Goal: Contribute content: Contribute content

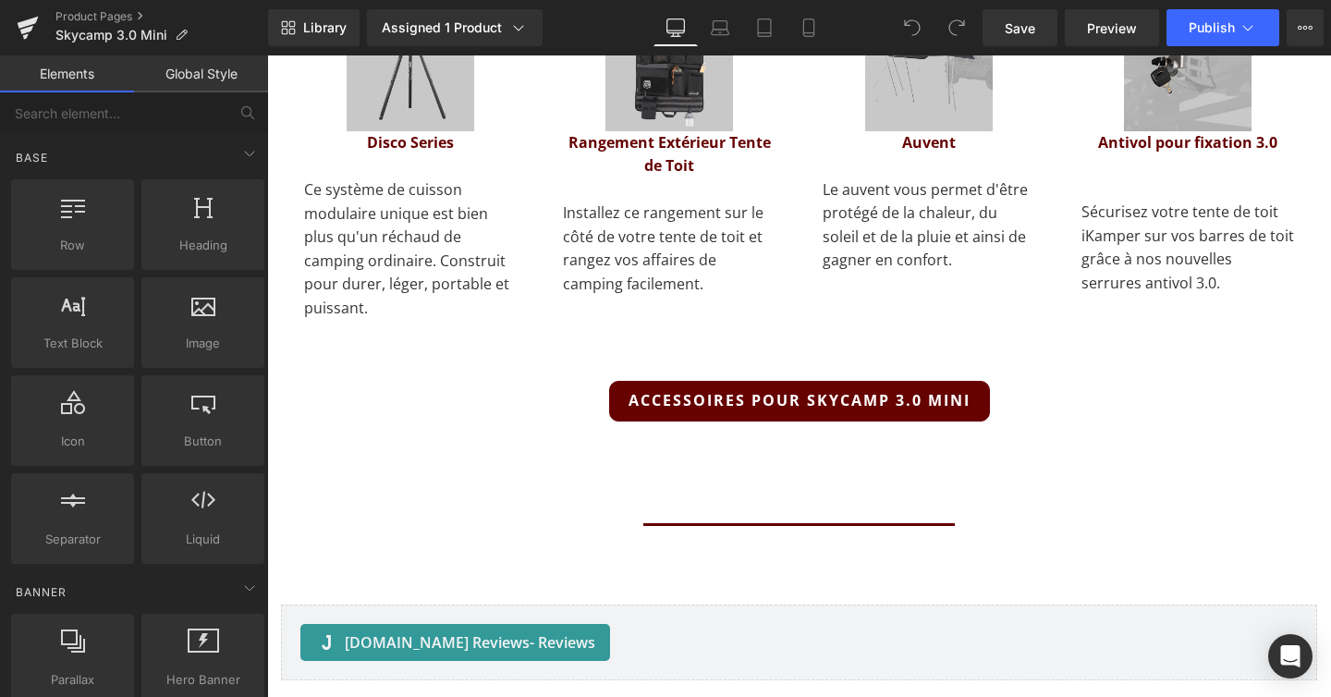
scroll to position [9441, 0]
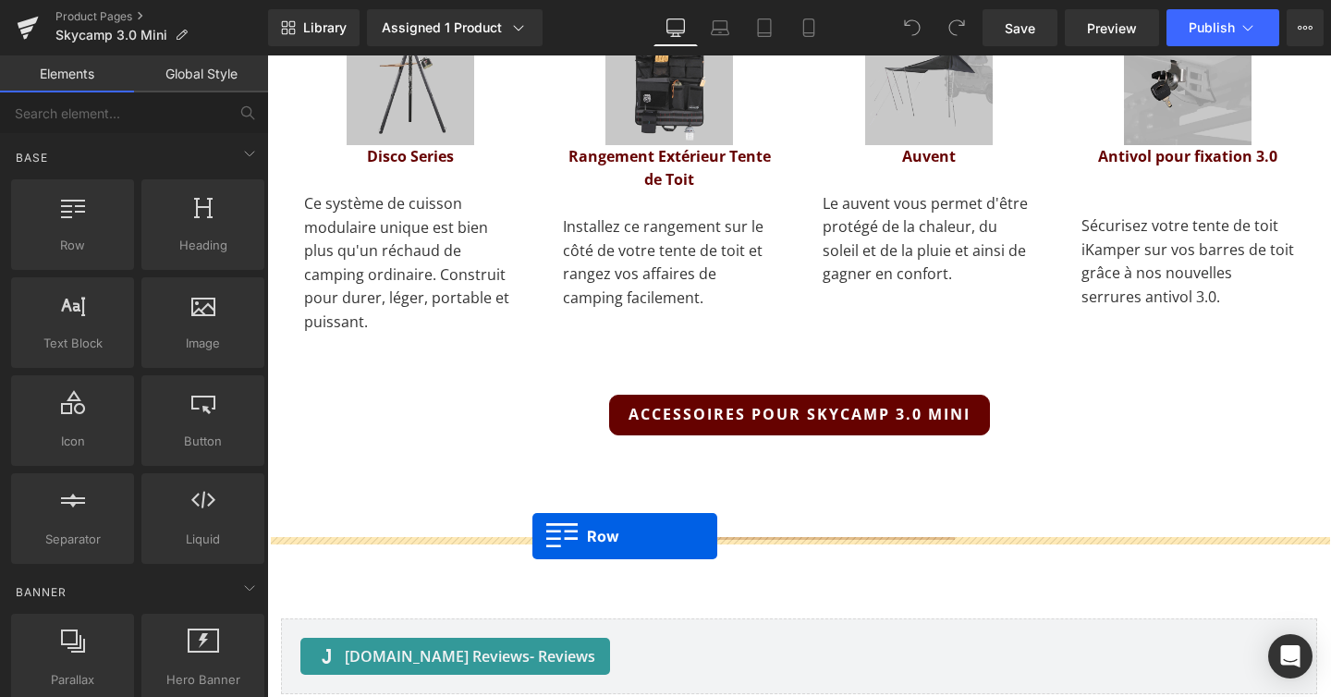
drag, startPoint x: 323, startPoint y: 287, endPoint x: 532, endPoint y: 536, distance: 324.7
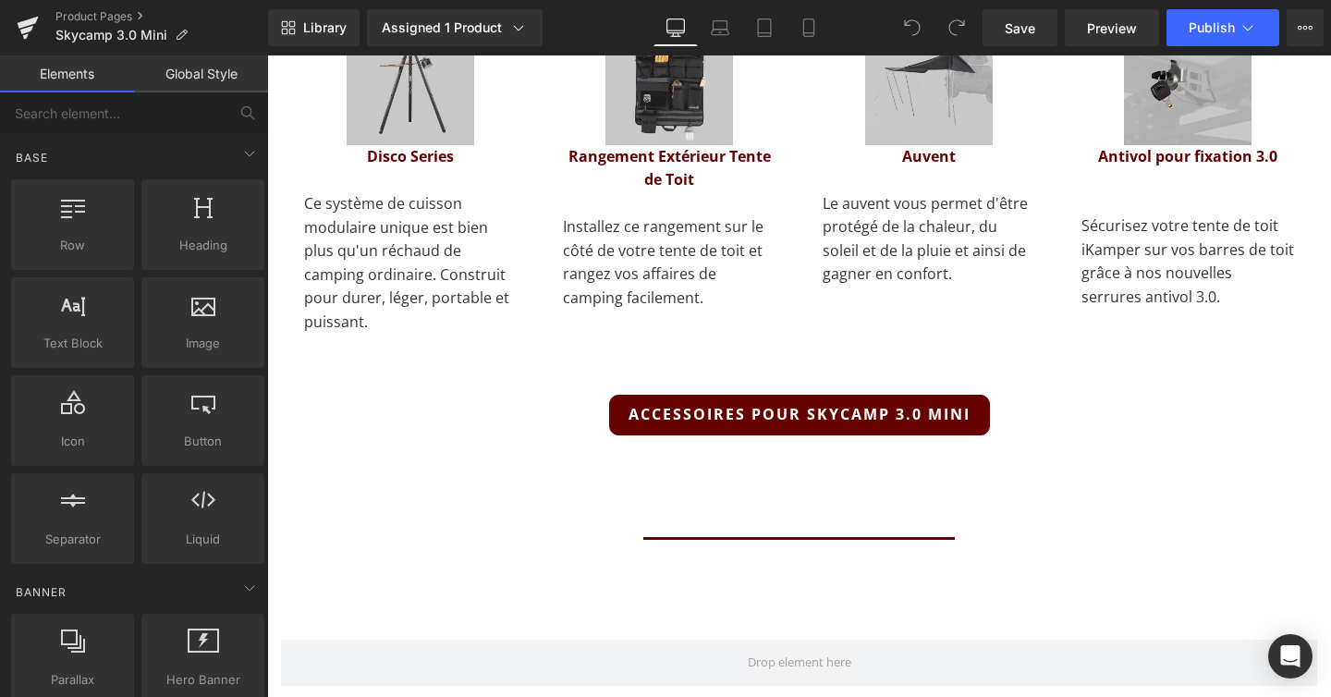
scroll to position [12097, 1064]
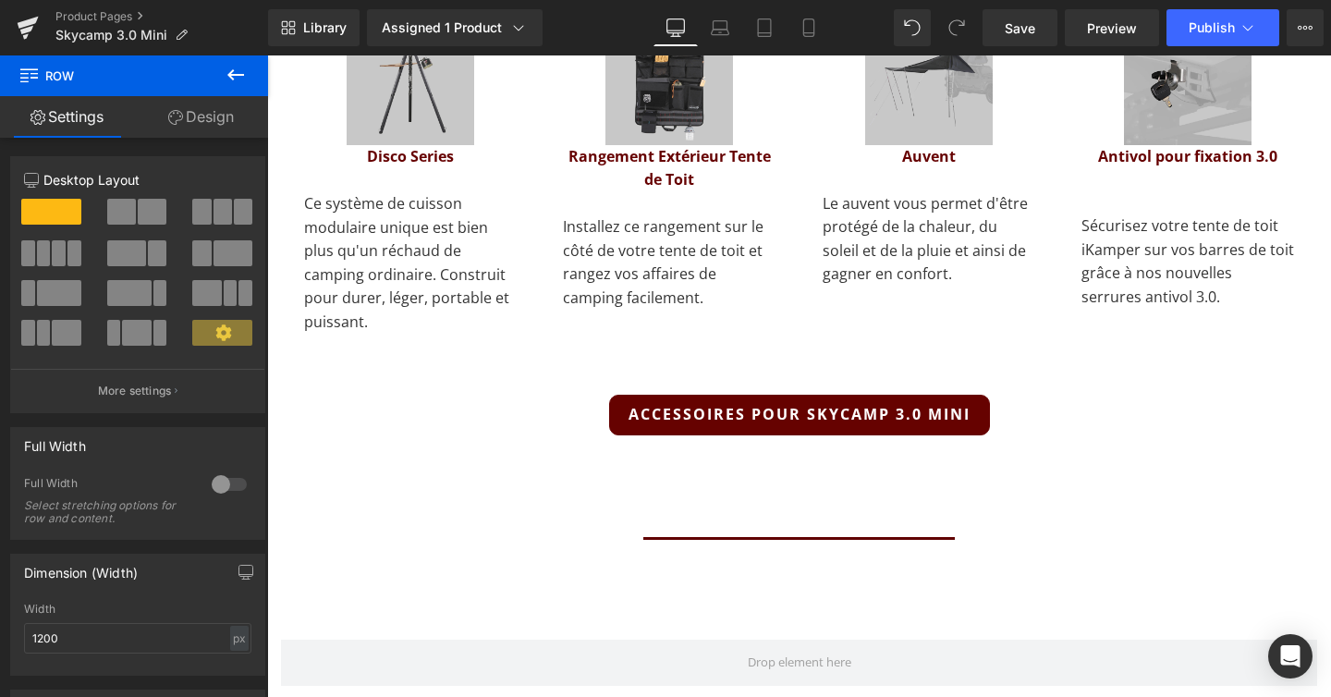
click at [242, 72] on icon at bounding box center [236, 75] width 22 height 22
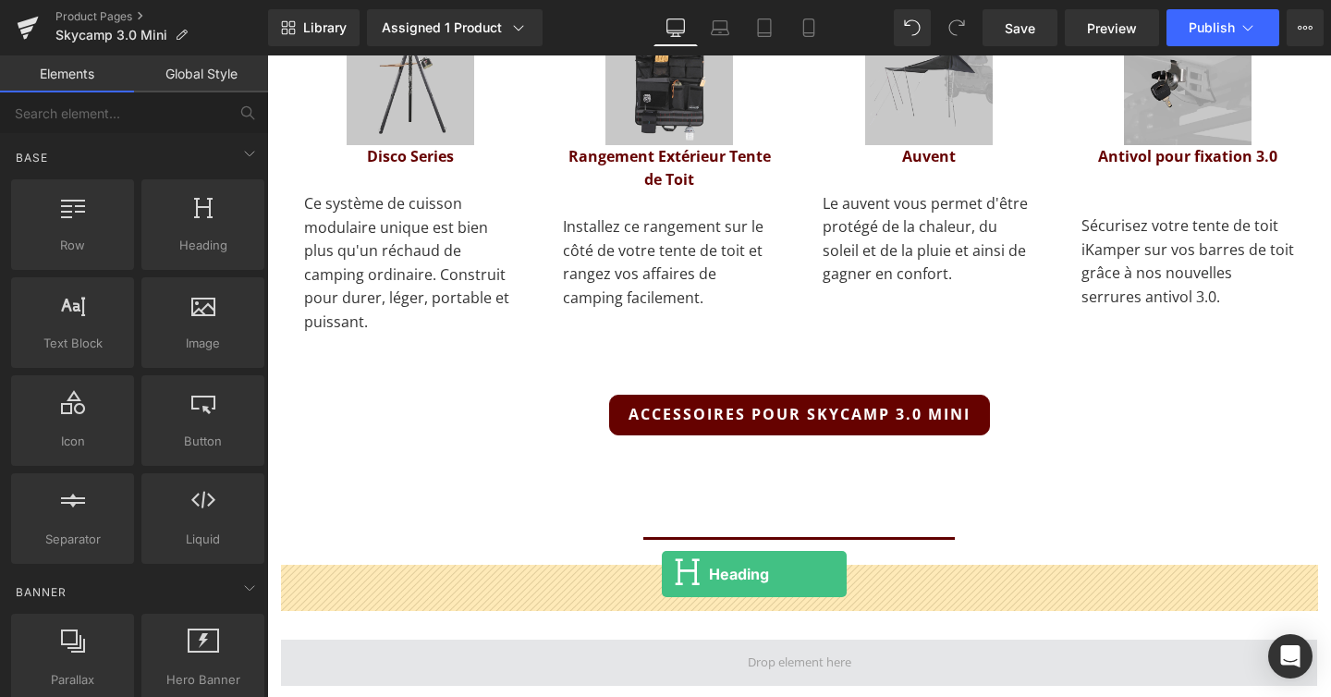
drag, startPoint x: 427, startPoint y: 264, endPoint x: 662, endPoint y: 574, distance: 388.6
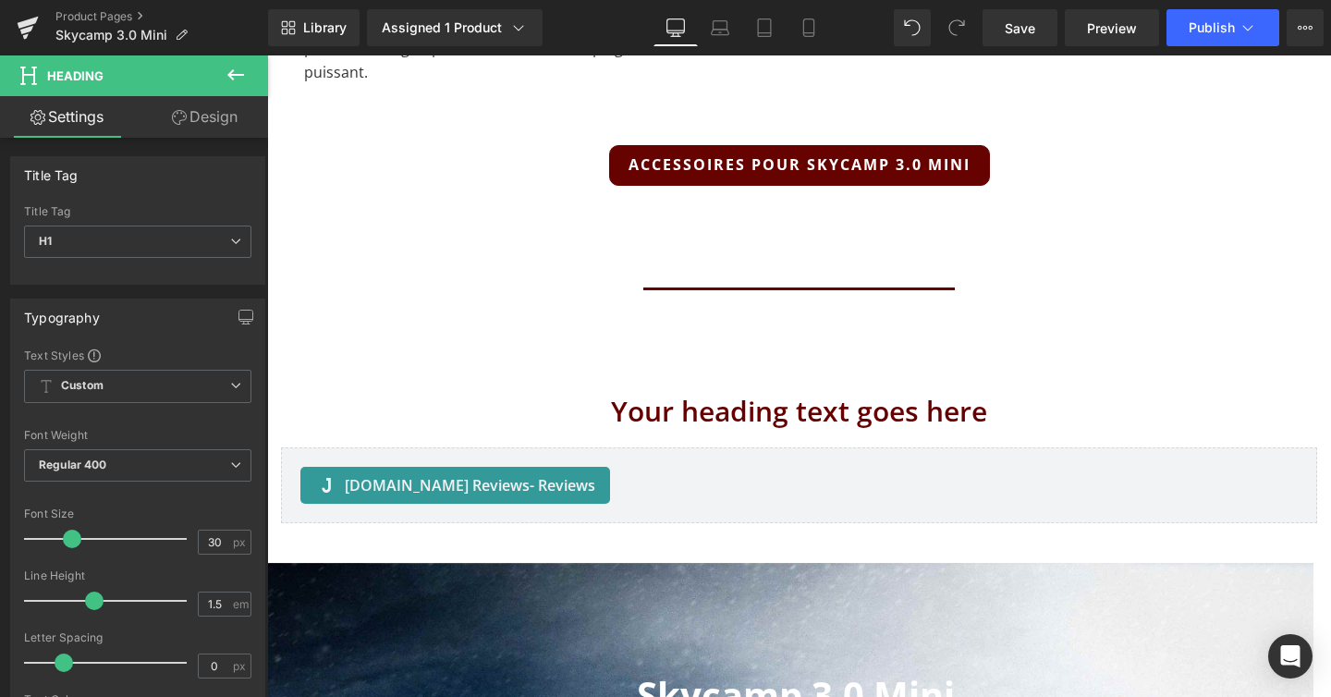
scroll to position [9684, 0]
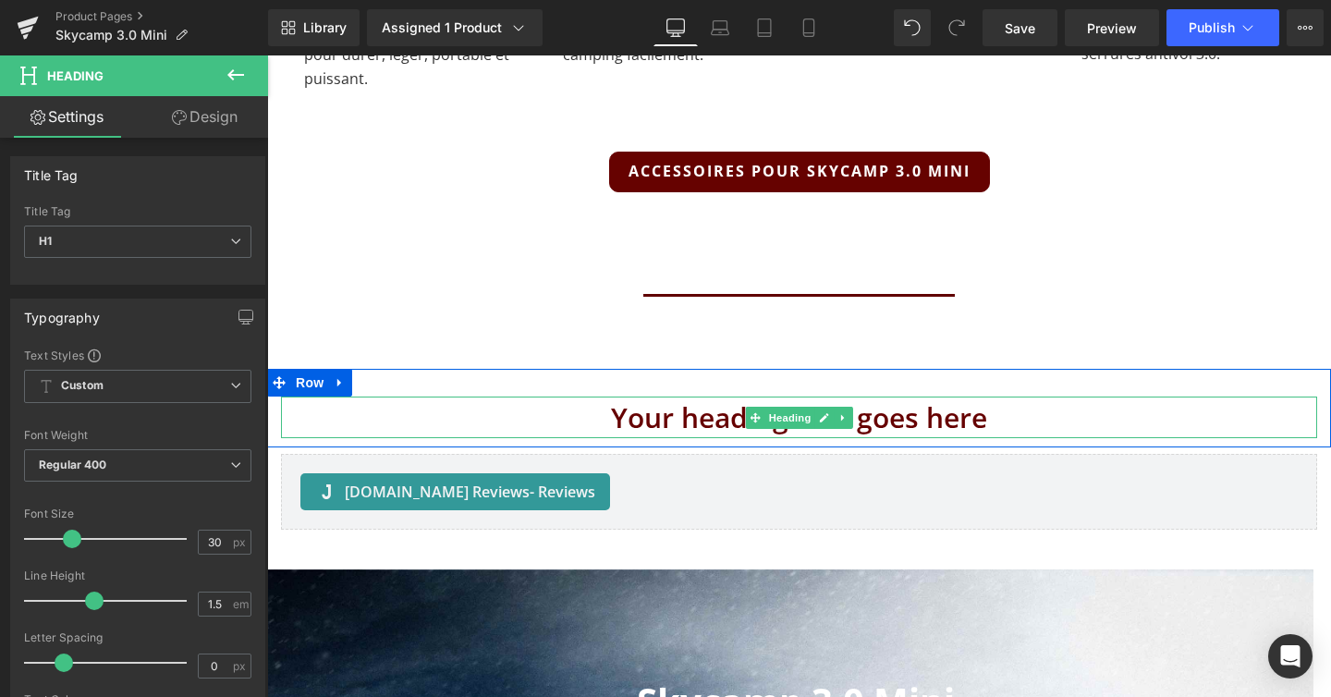
click at [690, 397] on h1 "Your heading text goes here" at bounding box center [799, 418] width 1036 height 42
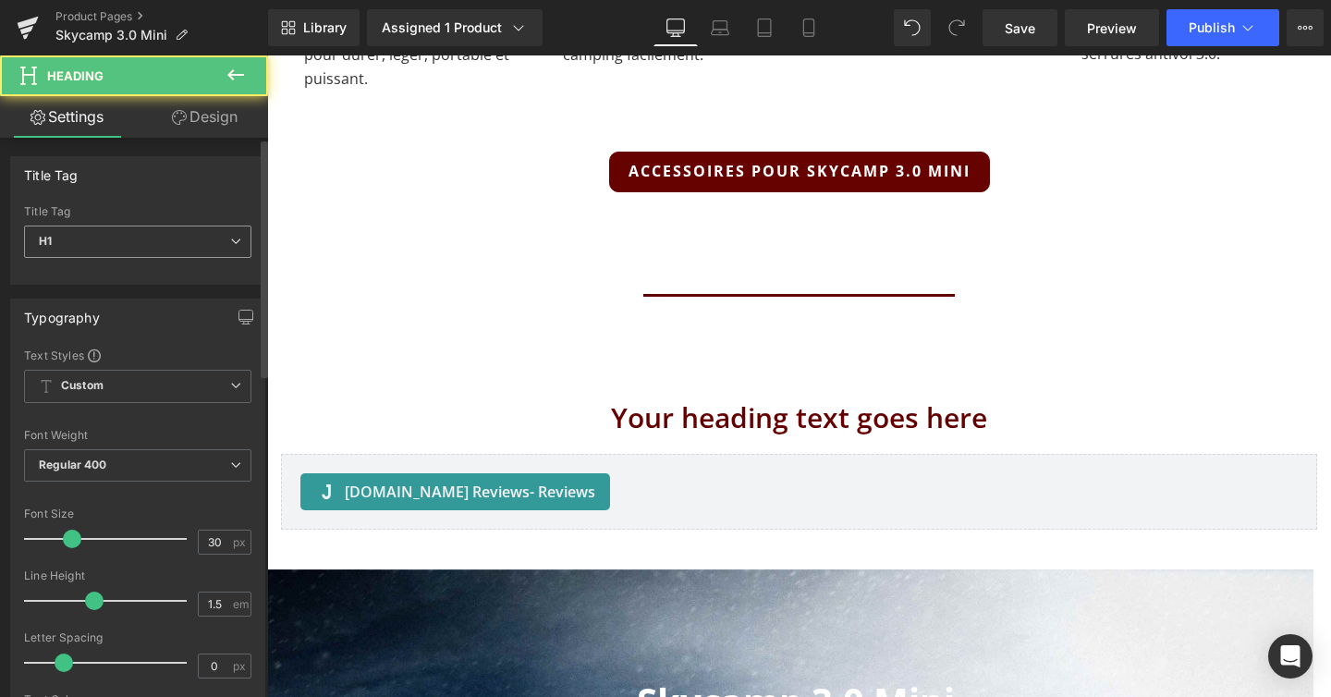
click at [231, 237] on icon at bounding box center [235, 241] width 11 height 11
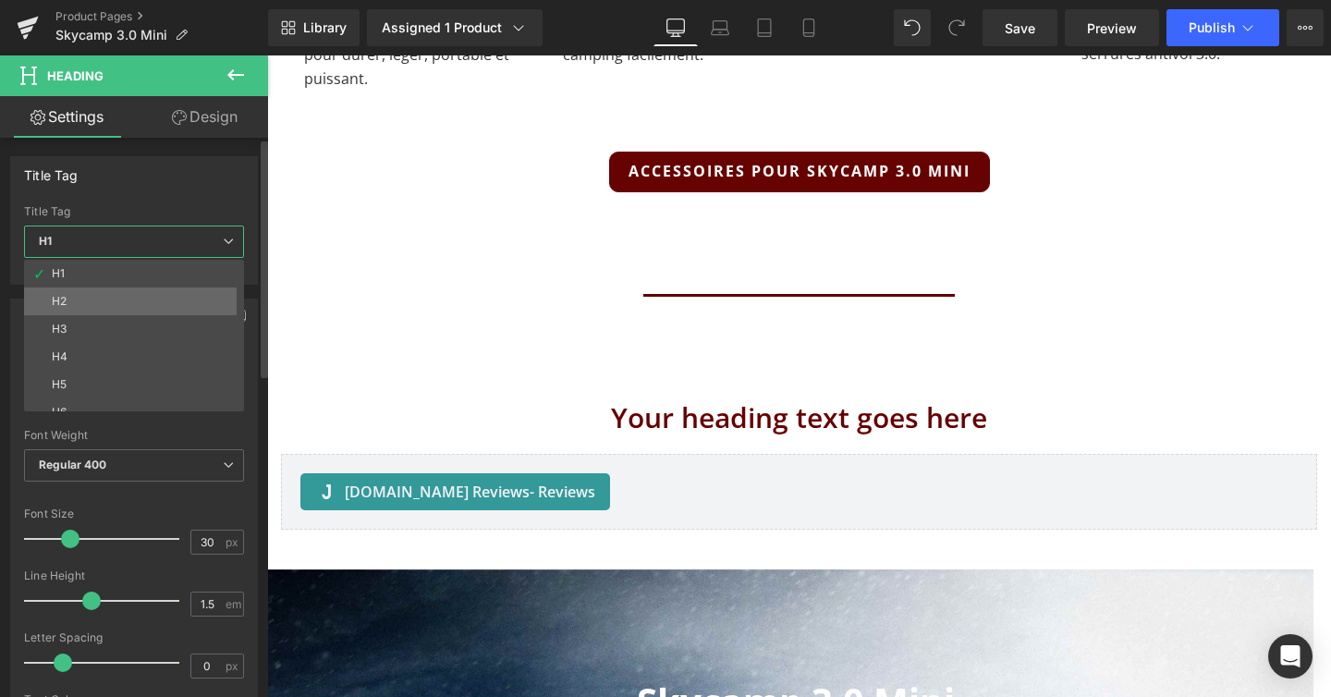
click at [195, 300] on li "H2" at bounding box center [138, 301] width 228 height 28
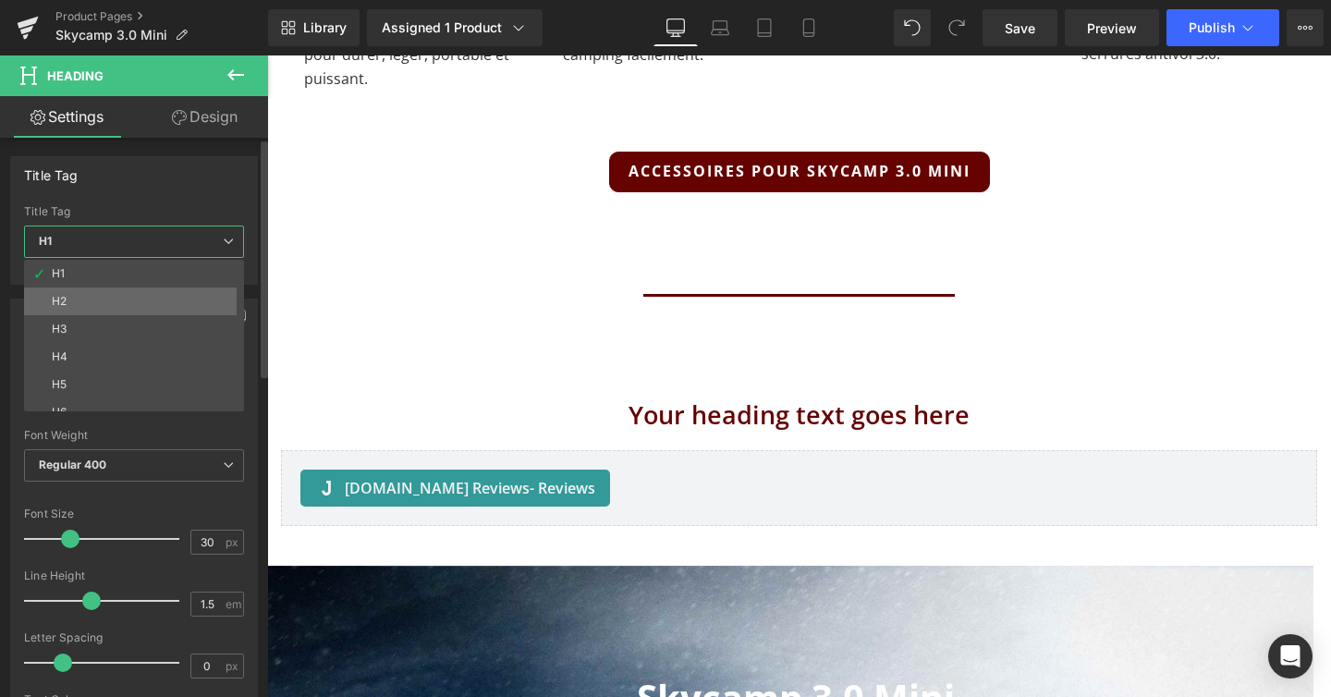
scroll to position [9, 9]
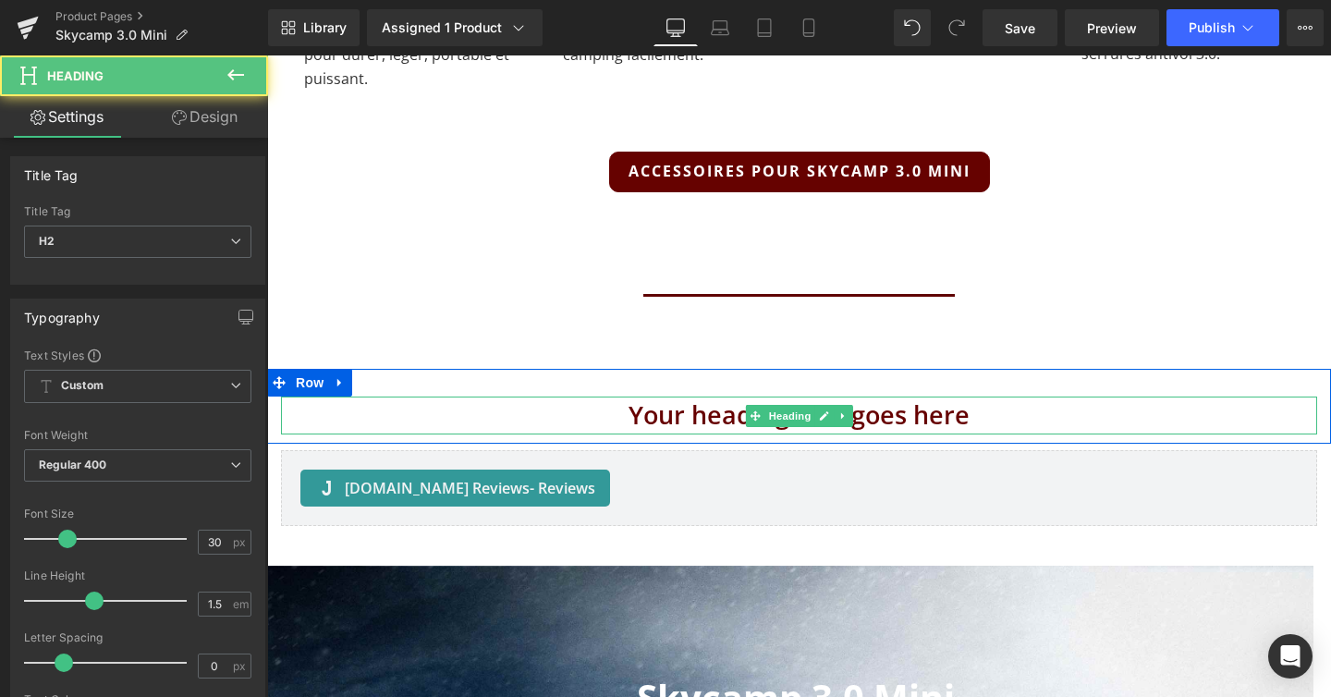
click at [871, 397] on h2 "Your heading text goes here" at bounding box center [799, 416] width 1036 height 38
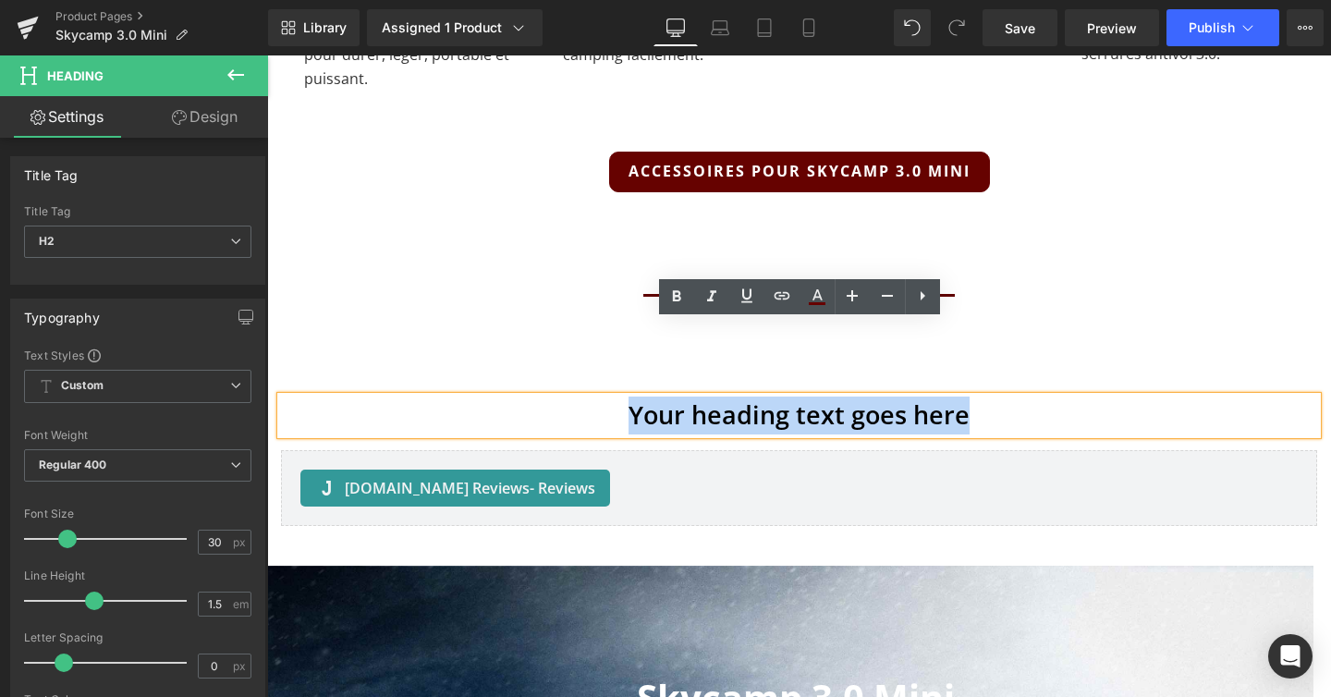
drag, startPoint x: 973, startPoint y: 351, endPoint x: 563, endPoint y: 347, distance: 410.4
click at [563, 397] on h2 "Your heading text goes here" at bounding box center [799, 416] width 1036 height 38
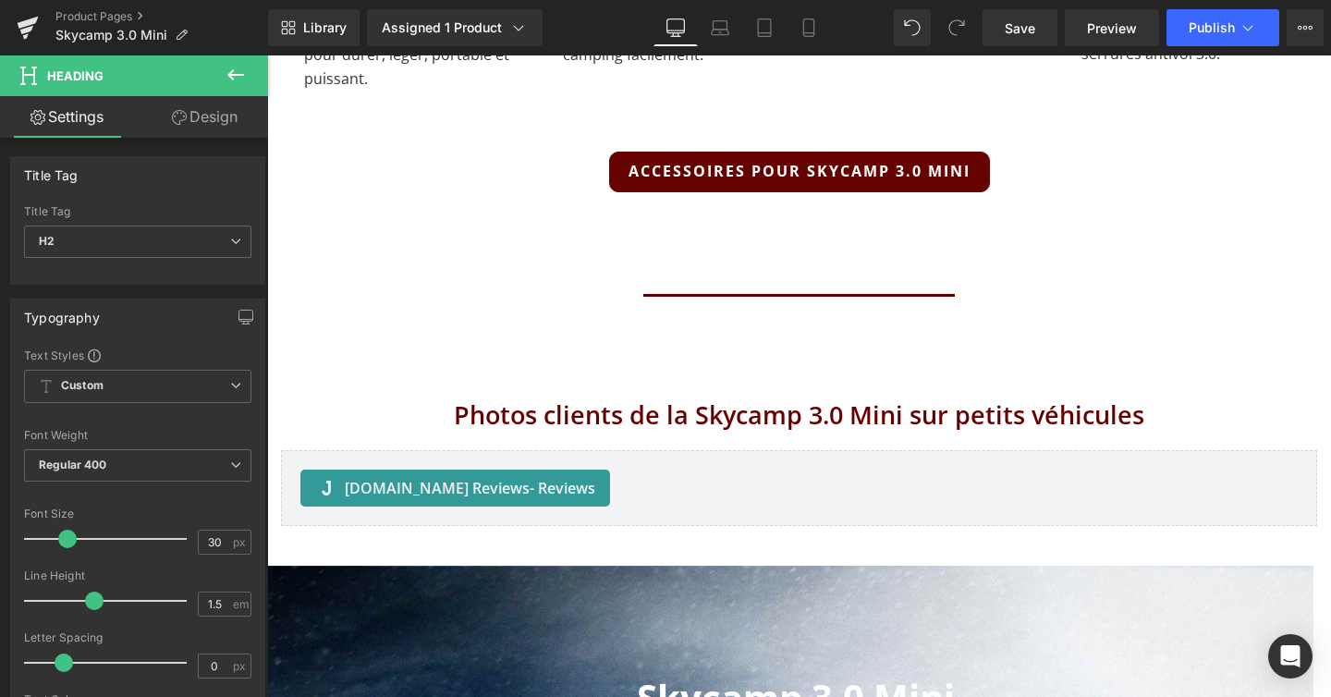
click at [248, 67] on button at bounding box center [235, 75] width 65 height 41
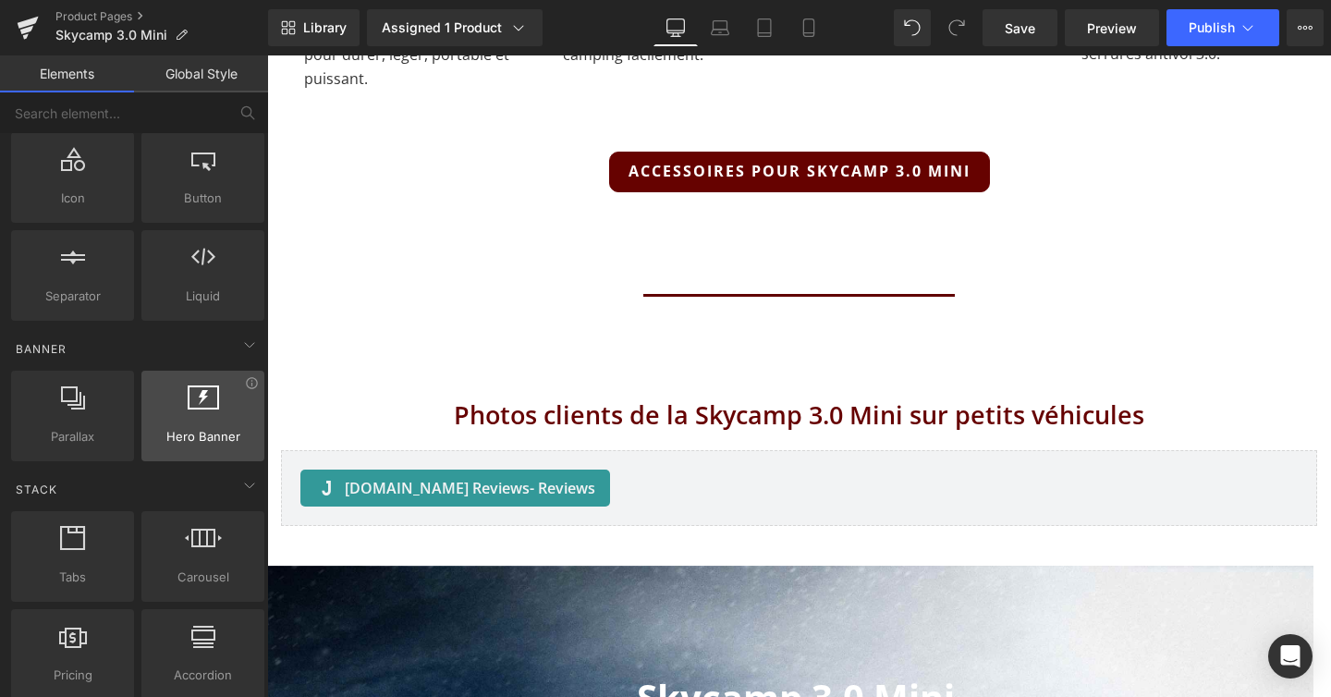
scroll to position [247, 0]
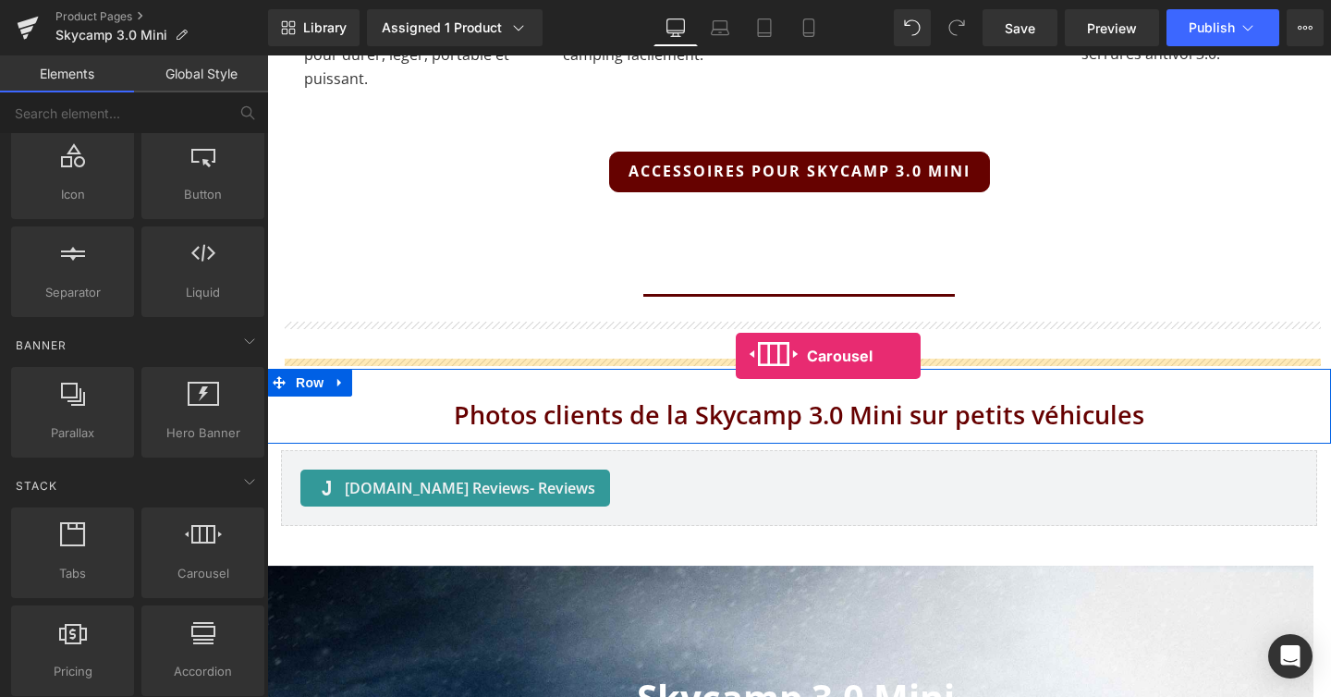
drag, startPoint x: 457, startPoint y: 624, endPoint x: 736, endPoint y: 356, distance: 387.0
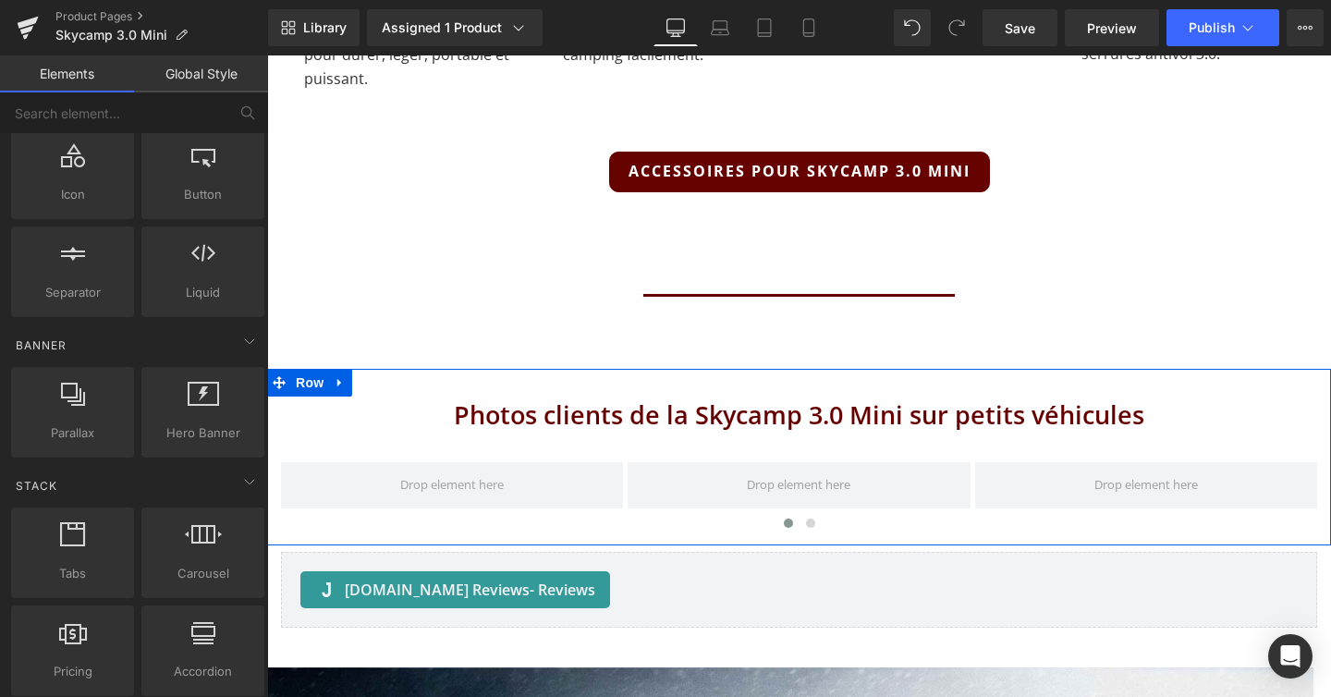
scroll to position [12189, 1064]
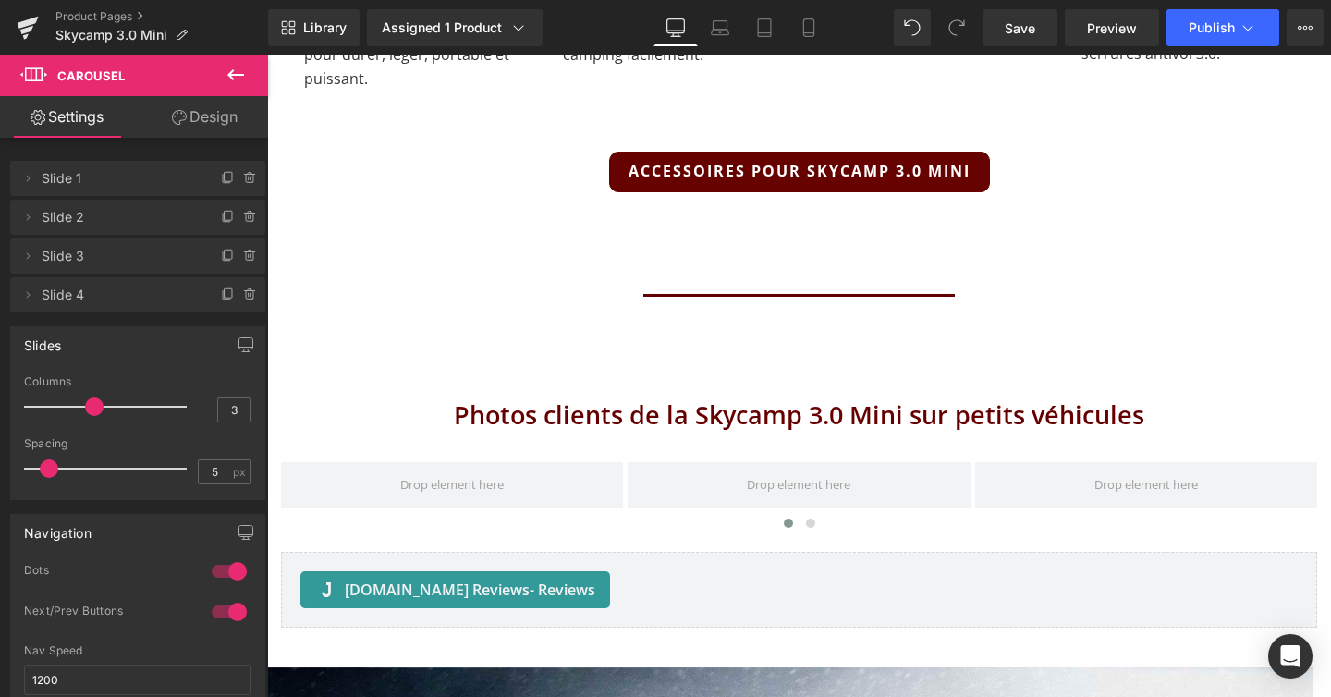
click at [226, 80] on icon at bounding box center [236, 75] width 22 height 22
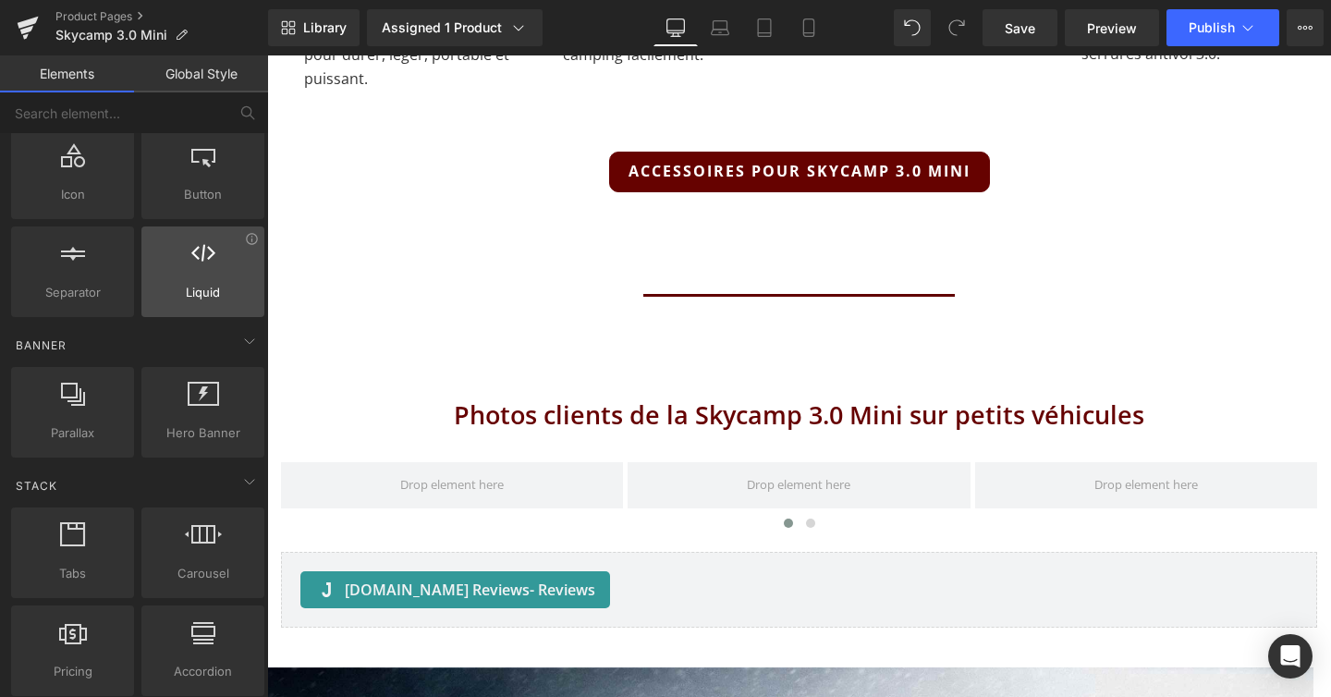
scroll to position [0, 0]
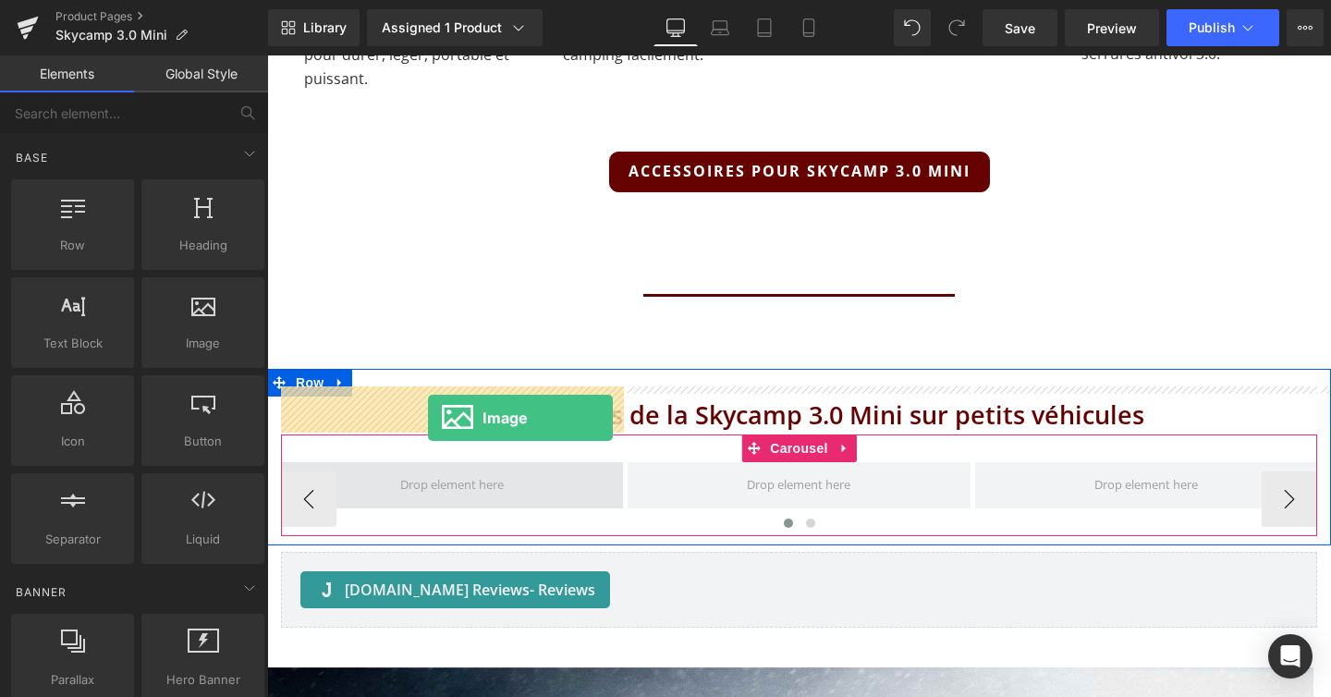
drag, startPoint x: 457, startPoint y: 372, endPoint x: 428, endPoint y: 418, distance: 54.4
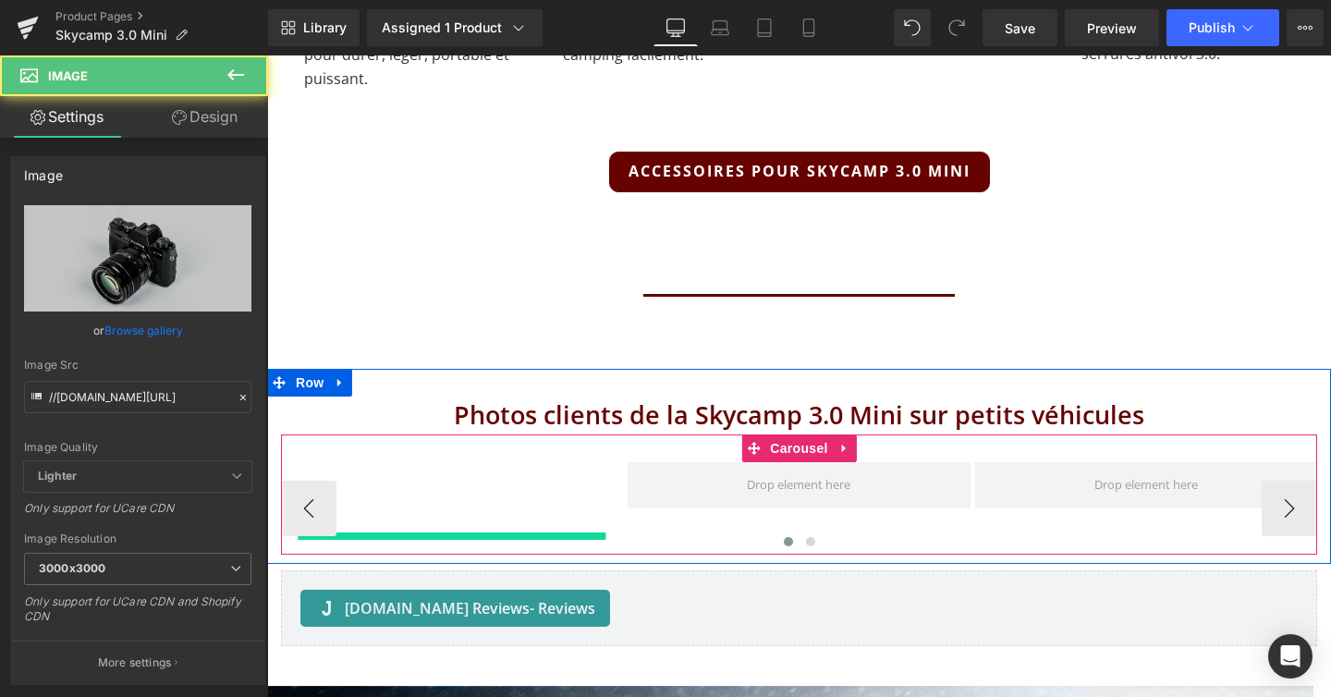
scroll to position [9, 9]
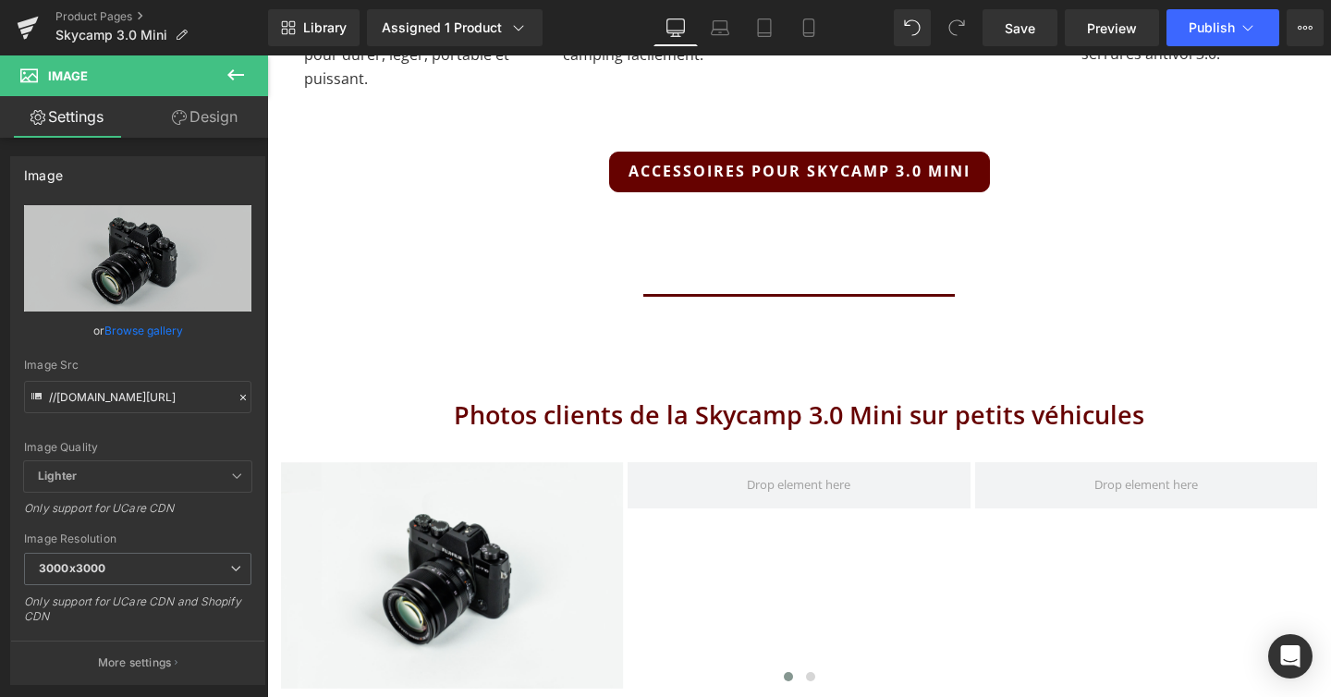
click at [234, 76] on icon at bounding box center [236, 75] width 22 height 22
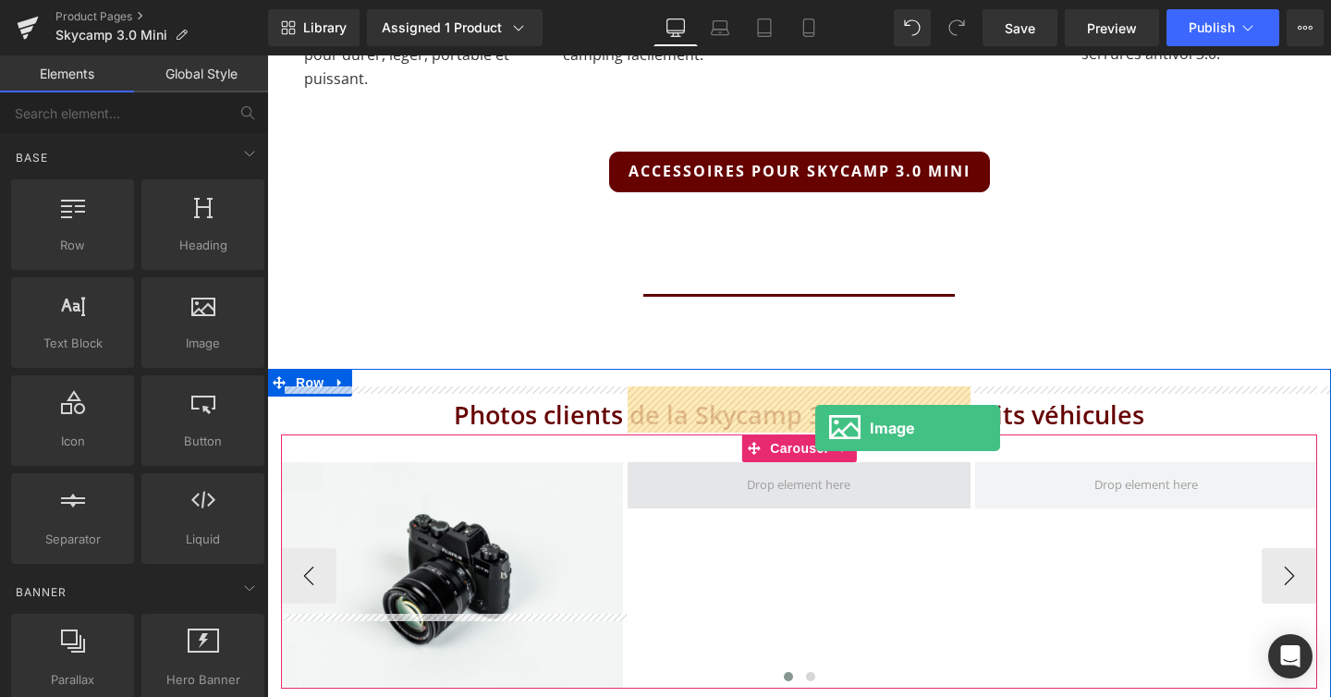
drag, startPoint x: 484, startPoint y: 380, endPoint x: 812, endPoint y: 425, distance: 331.2
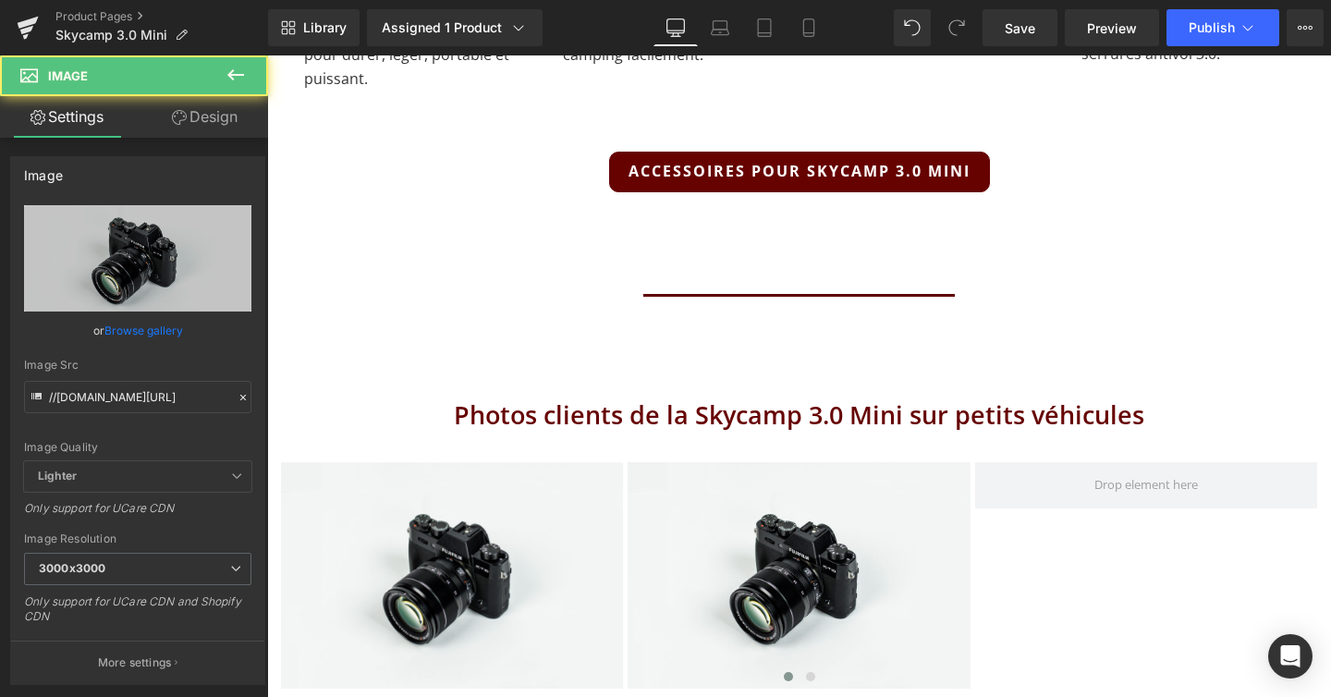
click at [236, 78] on icon at bounding box center [236, 75] width 22 height 22
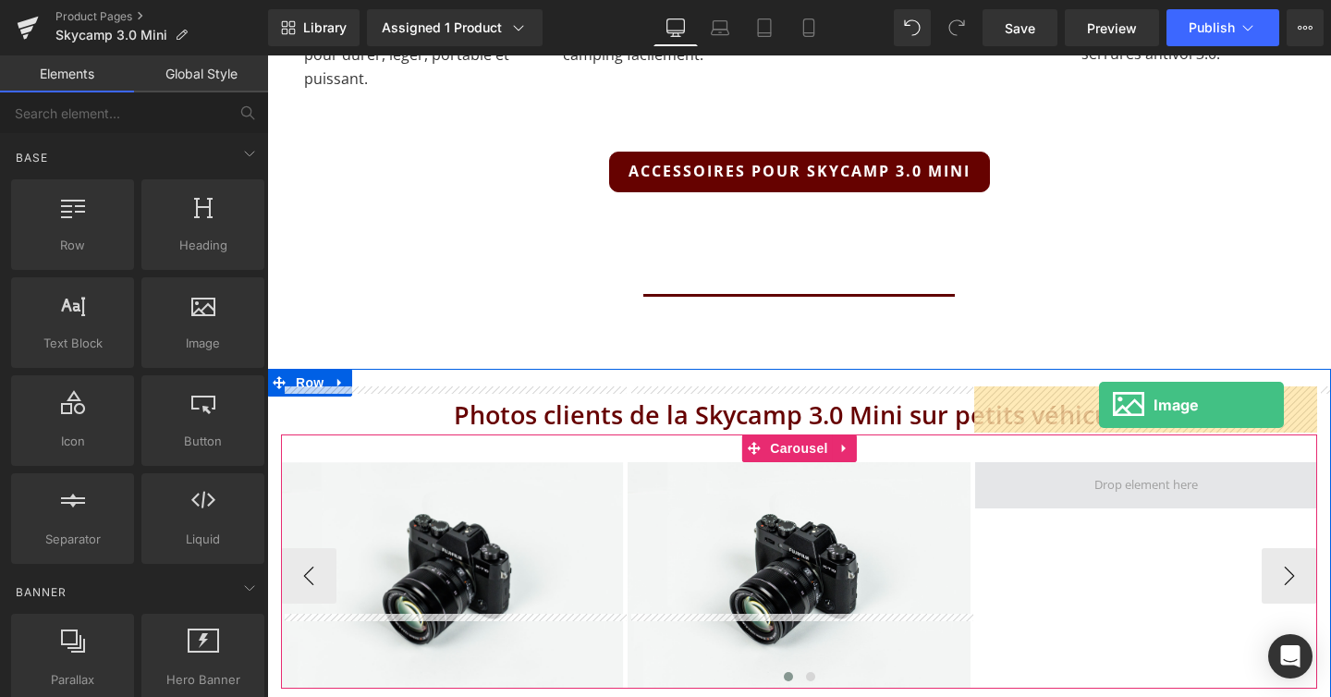
drag, startPoint x: 482, startPoint y: 369, endPoint x: 1098, endPoint y: 404, distance: 617.5
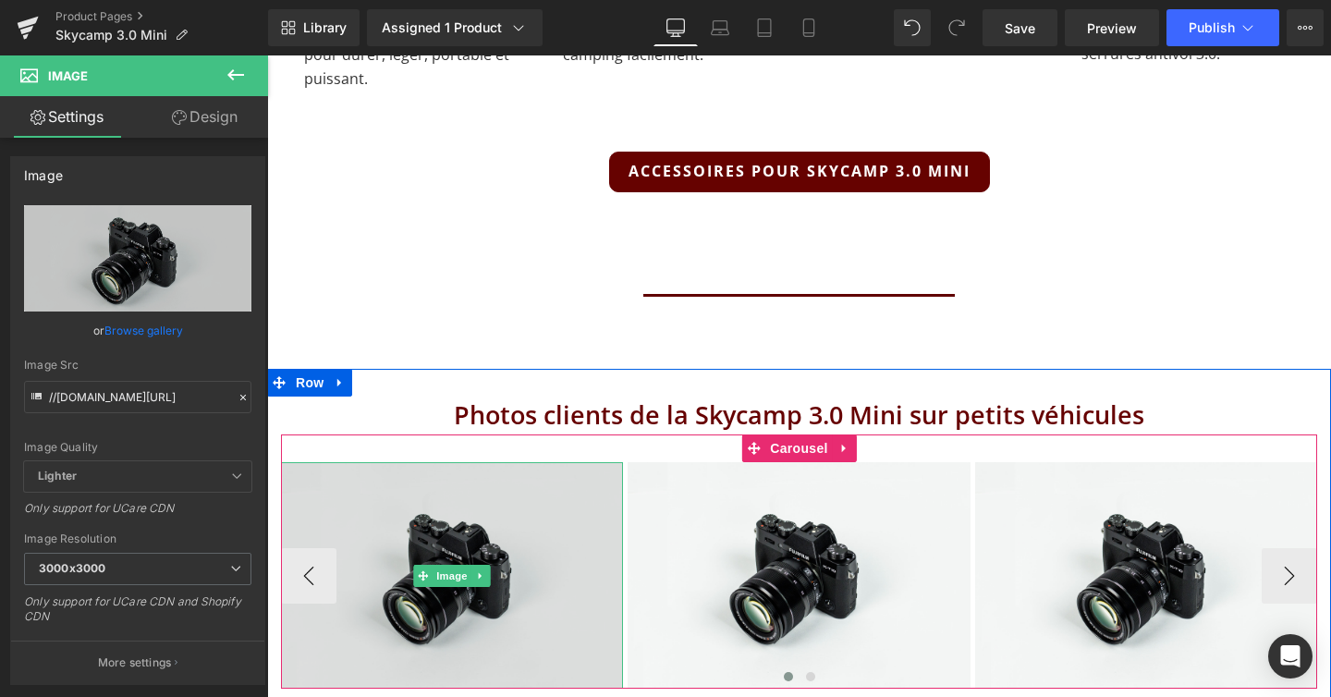
click at [475, 462] on img at bounding box center [452, 575] width 342 height 226
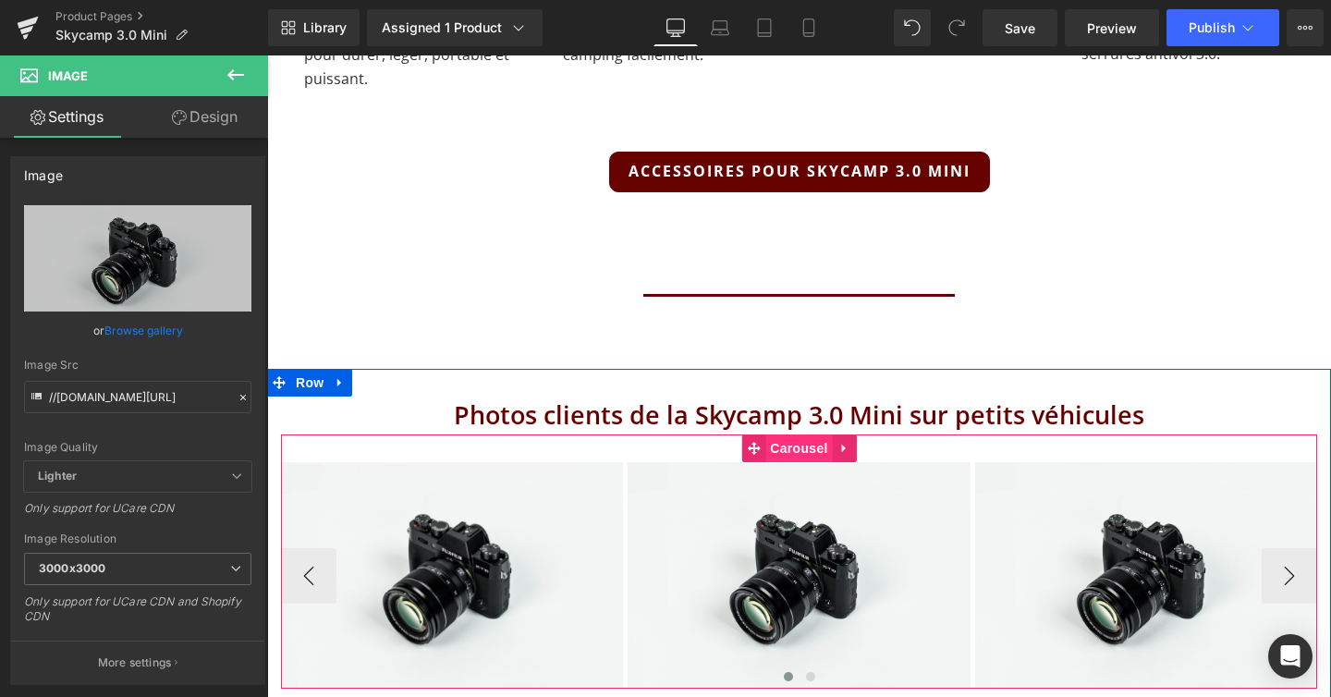
click at [812, 434] on span "Carousel" at bounding box center [798, 448] width 67 height 28
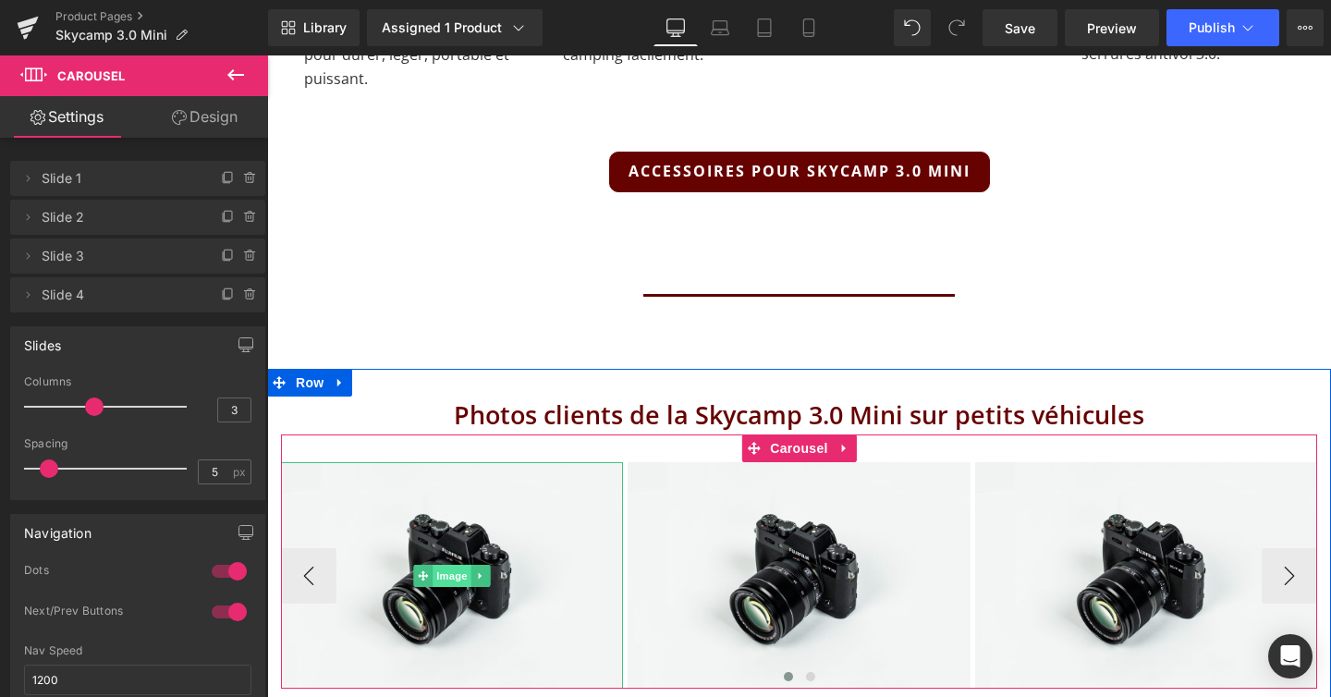
click at [463, 565] on span "Image" at bounding box center [452, 576] width 39 height 22
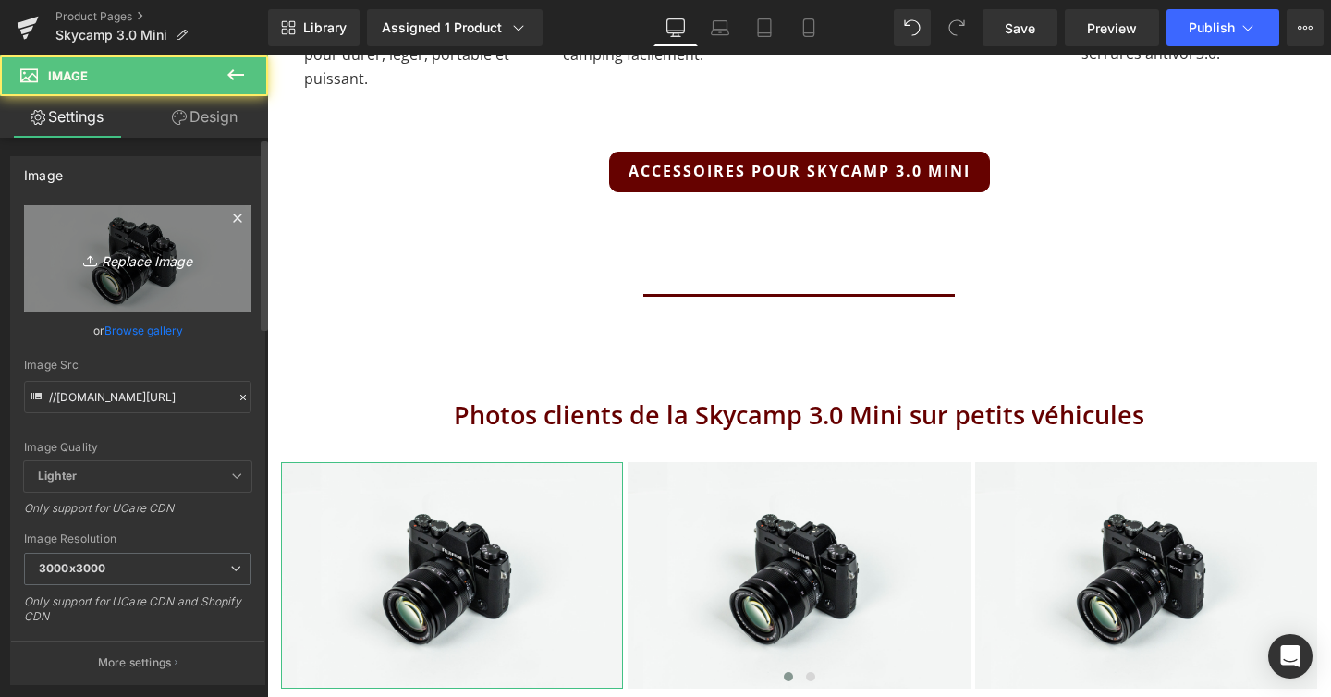
click at [191, 263] on icon "Replace Image" at bounding box center [138, 258] width 148 height 23
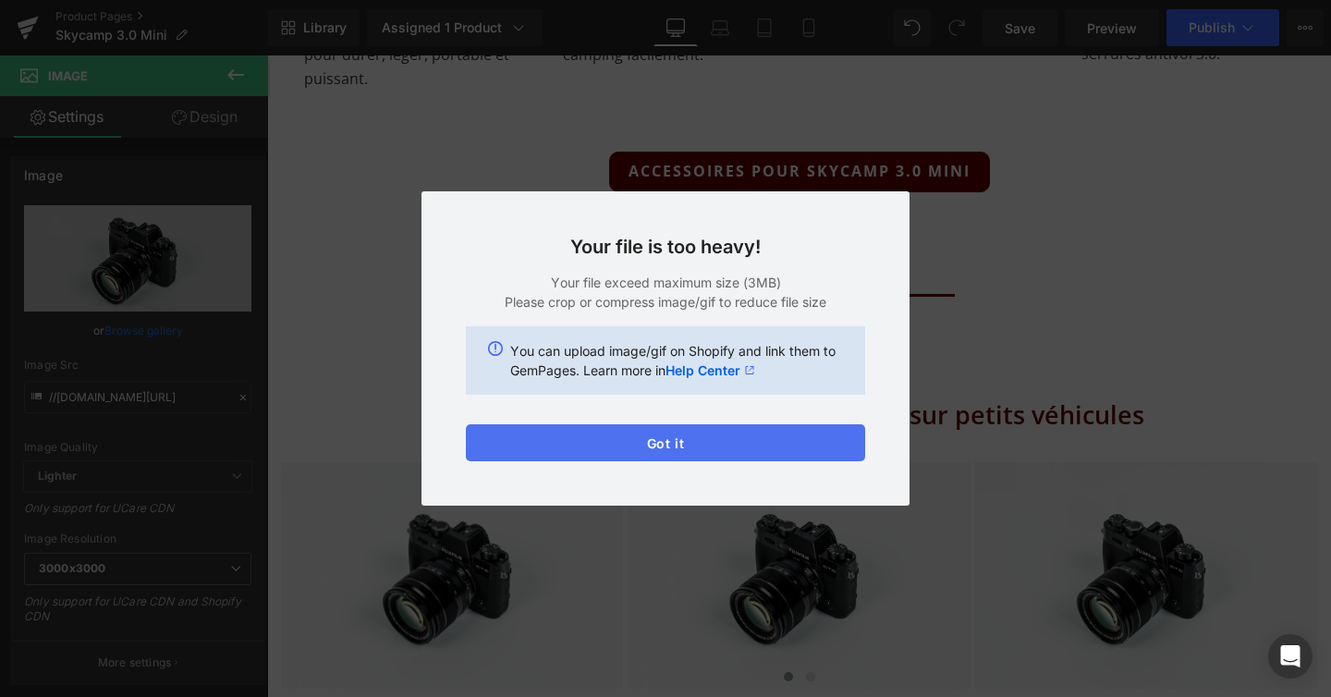
click at [681, 458] on button "Got it" at bounding box center [665, 442] width 399 height 37
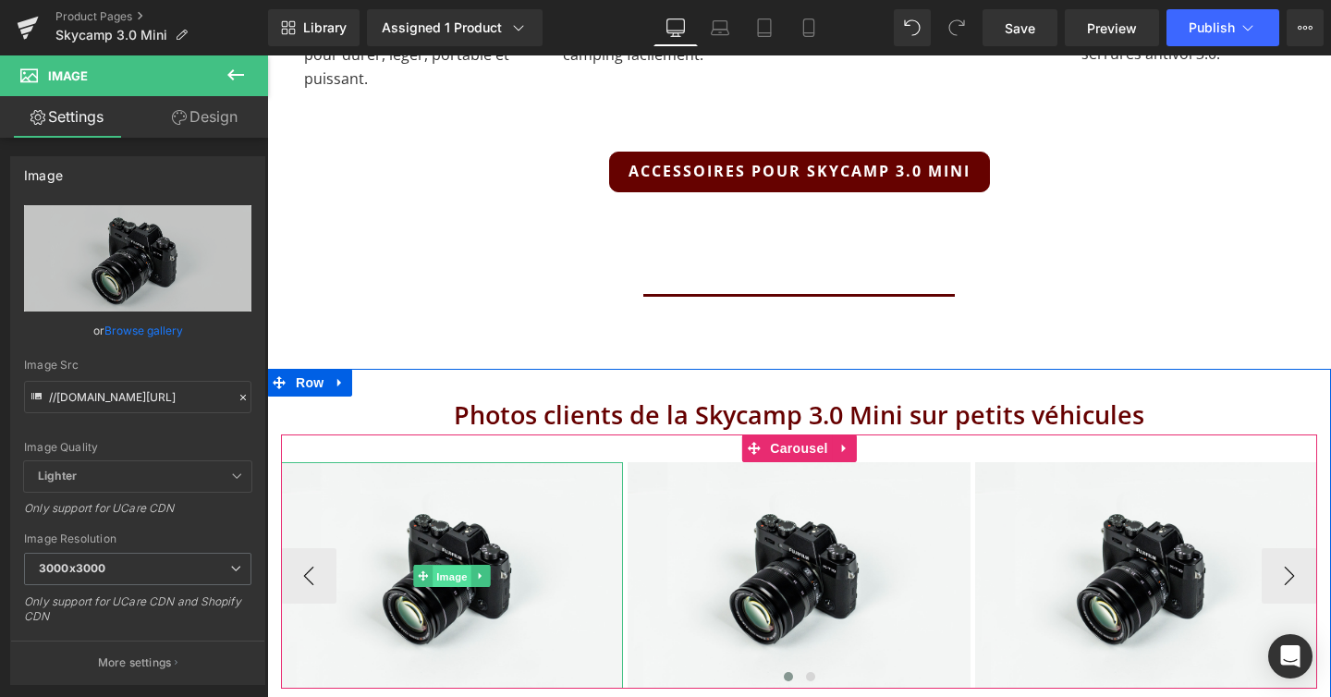
click at [449, 565] on span "Image" at bounding box center [452, 576] width 39 height 22
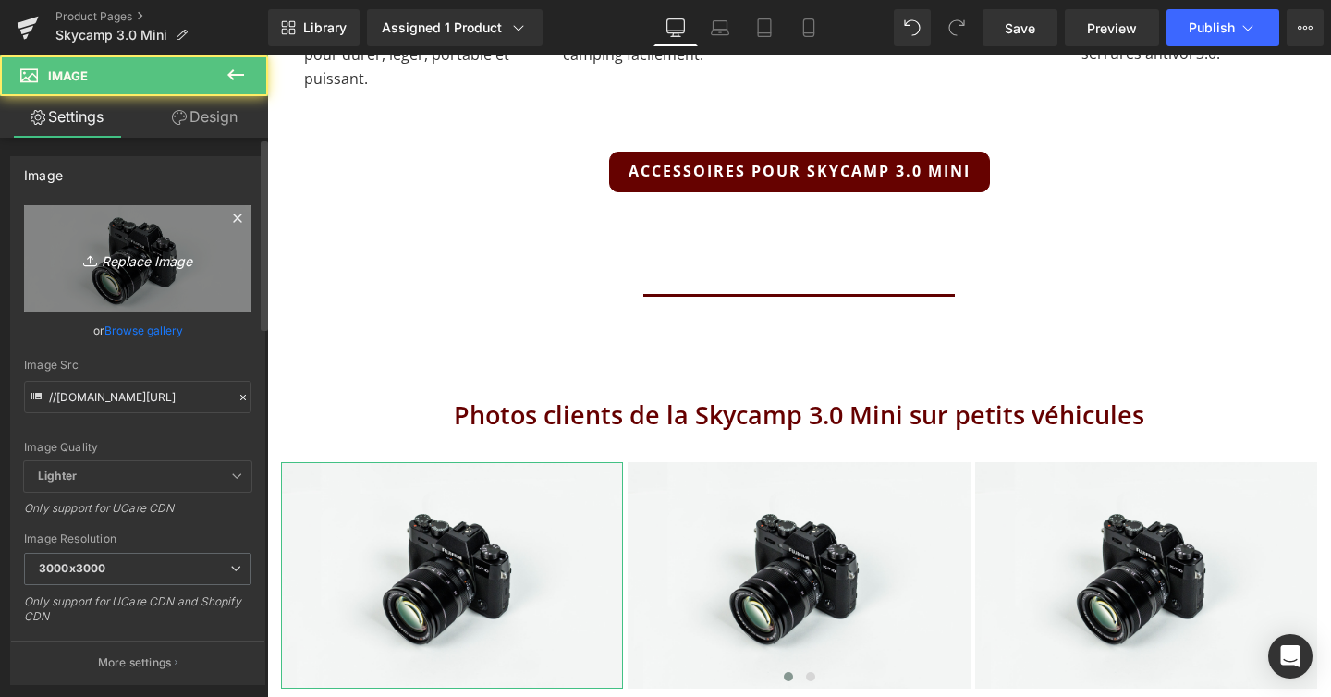
click at [192, 263] on icon "Replace Image" at bounding box center [138, 258] width 148 height 23
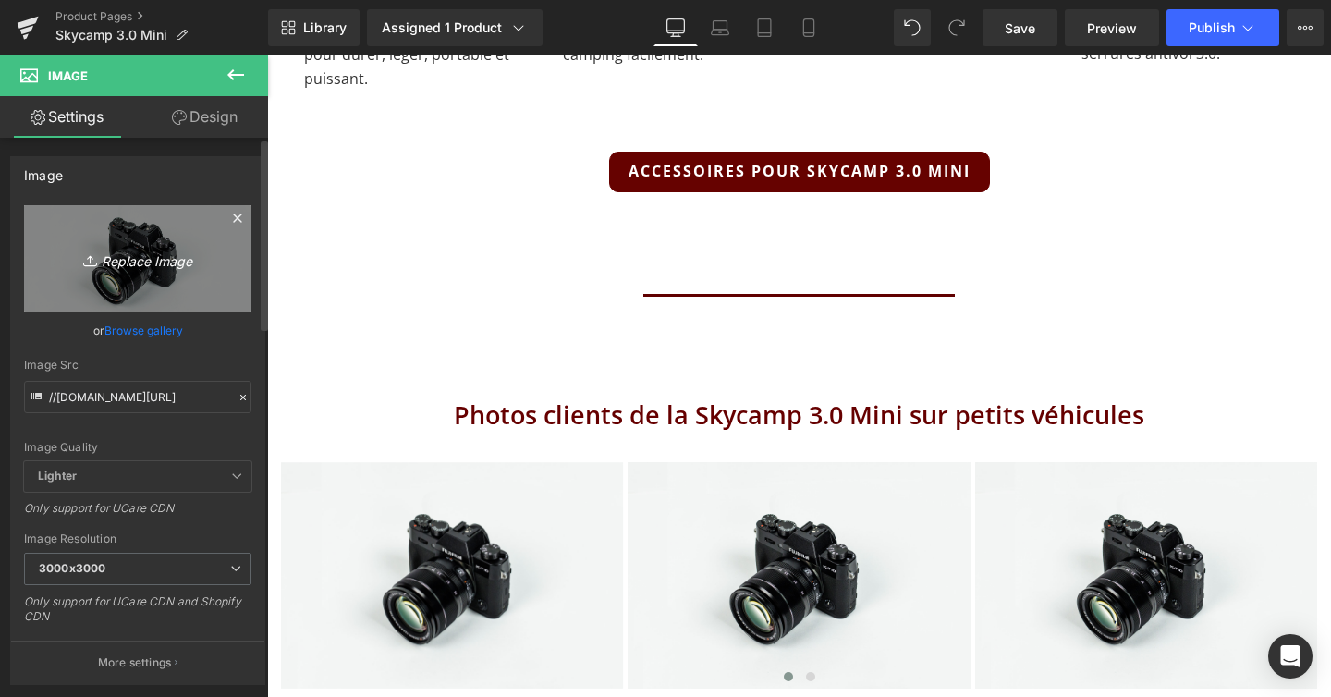
type input "C:\fakepath\IMG_1642.jpeg"
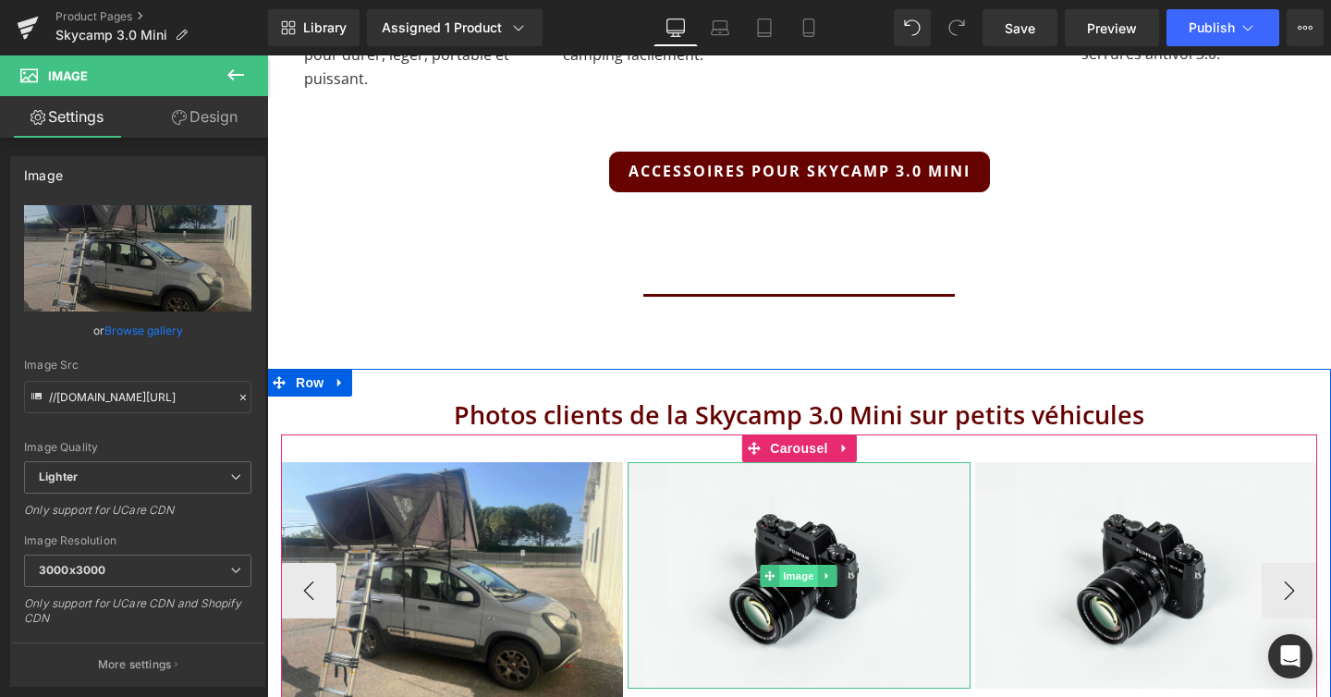
scroll to position [12372, 1064]
click at [794, 565] on span "Image" at bounding box center [799, 576] width 39 height 22
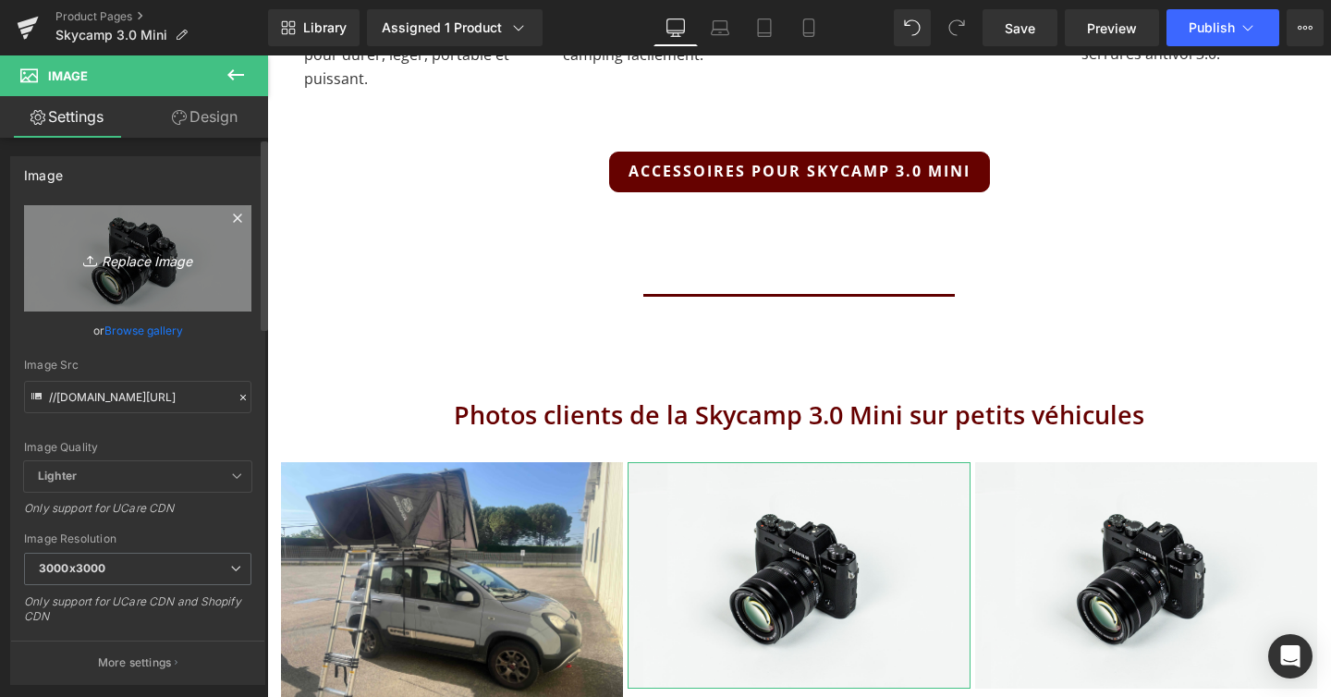
click at [160, 270] on icon "Replace Image" at bounding box center [138, 258] width 148 height 23
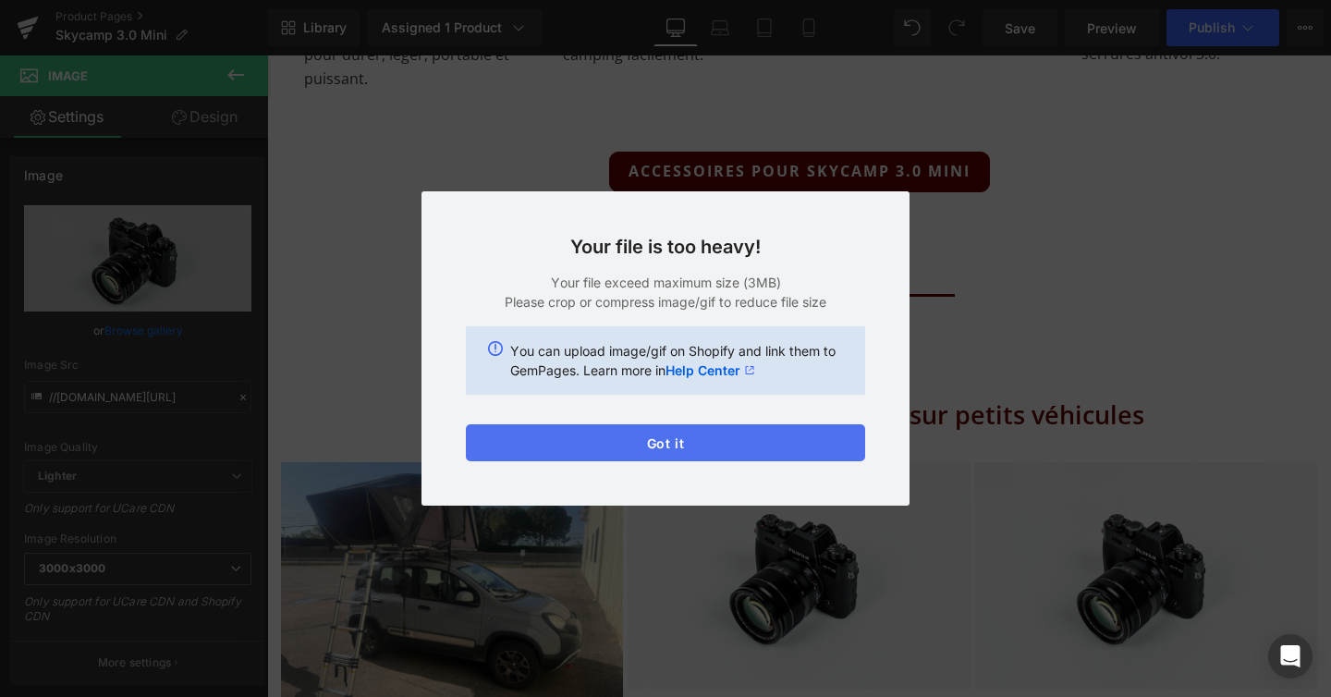
click at [695, 437] on button "Got it" at bounding box center [665, 442] width 399 height 37
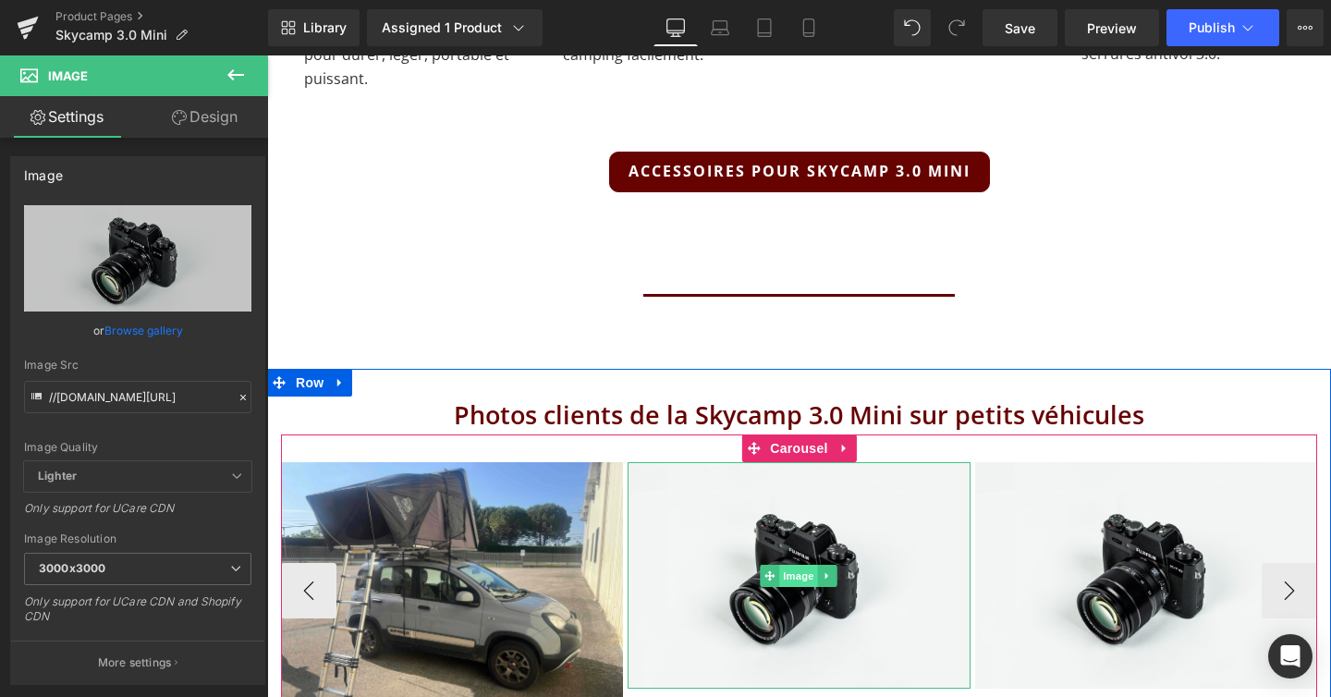
click at [803, 565] on span "Image" at bounding box center [799, 576] width 39 height 22
click at [826, 572] on icon at bounding box center [826, 575] width 3 height 6
click at [763, 565] on link "Image" at bounding box center [760, 576] width 57 height 22
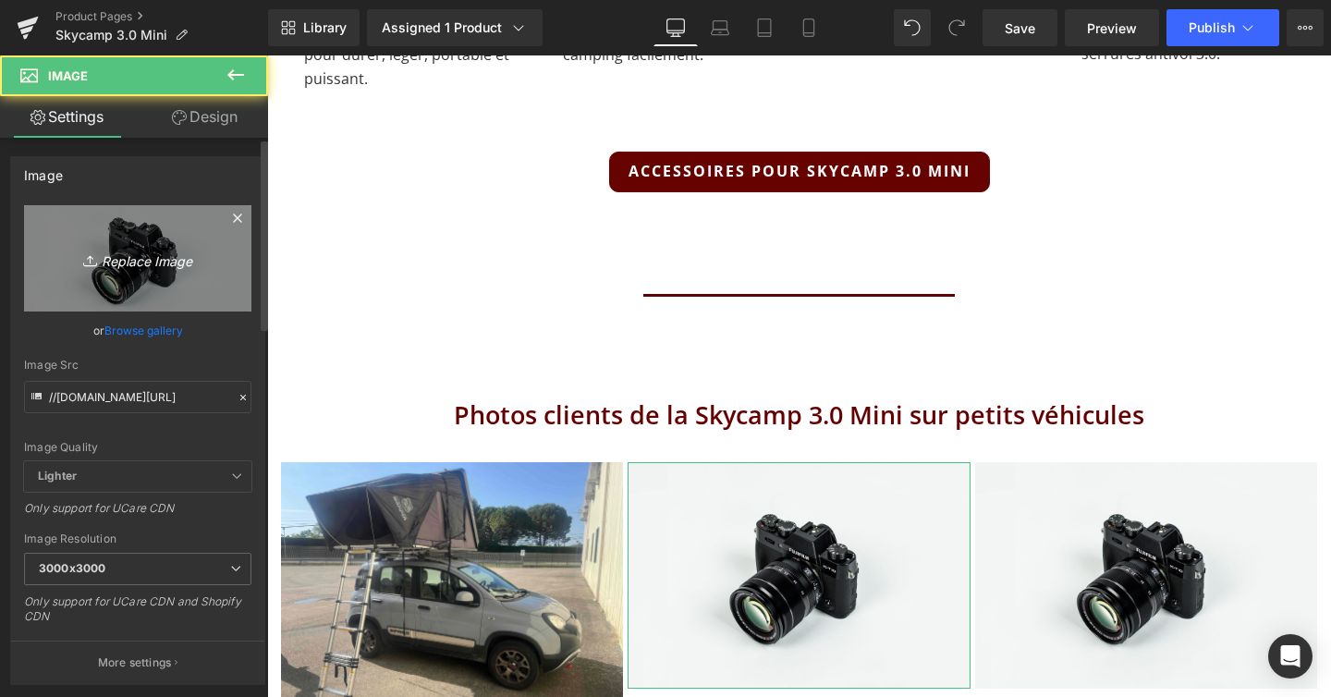
click at [205, 286] on link "Replace Image" at bounding box center [137, 258] width 227 height 106
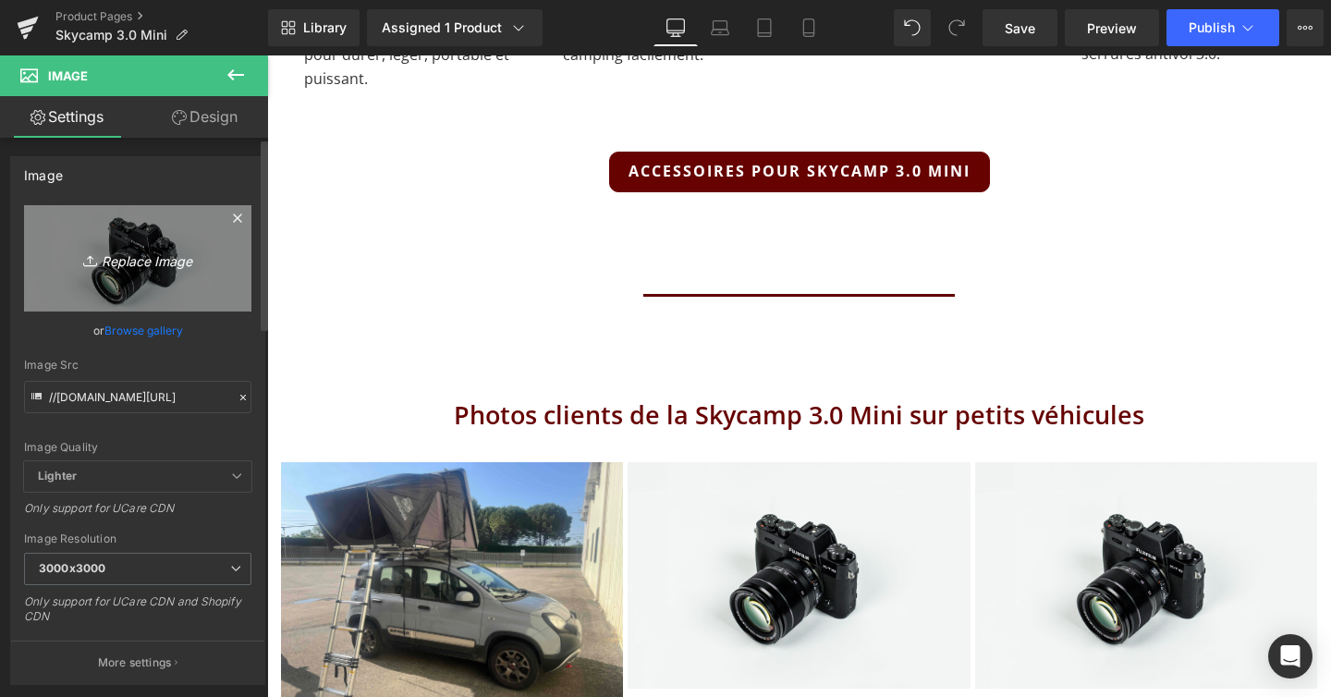
type input "C:\fakepath\IMG_1642.jpeg"
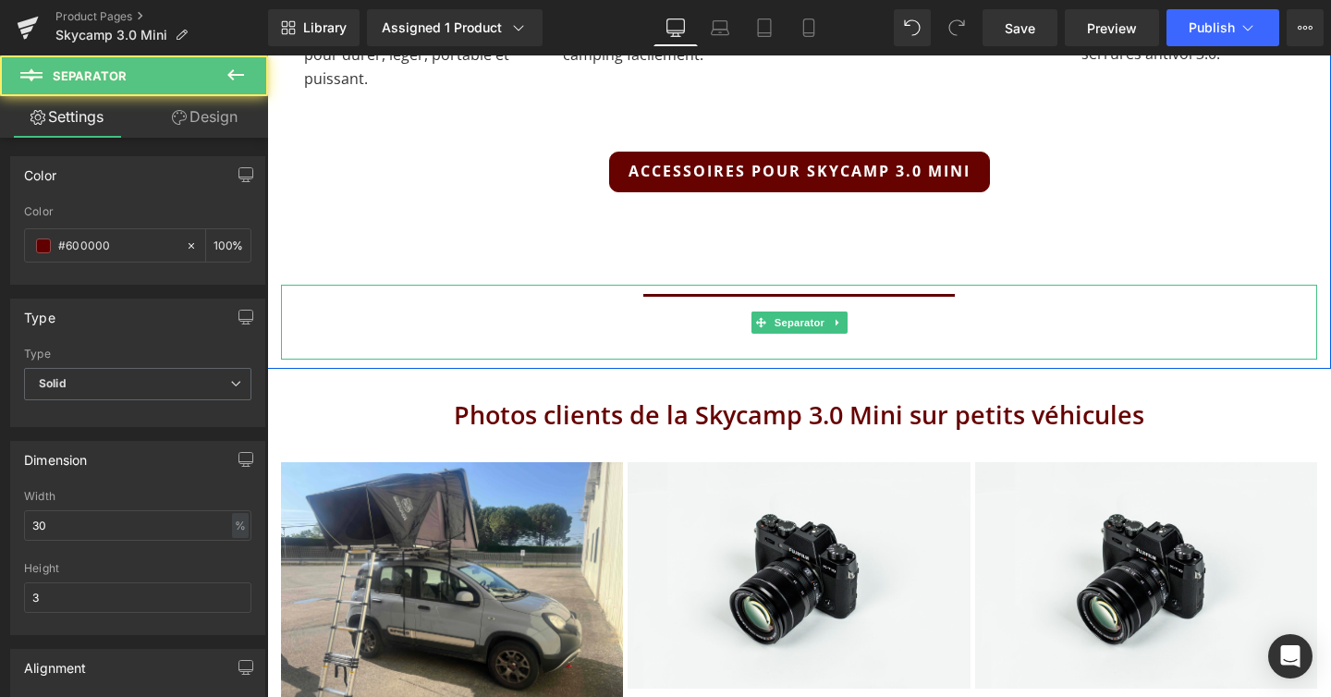
click at [393, 285] on div at bounding box center [799, 323] width 1036 height 76
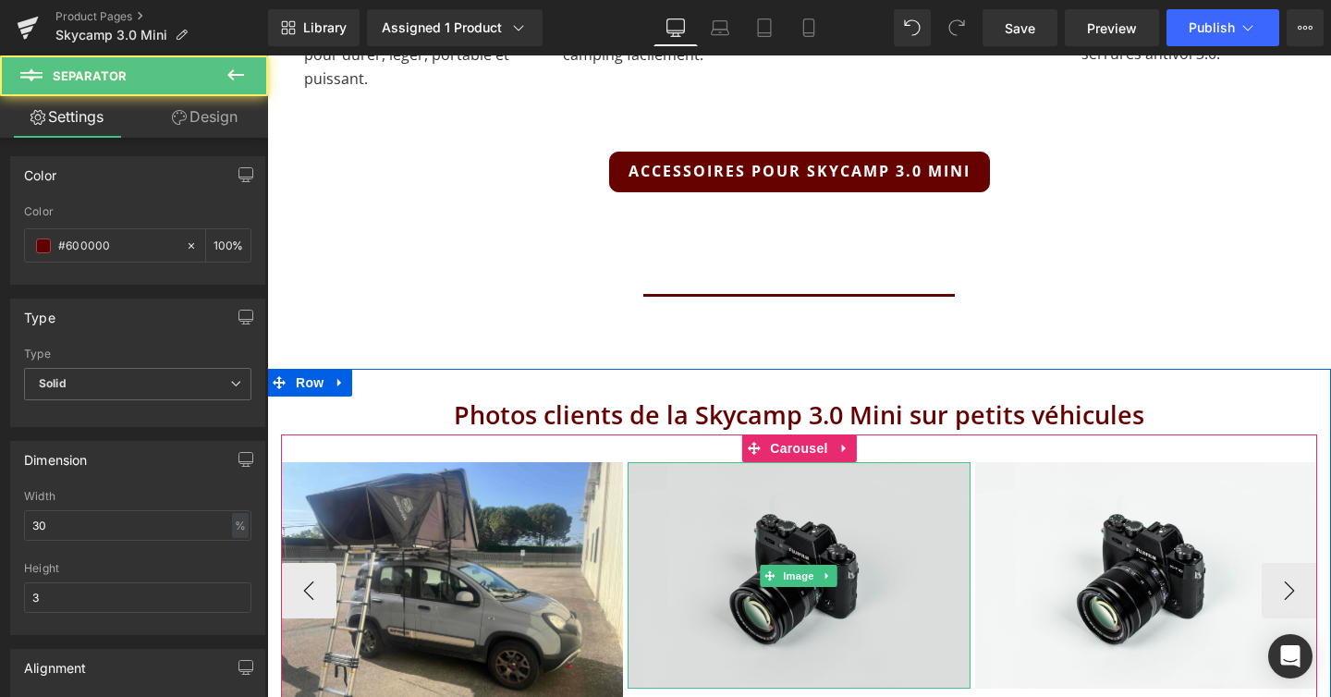
click at [690, 541] on img at bounding box center [799, 575] width 342 height 226
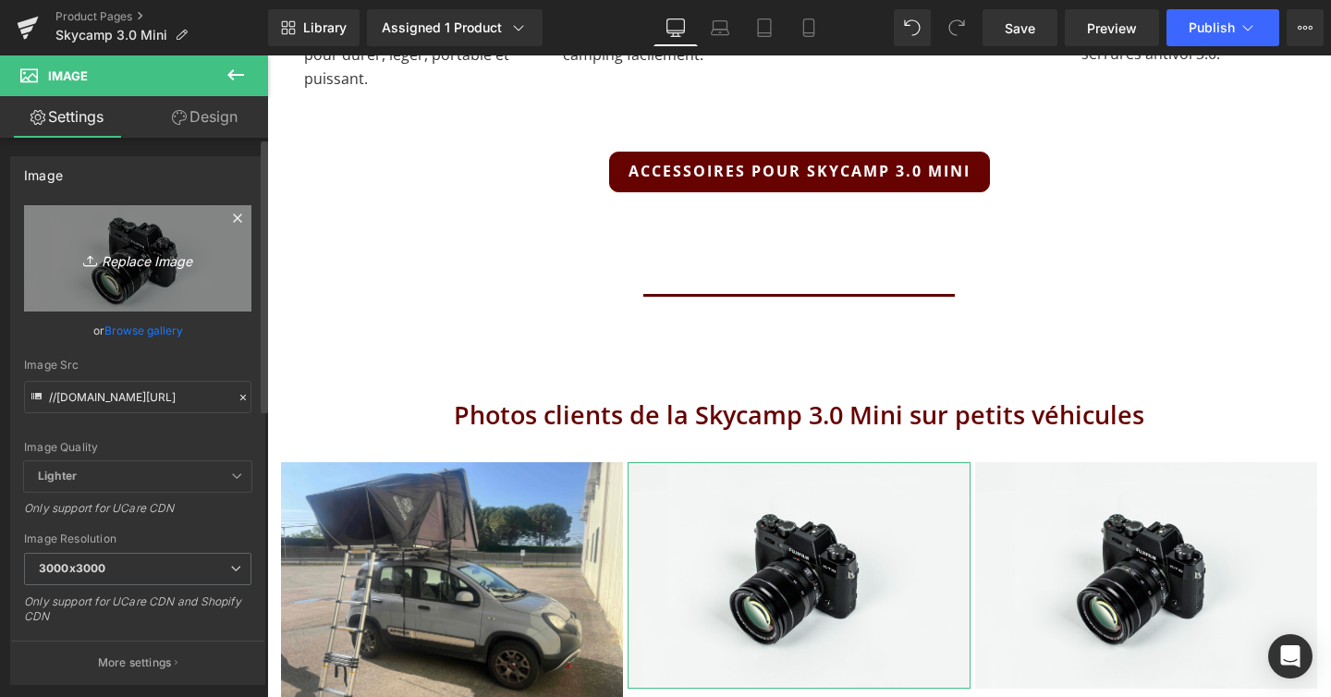
click at [114, 254] on icon "Replace Image" at bounding box center [138, 258] width 148 height 23
type input "C:\fakepath\IMG_2690.jpeg"
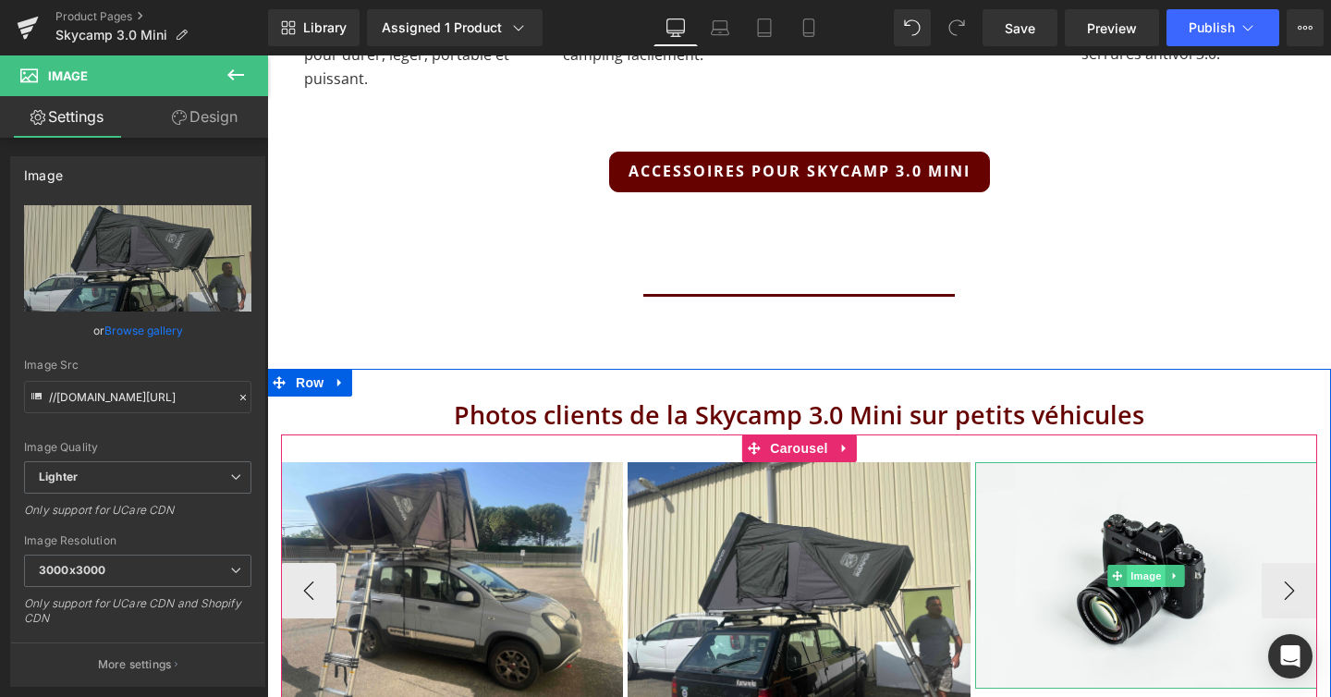
click at [1134, 565] on span "Image" at bounding box center [1146, 576] width 39 height 22
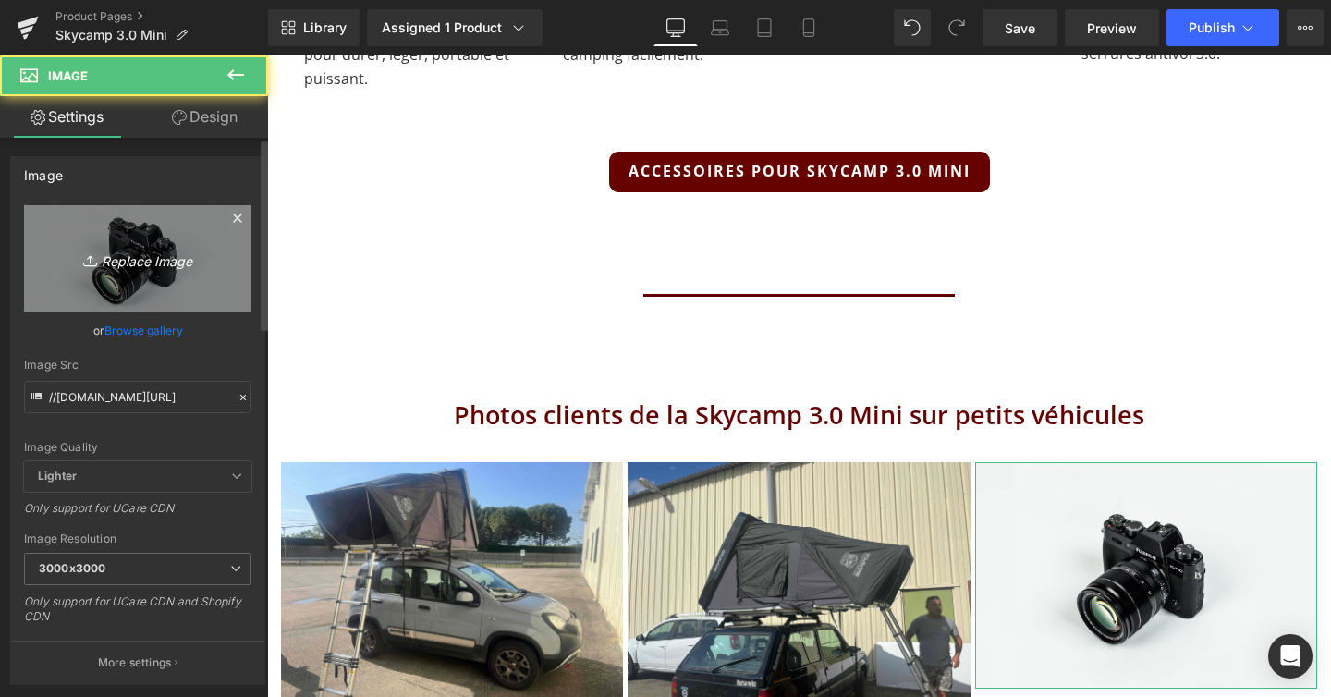
click at [136, 268] on icon "Replace Image" at bounding box center [138, 258] width 148 height 23
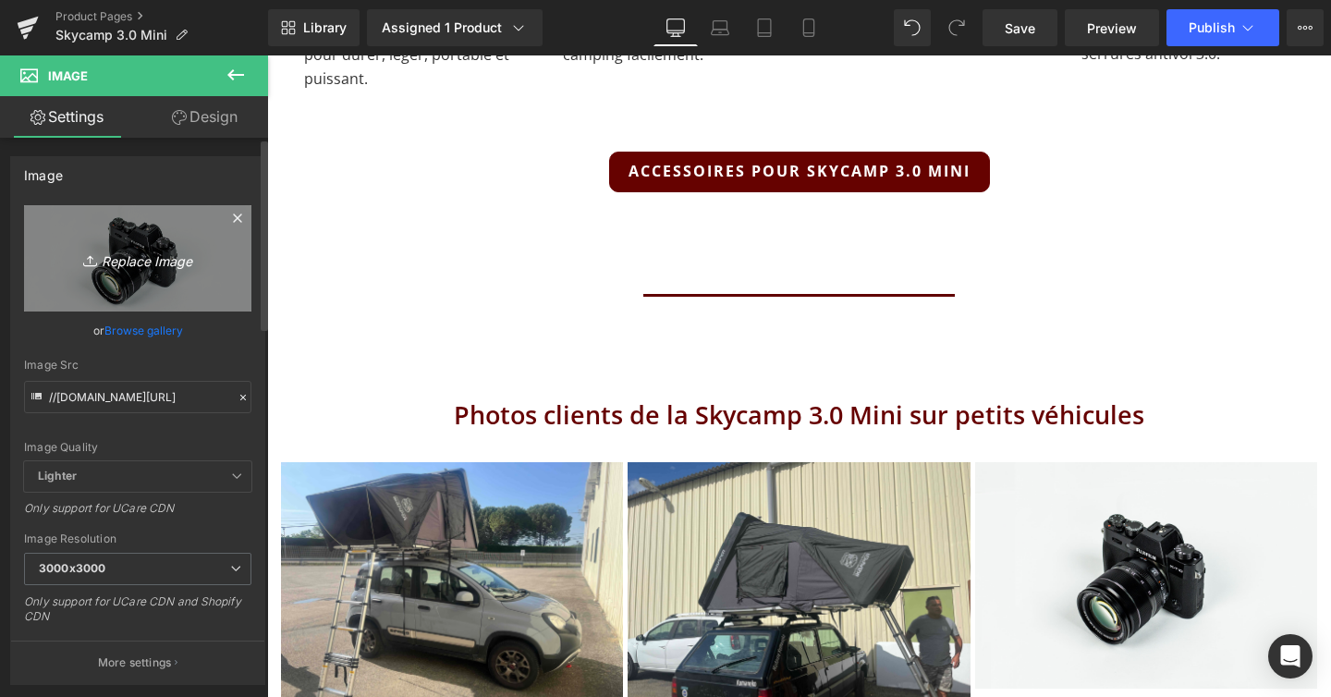
type input "C:\fakepath\Mini 7.jpg"
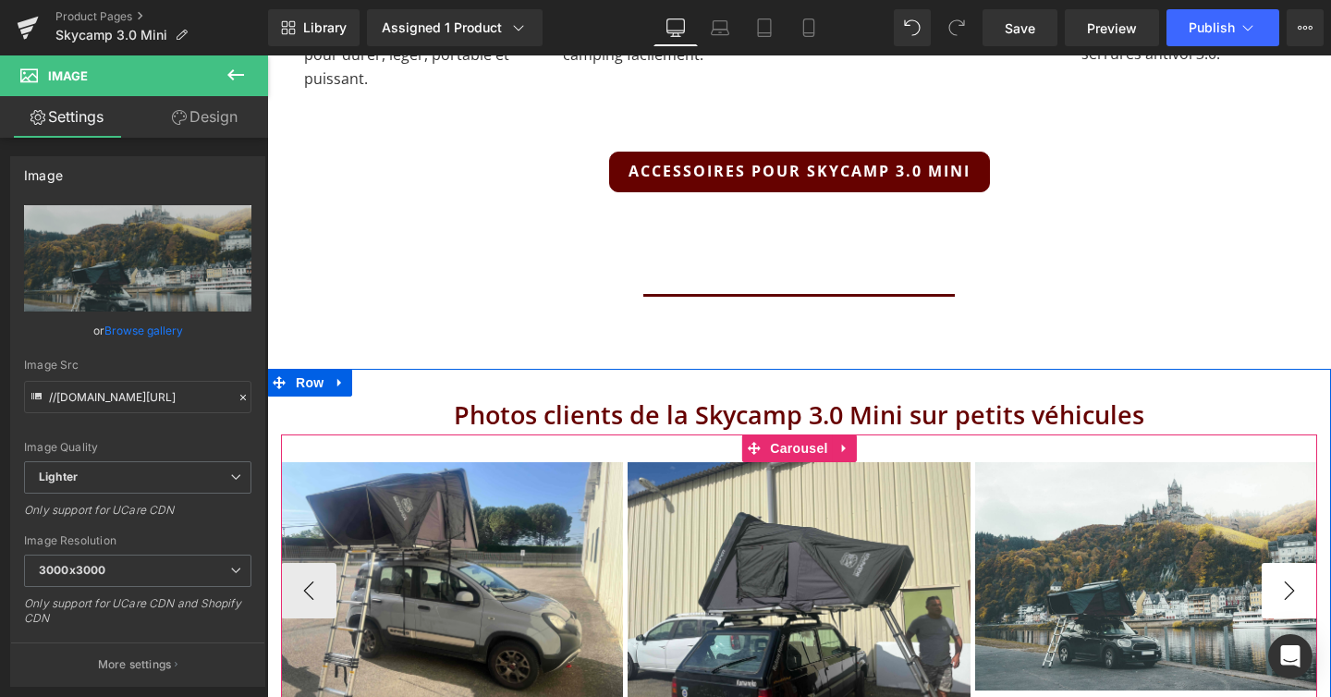
click at [1288, 563] on button "›" at bounding box center [1289, 590] width 55 height 55
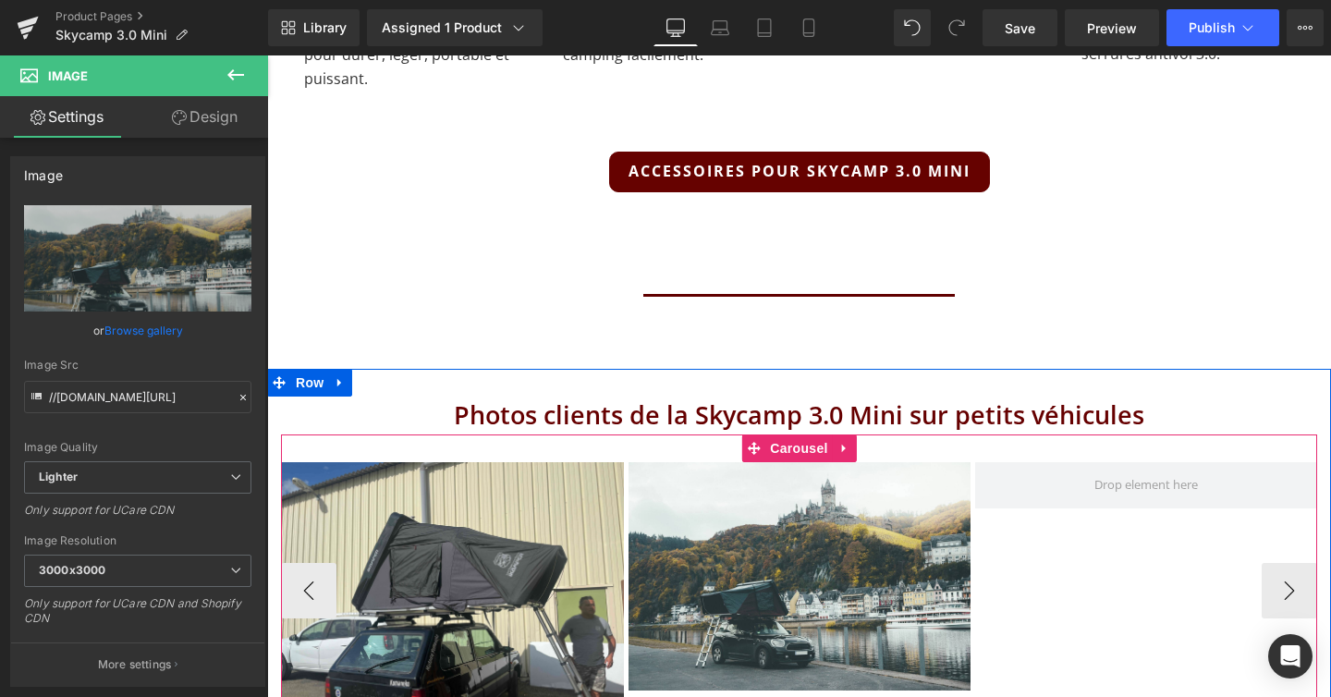
click at [1287, 514] on div "Image Image Image" at bounding box center [628, 590] width 1388 height 257
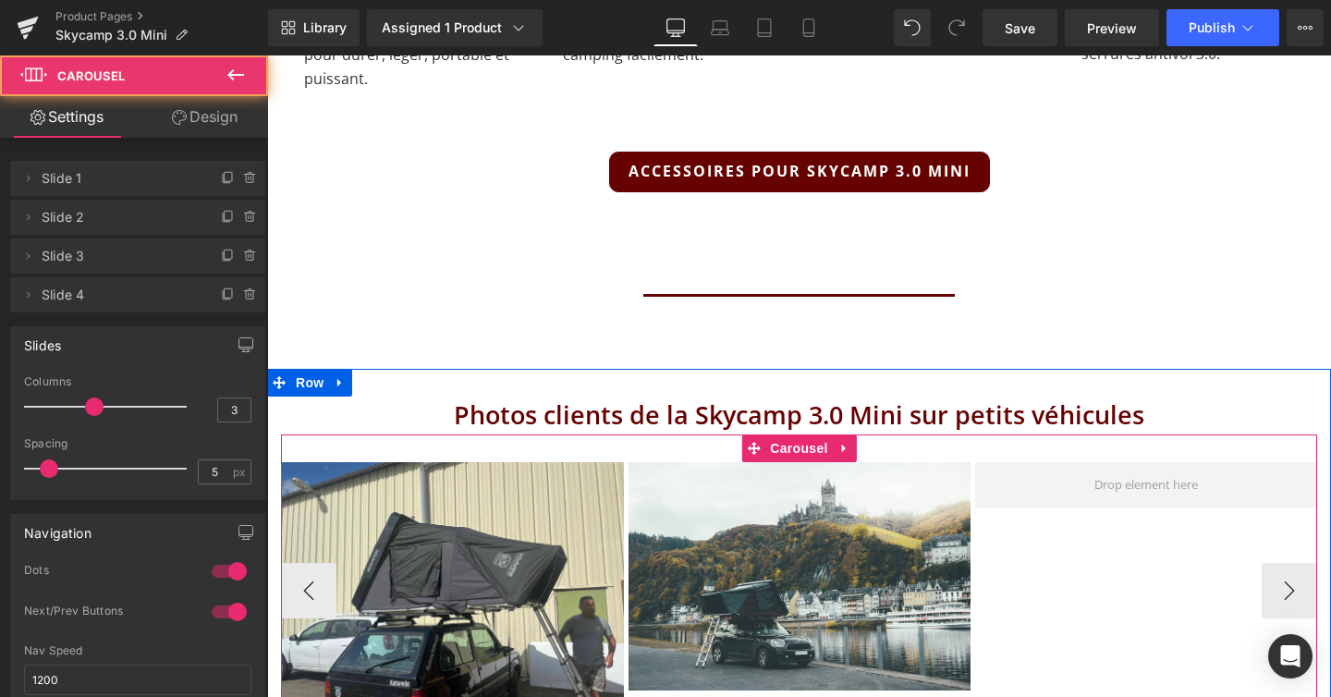
click at [1287, 514] on div "Image Image Image" at bounding box center [628, 590] width 1388 height 257
click at [1294, 517] on div "Image Image Image" at bounding box center [628, 590] width 1388 height 257
click at [1283, 517] on div "Image Image Image" at bounding box center [628, 590] width 1388 height 257
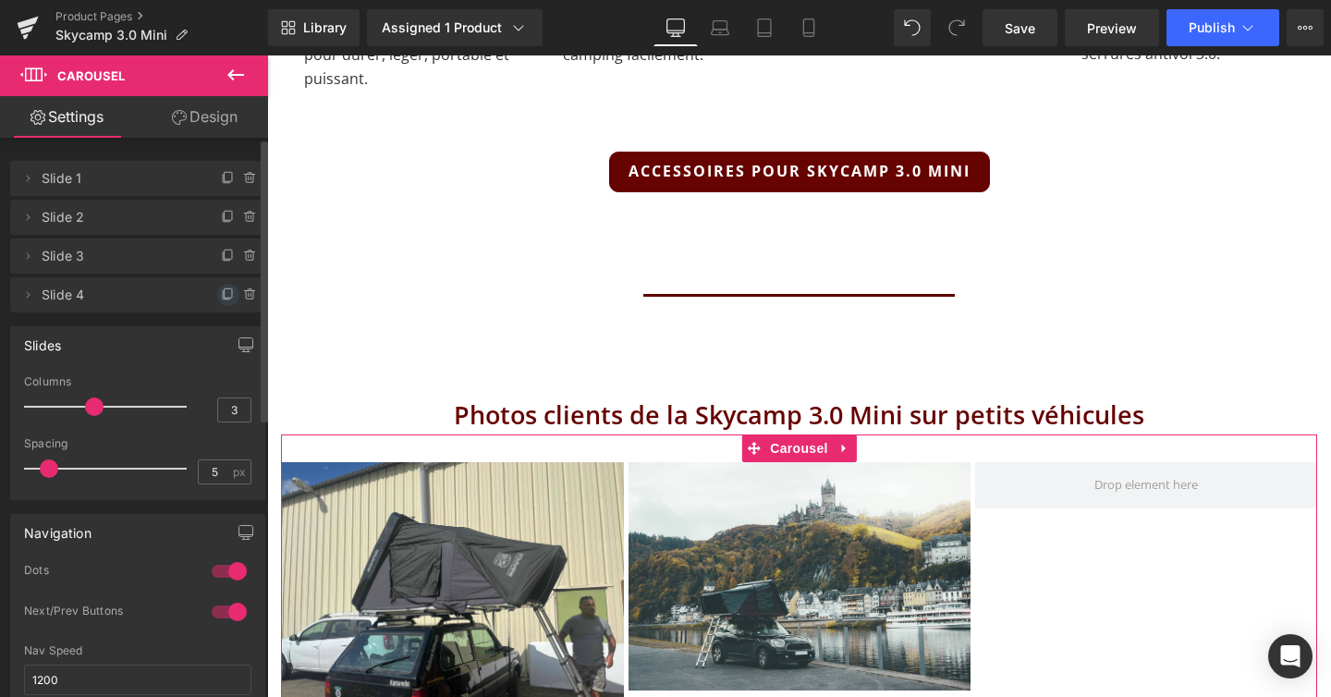
click at [225, 296] on icon at bounding box center [228, 292] width 7 height 9
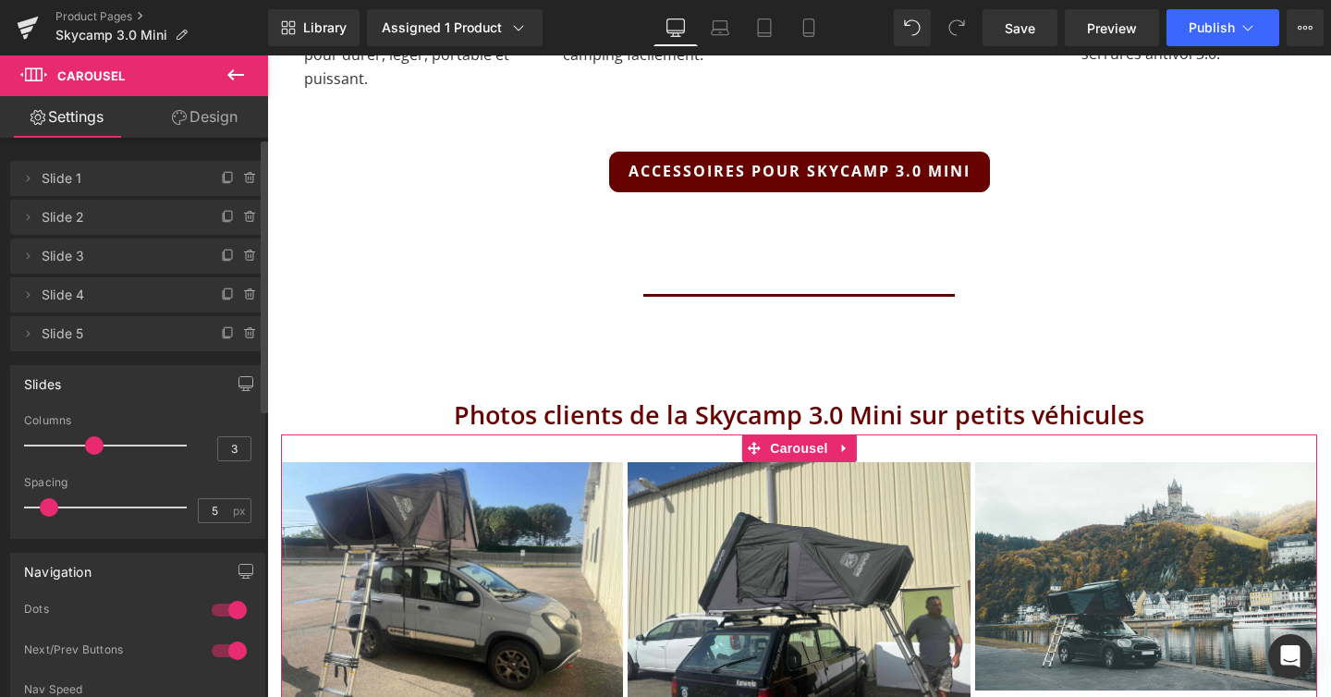
click at [225, 296] on icon at bounding box center [228, 292] width 7 height 9
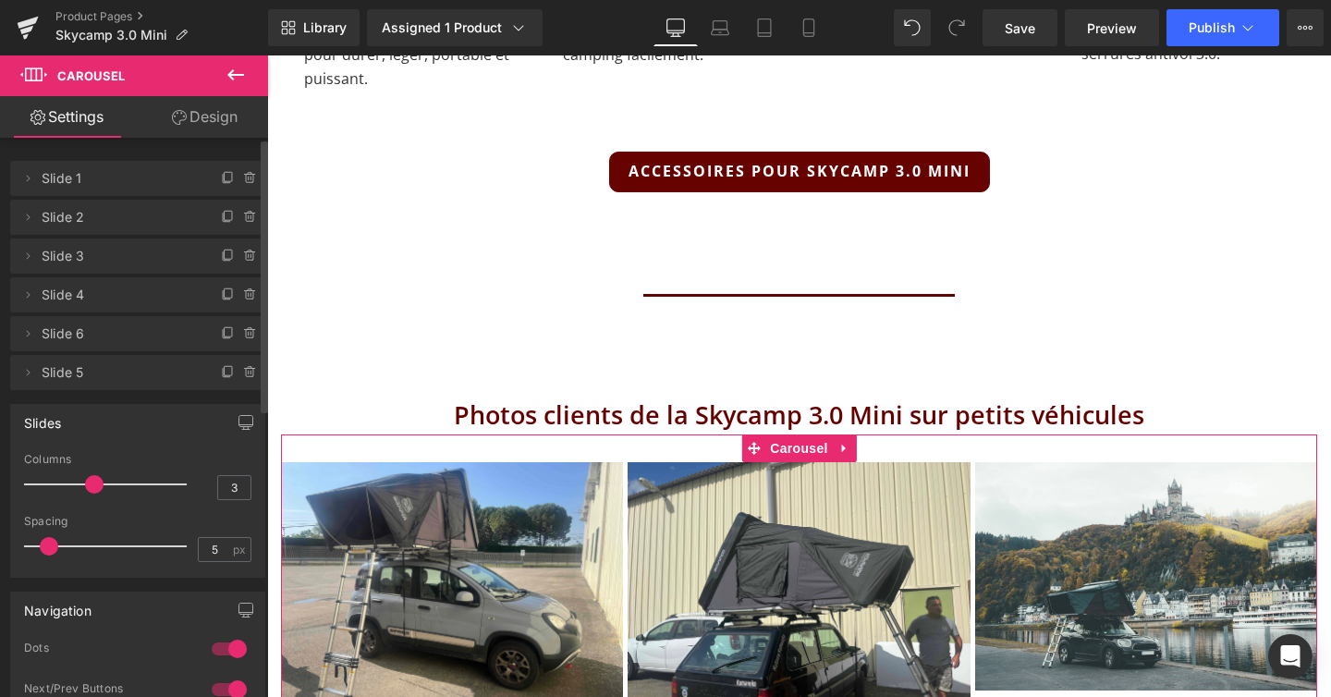
scroll to position [9, 9]
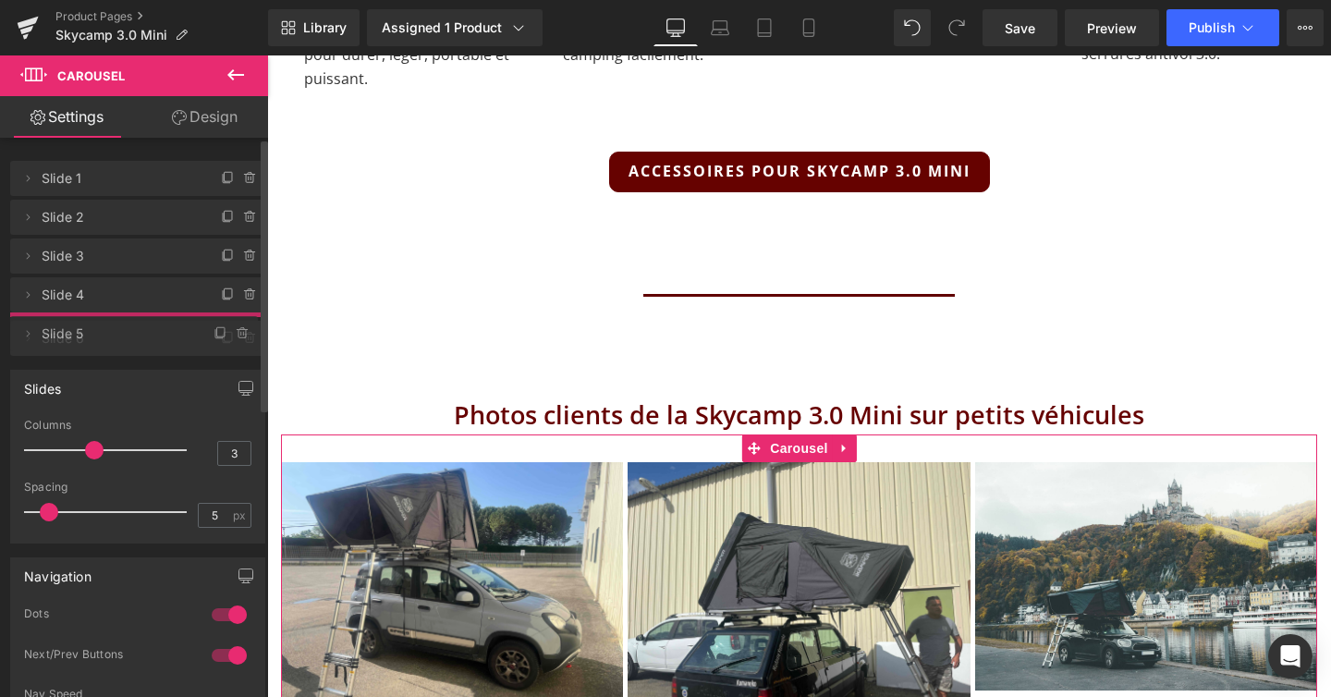
drag, startPoint x: 48, startPoint y: 372, endPoint x: 50, endPoint y: 333, distance: 38.9
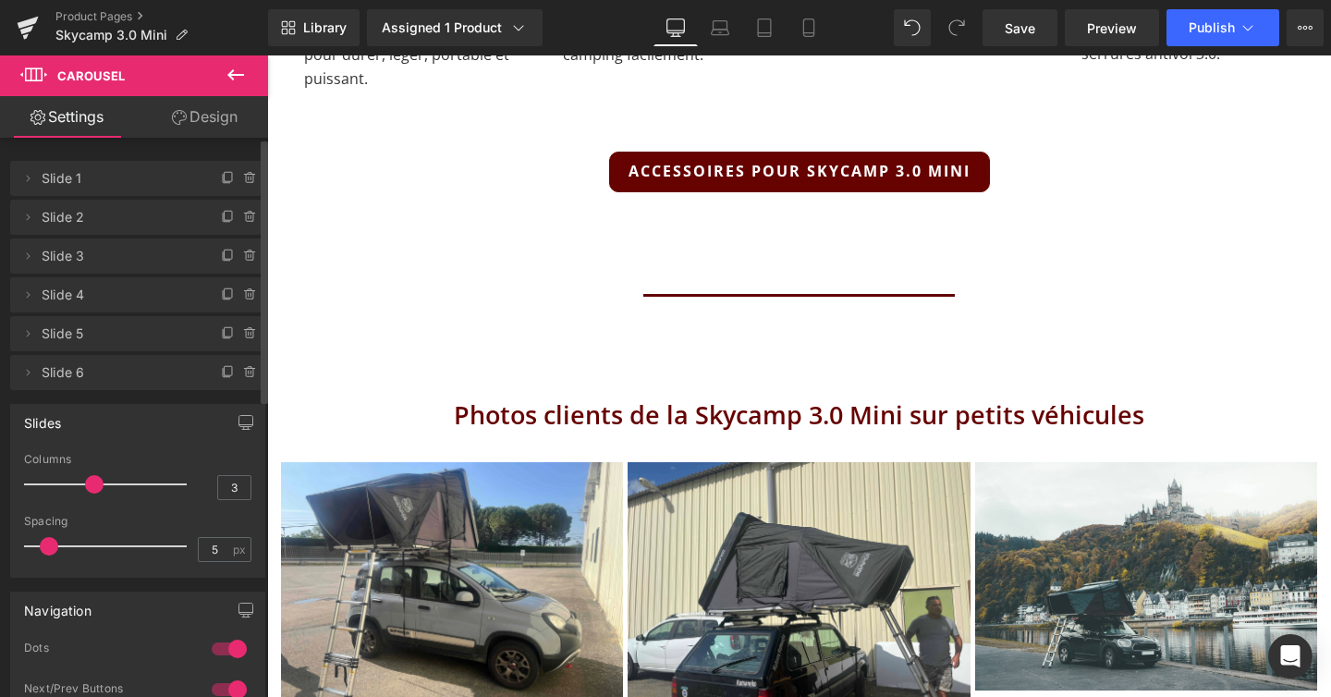
click at [238, 73] on icon at bounding box center [236, 75] width 22 height 22
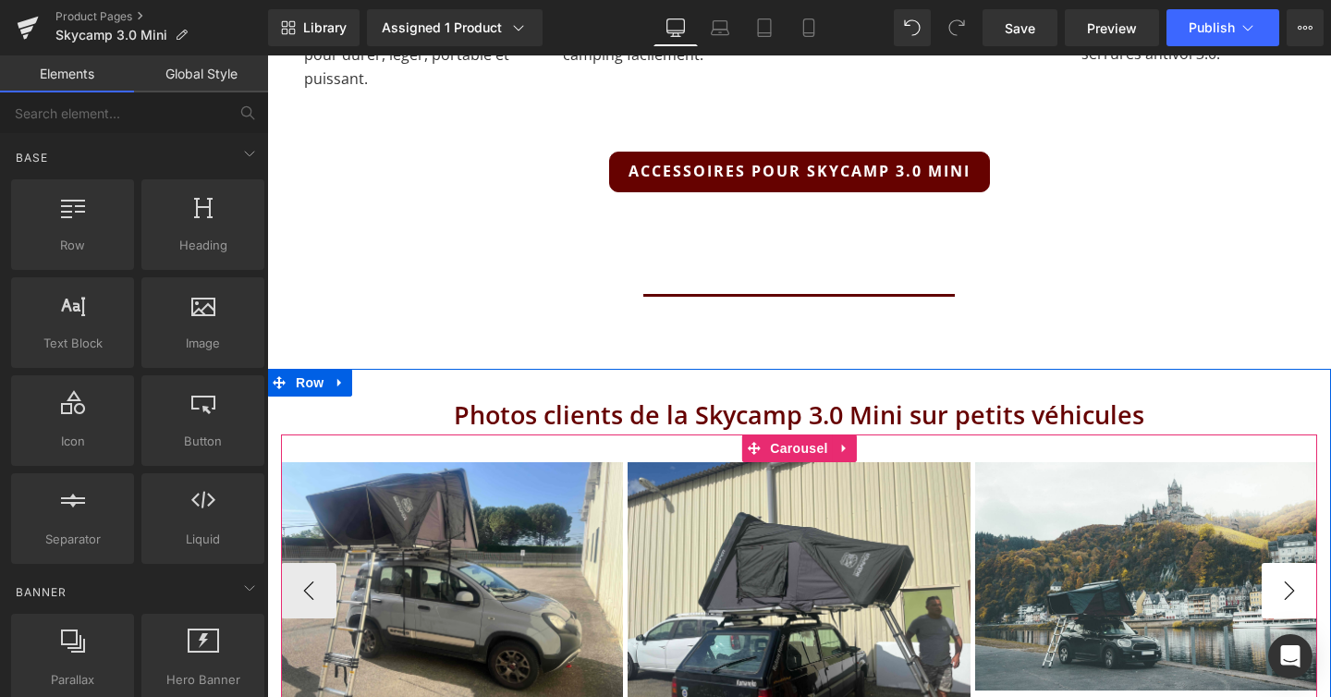
click at [1274, 563] on button "›" at bounding box center [1289, 590] width 55 height 55
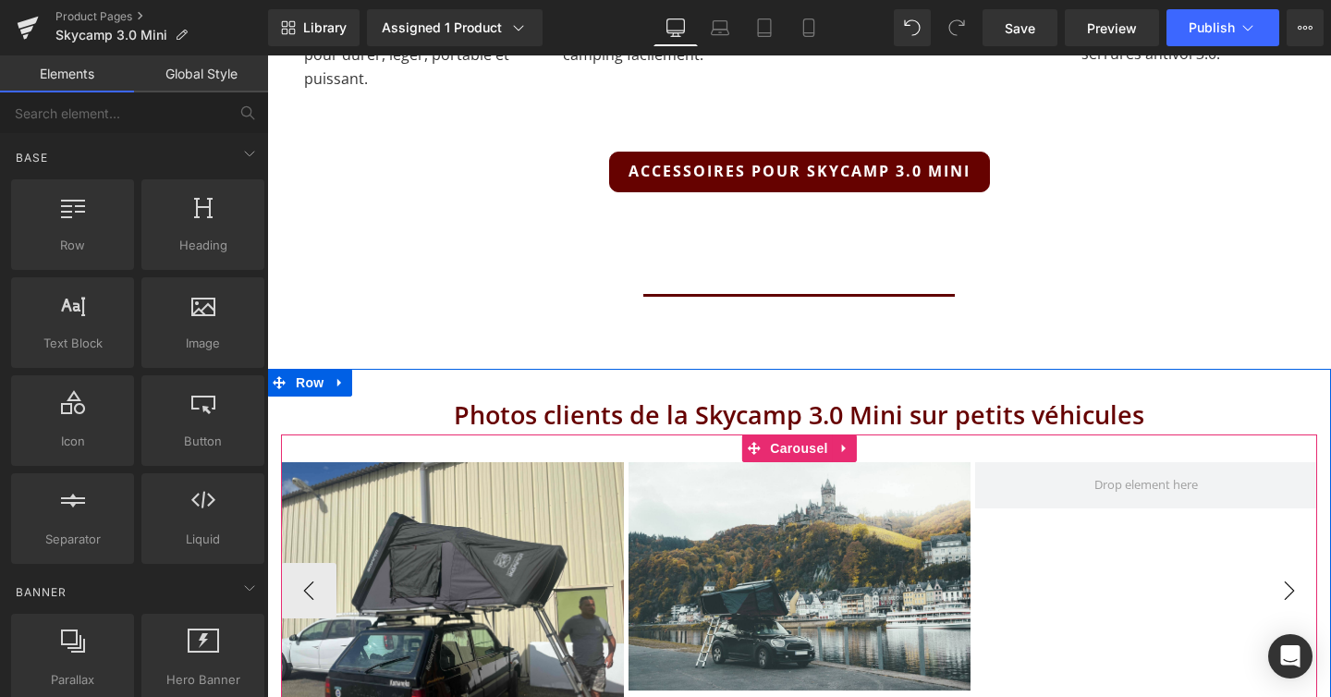
click at [1274, 563] on button "›" at bounding box center [1289, 590] width 55 height 55
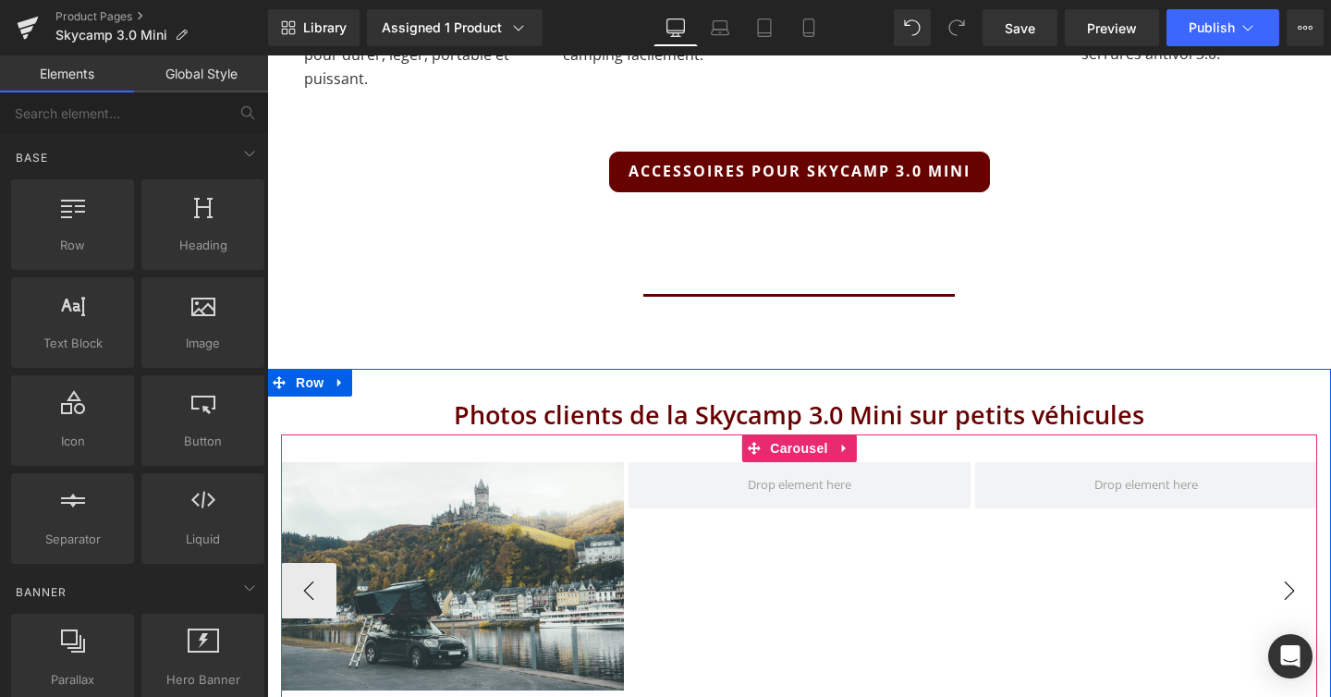
click at [1274, 563] on button "›" at bounding box center [1289, 590] width 55 height 55
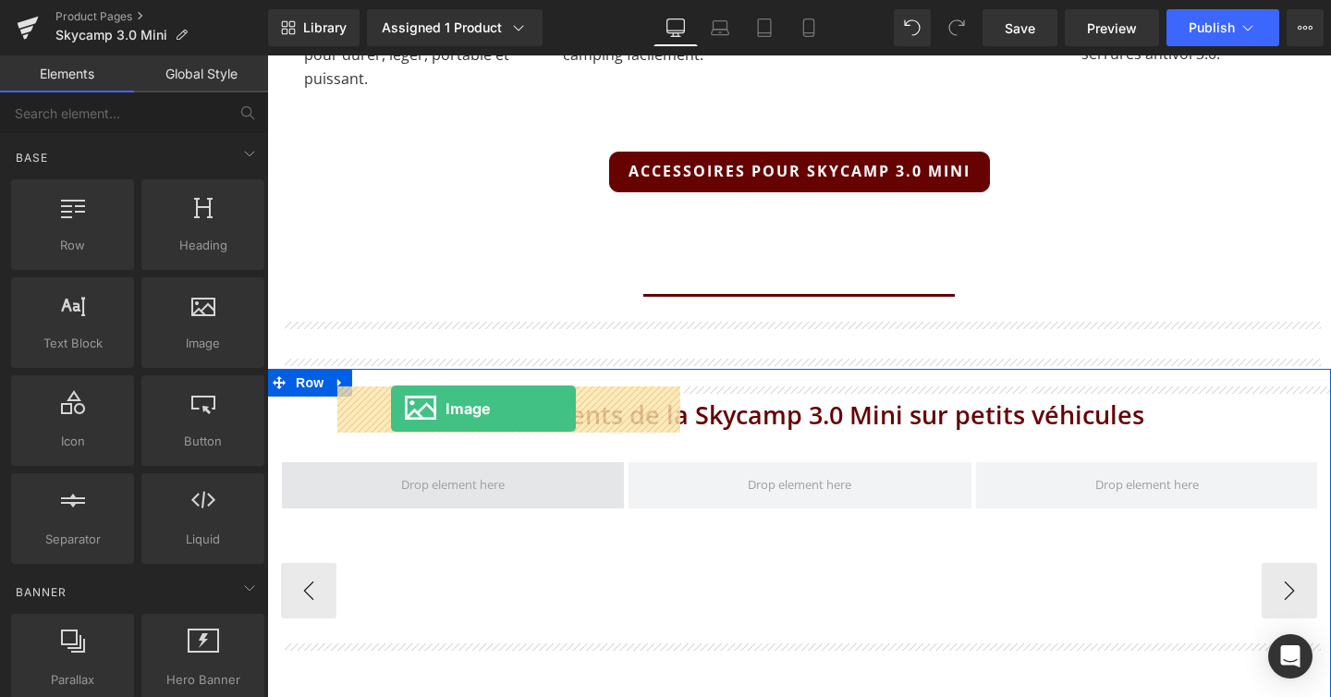
drag, startPoint x: 433, startPoint y: 362, endPoint x: 391, endPoint y: 408, distance: 61.5
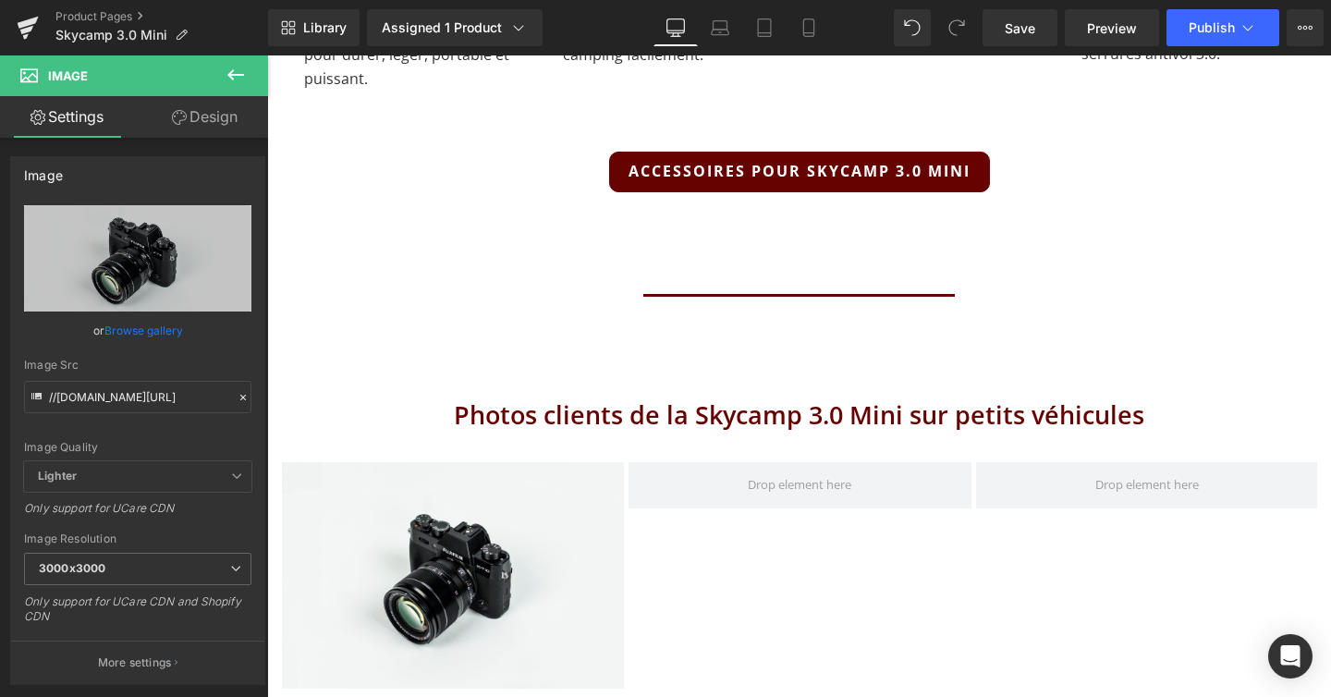
click at [241, 77] on icon at bounding box center [236, 75] width 22 height 22
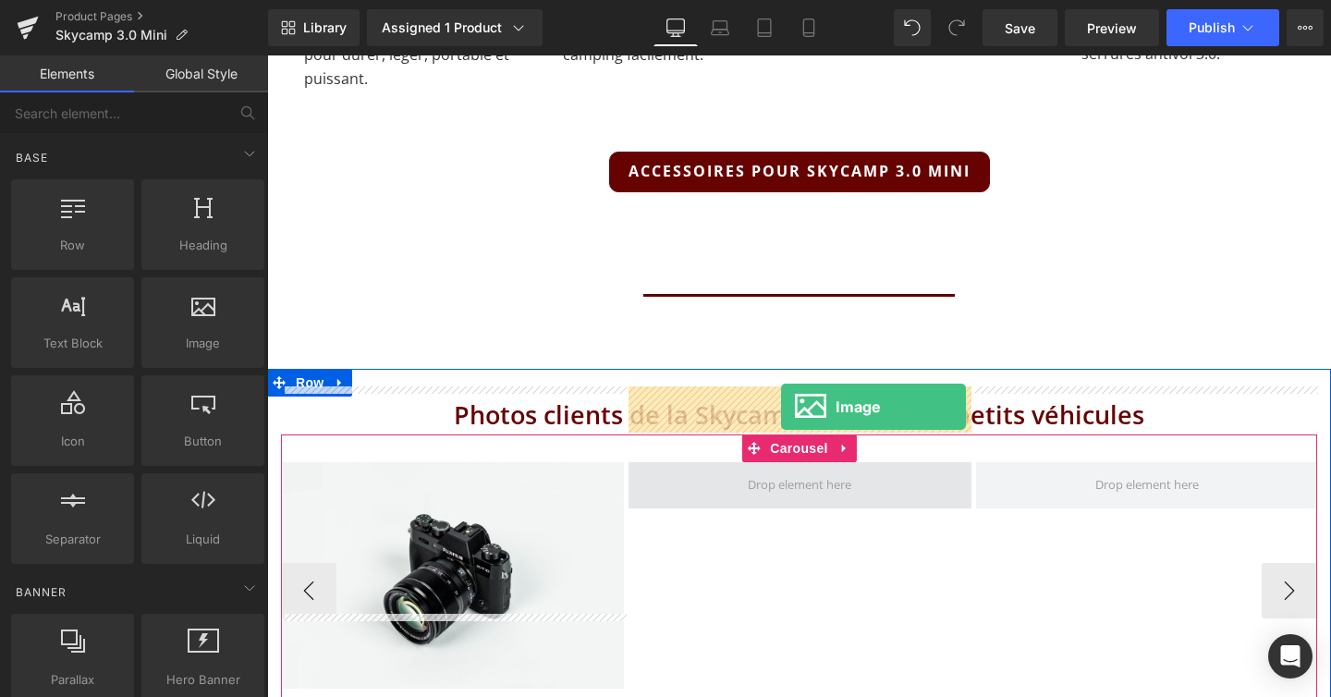
drag, startPoint x: 470, startPoint y: 386, endPoint x: 780, endPoint y: 407, distance: 311.2
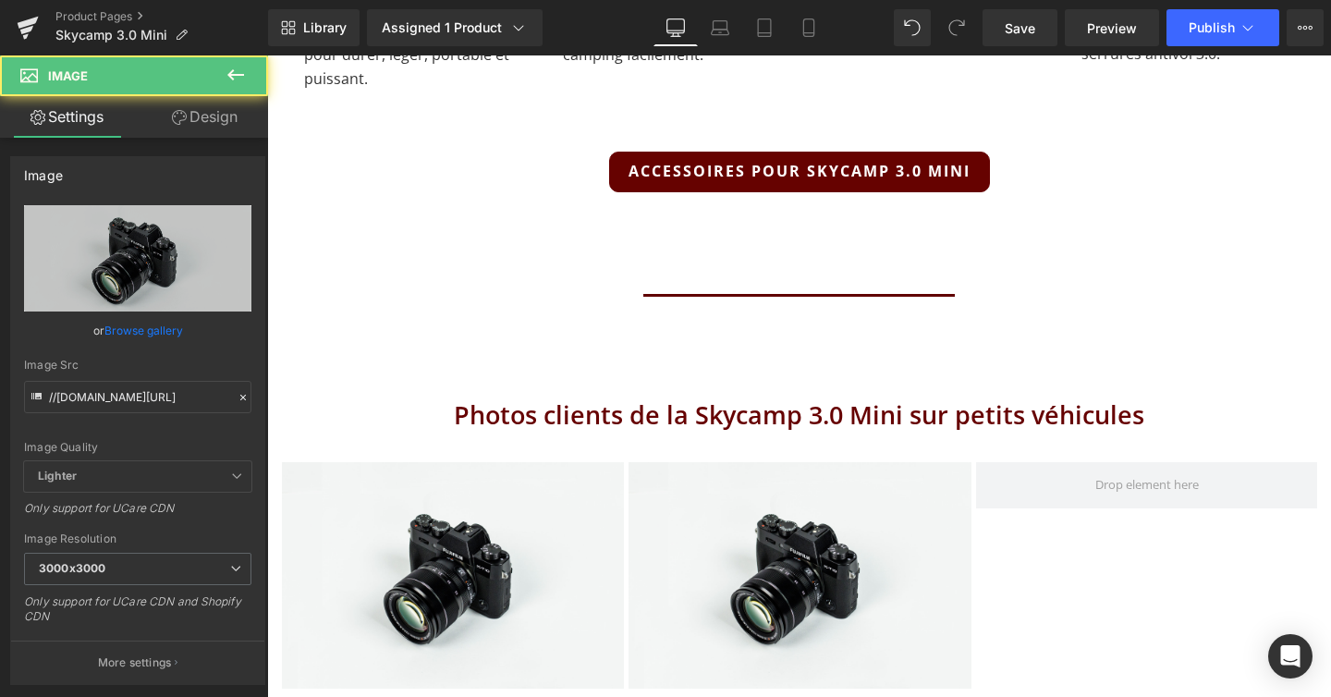
click at [238, 84] on icon at bounding box center [236, 75] width 22 height 22
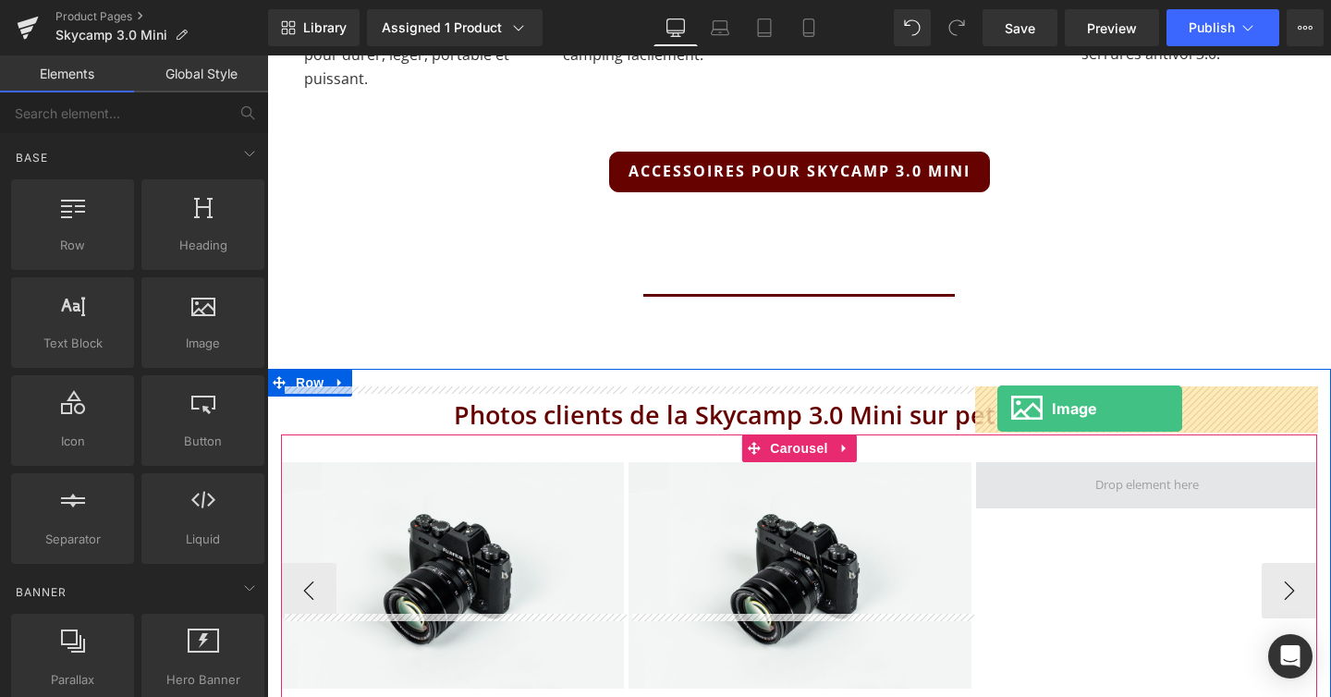
drag, startPoint x: 488, startPoint y: 416, endPoint x: 1006, endPoint y: 409, distance: 517.6
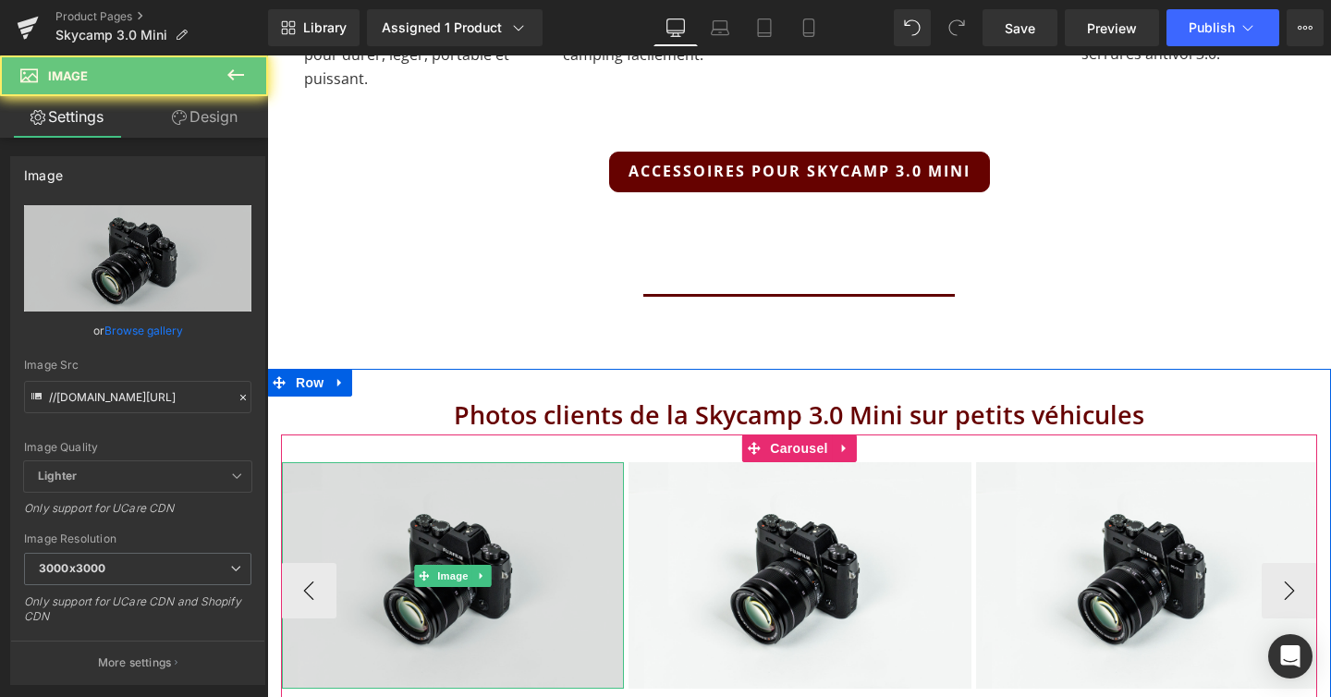
click at [446, 462] on img at bounding box center [453, 575] width 342 height 226
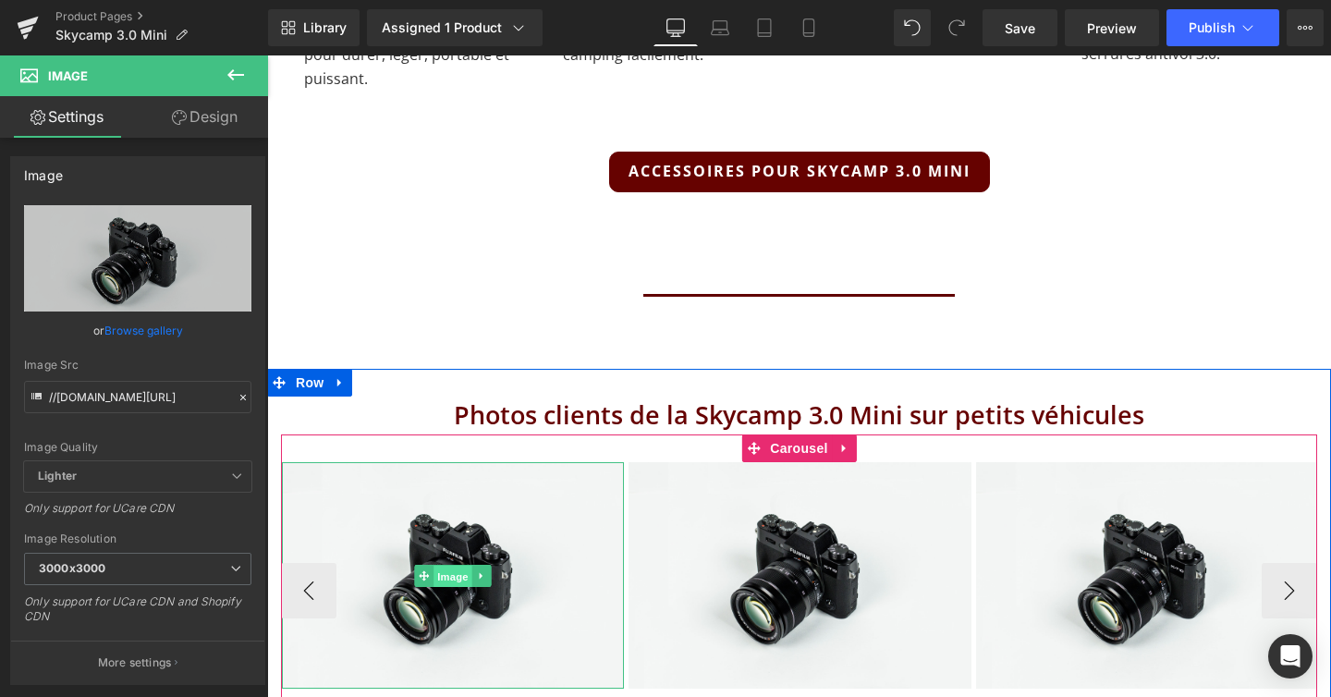
click at [448, 565] on span "Image" at bounding box center [452, 576] width 39 height 22
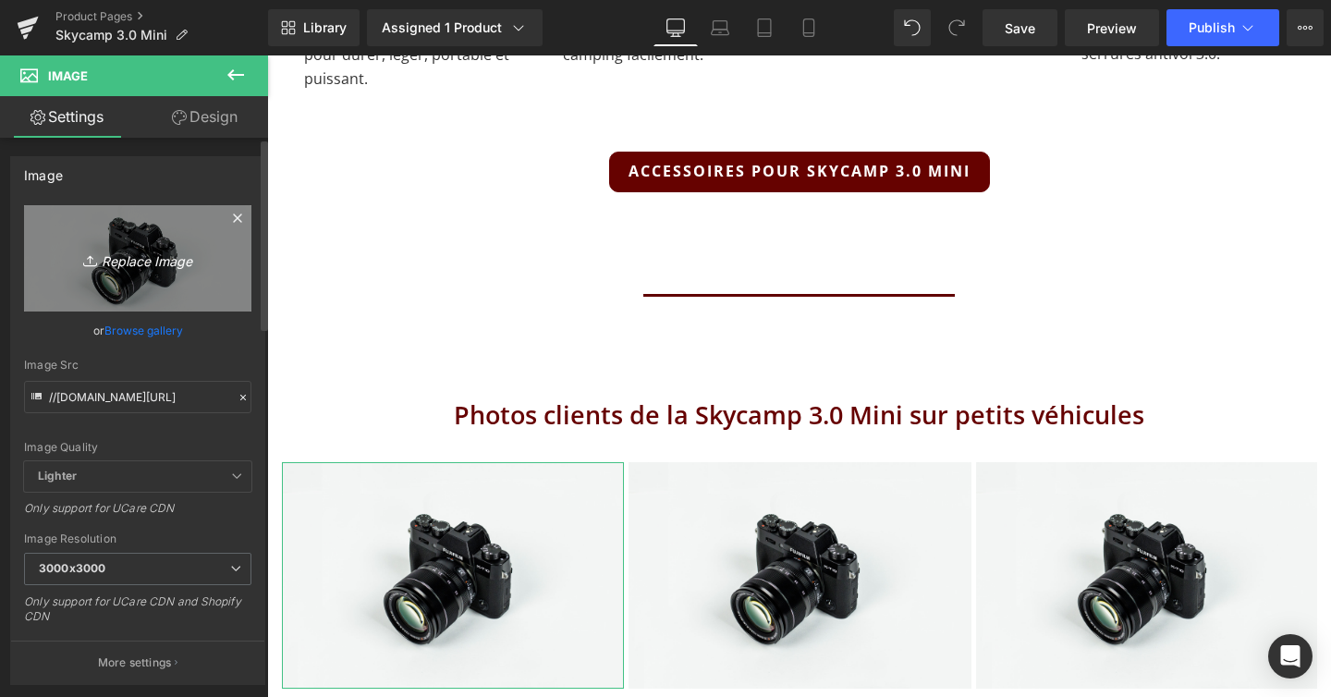
click at [169, 262] on icon "Replace Image" at bounding box center [138, 258] width 148 height 23
type input "C:\fakepath\Mini 5.jpg"
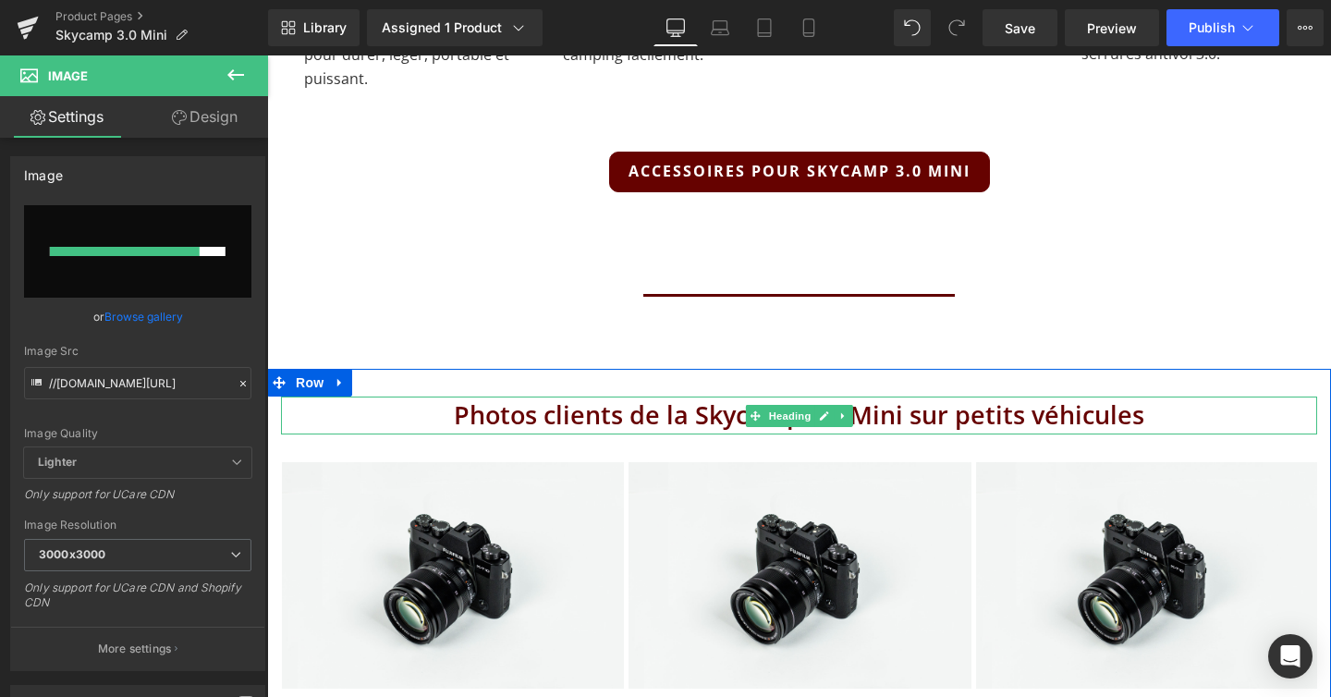
click at [431, 397] on h2 "Photos clients de la Skycamp 3.0 Mini sur petits véhicules" at bounding box center [799, 416] width 1036 height 38
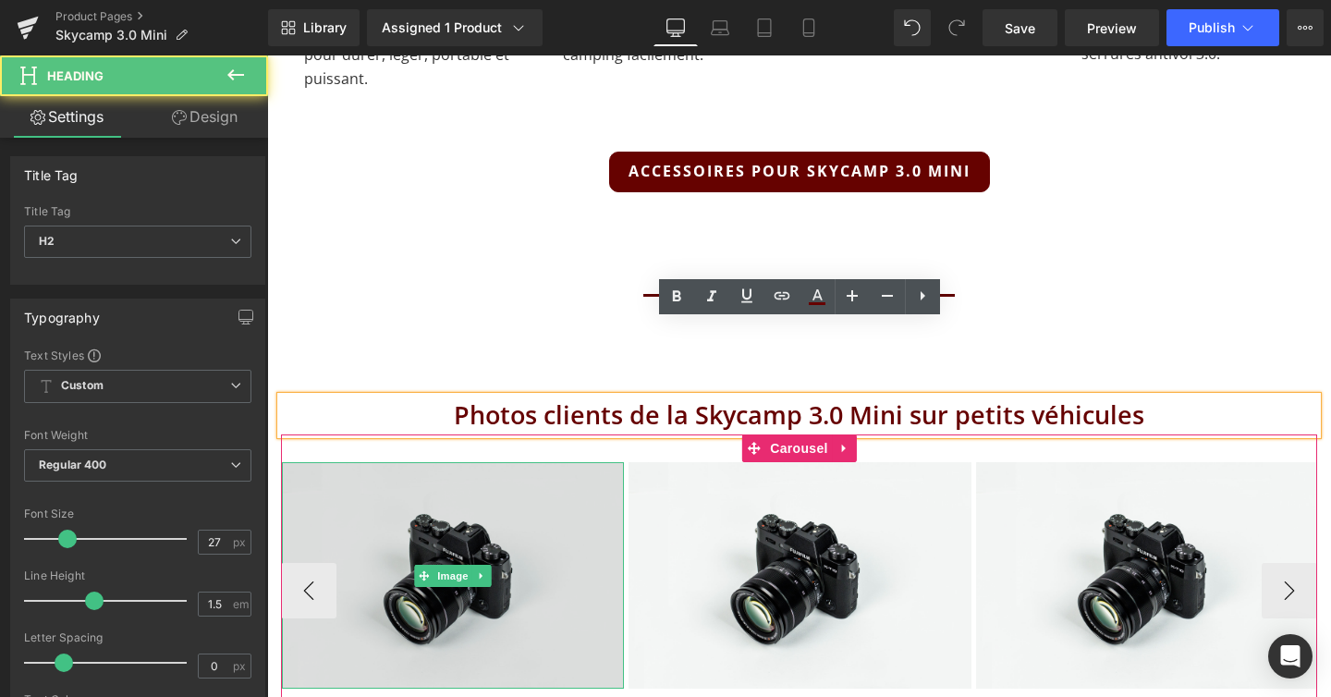
click at [451, 479] on img at bounding box center [453, 575] width 342 height 226
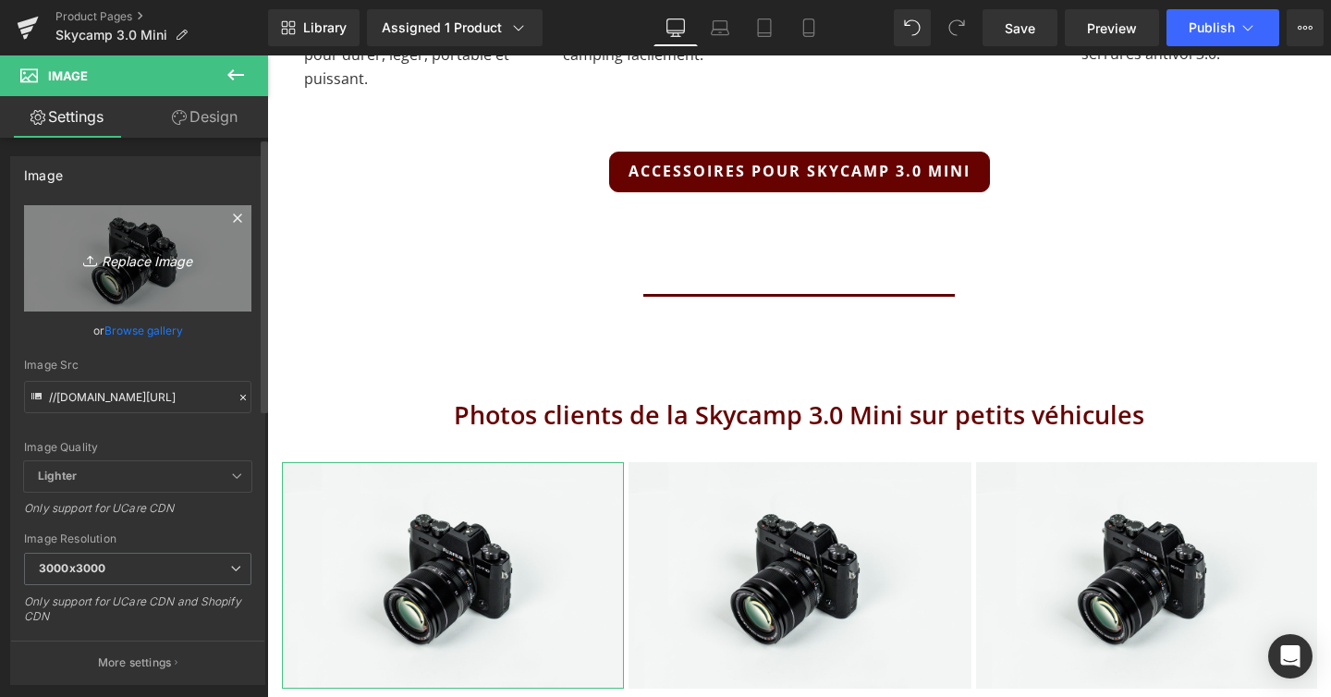
click at [165, 237] on link "Replace Image" at bounding box center [137, 258] width 227 height 106
type input "C:\fakepath\Mini 5.jpg"
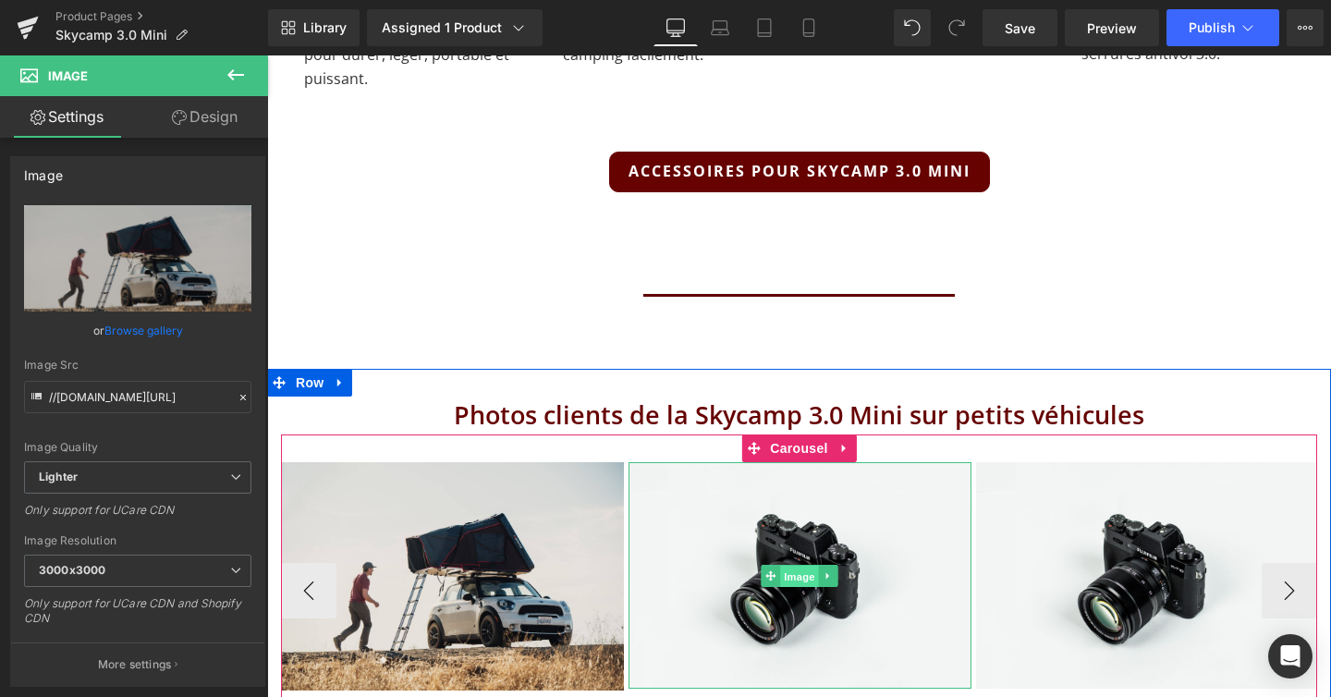
click at [788, 565] on span "Image" at bounding box center [800, 576] width 39 height 22
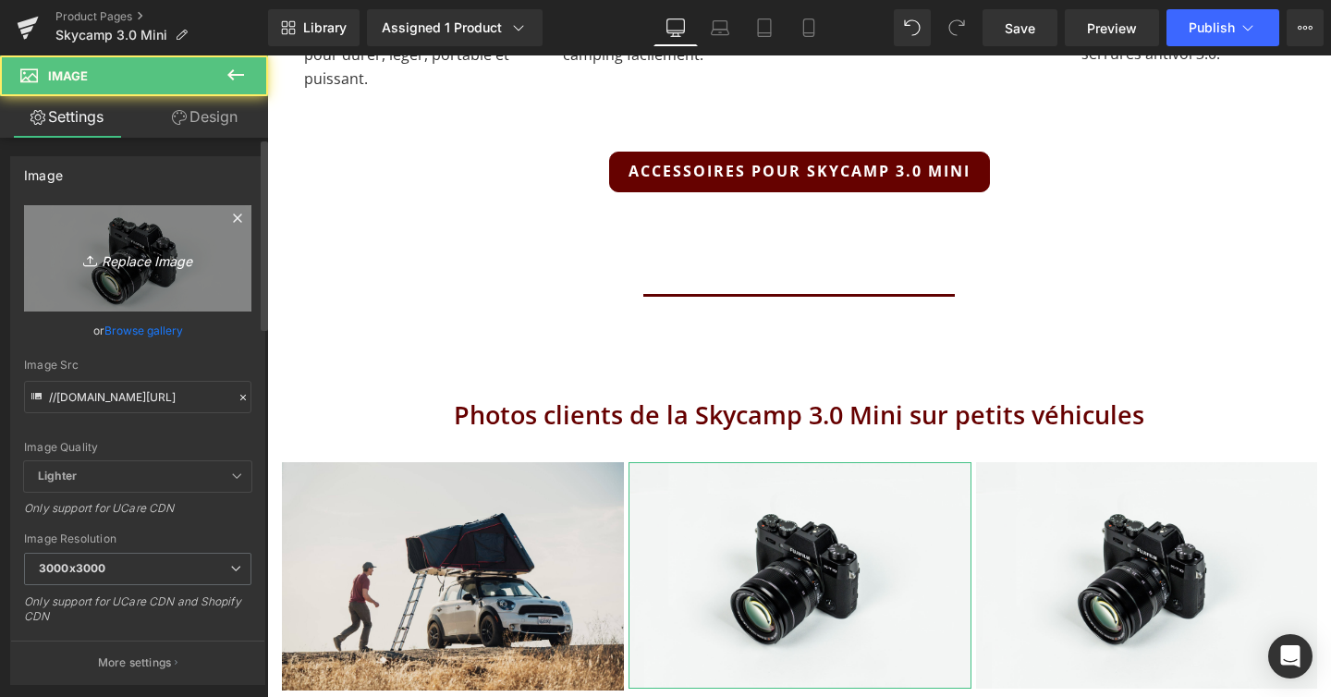
click at [152, 250] on icon "Replace Image" at bounding box center [138, 258] width 148 height 23
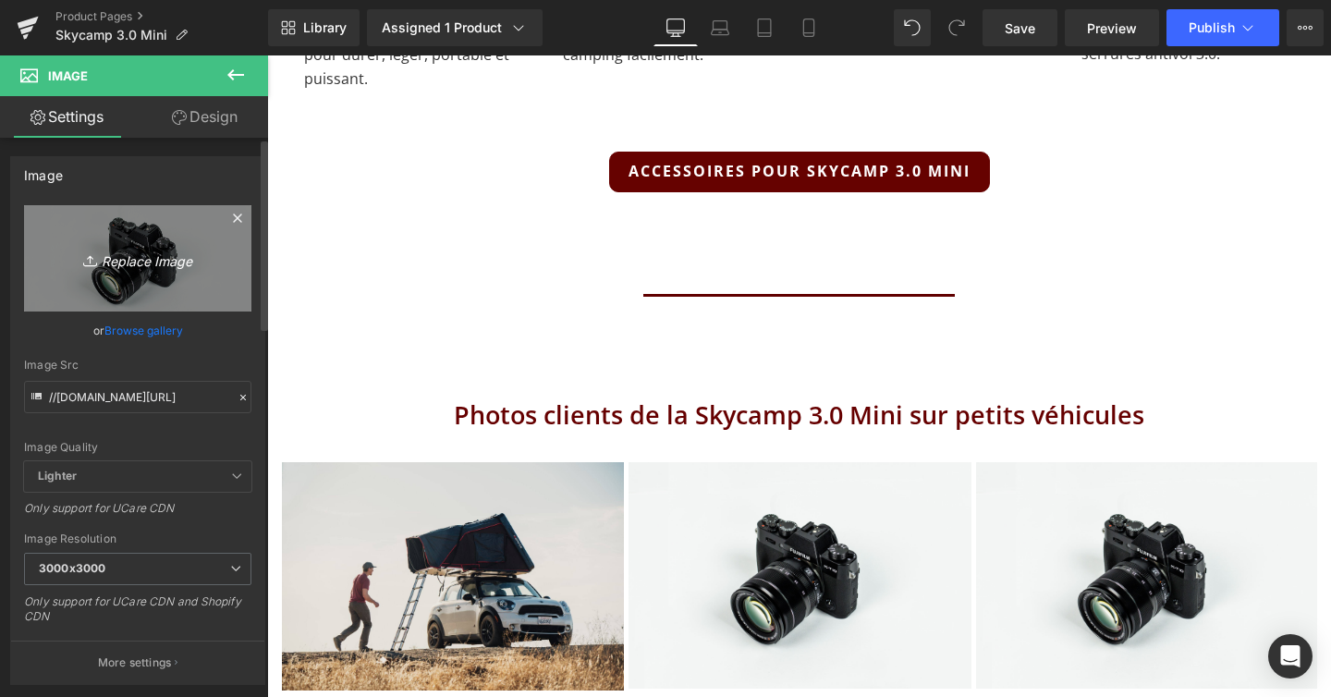
type input "C:\fakepath\IMG_4010resize.jpg"
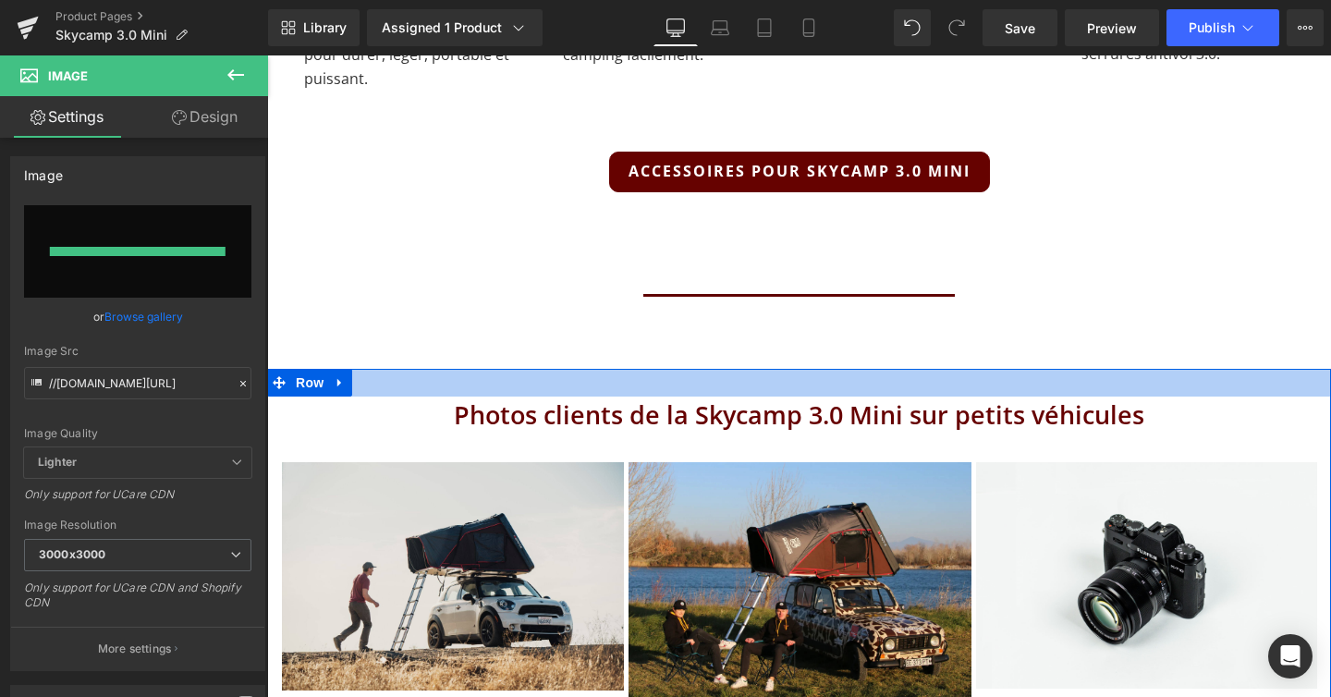
scroll to position [12374, 1064]
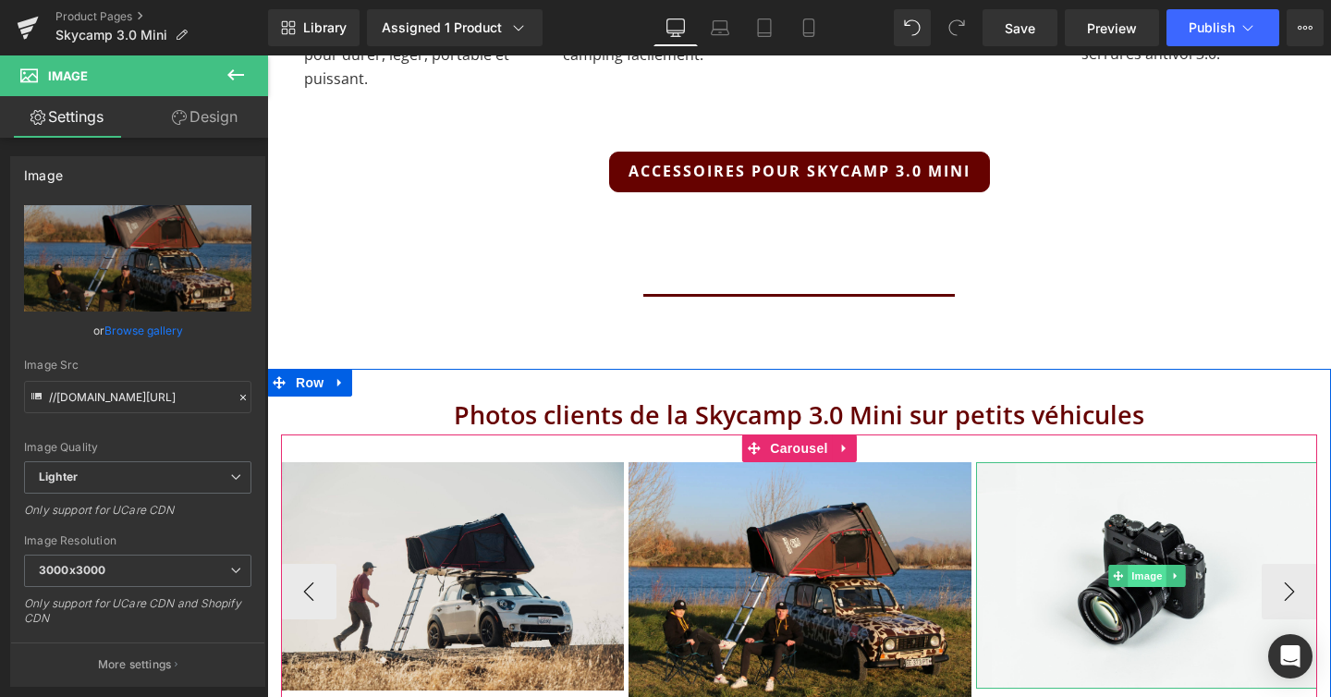
click at [1155, 565] on span "Image" at bounding box center [1147, 576] width 39 height 22
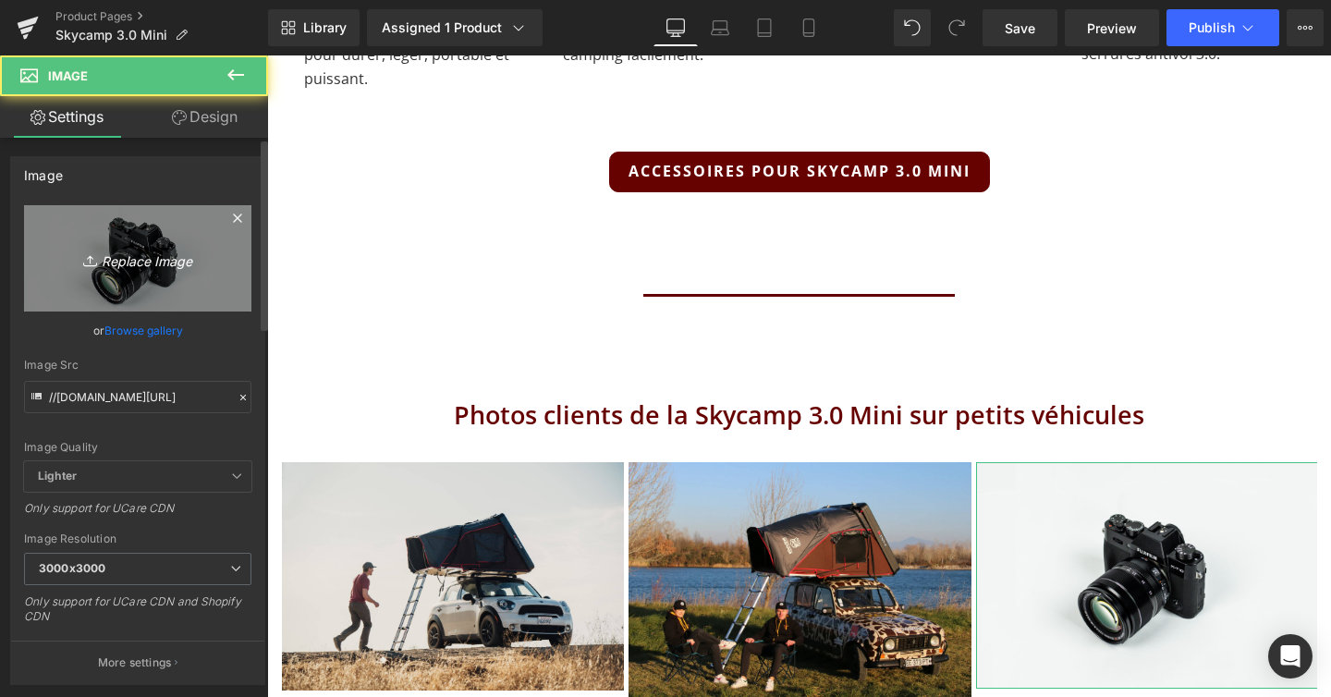
click at [166, 262] on icon "Replace Image" at bounding box center [138, 258] width 148 height 23
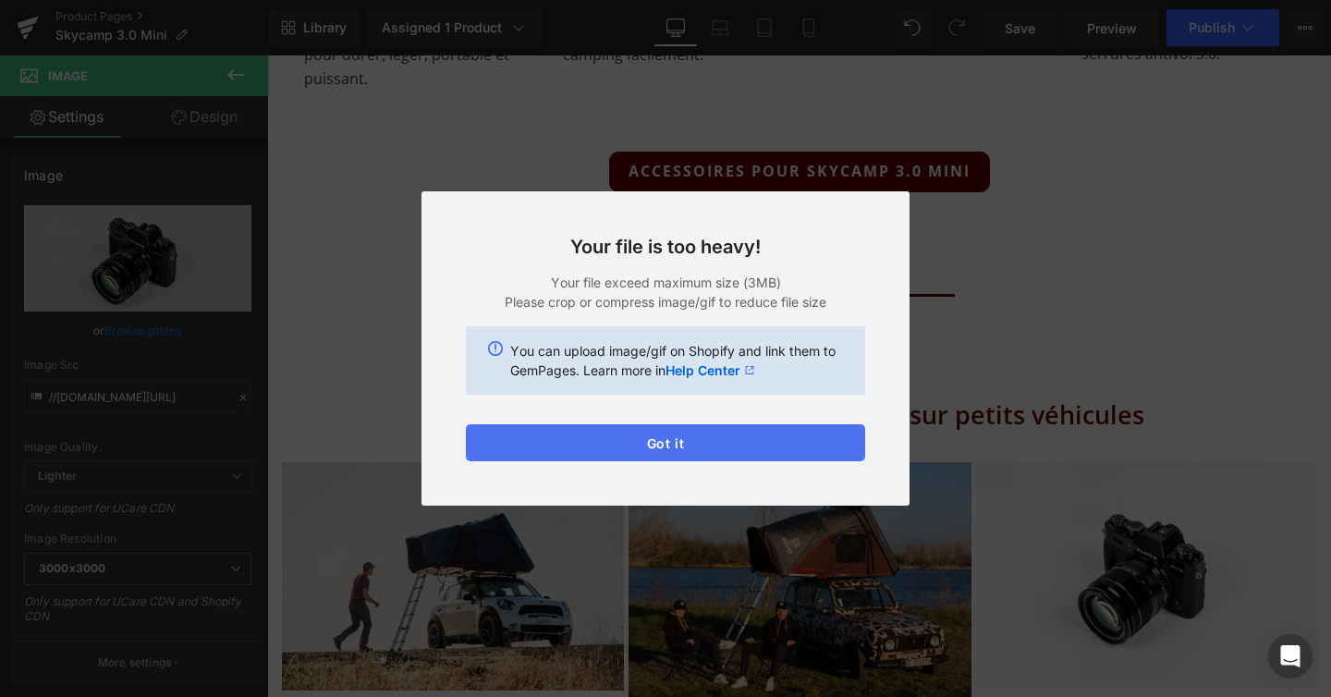
click at [704, 450] on button "Got it" at bounding box center [665, 442] width 399 height 37
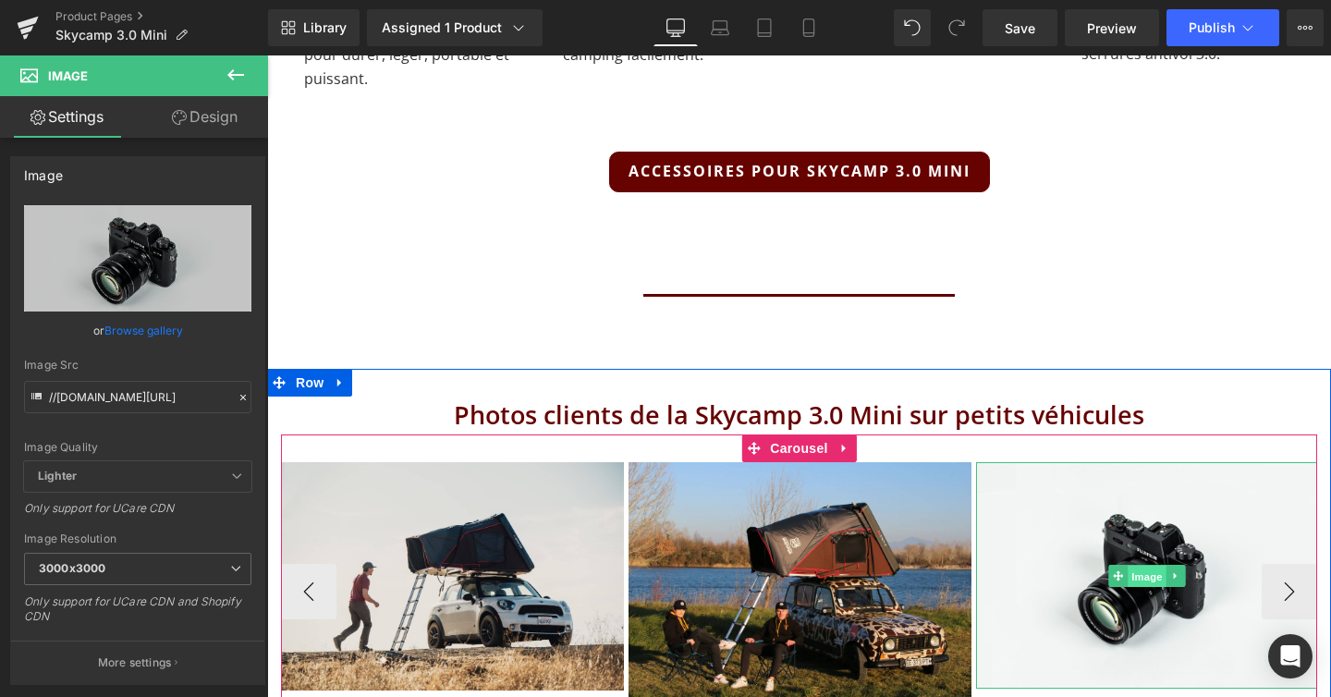
click at [1141, 565] on span "Image" at bounding box center [1147, 576] width 39 height 22
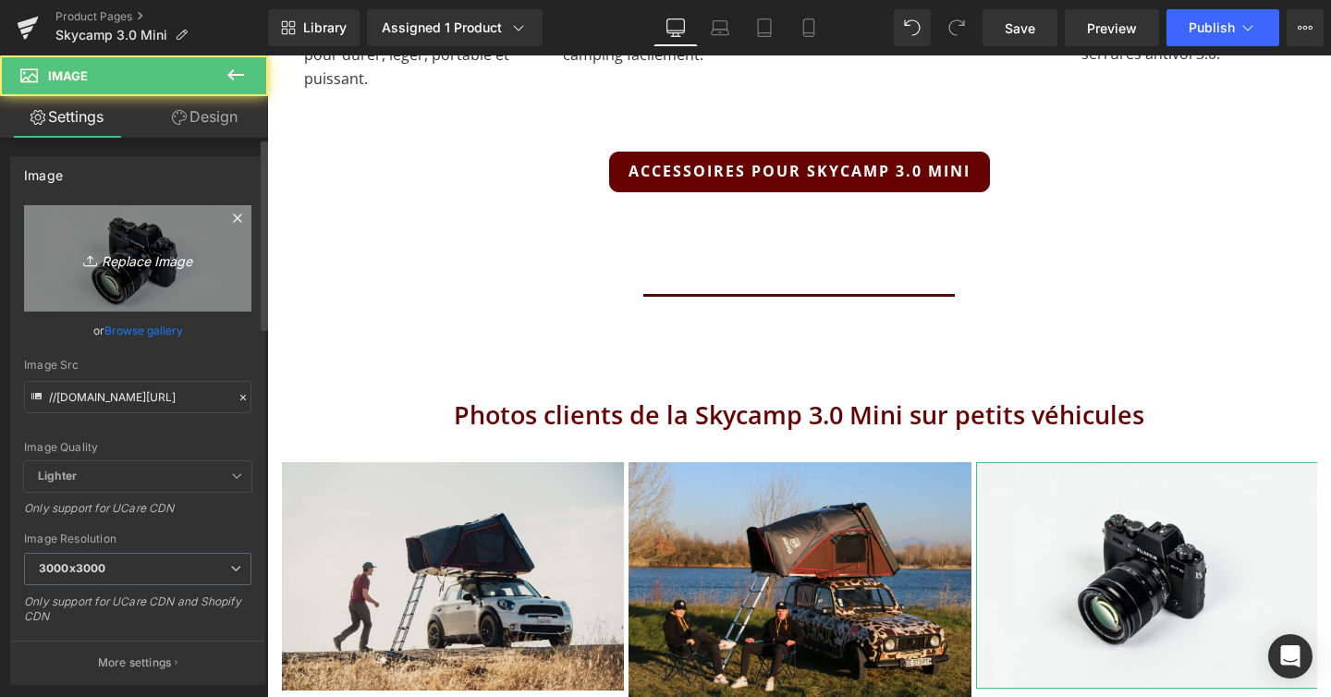
click at [201, 272] on link "Replace Image" at bounding box center [137, 258] width 227 height 106
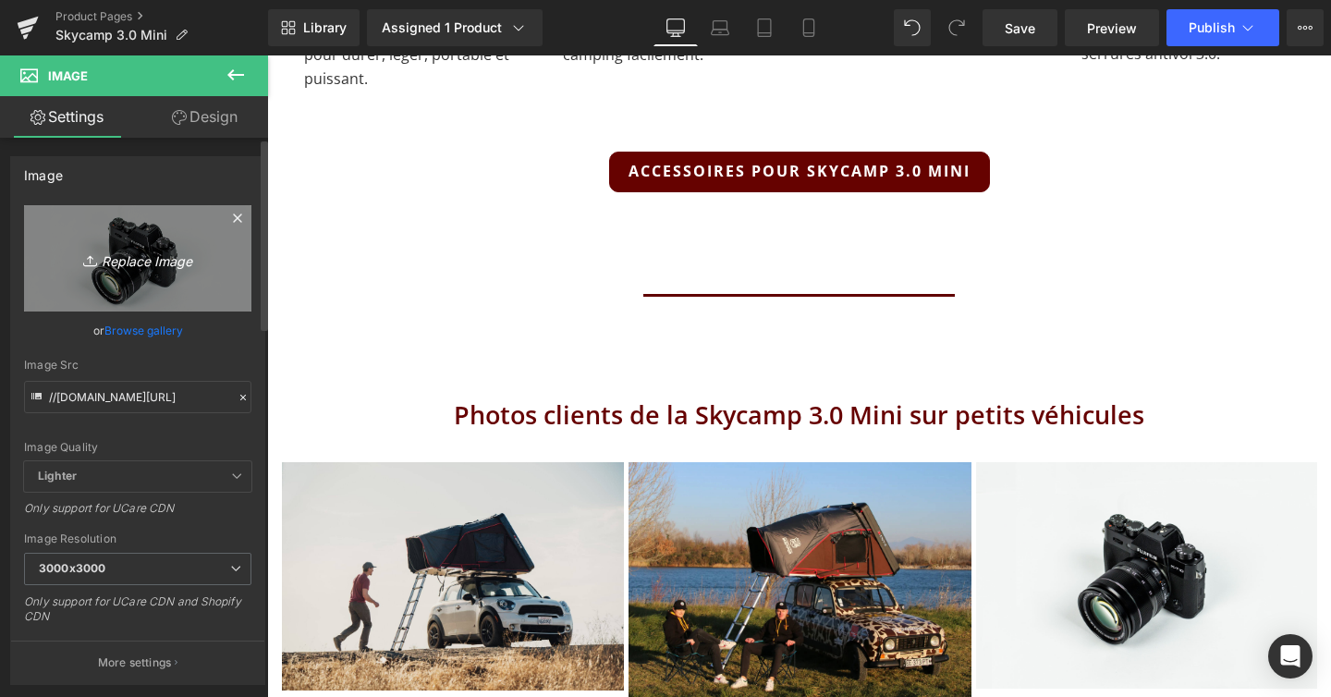
type input "C:\fakepath\IMG_4918.jpeg"
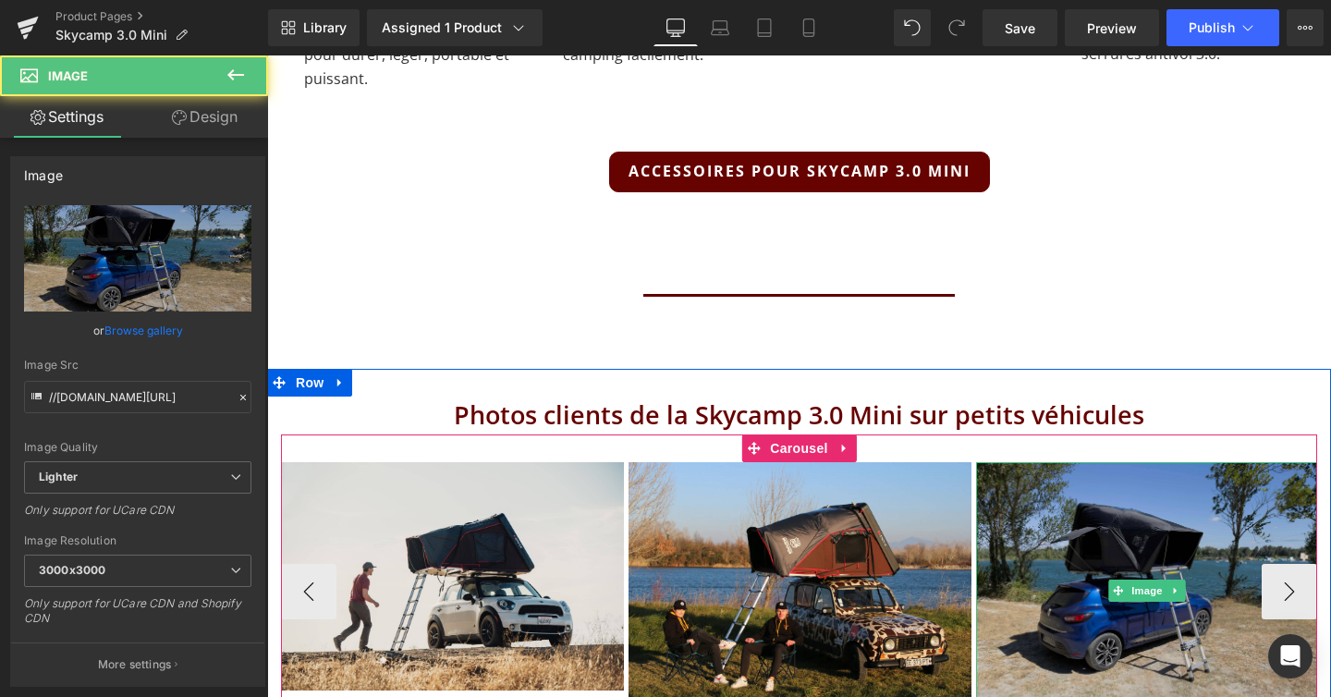
click at [1287, 521] on img at bounding box center [1147, 590] width 342 height 257
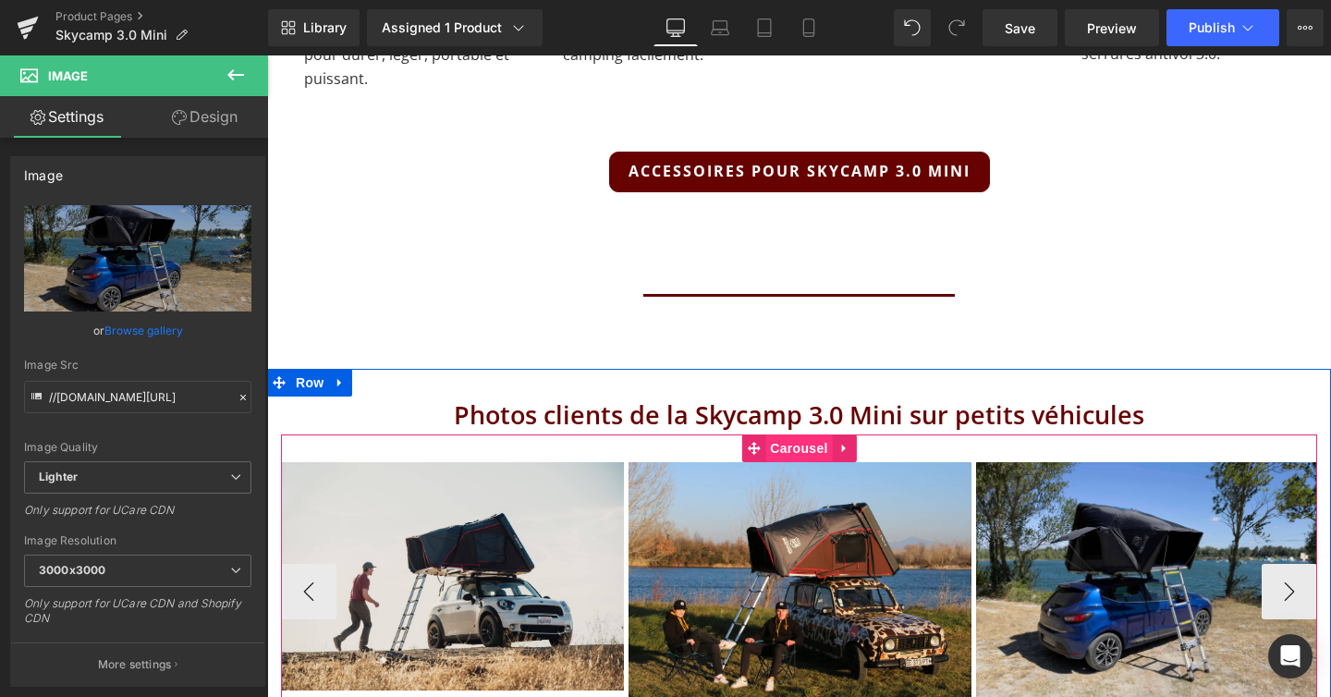
click at [796, 434] on span "Carousel" at bounding box center [798, 448] width 67 height 28
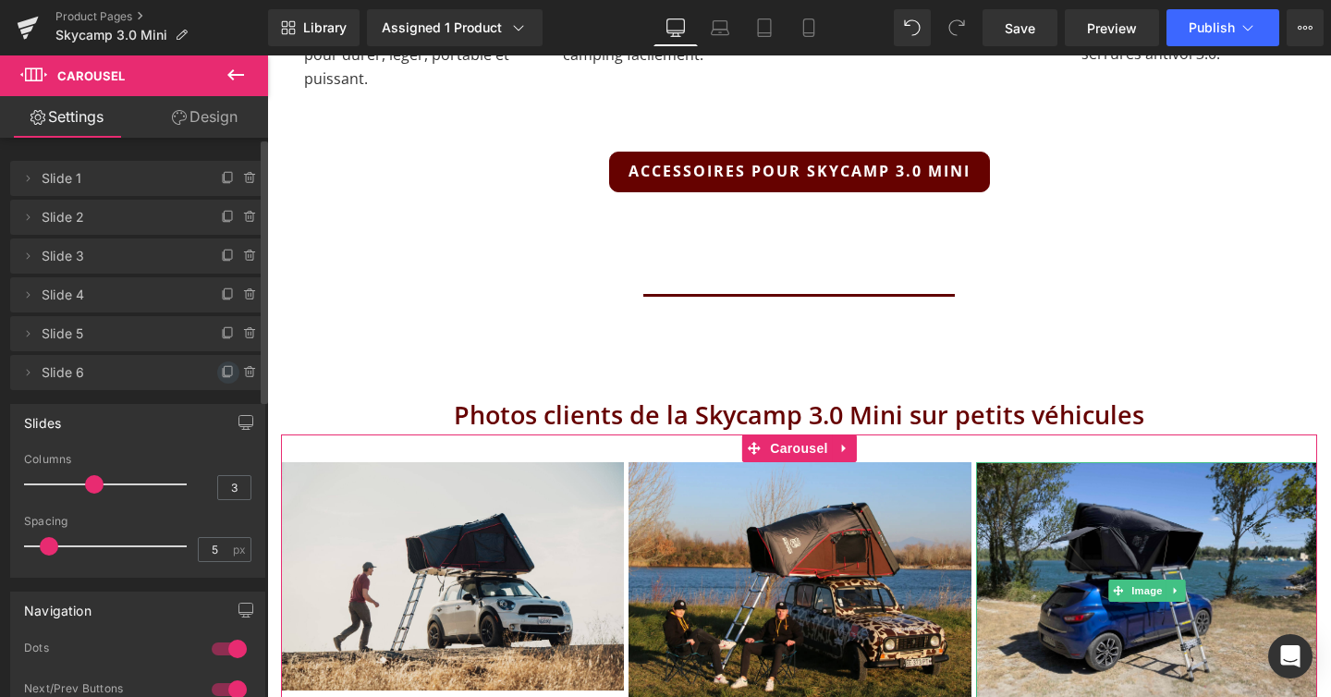
click at [221, 370] on icon at bounding box center [228, 372] width 15 height 15
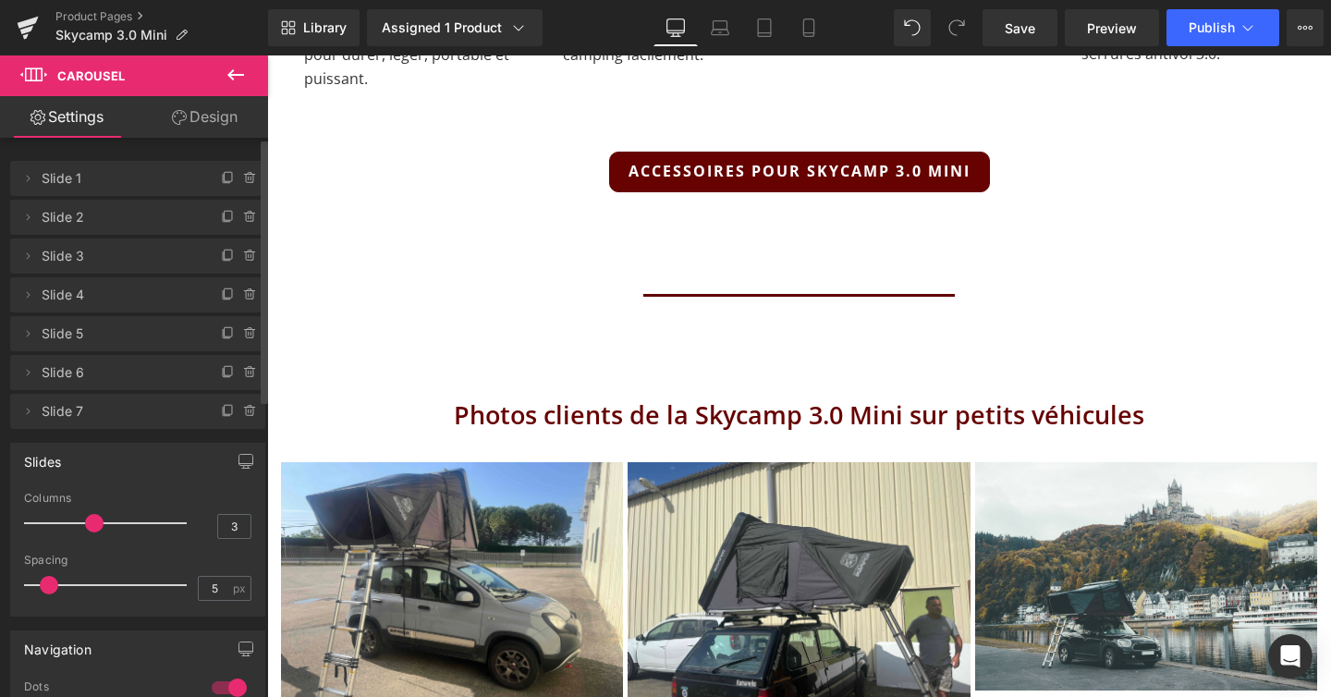
scroll to position [8, 9]
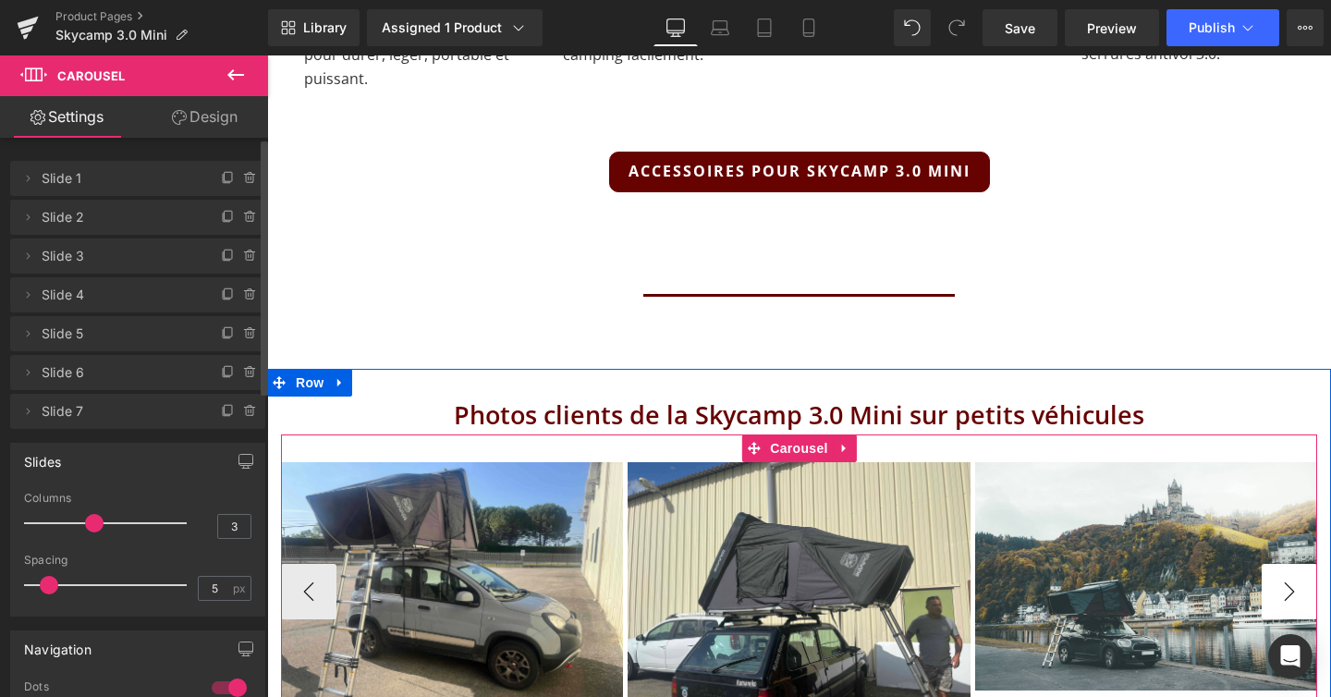
click at [1294, 564] on button "›" at bounding box center [1289, 591] width 55 height 55
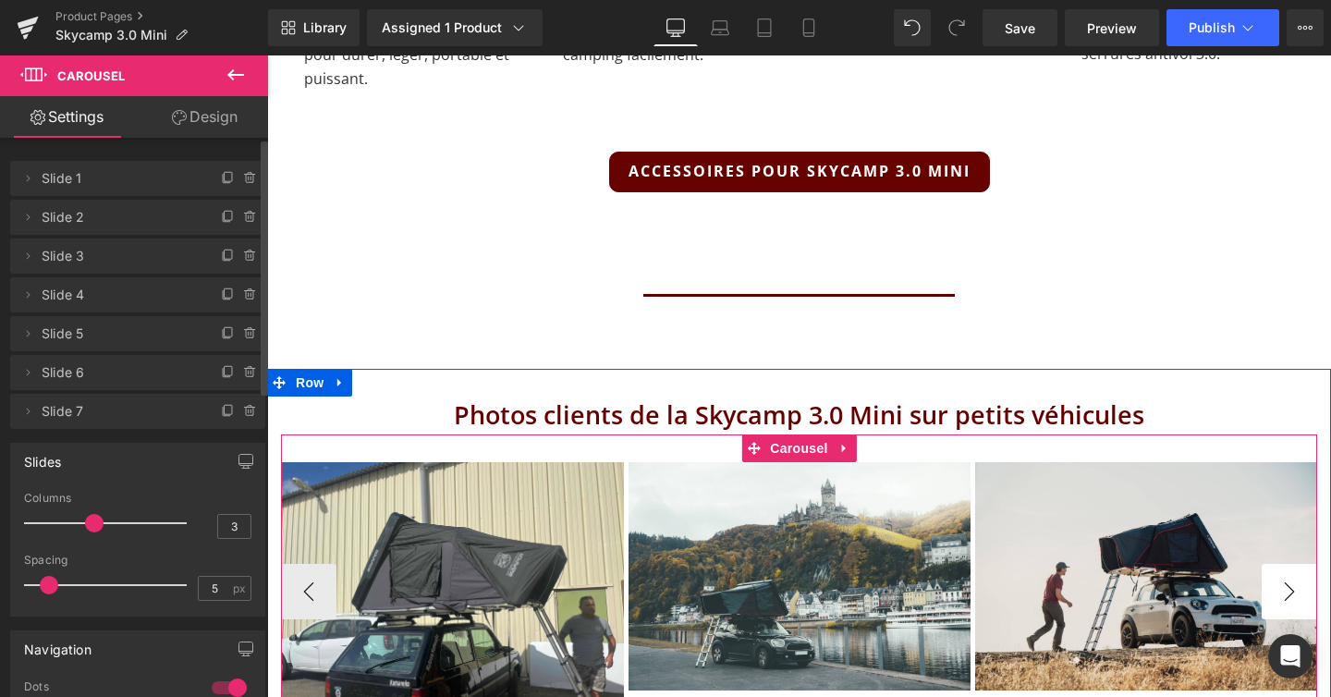
click at [1294, 564] on button "›" at bounding box center [1289, 591] width 55 height 55
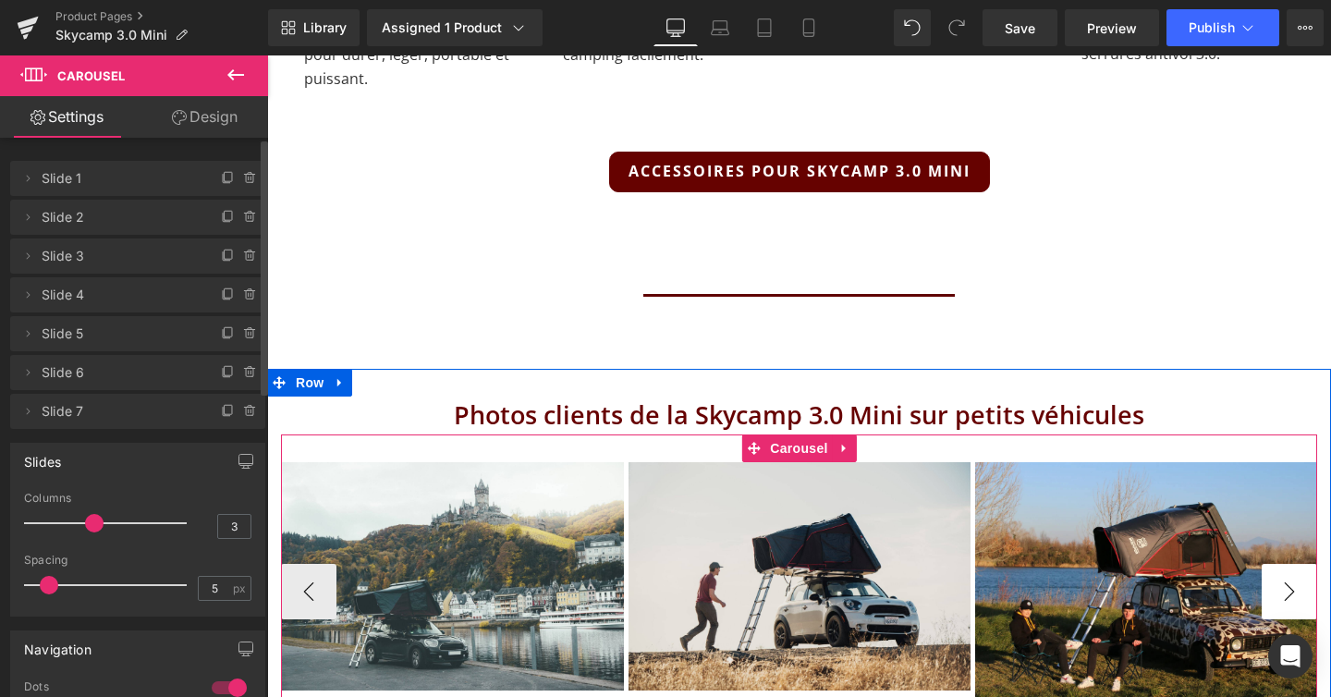
click at [1294, 564] on button "›" at bounding box center [1289, 591] width 55 height 55
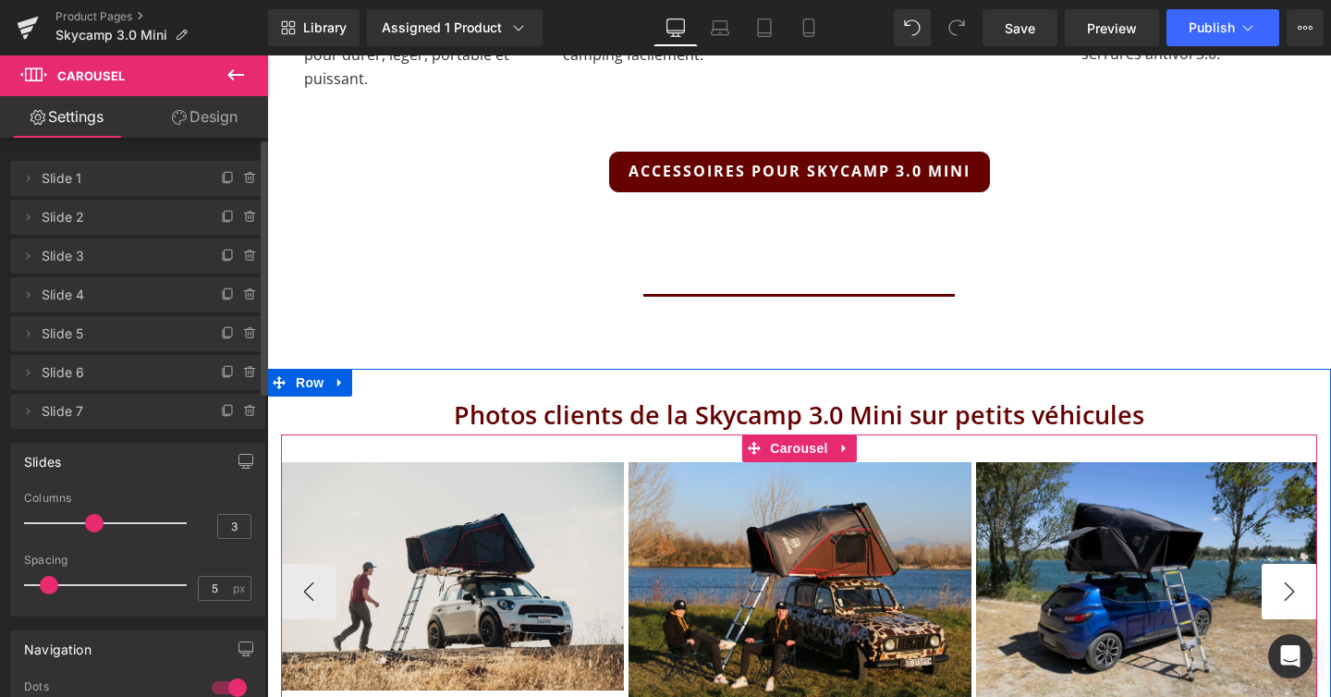
click at [1294, 564] on button "›" at bounding box center [1289, 591] width 55 height 55
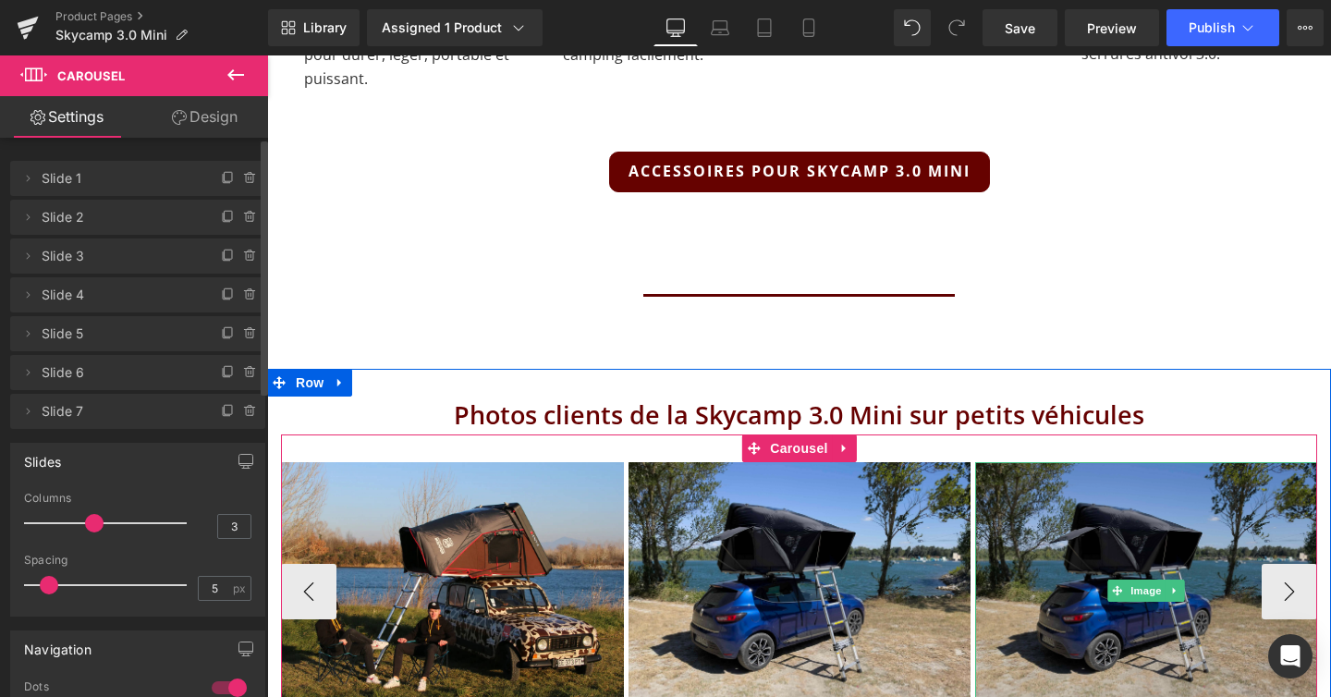
click at [1294, 522] on img at bounding box center [1146, 590] width 342 height 257
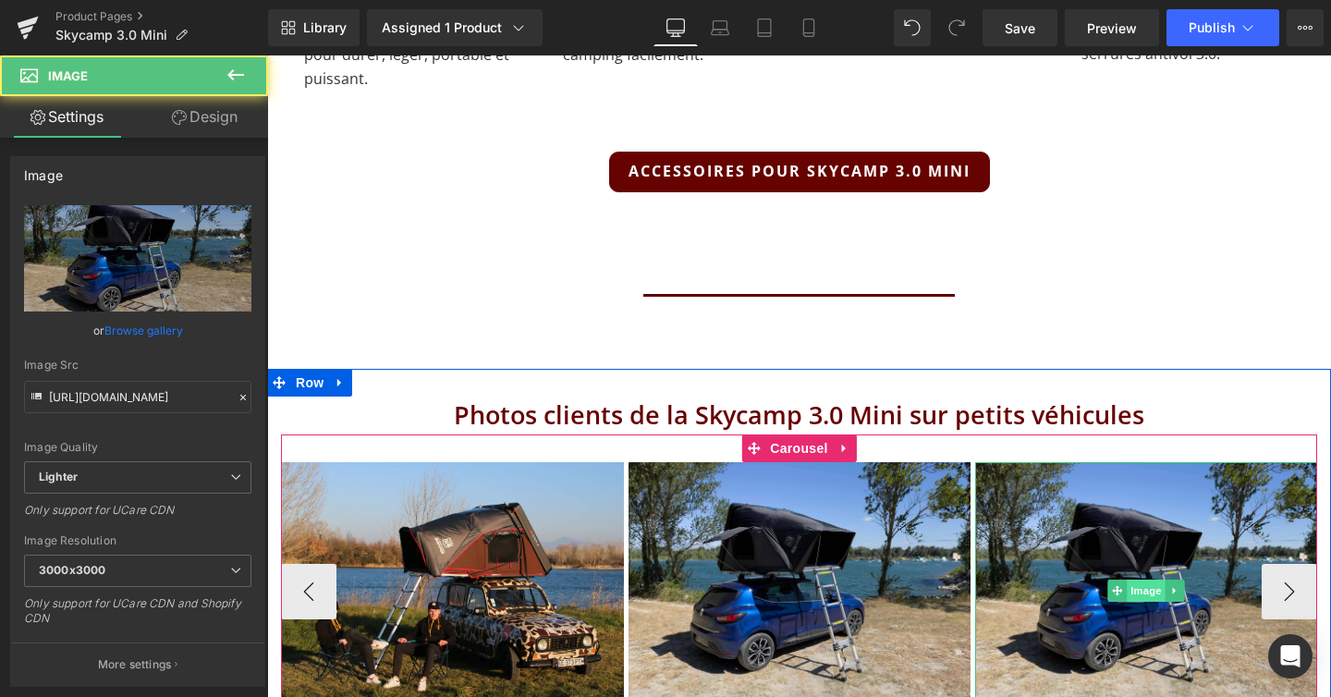
click at [1133, 580] on span "Image" at bounding box center [1146, 591] width 39 height 22
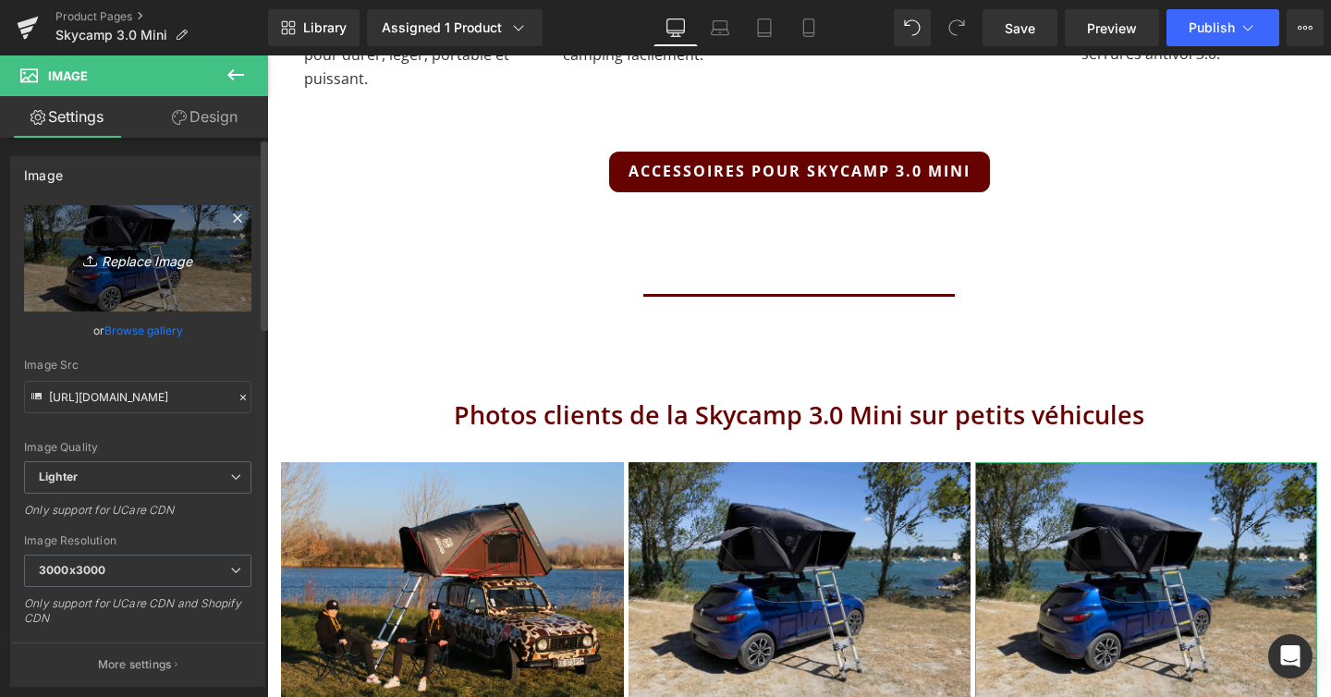
click at [136, 259] on icon "Replace Image" at bounding box center [138, 258] width 148 height 23
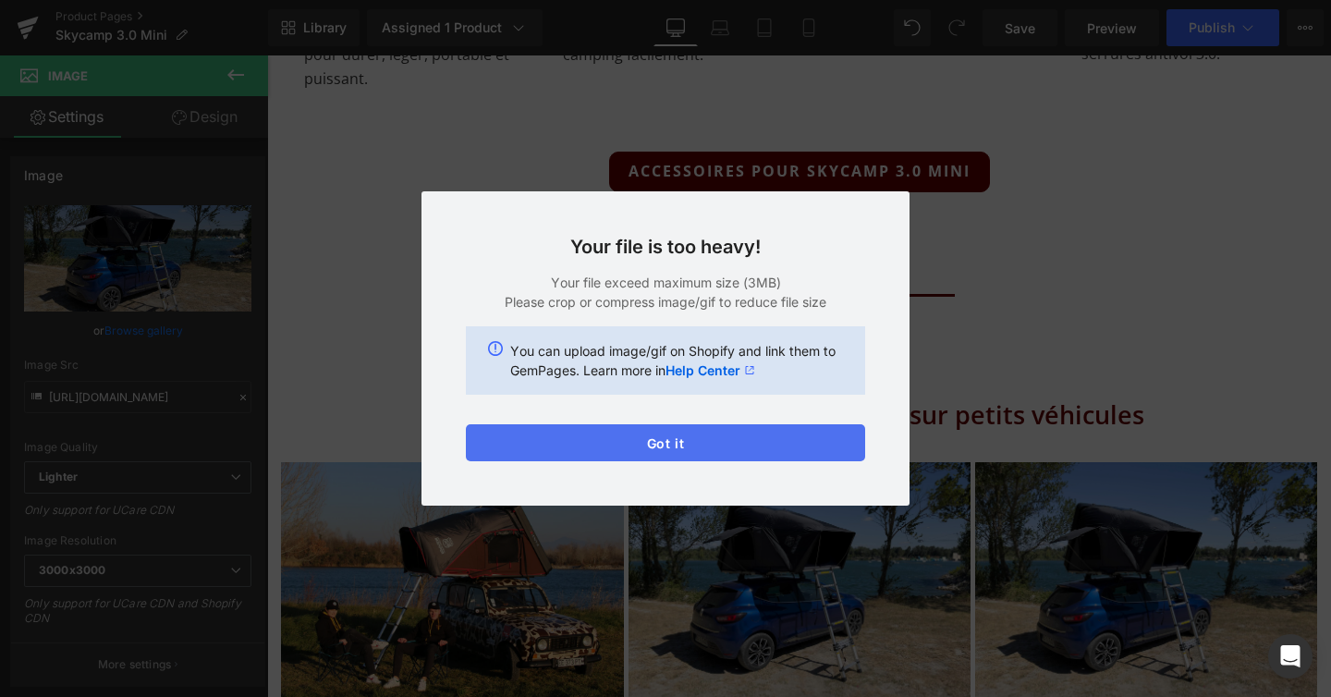
click at [604, 445] on button "Got it" at bounding box center [665, 442] width 399 height 37
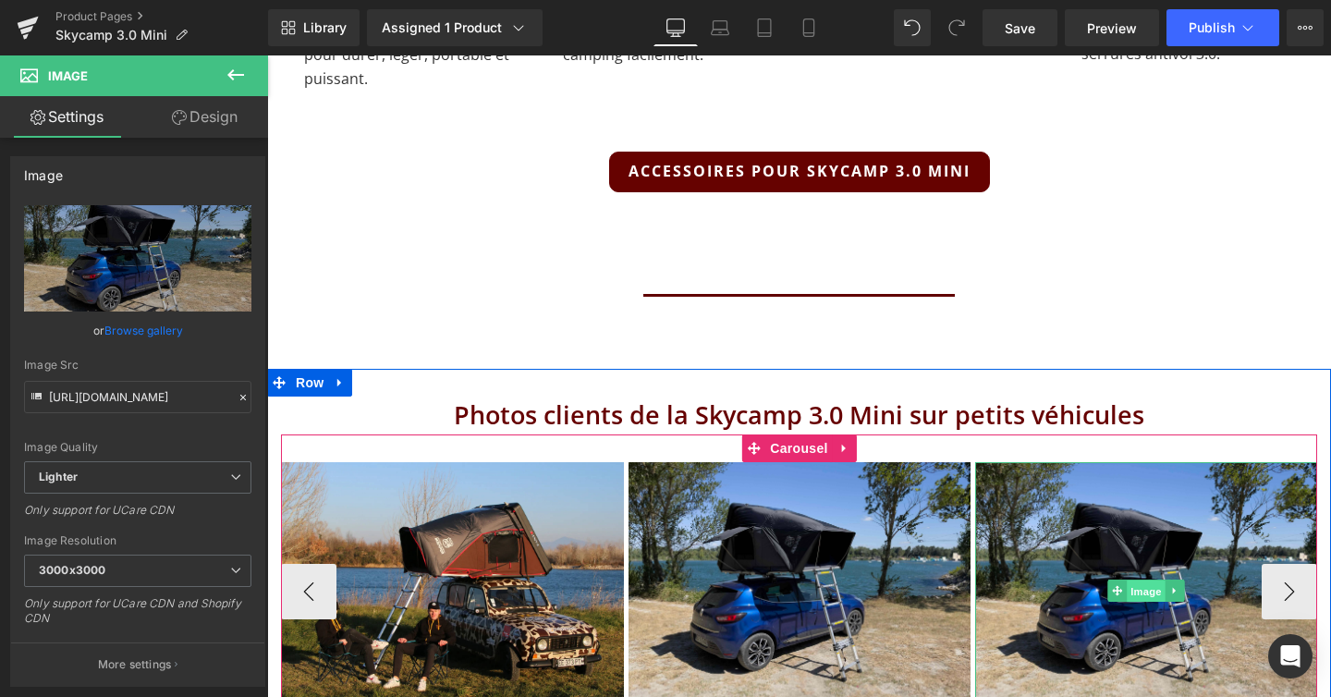
click at [1135, 580] on span "Image" at bounding box center [1146, 591] width 39 height 22
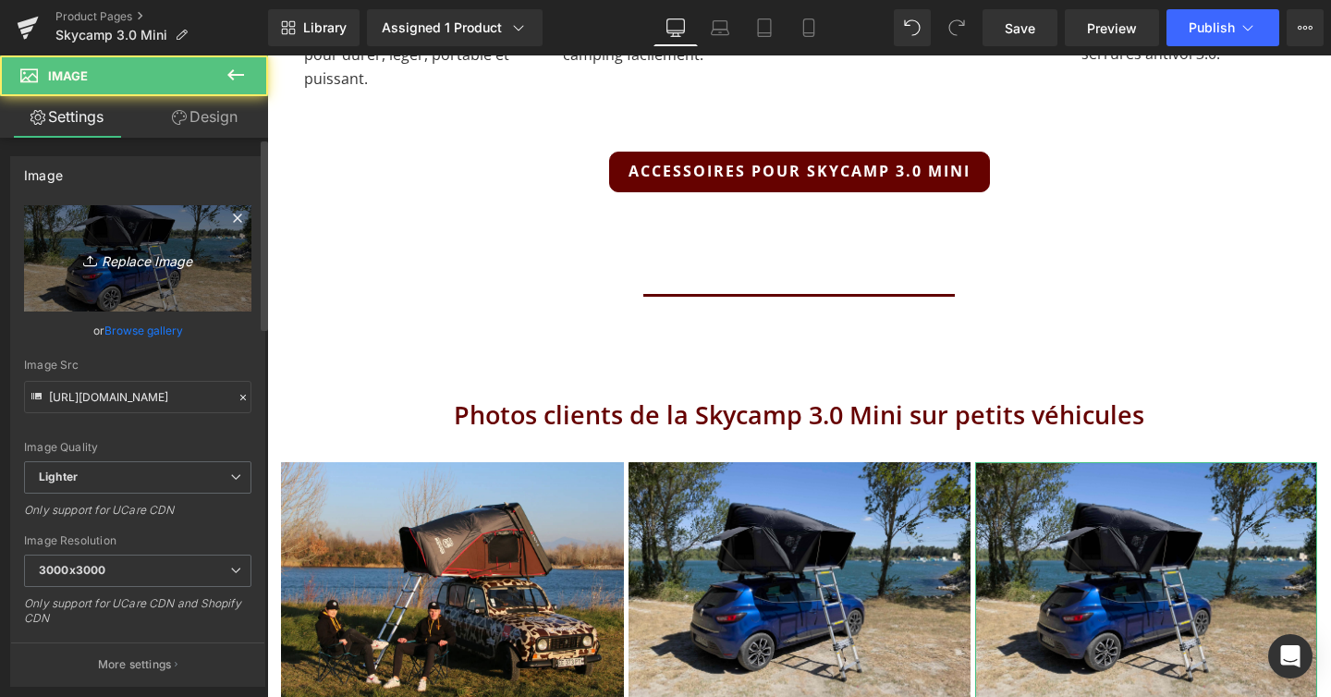
click at [129, 274] on link "Replace Image" at bounding box center [137, 258] width 227 height 106
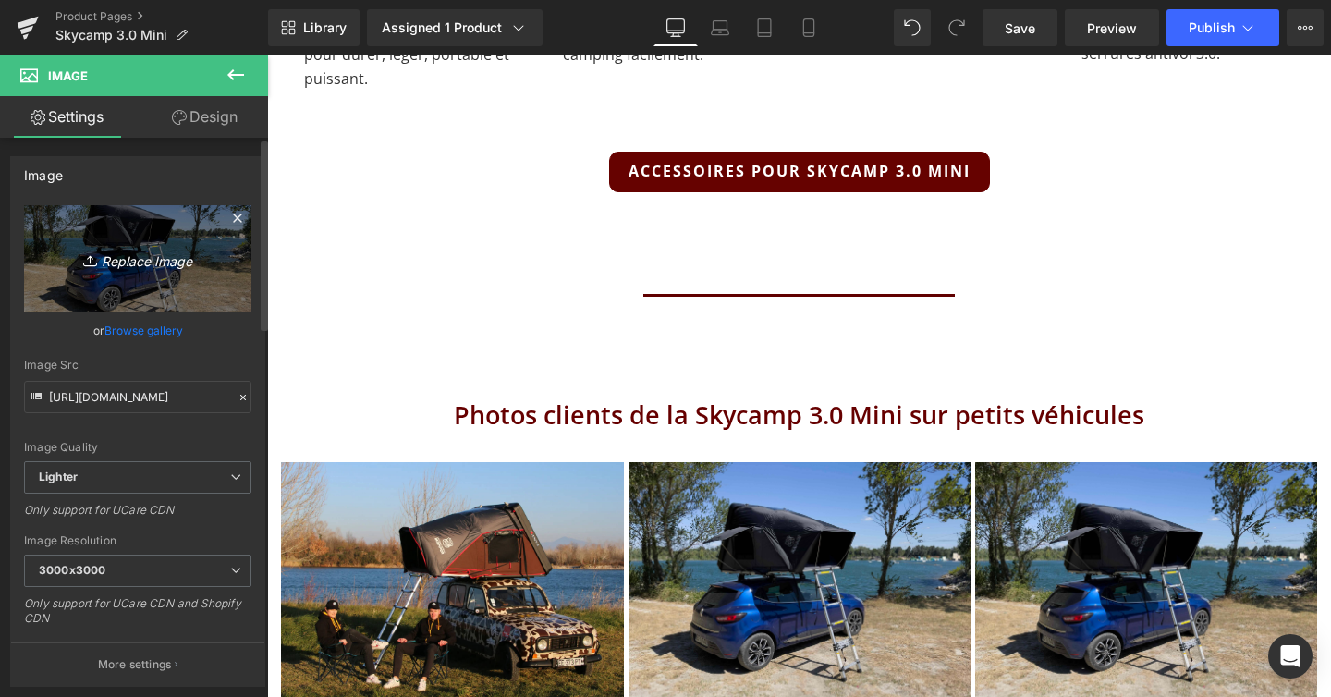
type input "C:\fakepath\IMG_20210418_095900.jpeg"
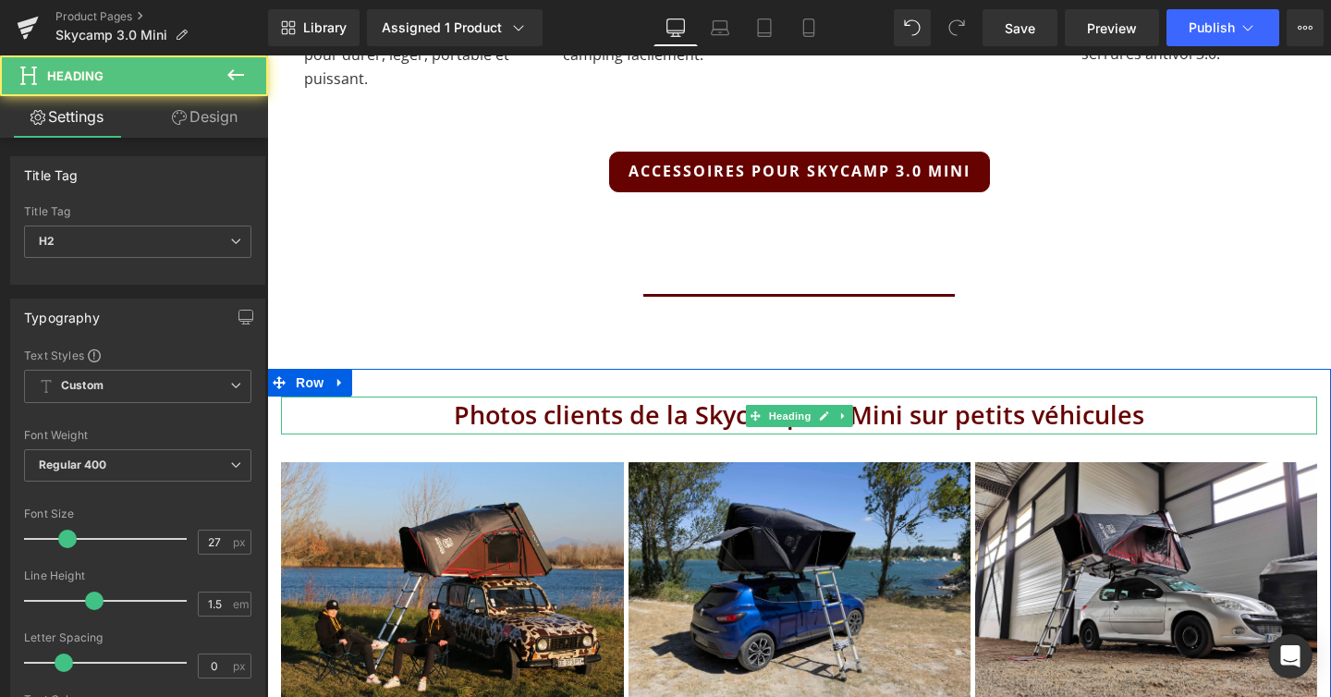
click at [697, 397] on h2 "Photos clients de la Skycamp 3.0 Mini sur petits véhicules" at bounding box center [799, 416] width 1036 height 38
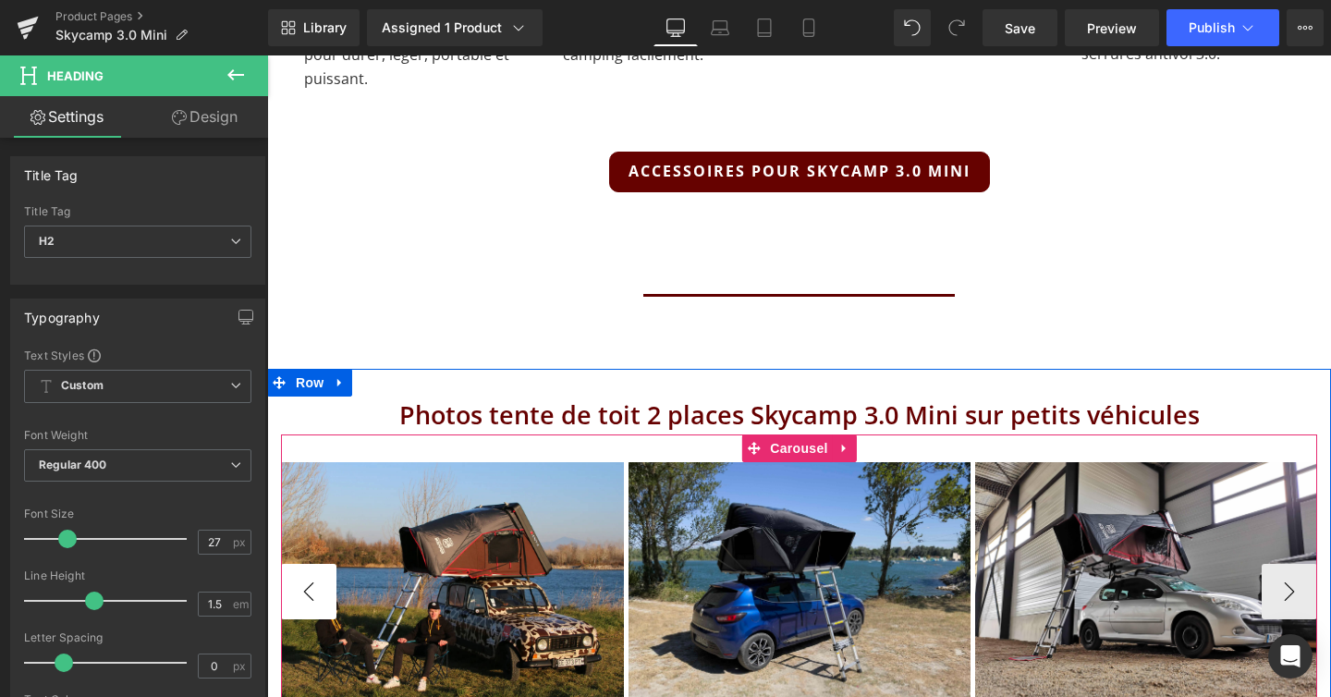
click at [299, 564] on button "‹" at bounding box center [308, 591] width 55 height 55
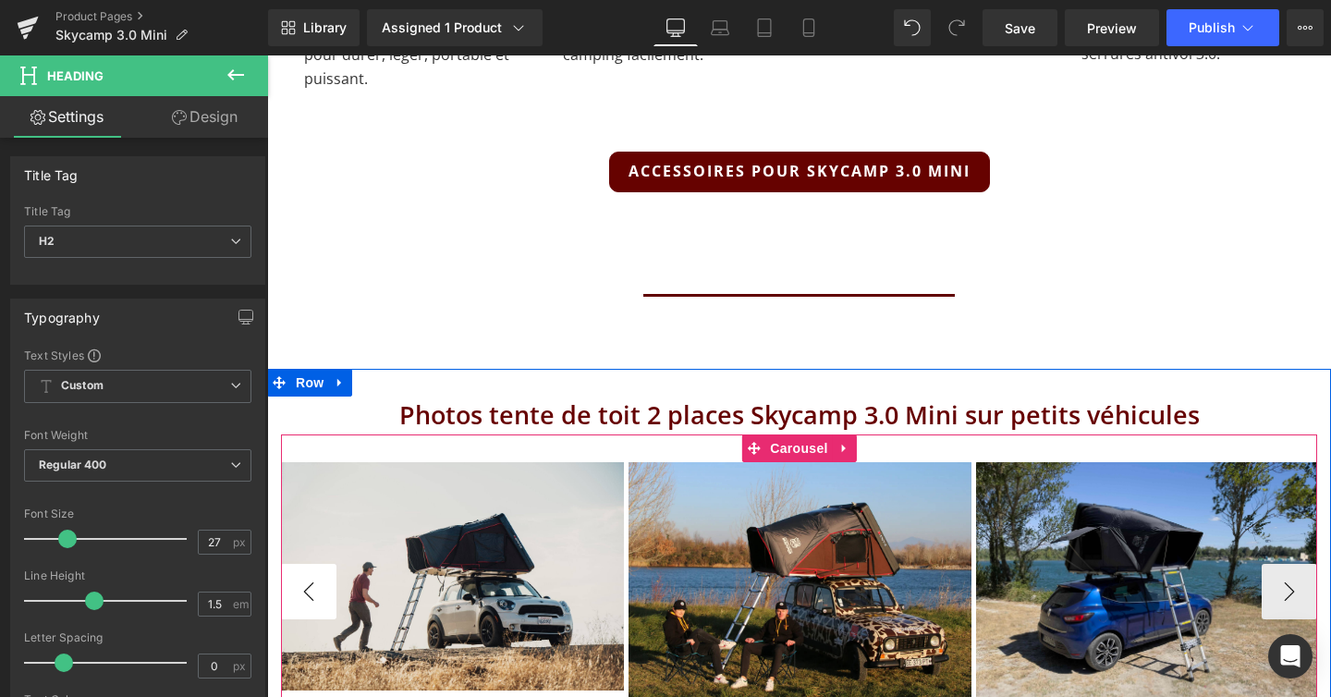
click at [311, 564] on button "‹" at bounding box center [308, 591] width 55 height 55
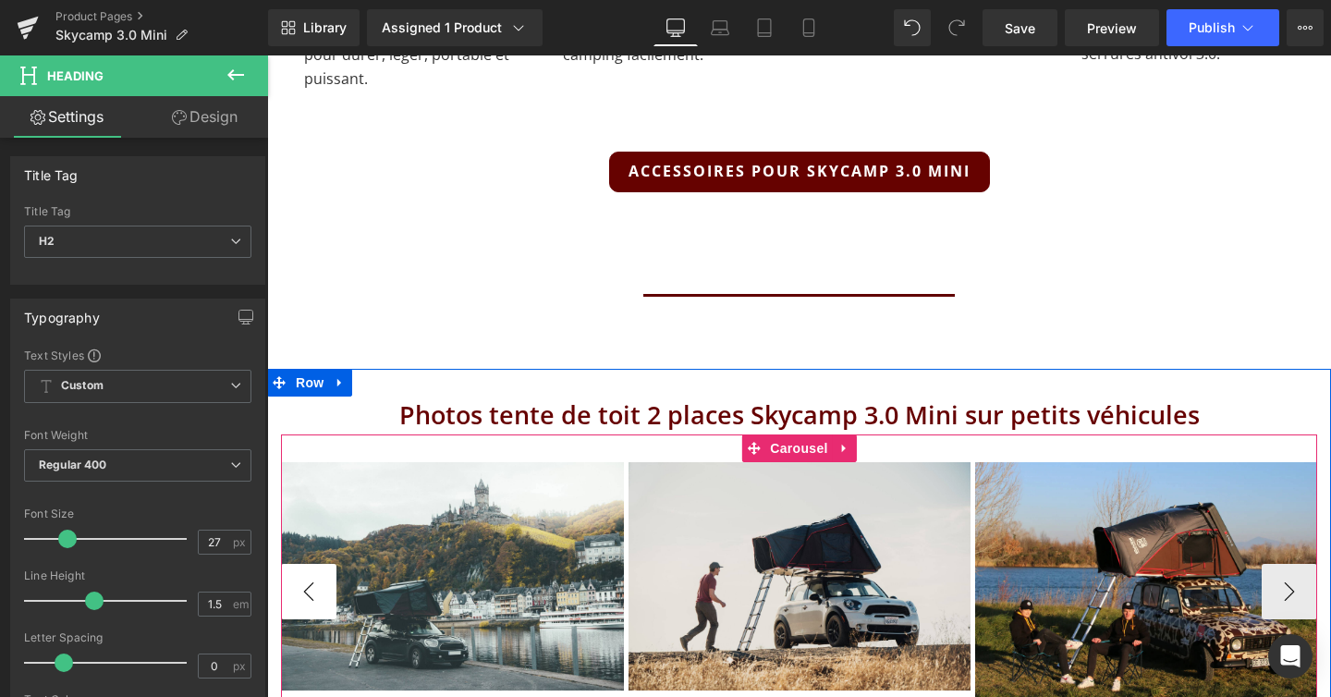
click at [311, 564] on button "‹" at bounding box center [308, 591] width 55 height 55
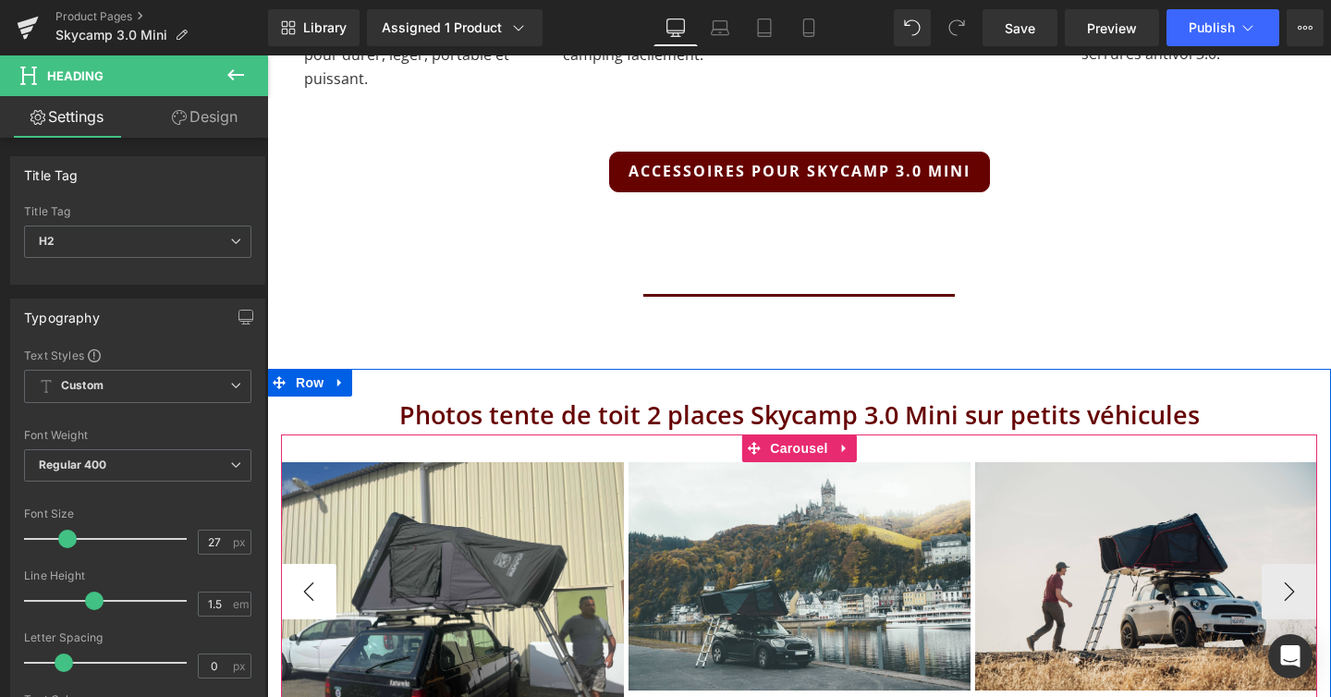
click at [311, 564] on button "‹" at bounding box center [308, 591] width 55 height 55
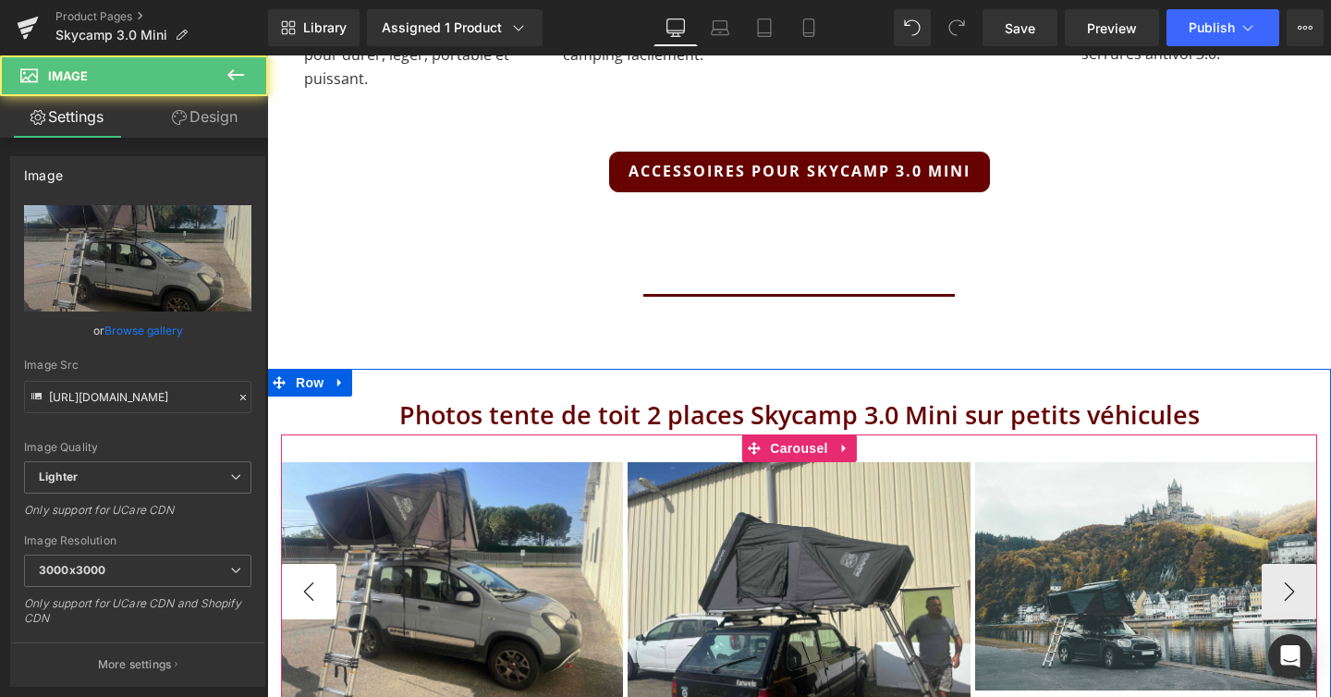
click at [311, 520] on img at bounding box center [452, 590] width 342 height 257
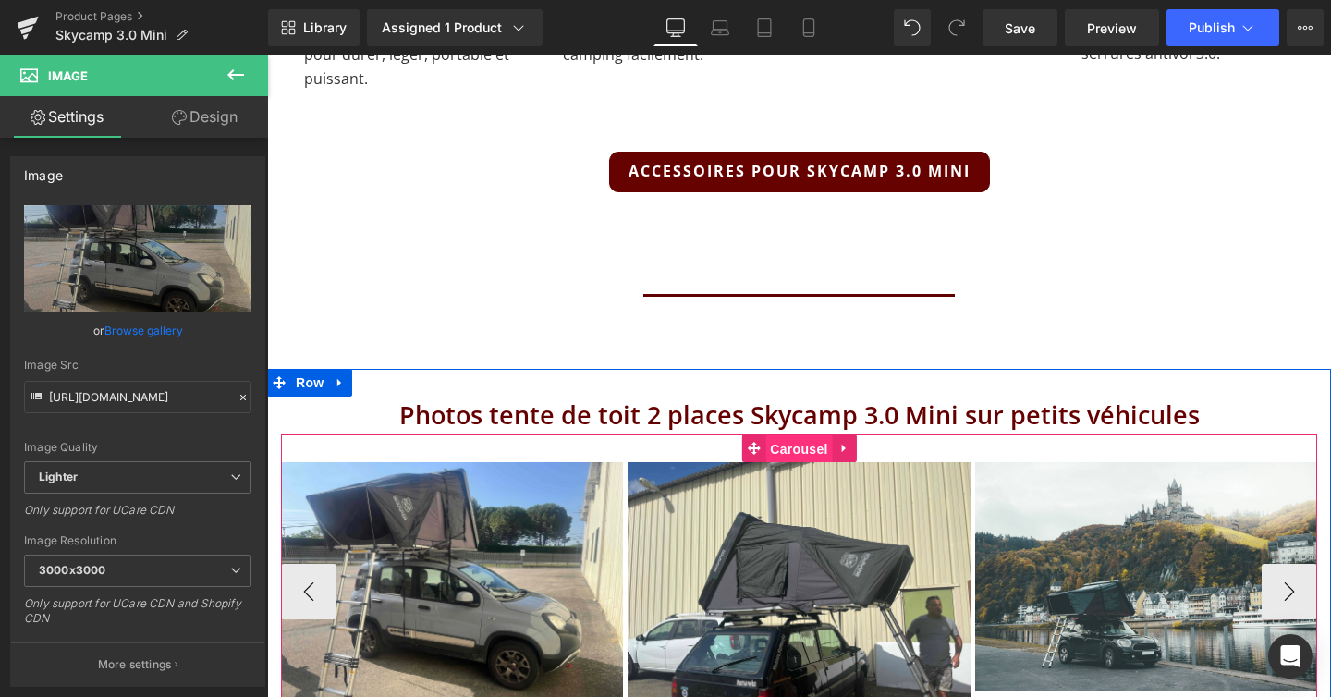
click at [815, 435] on span "Carousel" at bounding box center [798, 449] width 67 height 28
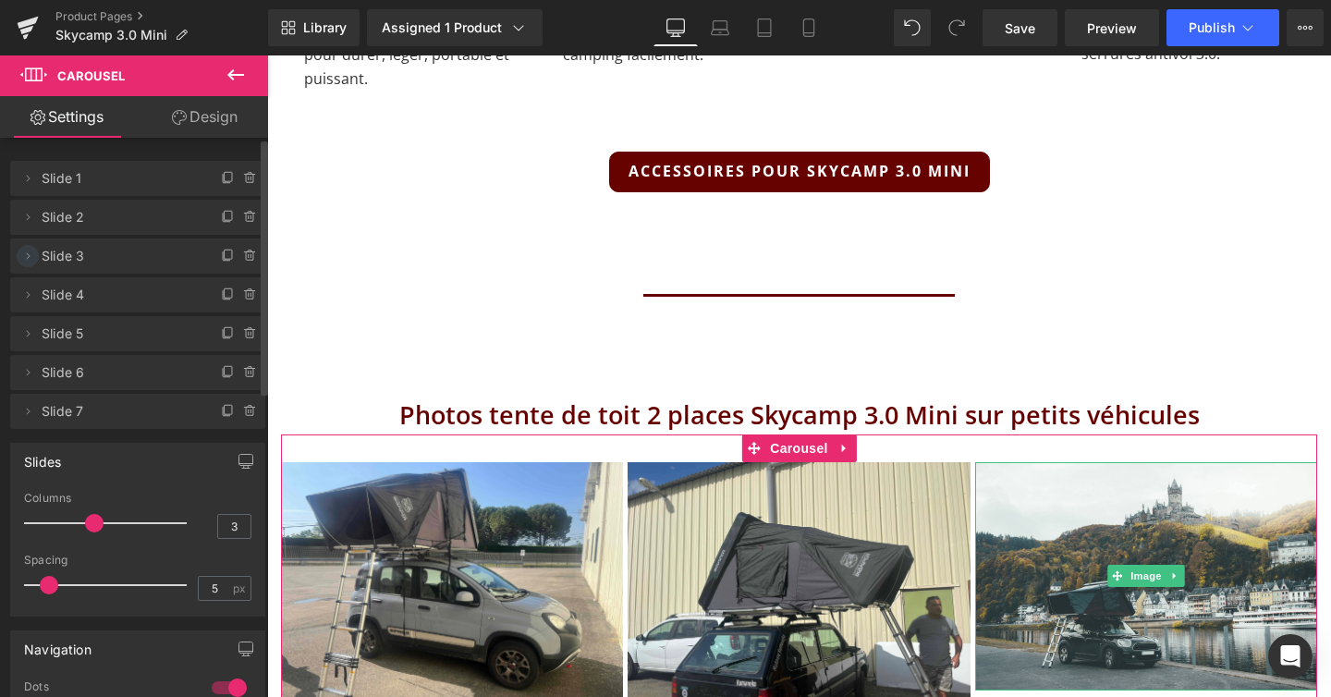
drag, startPoint x: 30, startPoint y: 372, endPoint x: 31, endPoint y: 250, distance: 122.0
click at [31, 157] on ul "Delete Cancel Slide 1 Slide 1 Name Slide 1 Delete Cancel Slide 2 Slide 2 Name S…" at bounding box center [137, 157] width 255 height 0
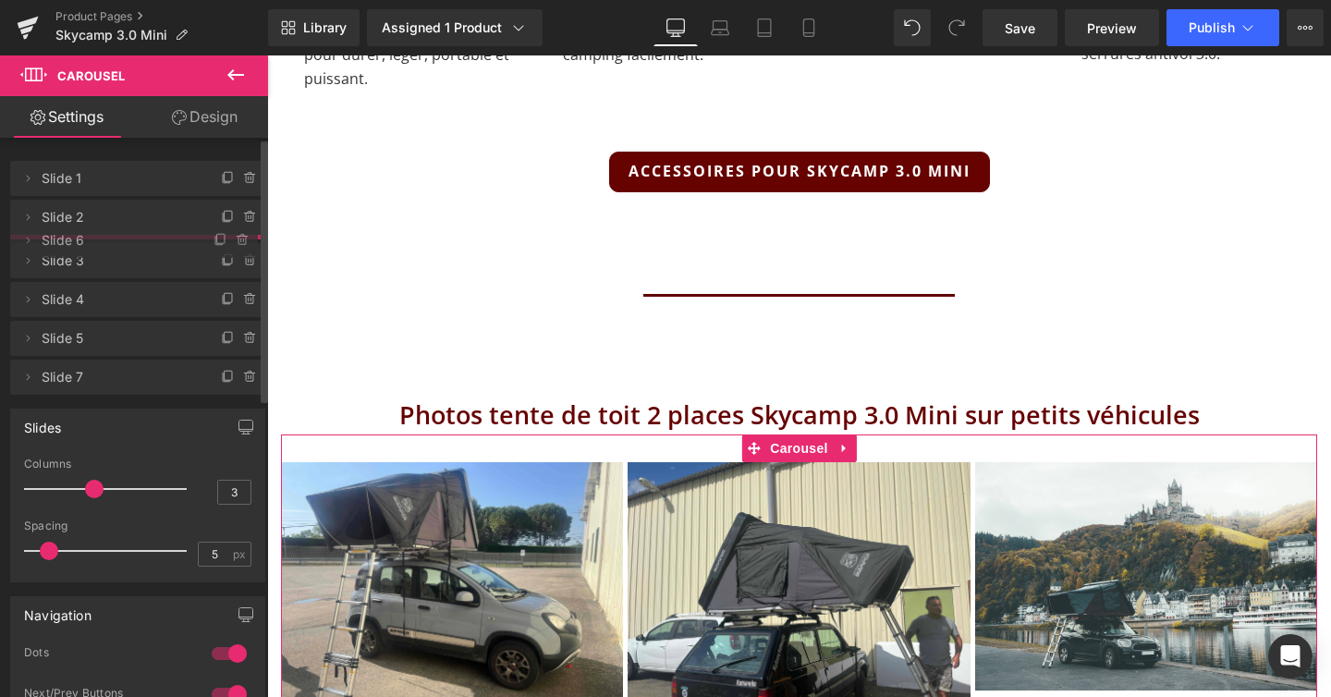
drag, startPoint x: 57, startPoint y: 377, endPoint x: 57, endPoint y: 245, distance: 132.2
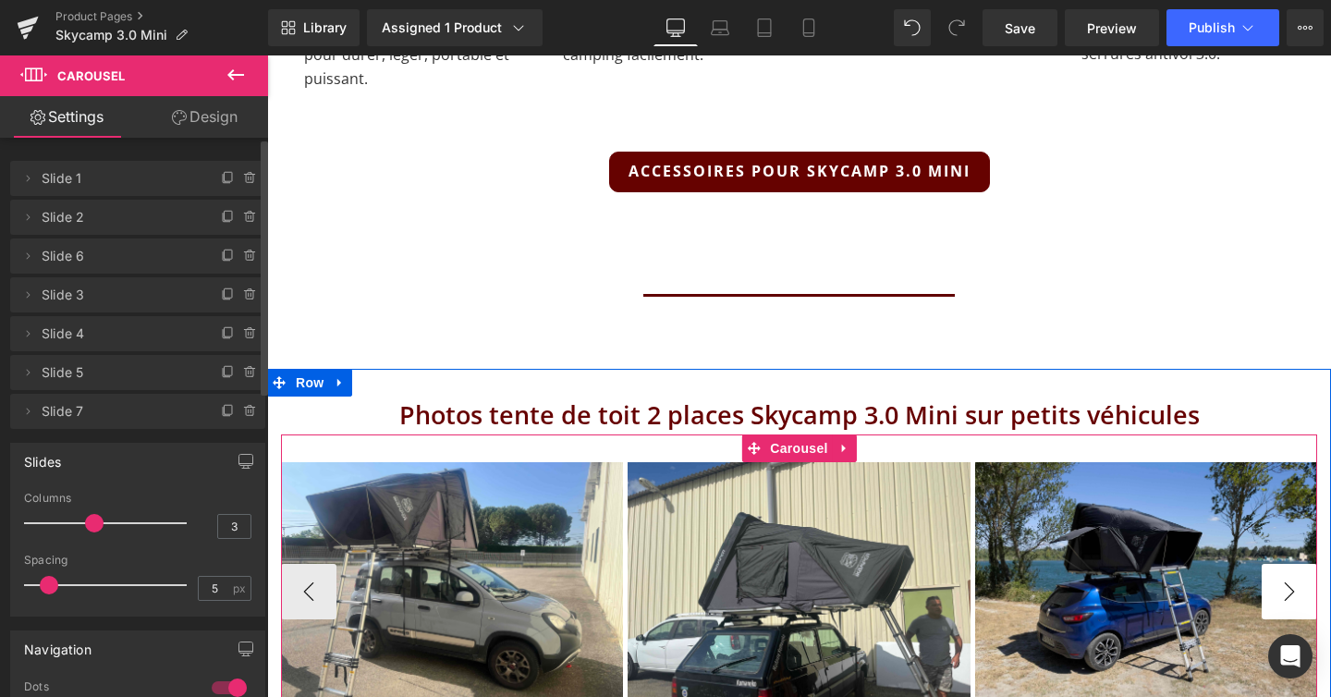
click at [1289, 564] on button "›" at bounding box center [1289, 591] width 55 height 55
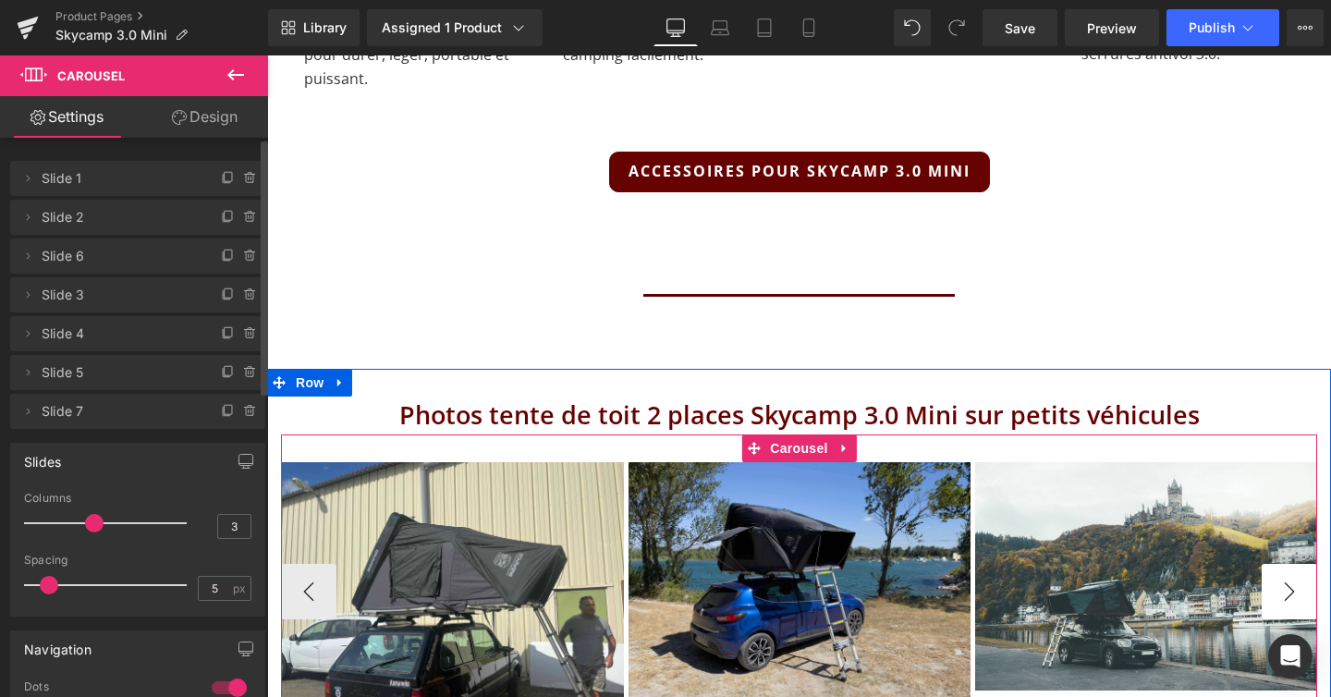
click at [1289, 564] on button "›" at bounding box center [1289, 591] width 55 height 55
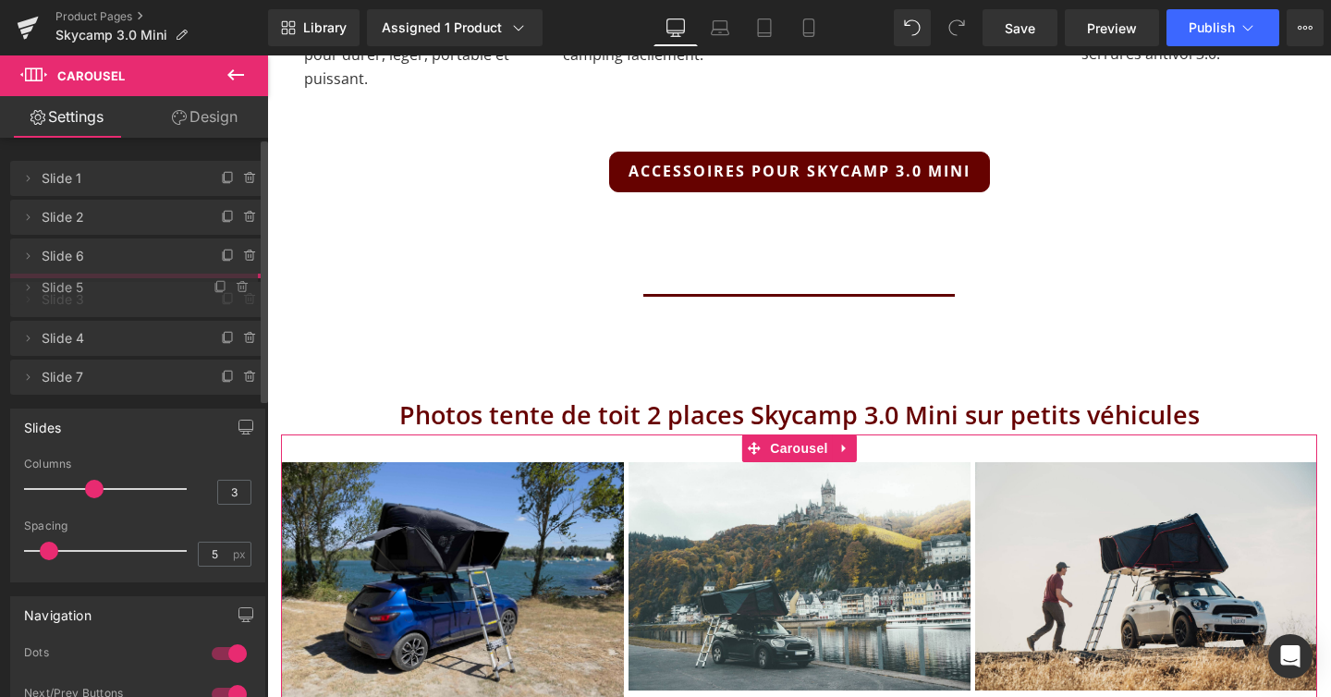
drag, startPoint x: 76, startPoint y: 371, endPoint x: 67, endPoint y: 286, distance: 85.5
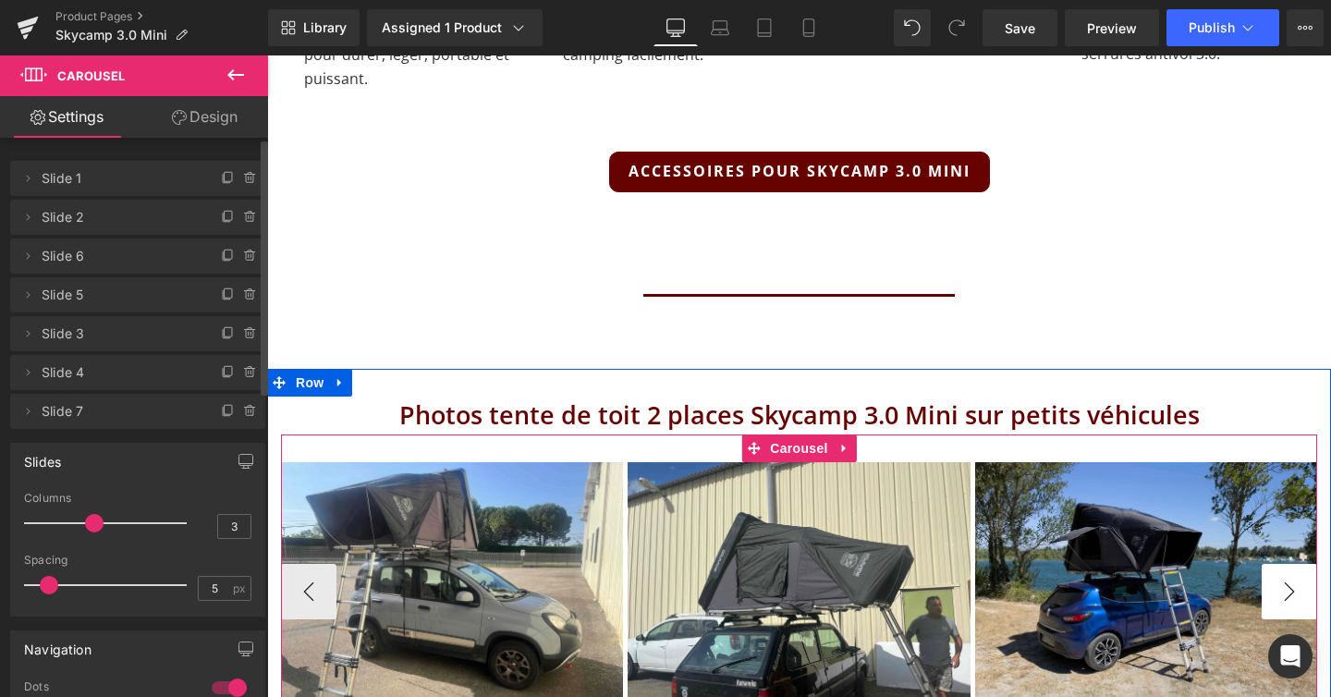
click at [1279, 564] on button "›" at bounding box center [1289, 591] width 55 height 55
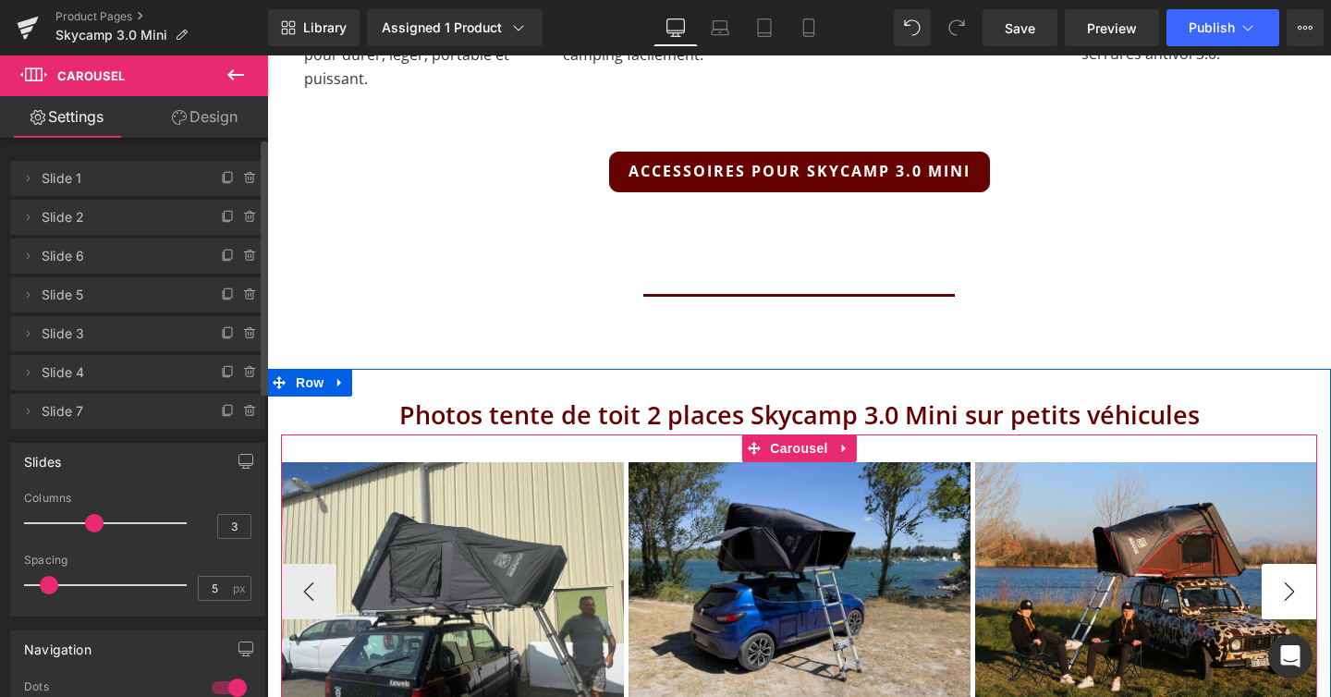
click at [1279, 564] on button "›" at bounding box center [1289, 591] width 55 height 55
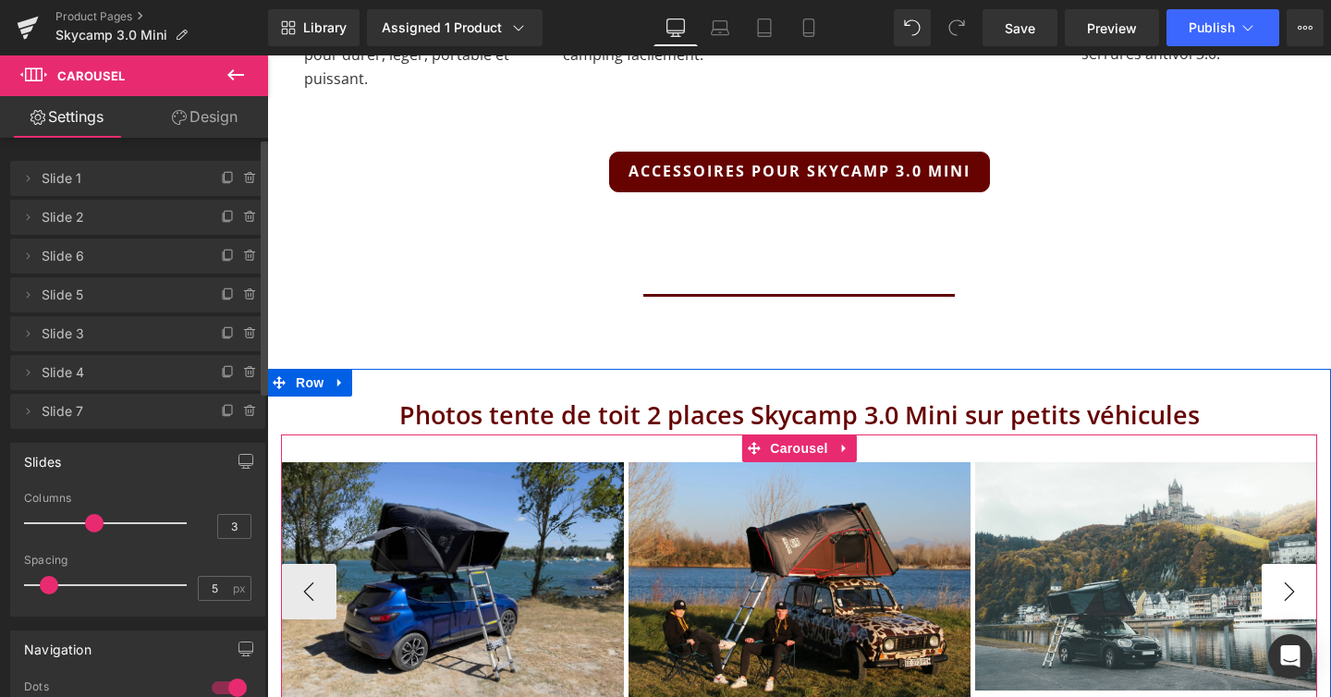
click at [1281, 564] on button "›" at bounding box center [1289, 591] width 55 height 55
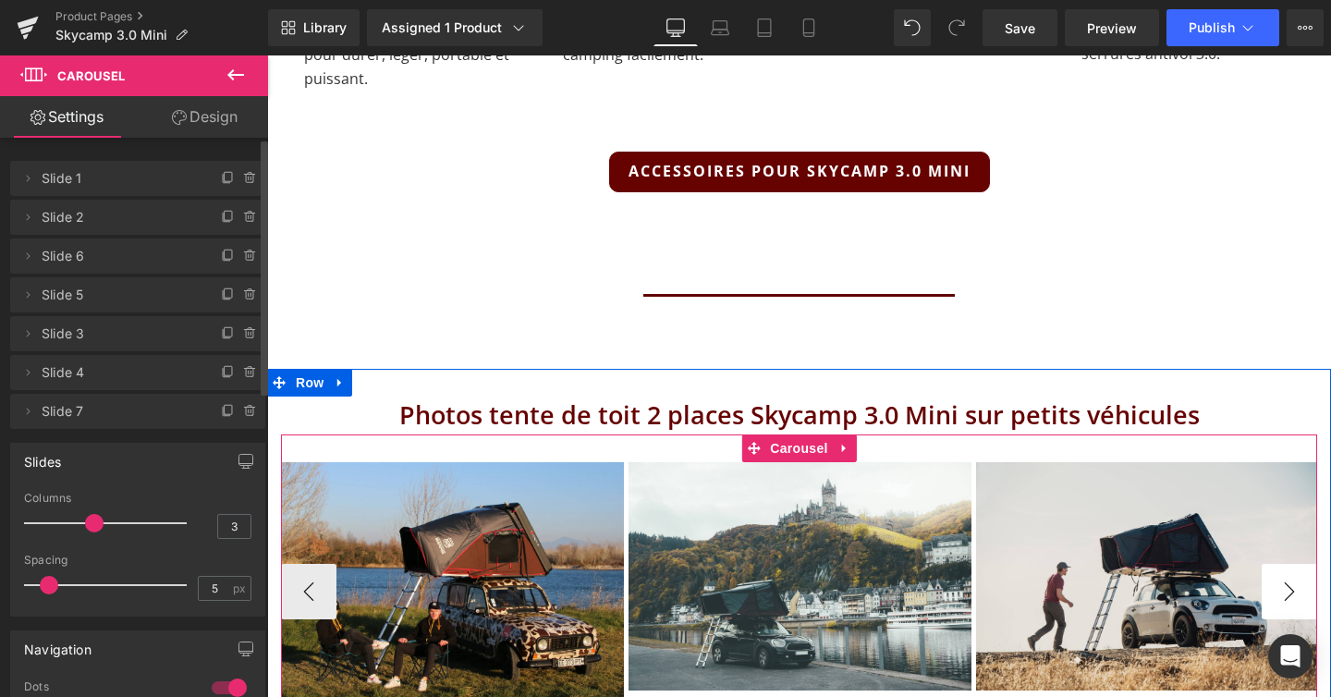
click at [1281, 564] on button "›" at bounding box center [1289, 591] width 55 height 55
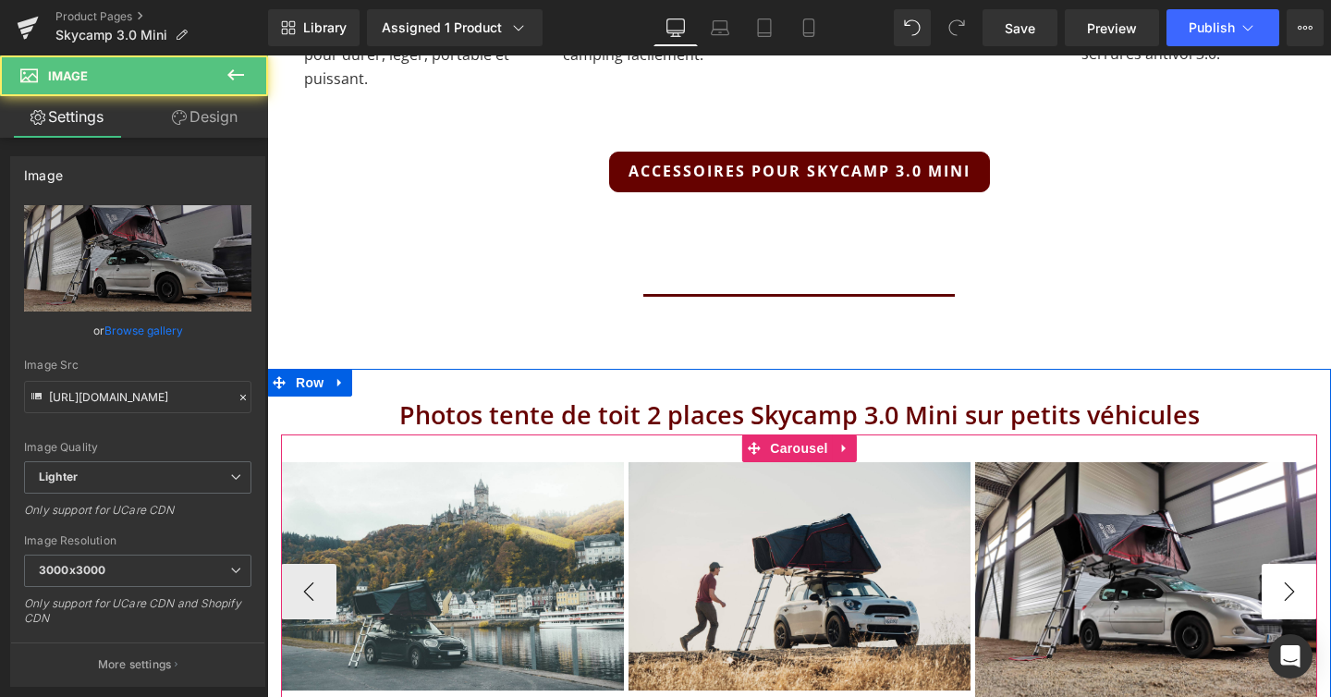
click at [1281, 521] on img at bounding box center [1146, 590] width 342 height 257
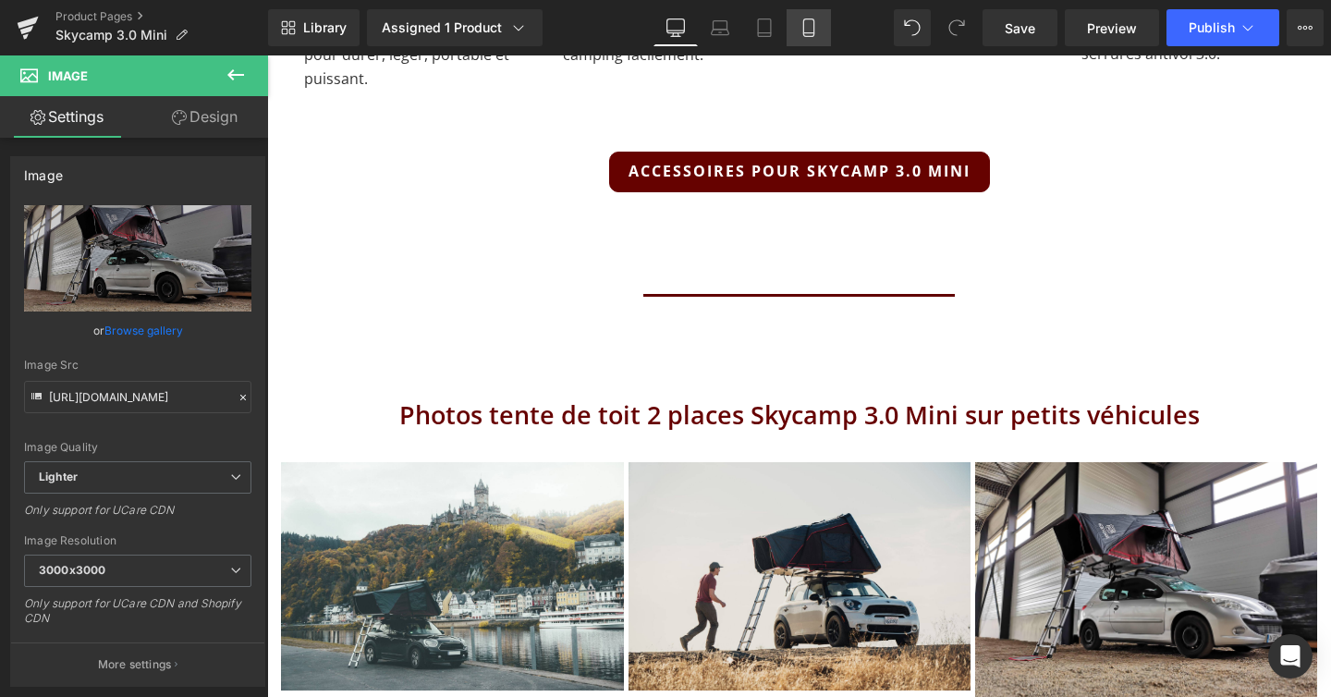
click at [806, 26] on icon at bounding box center [808, 27] width 18 height 18
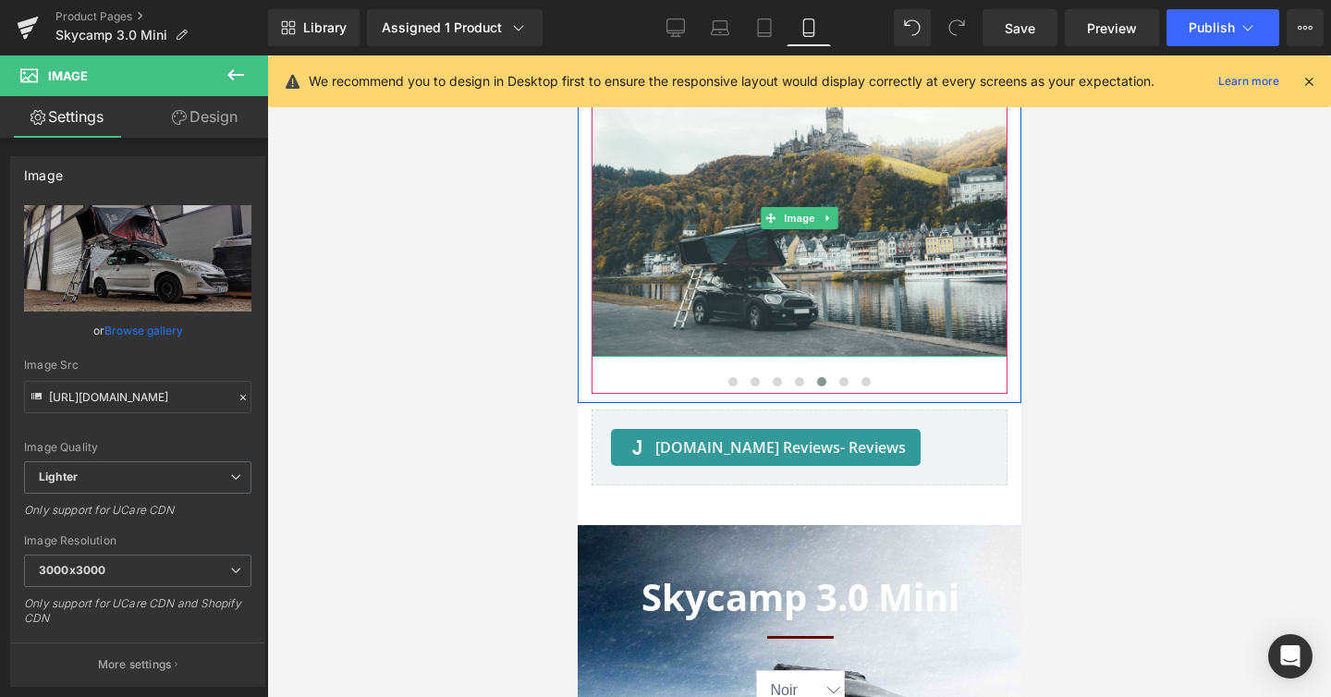
scroll to position [13426, 0]
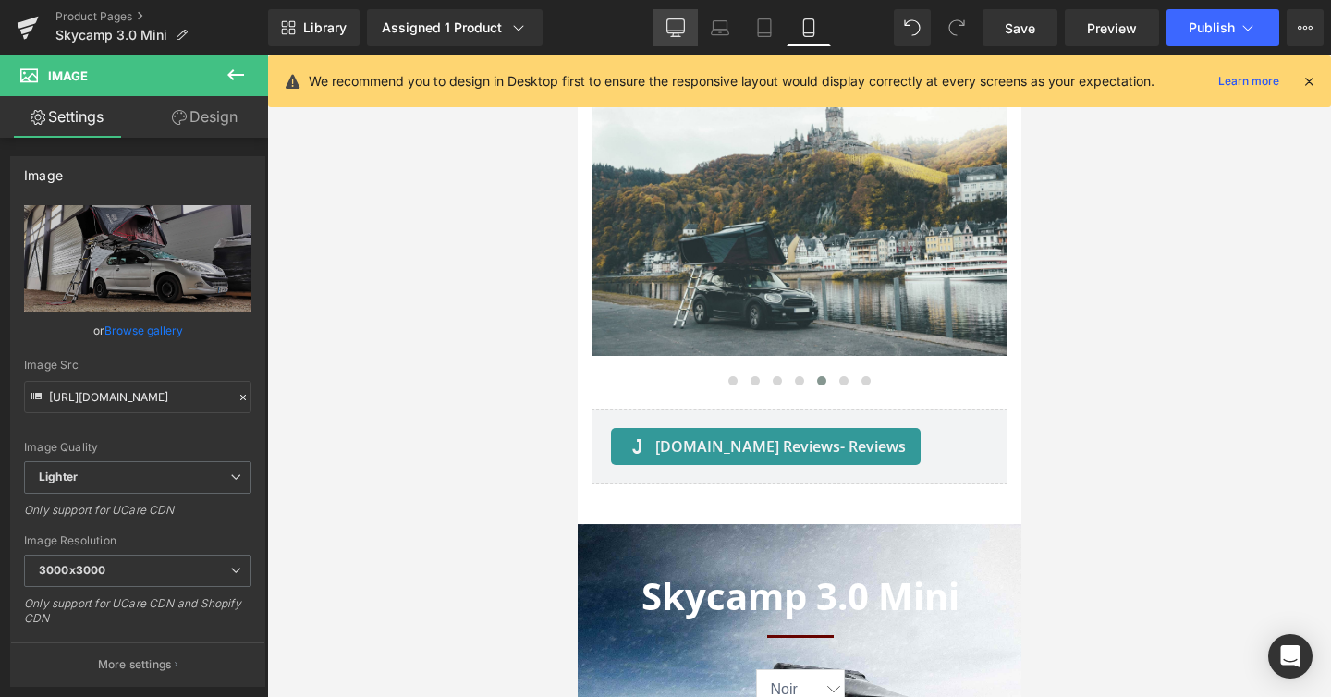
click at [676, 26] on icon at bounding box center [675, 27] width 18 height 18
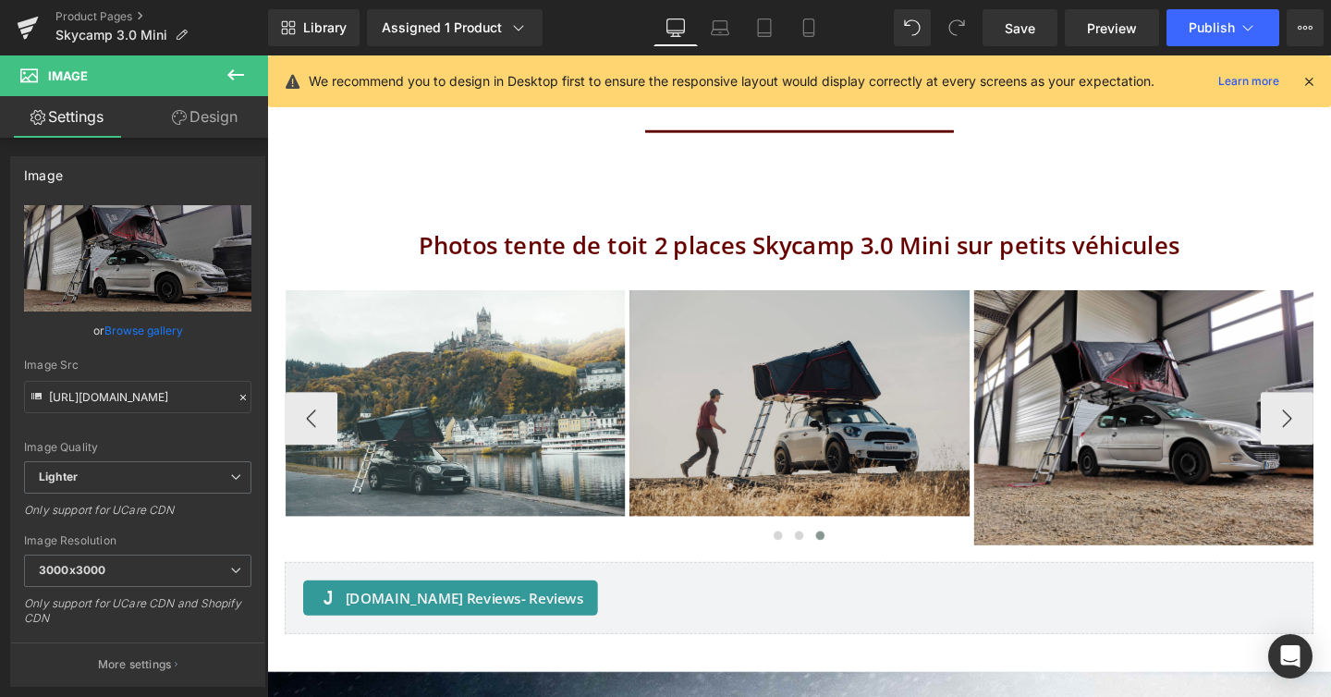
scroll to position [9619, 0]
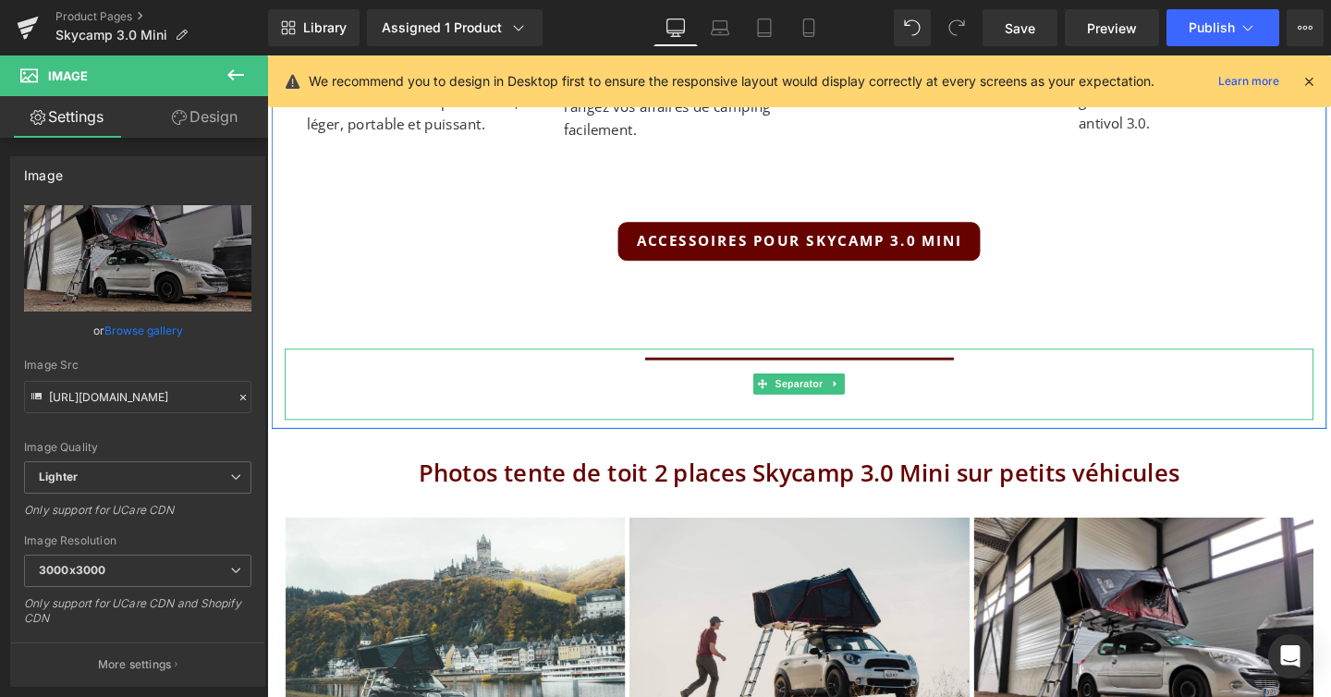
click at [778, 373] on hr at bounding box center [827, 400] width 324 height 54
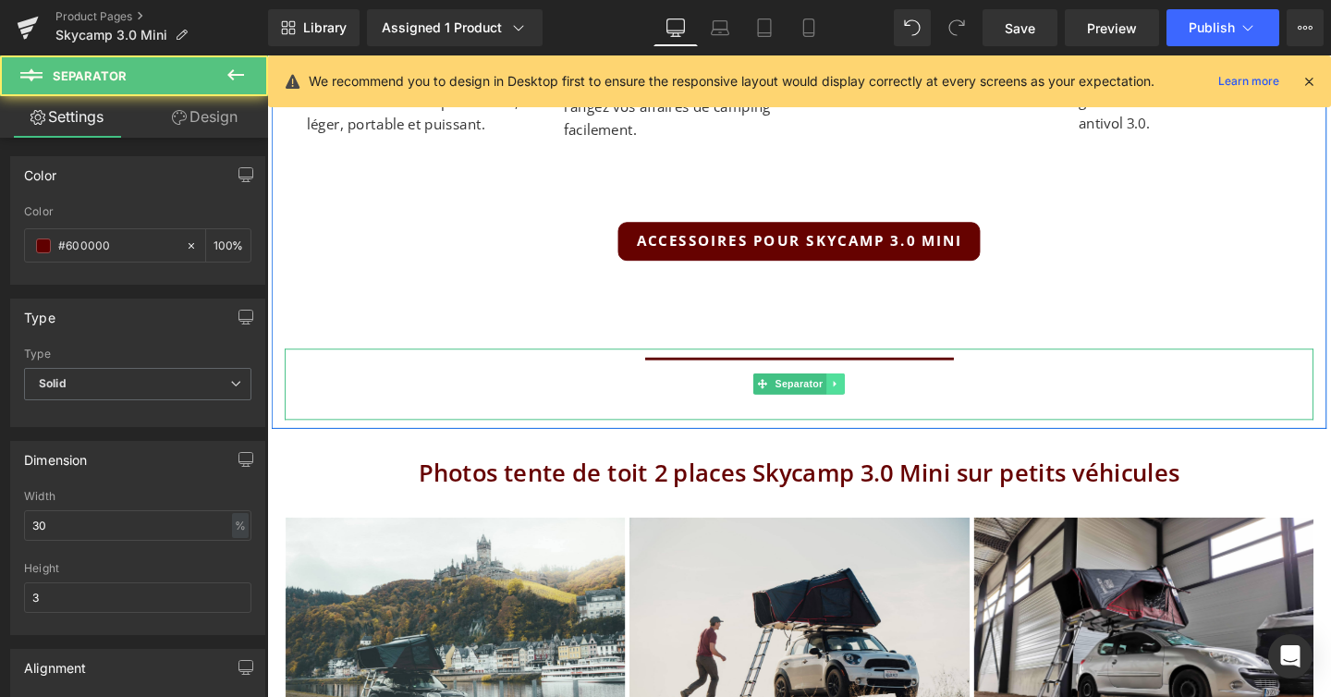
click at [868, 396] on icon at bounding box center [865, 401] width 10 height 11
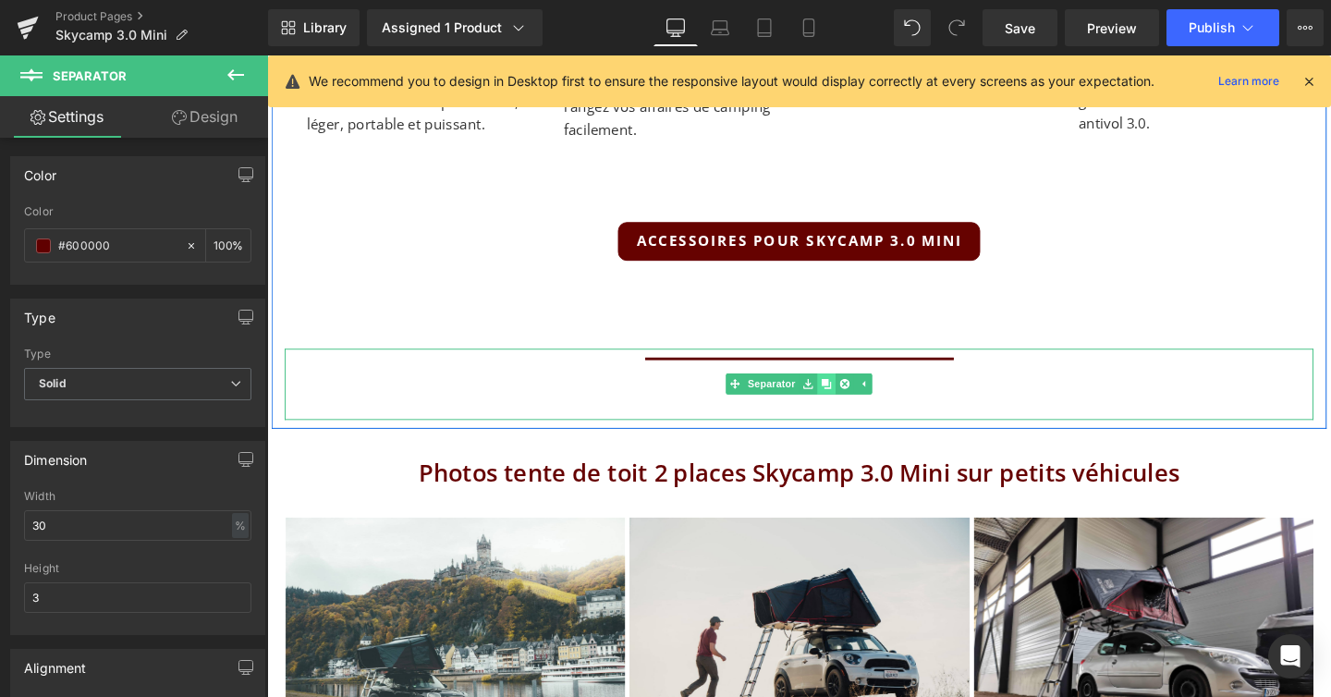
click at [856, 396] on icon at bounding box center [855, 401] width 10 height 11
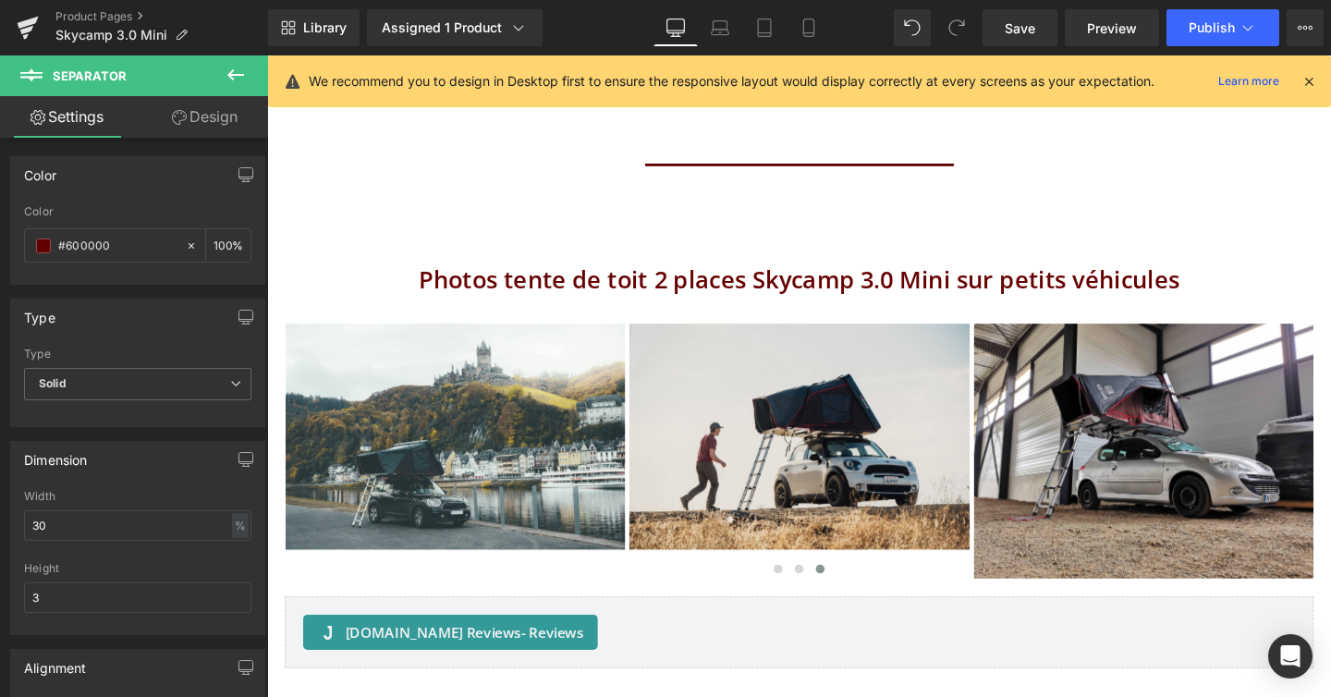
scroll to position [9991, 0]
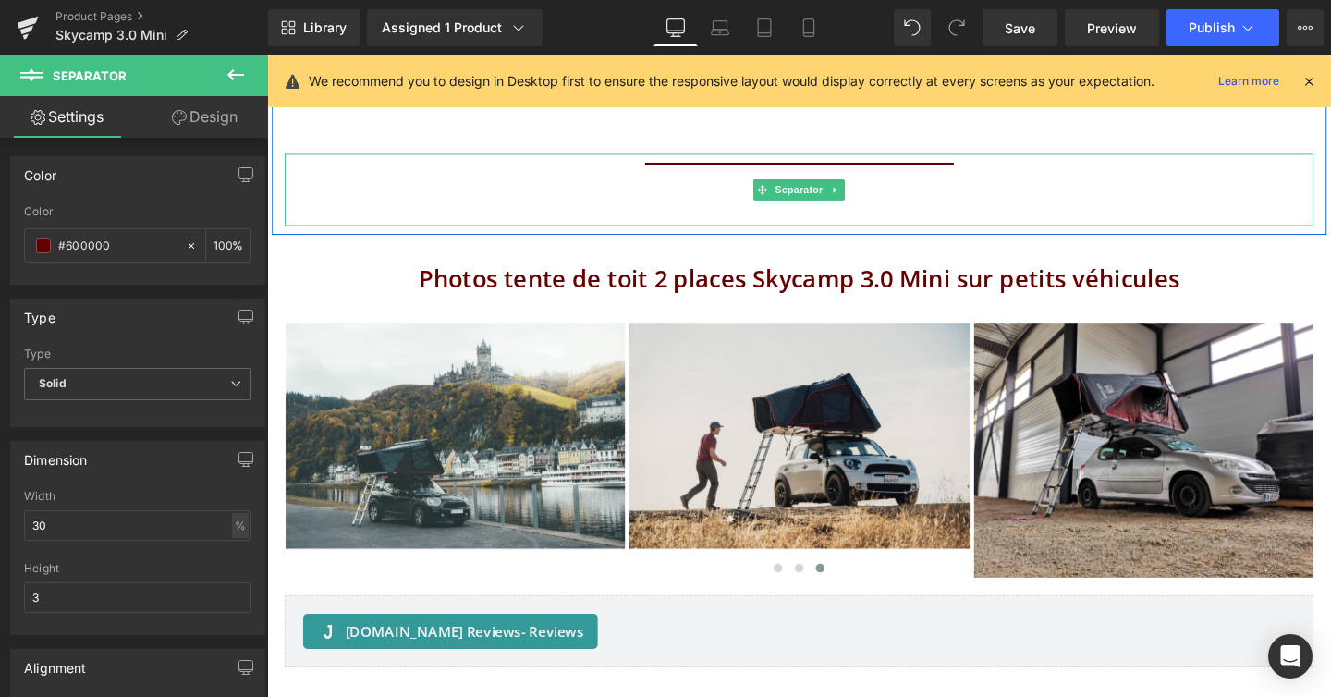
click at [826, 159] on div at bounding box center [826, 197] width 1081 height 76
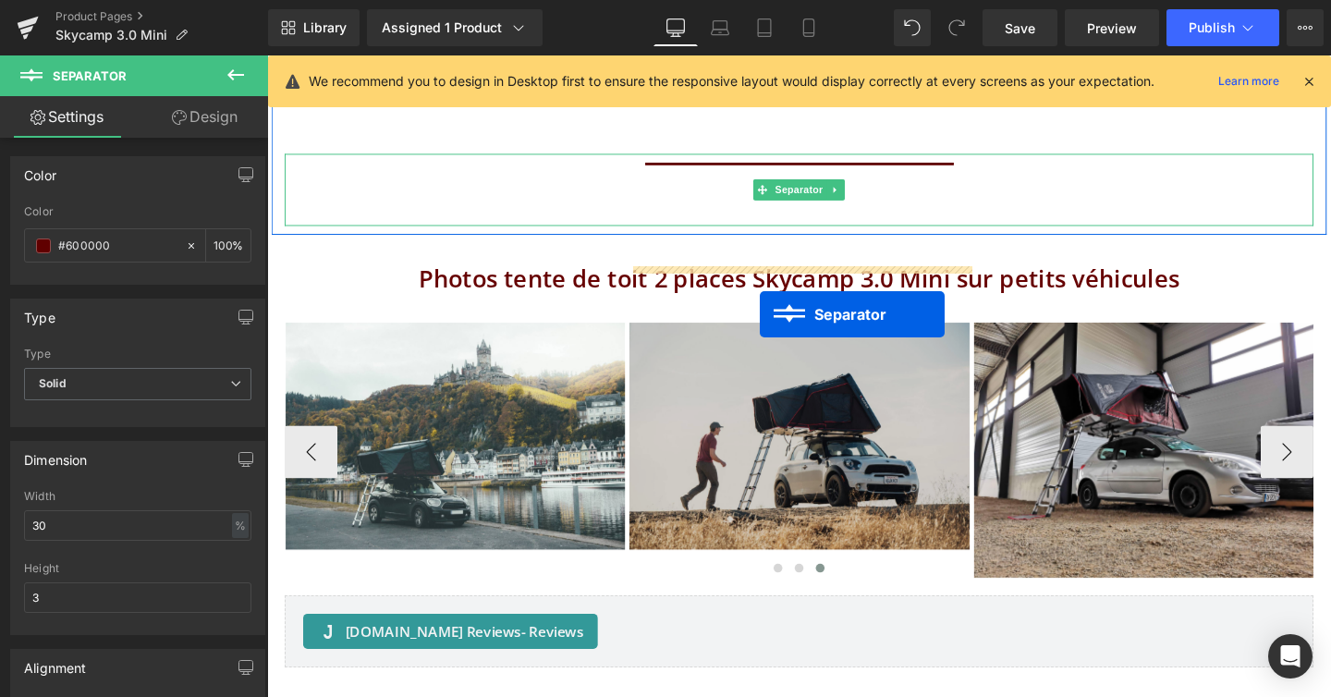
scroll to position [8, 9]
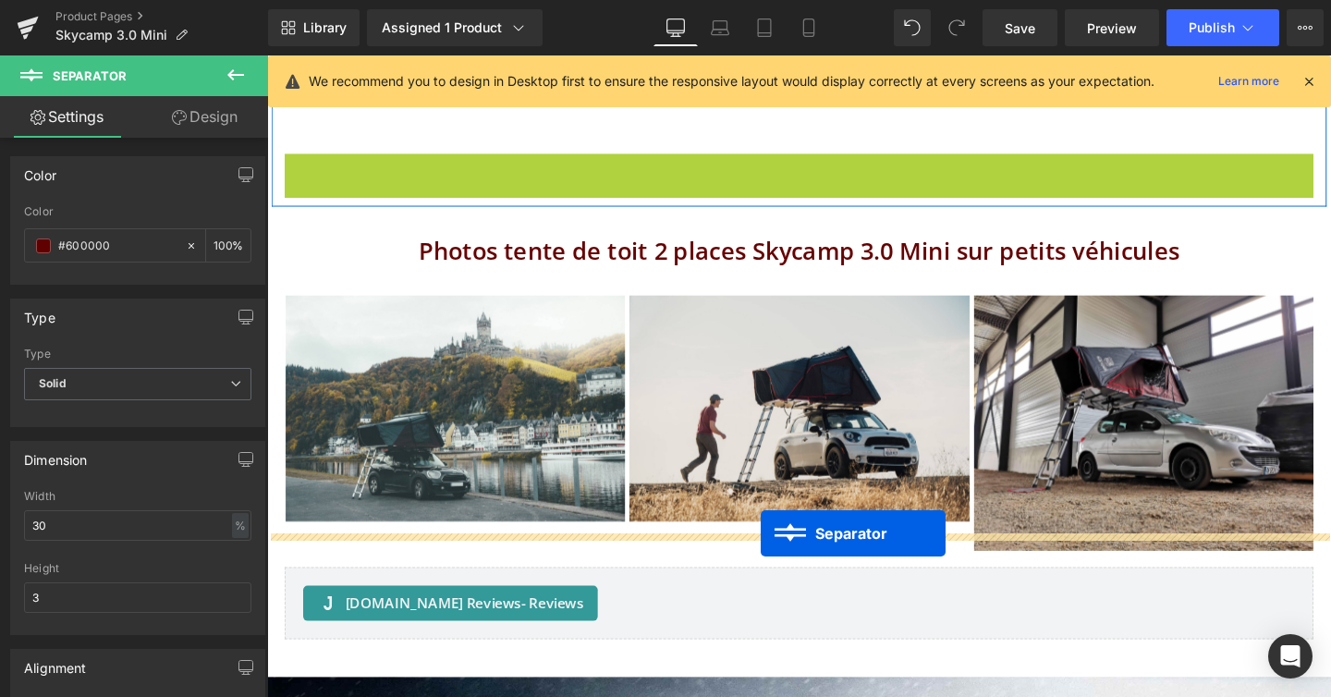
drag, startPoint x: 790, startPoint y: 164, endPoint x: 786, endPoint y: 557, distance: 393.8
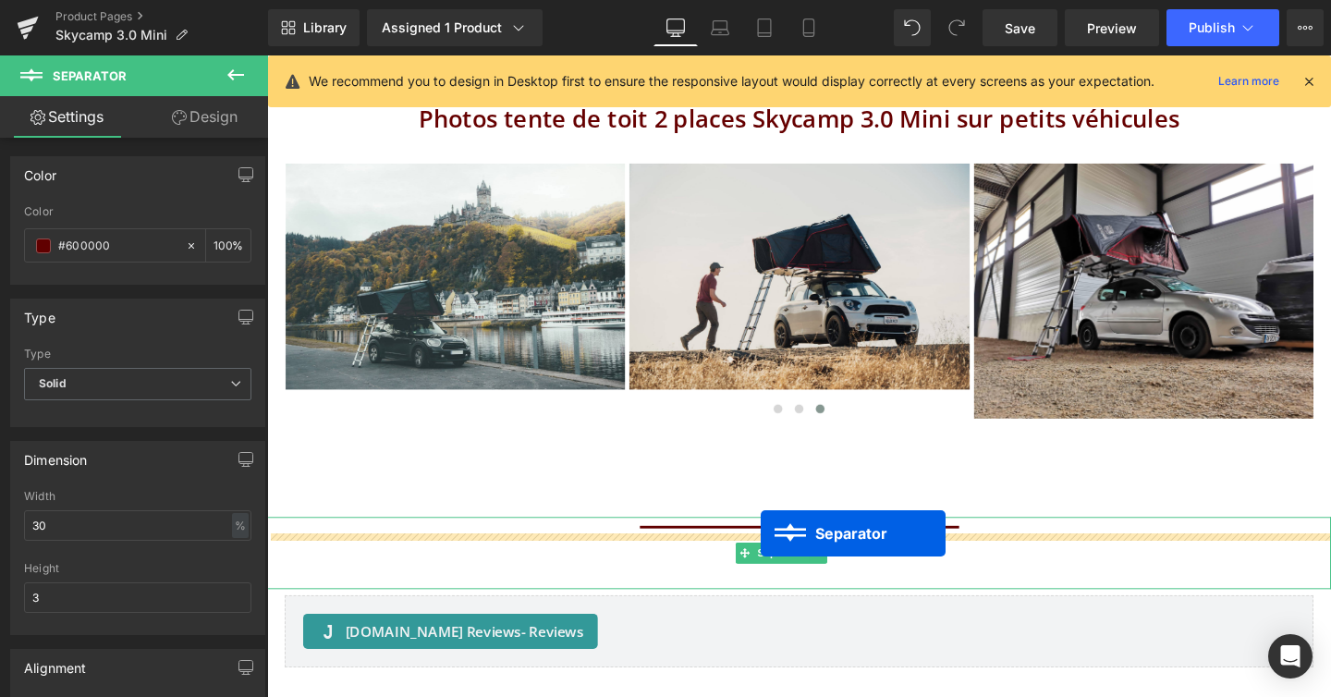
scroll to position [12613, 1118]
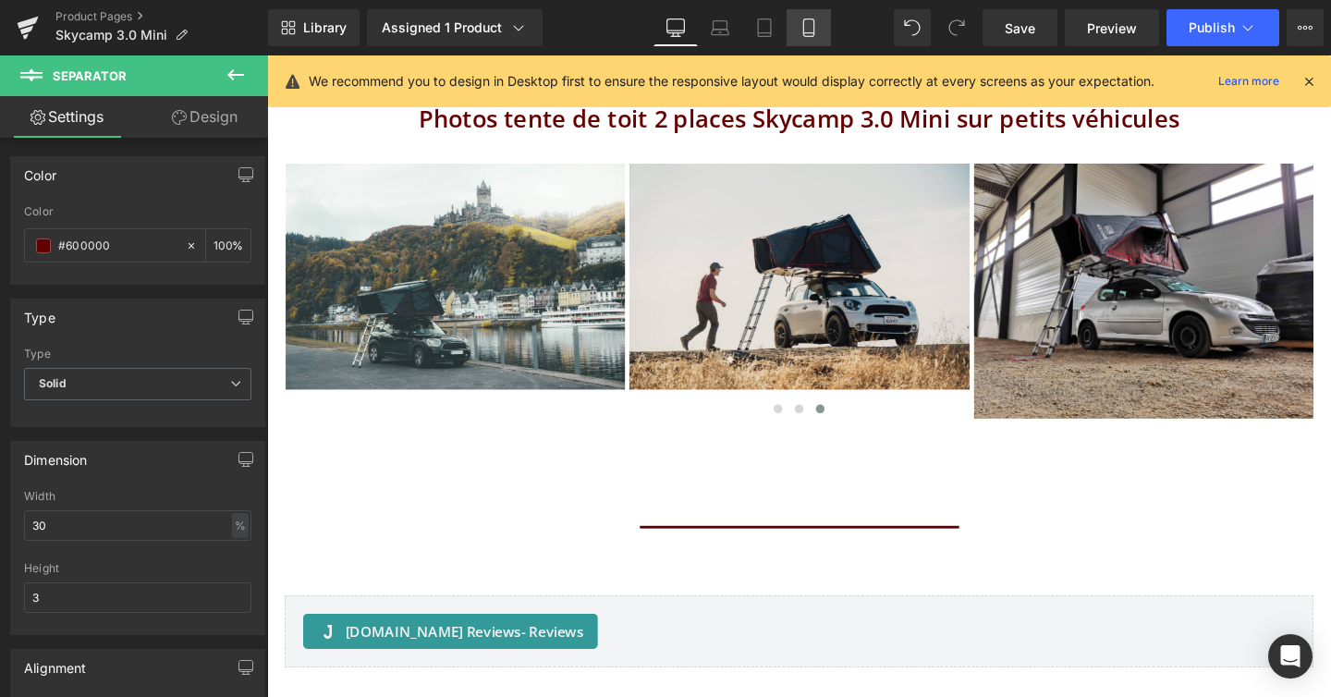
click at [824, 19] on link "Mobile" at bounding box center [809, 27] width 44 height 37
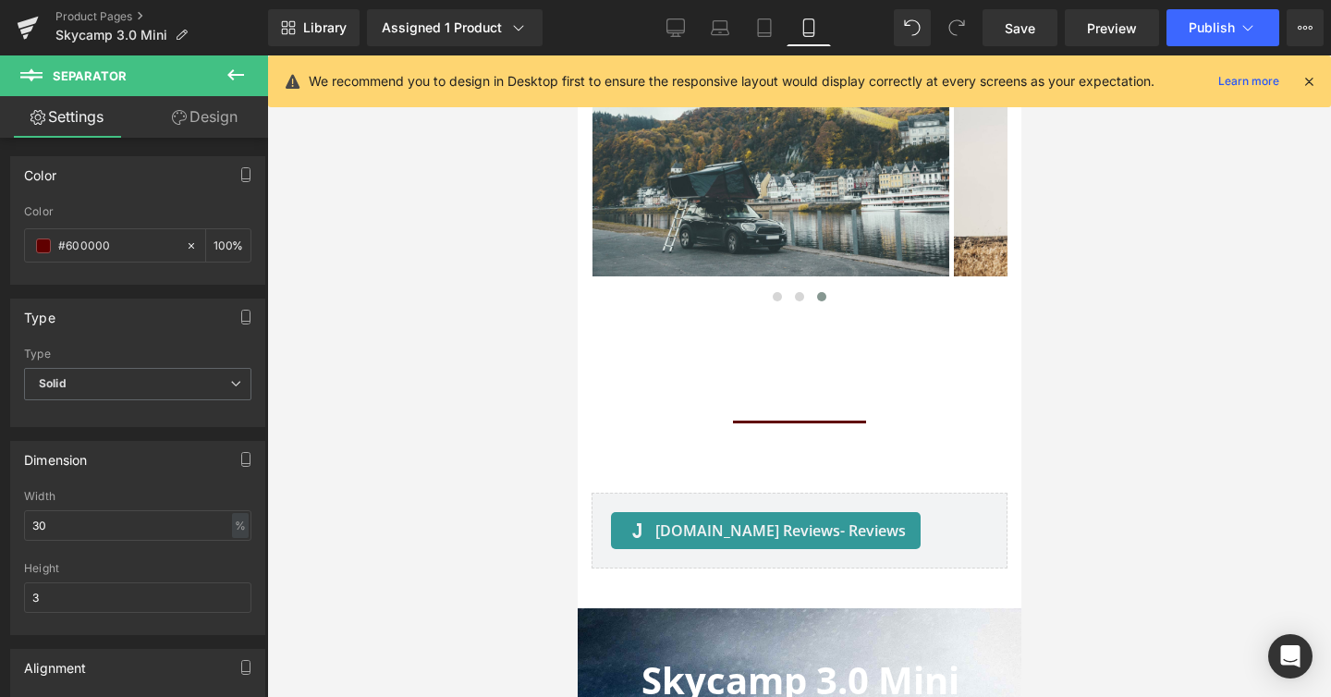
scroll to position [0, 0]
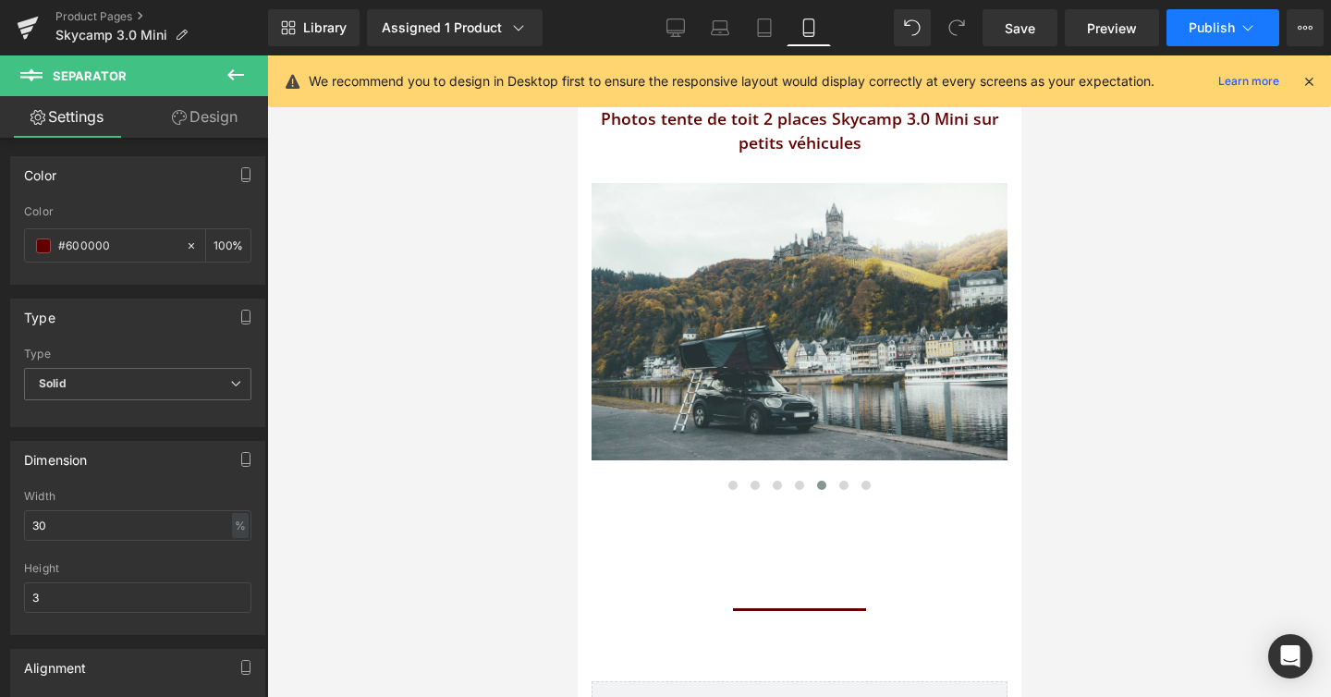
click at [1266, 25] on button "Publish" at bounding box center [1222, 27] width 113 height 37
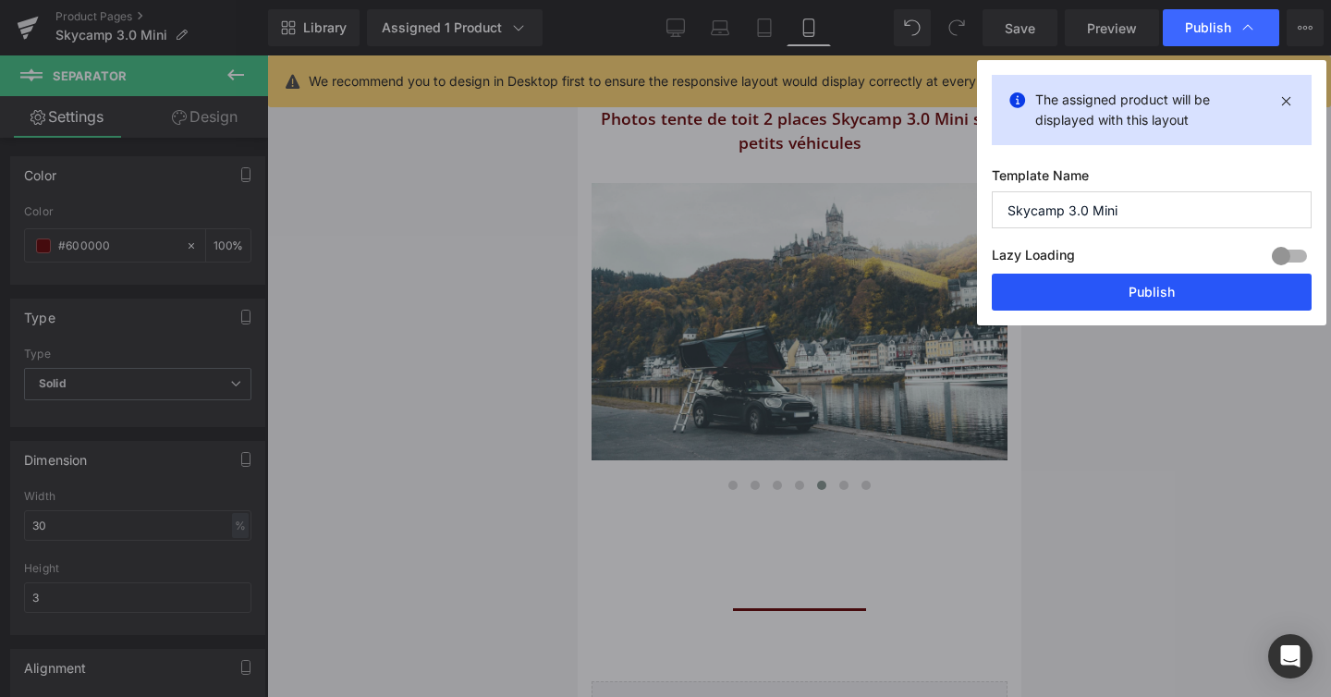
click at [1159, 289] on button "Publish" at bounding box center [1152, 292] width 320 height 37
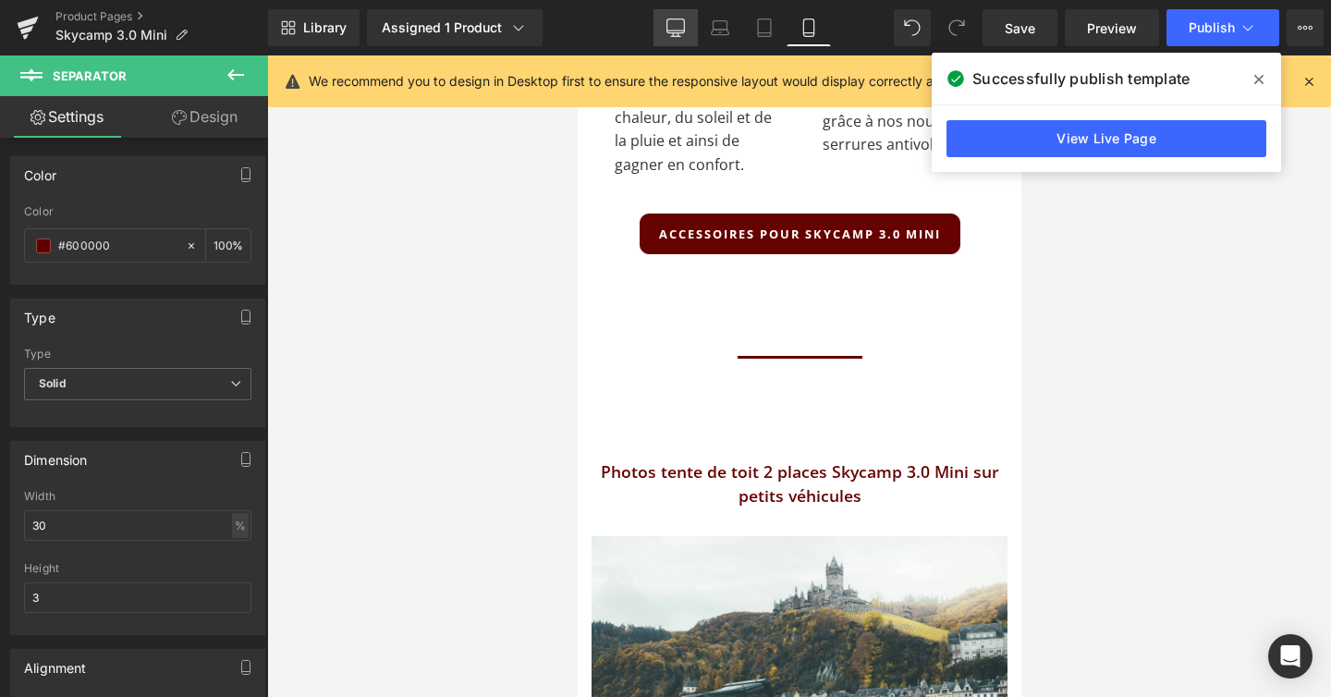
click at [672, 31] on icon at bounding box center [676, 31] width 18 height 0
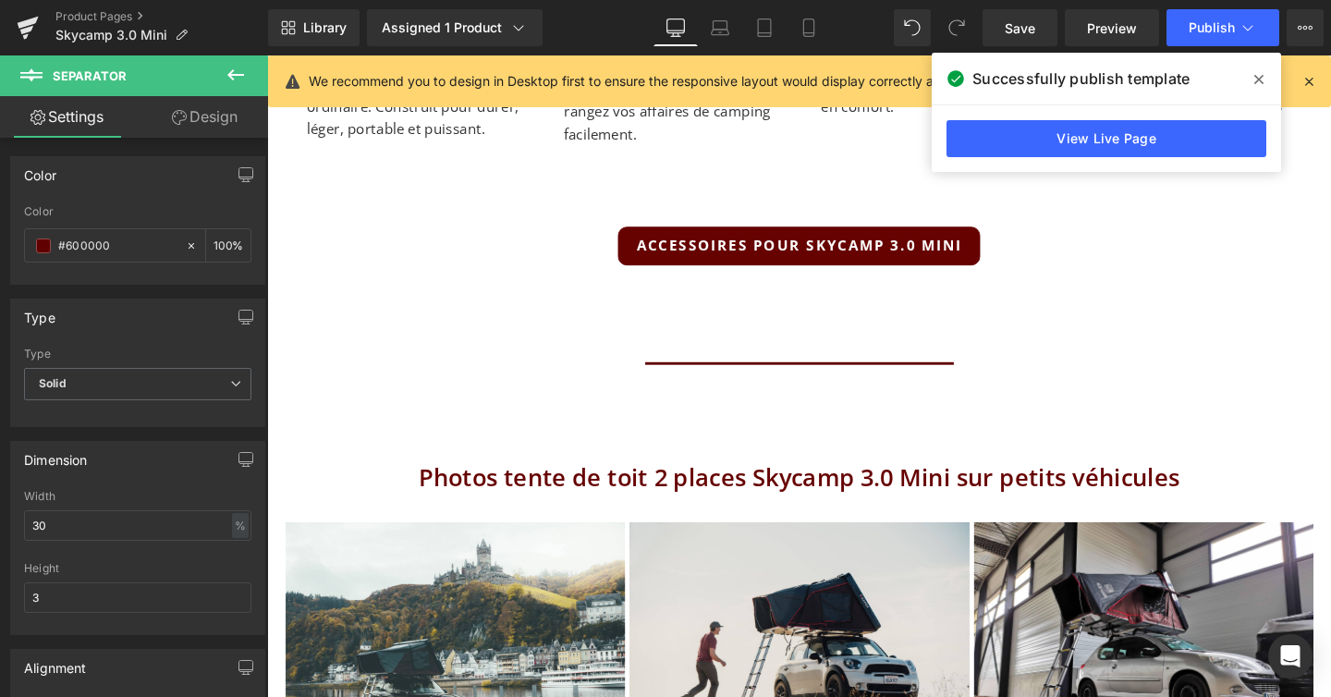
click at [574, 481] on h2 "Photos tente de toit 2 places Skycamp 3.0 Mini sur petits véhicules" at bounding box center [826, 500] width 1081 height 38
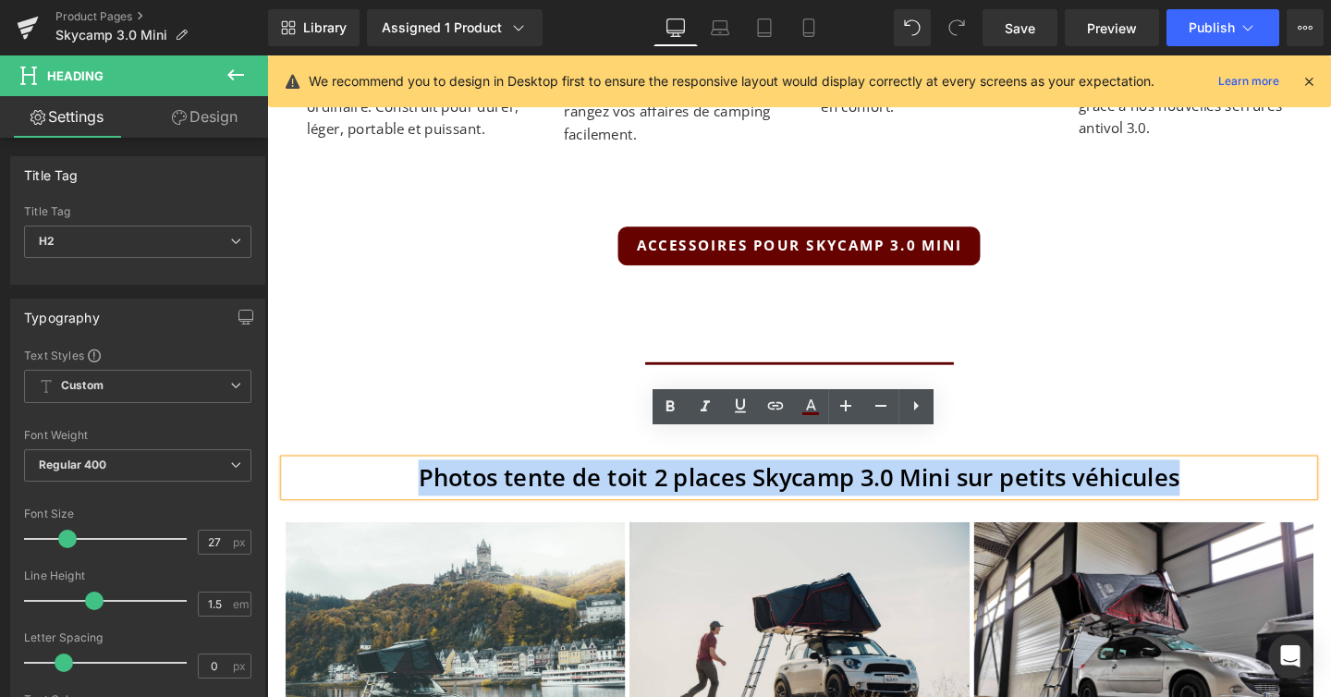
copy h2 "Photos tente de toit 2 places Skycamp 3.0 Mini sur petits véhicules"
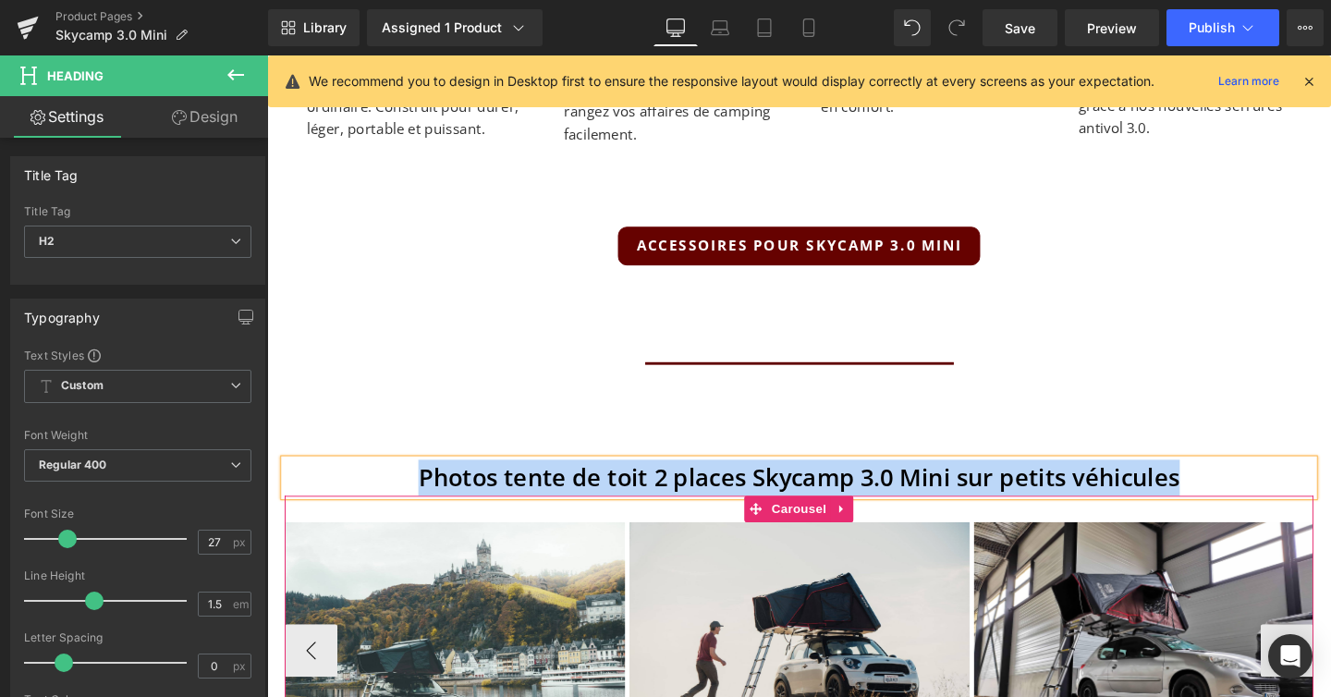
click at [401, 519] on div "Image Image Image Image Image Image Image ‹ › [GEOGRAPHIC_DATA]" at bounding box center [826, 668] width 1081 height 299
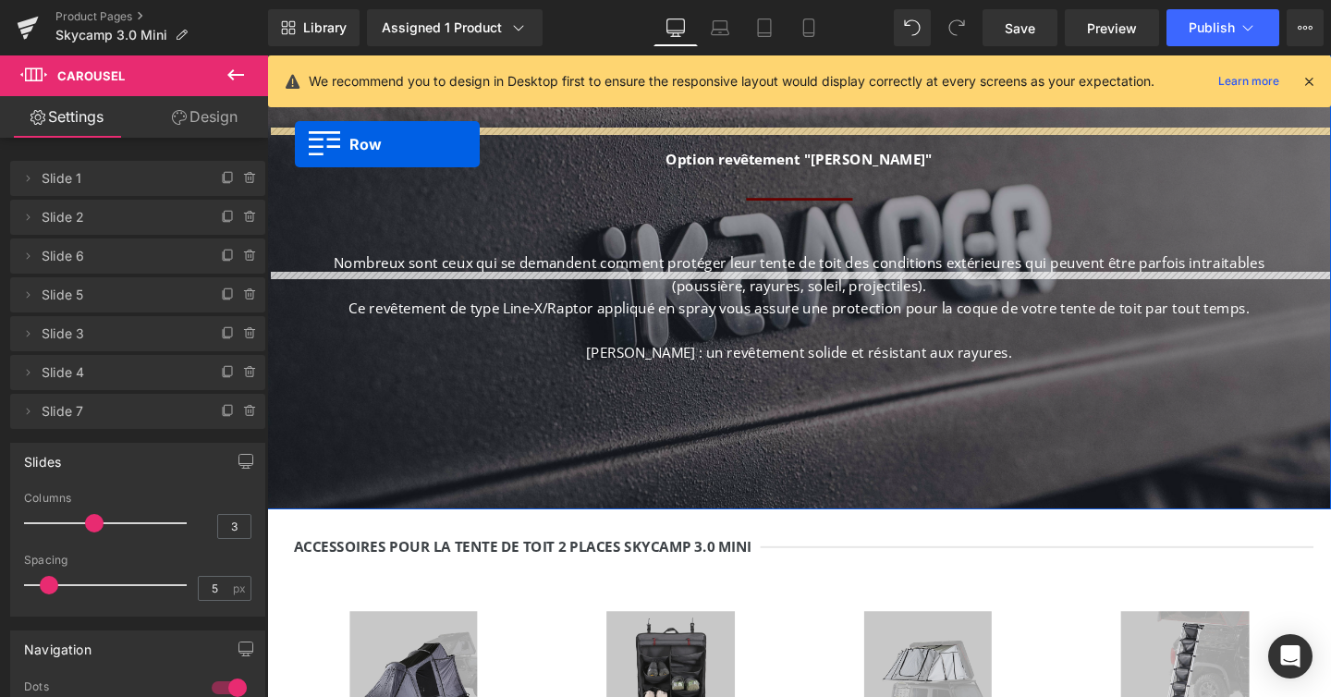
scroll to position [8302, 0]
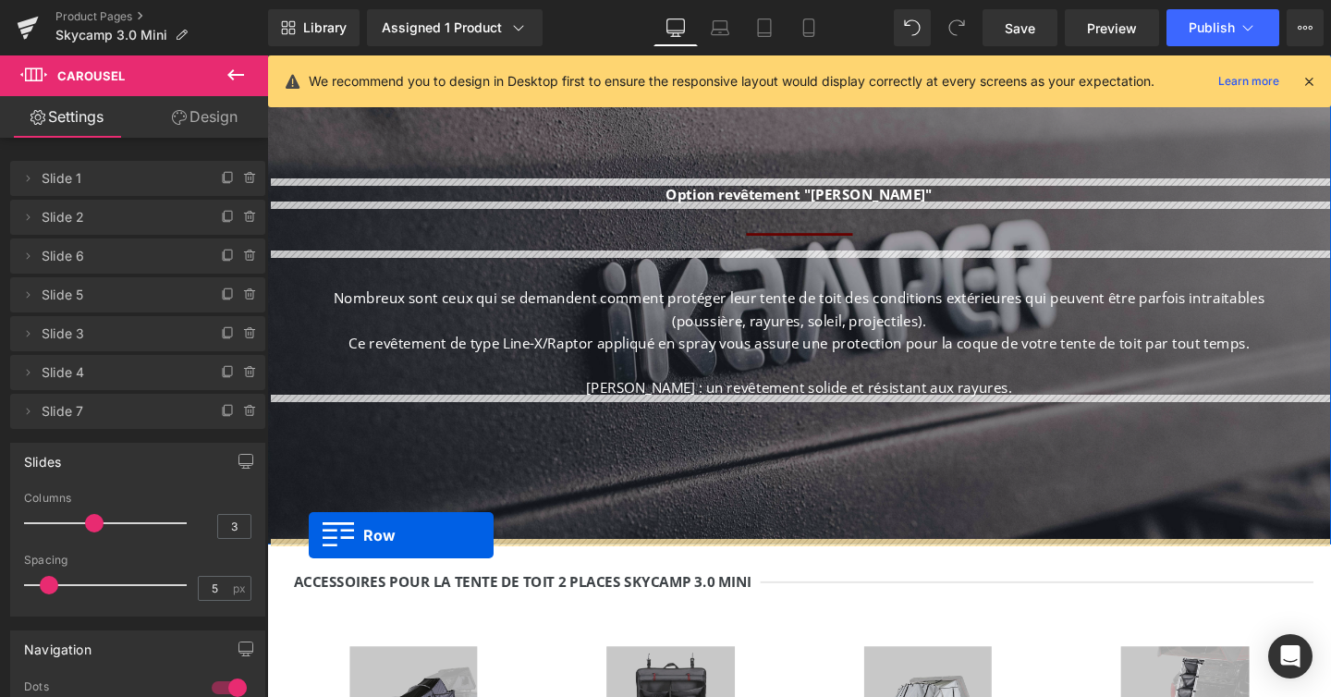
drag, startPoint x: 285, startPoint y: 435, endPoint x: 311, endPoint y: 560, distance: 127.4
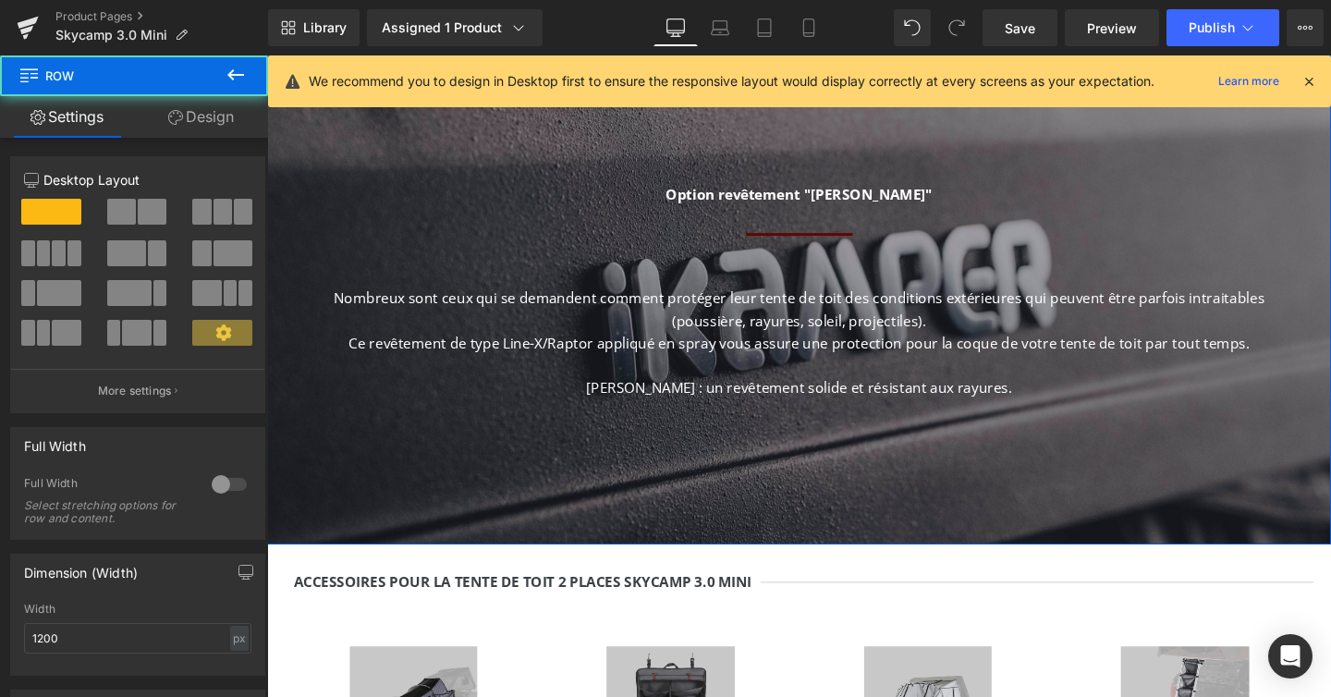
scroll to position [12613, 1118]
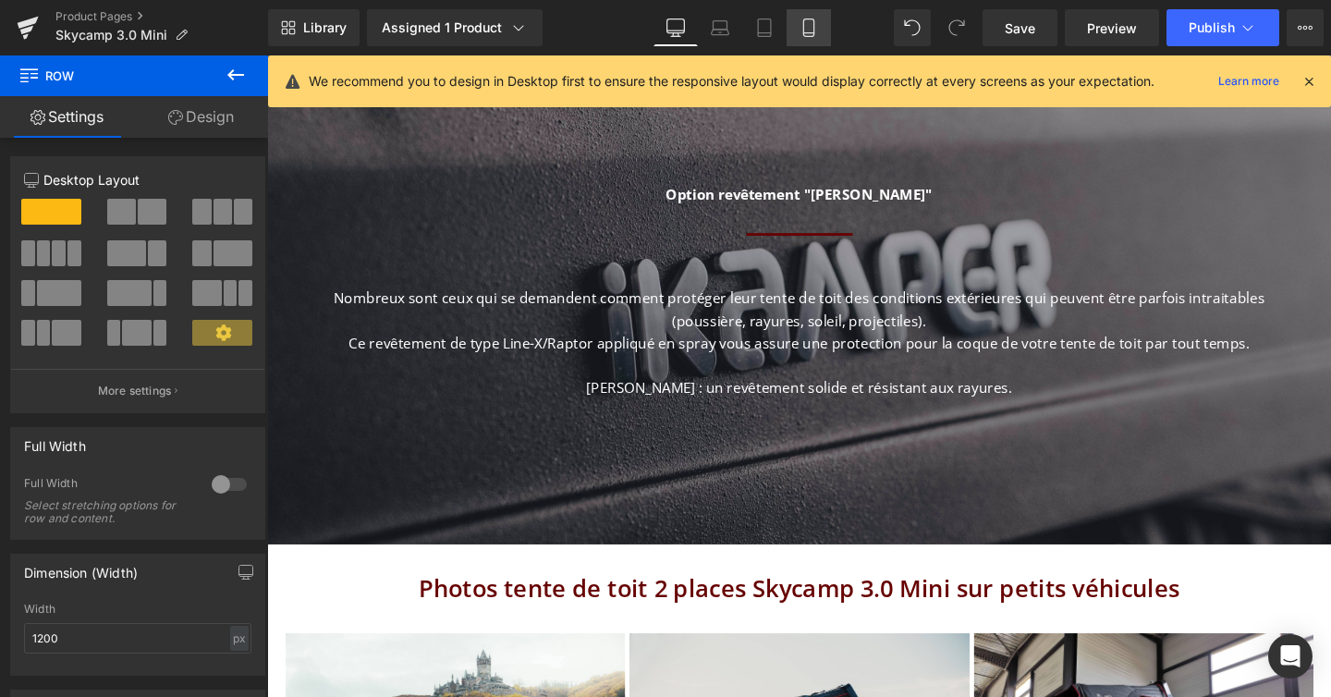
click at [799, 31] on link "Mobile" at bounding box center [809, 27] width 44 height 37
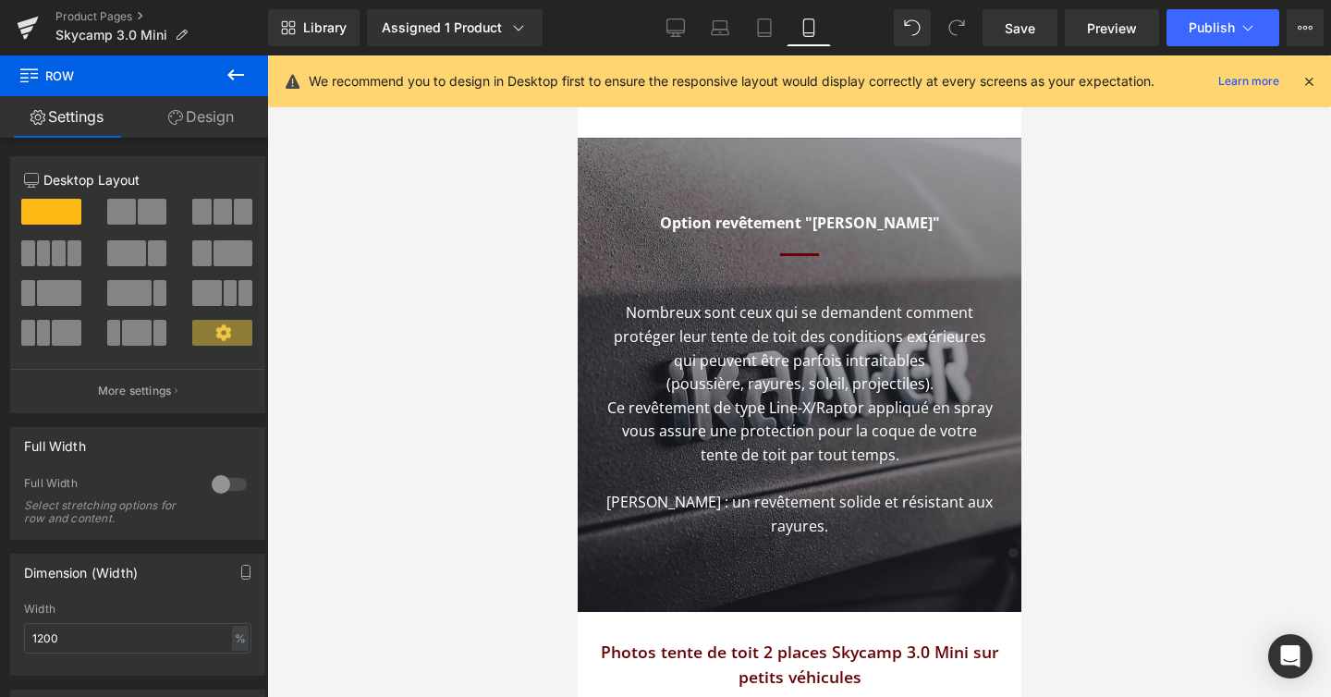
scroll to position [15868, 444]
click at [1250, 41] on button "Publish" at bounding box center [1222, 27] width 113 height 37
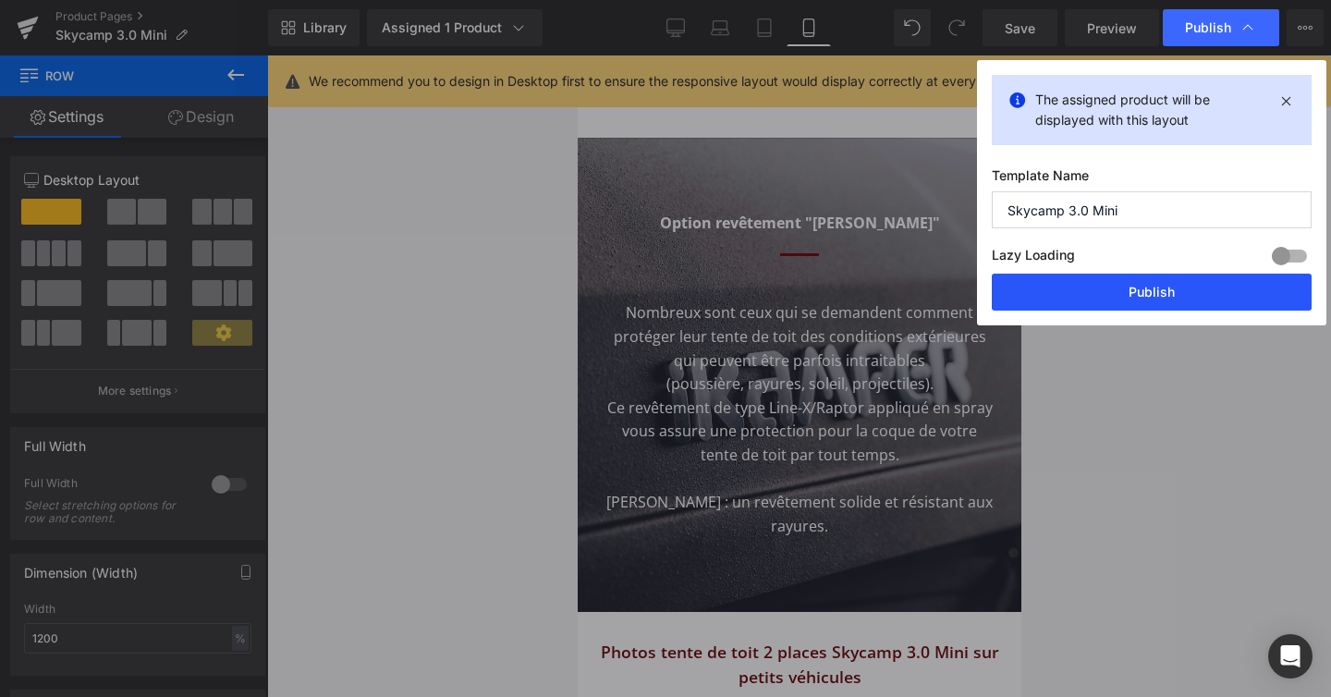
click at [1136, 304] on button "Publish" at bounding box center [1152, 292] width 320 height 37
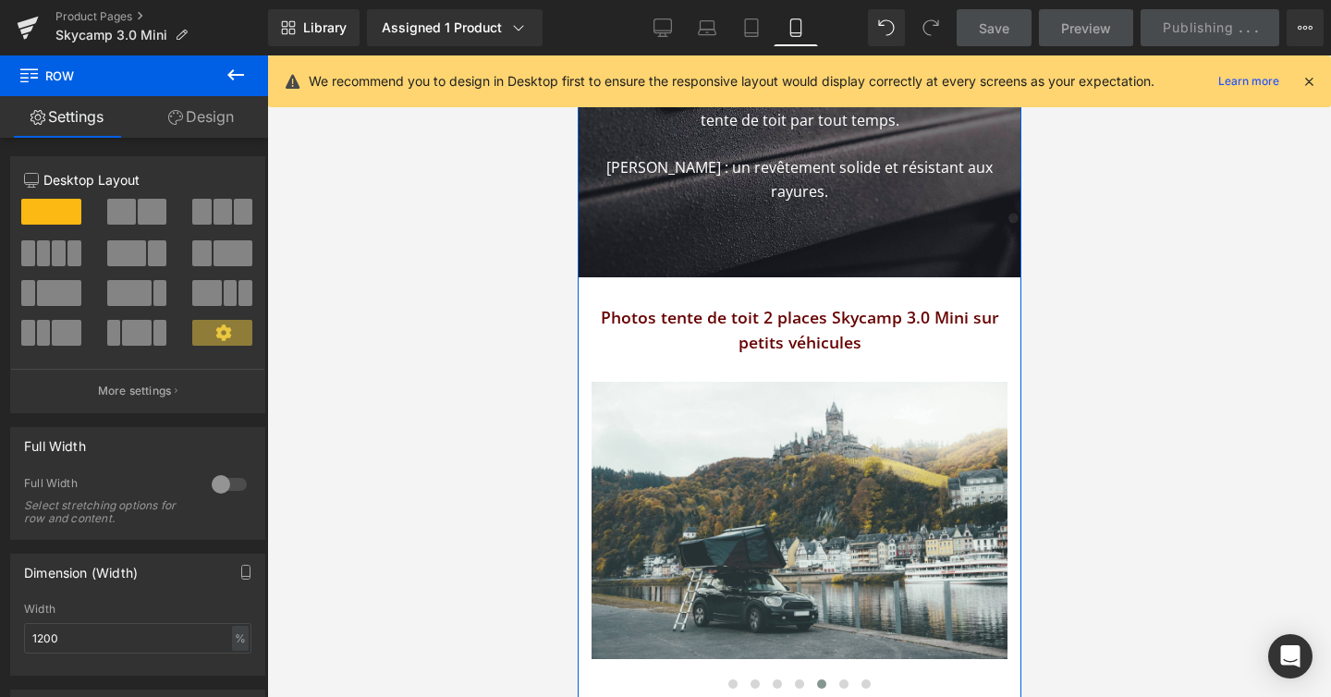
scroll to position [11139, 0]
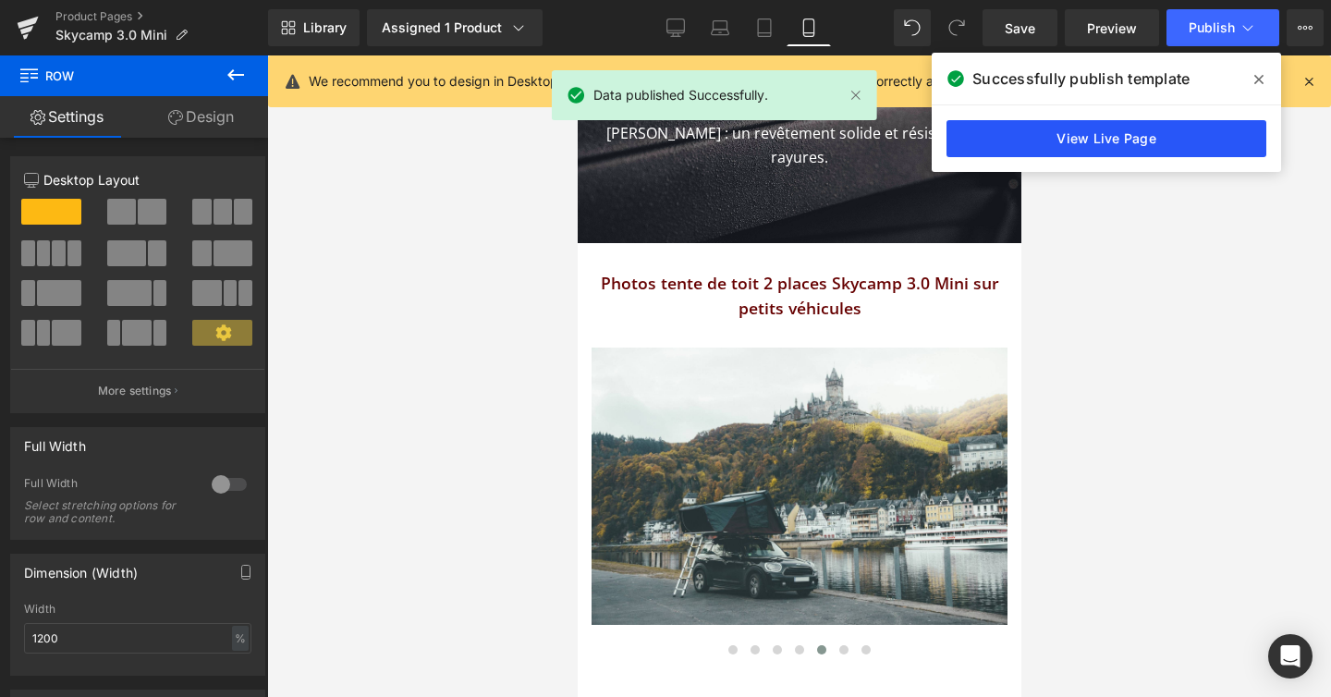
click at [1101, 124] on link "View Live Page" at bounding box center [1106, 138] width 320 height 37
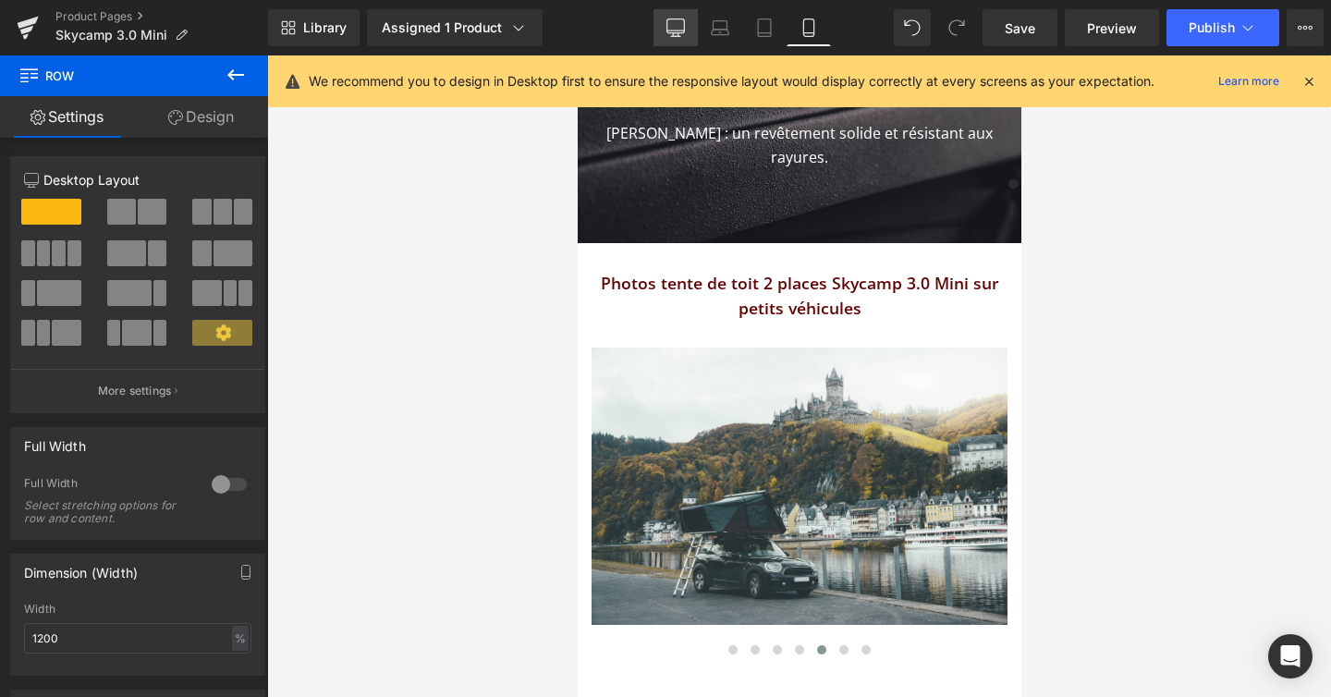
click at [674, 27] on icon at bounding box center [675, 27] width 18 height 18
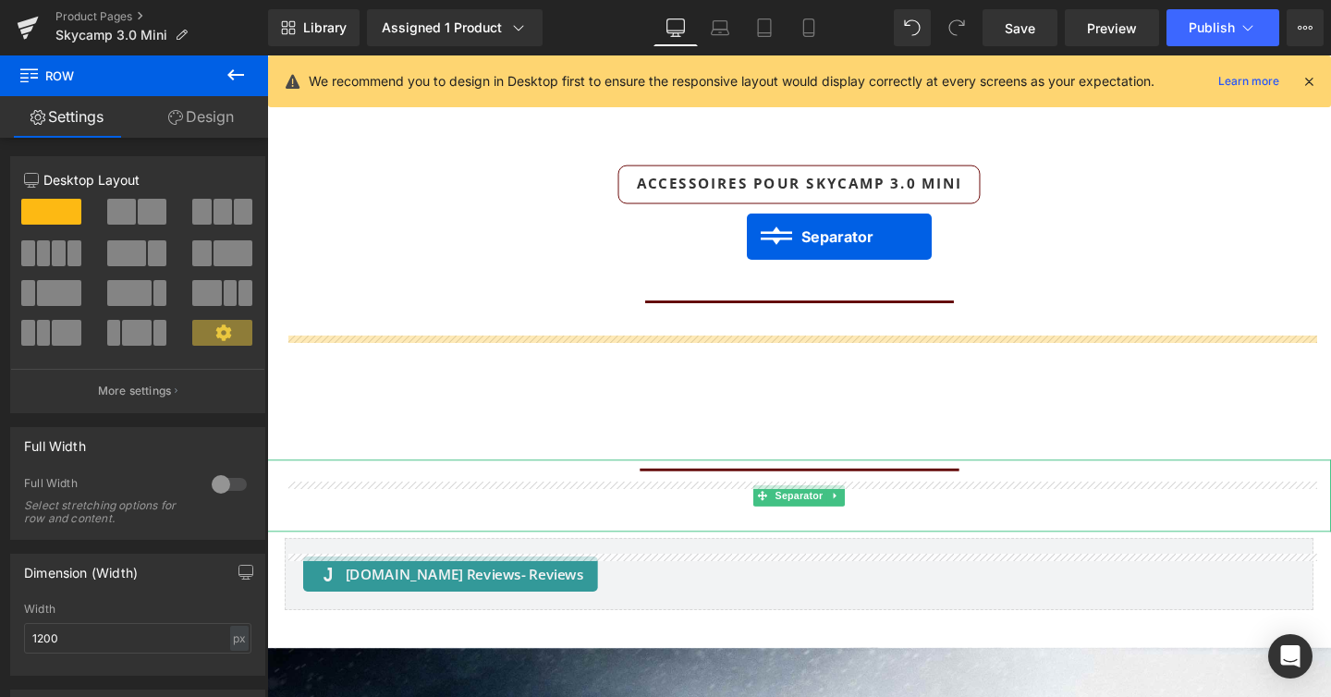
scroll to position [12584, 1118]
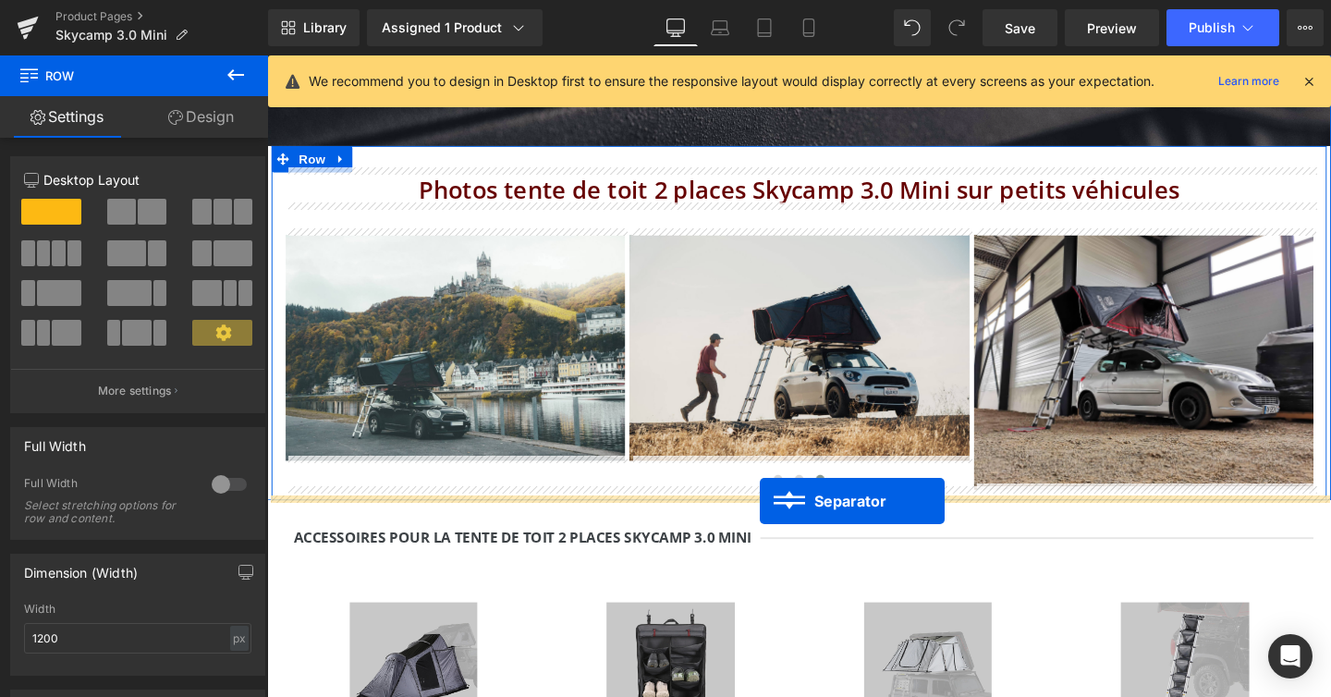
drag, startPoint x: 783, startPoint y: 483, endPoint x: 785, endPoint y: 524, distance: 40.7
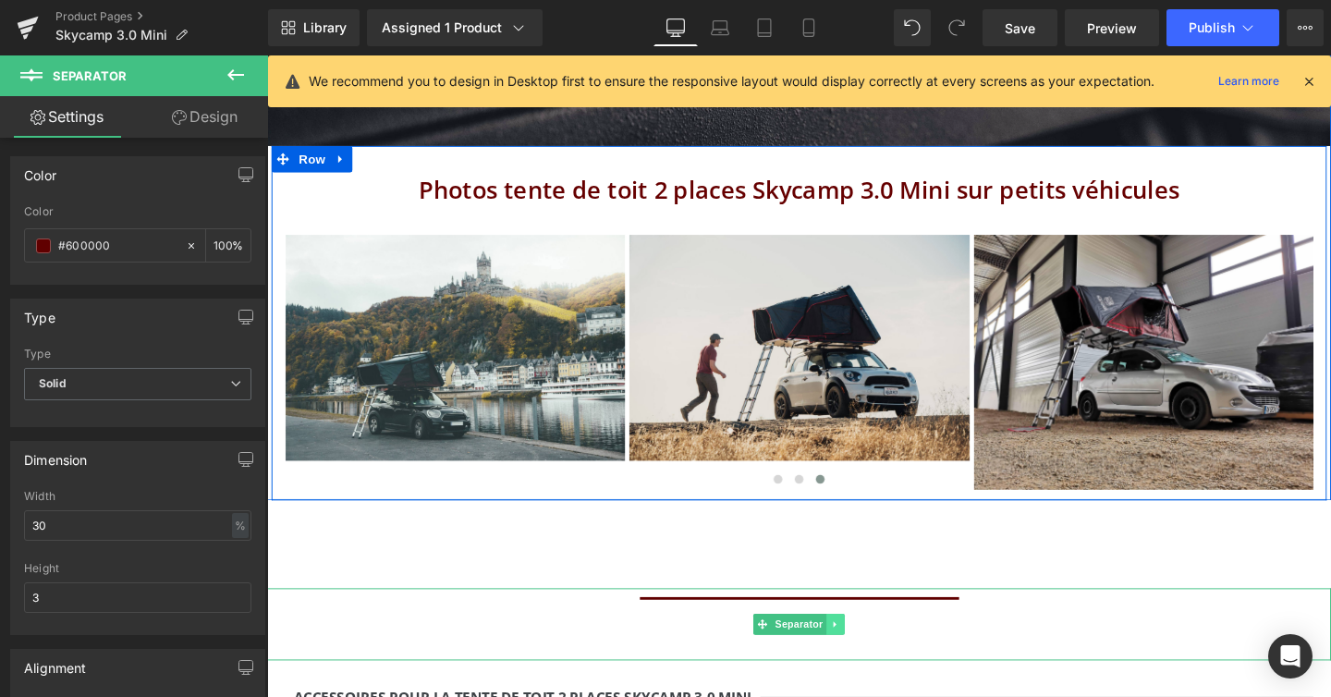
click at [860, 648] on icon at bounding box center [865, 653] width 10 height 11
click at [854, 648] on icon at bounding box center [855, 653] width 10 height 10
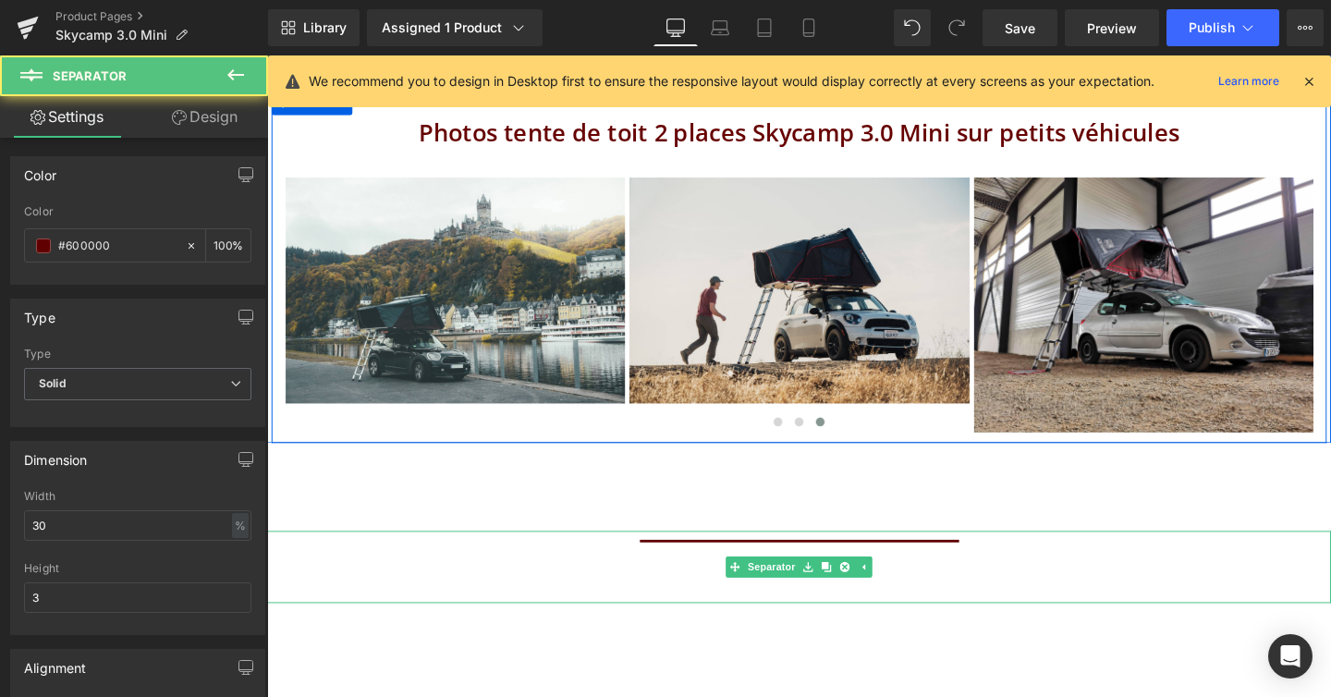
click at [800, 566] on hr at bounding box center [827, 592] width 336 height 54
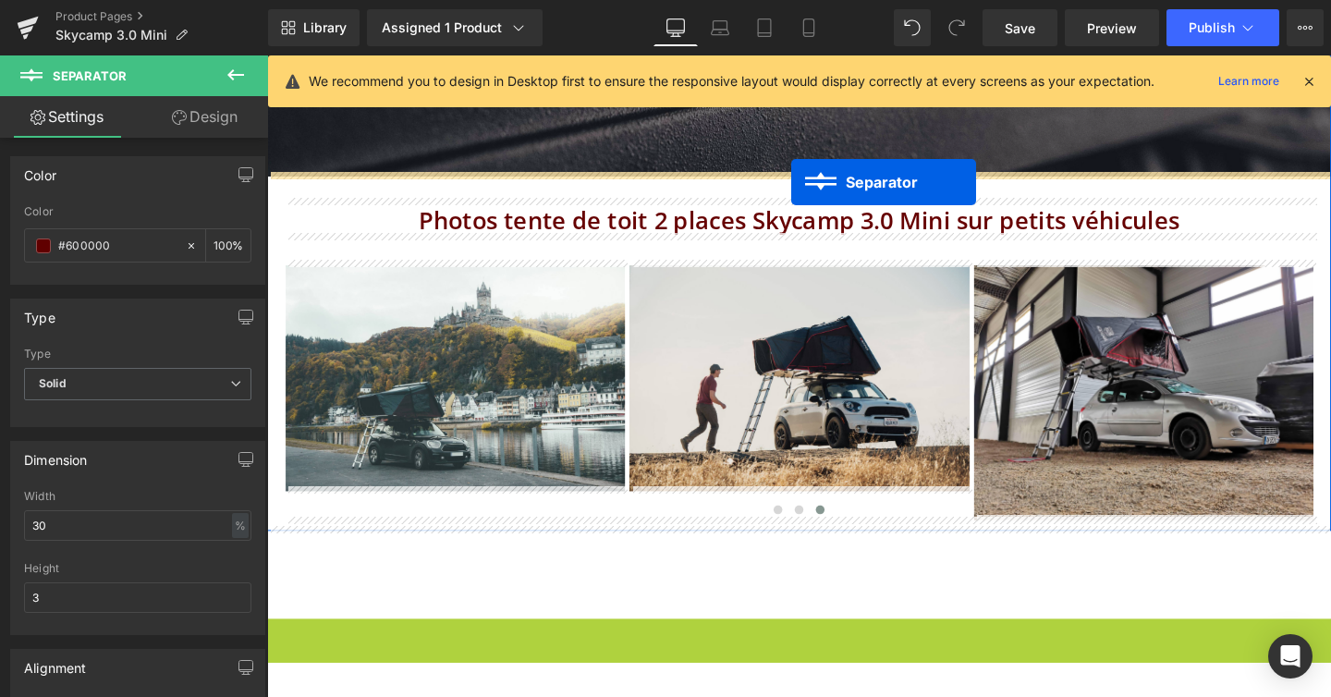
drag, startPoint x: 792, startPoint y: 583, endPoint x: 818, endPoint y: 189, distance: 395.5
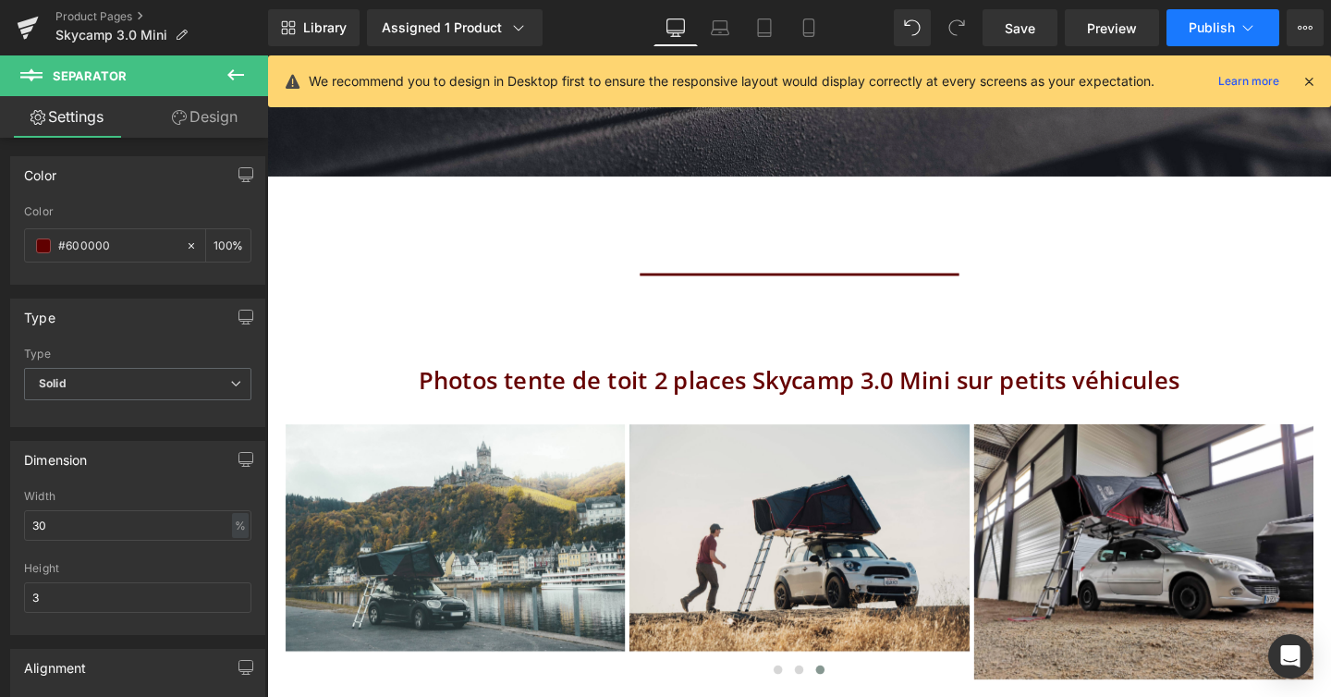
click at [1273, 26] on button "Publish" at bounding box center [1222, 27] width 113 height 37
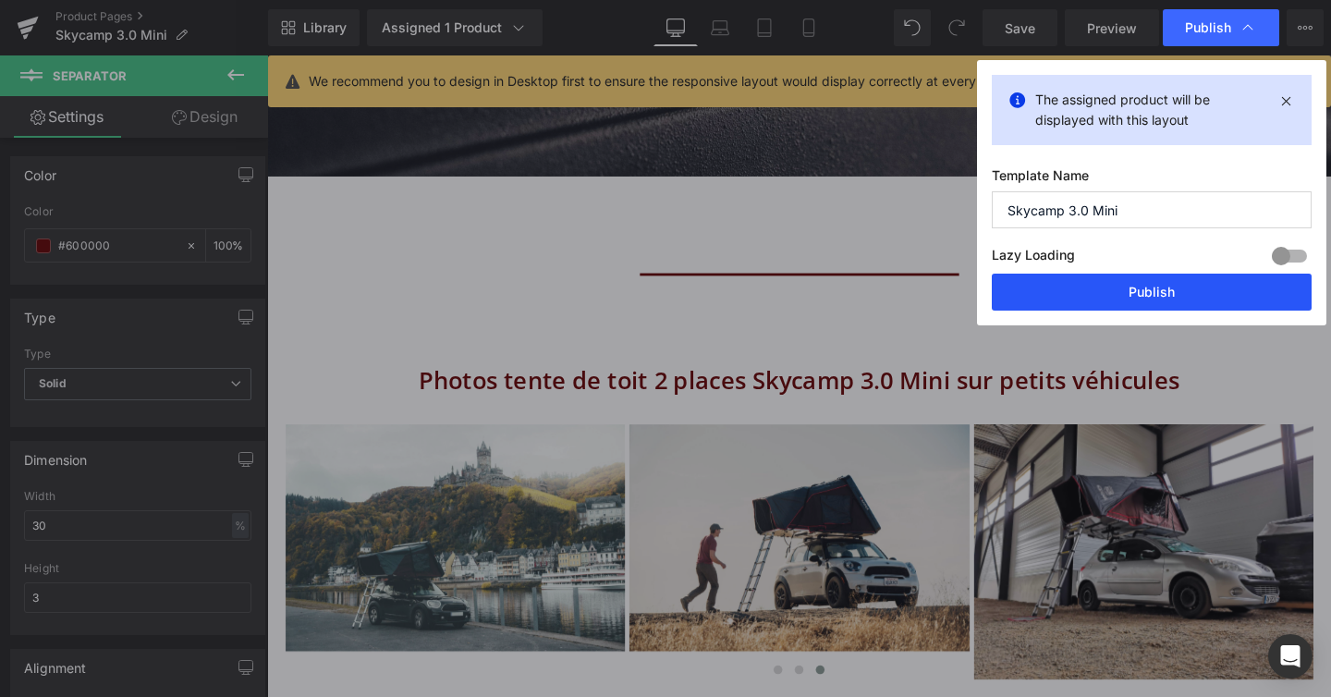
click at [1182, 297] on button "Publish" at bounding box center [1152, 292] width 320 height 37
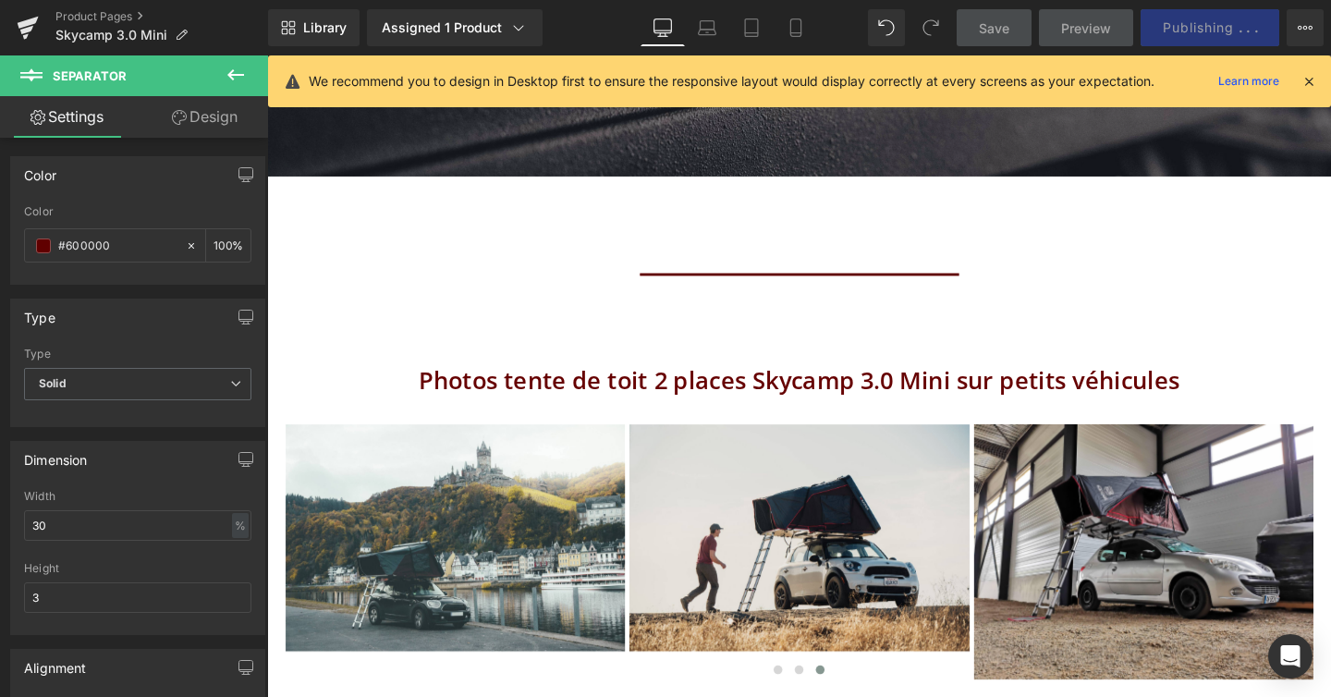
click at [1312, 83] on icon at bounding box center [1308, 81] width 17 height 17
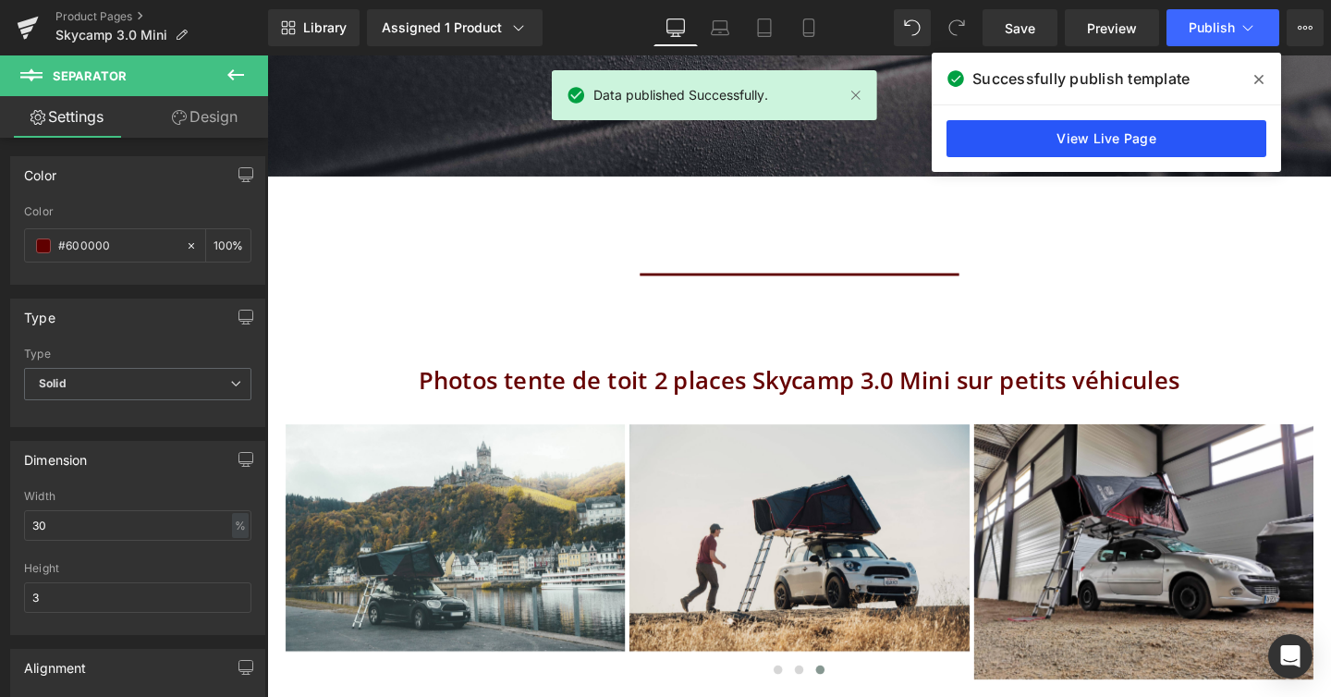
click at [1164, 140] on link "View Live Page" at bounding box center [1106, 138] width 320 height 37
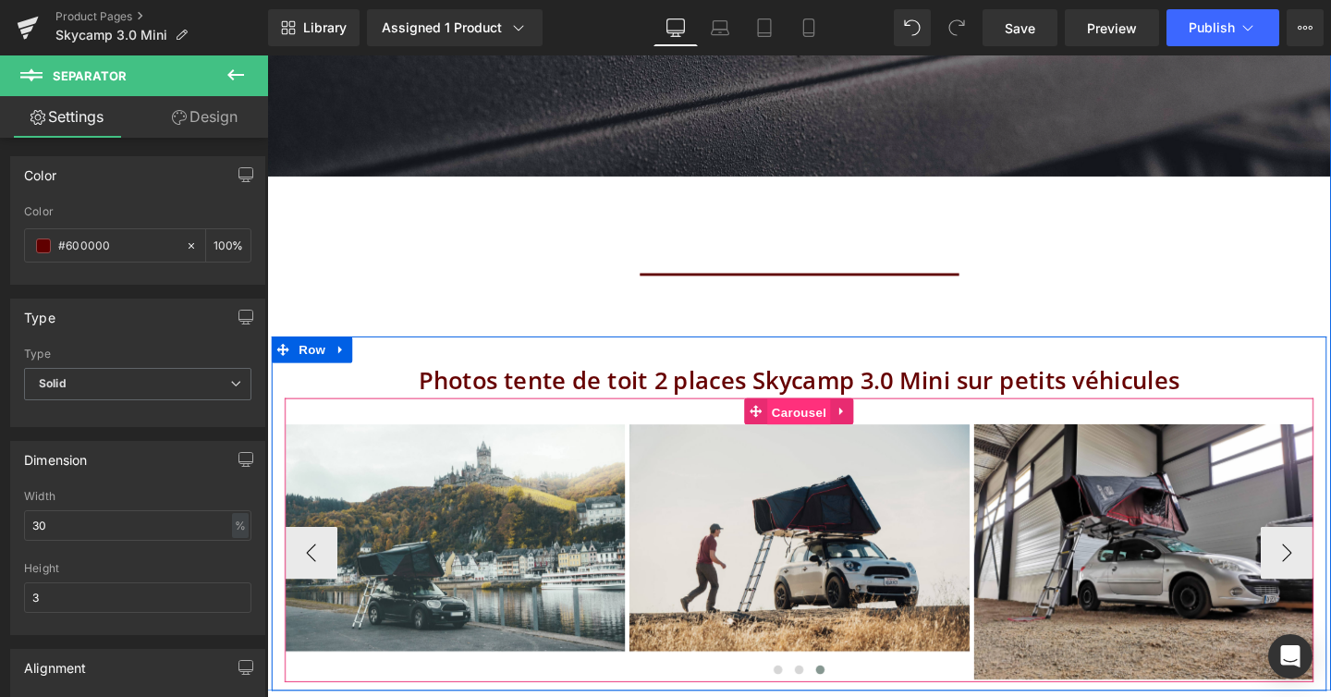
click at [840, 428] on span "Carousel" at bounding box center [826, 431] width 67 height 28
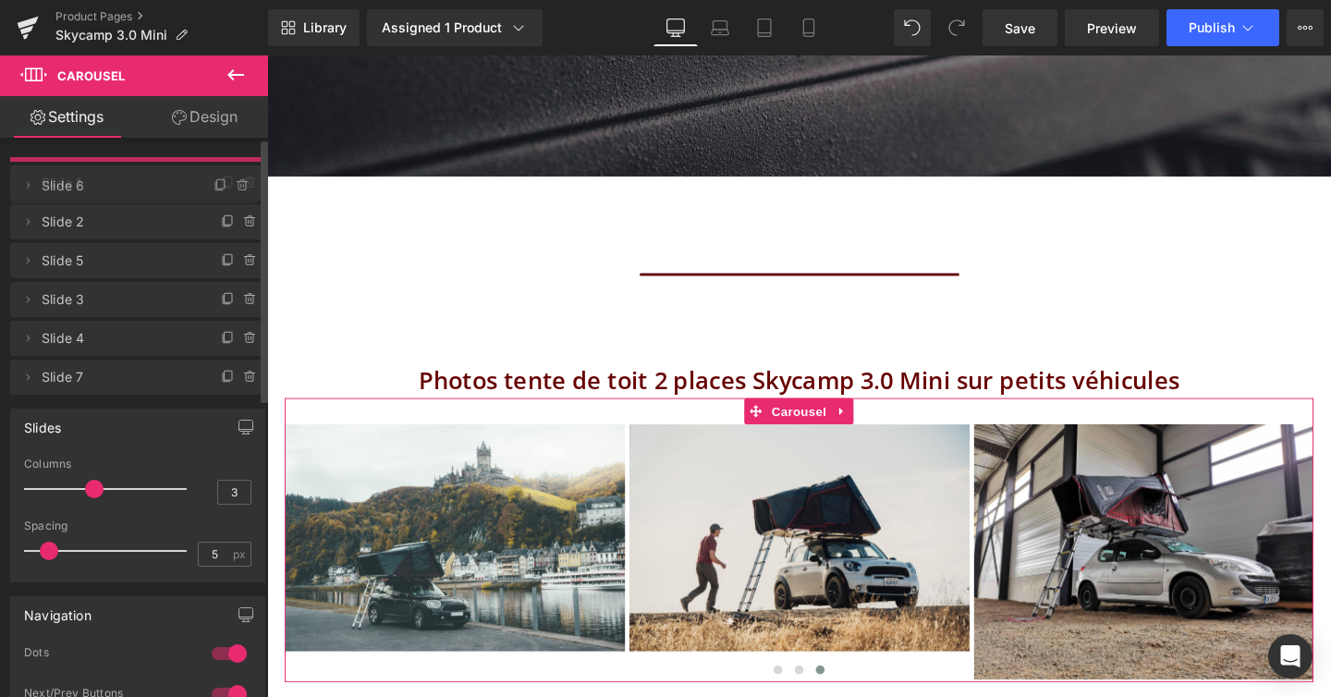
drag, startPoint x: 102, startPoint y: 253, endPoint x: 102, endPoint y: 184, distance: 69.3
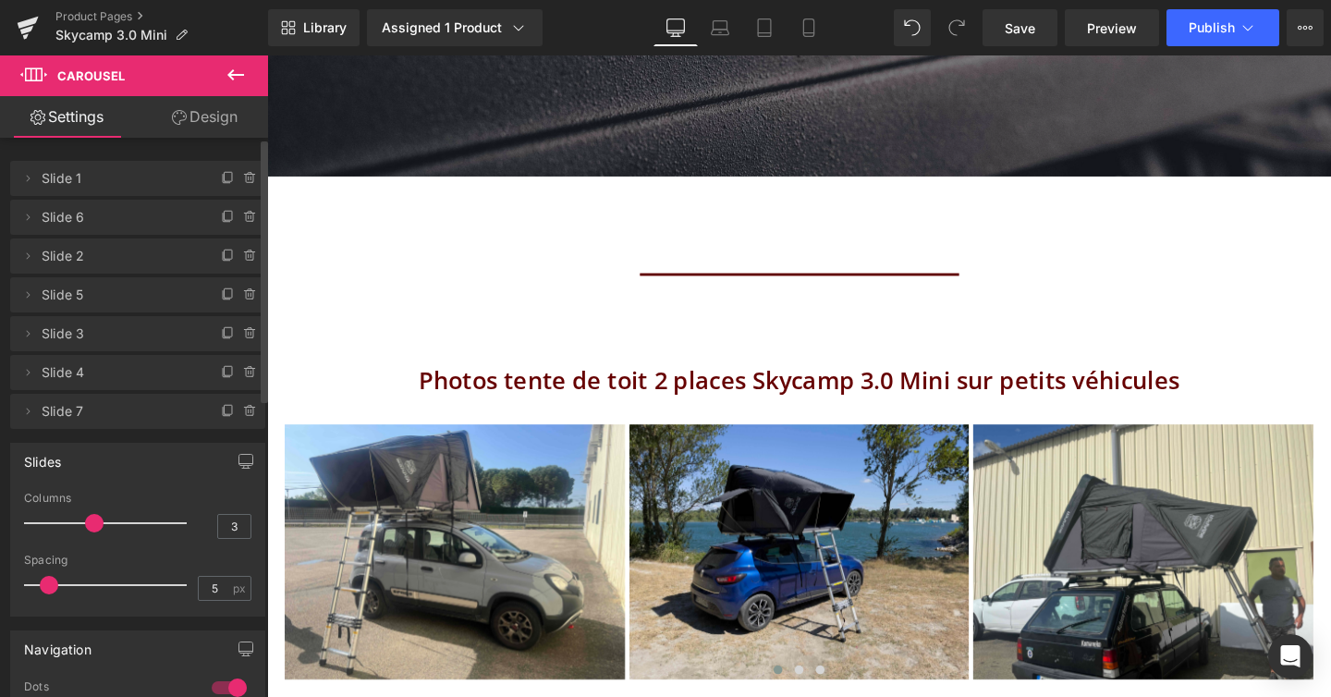
scroll to position [9, 9]
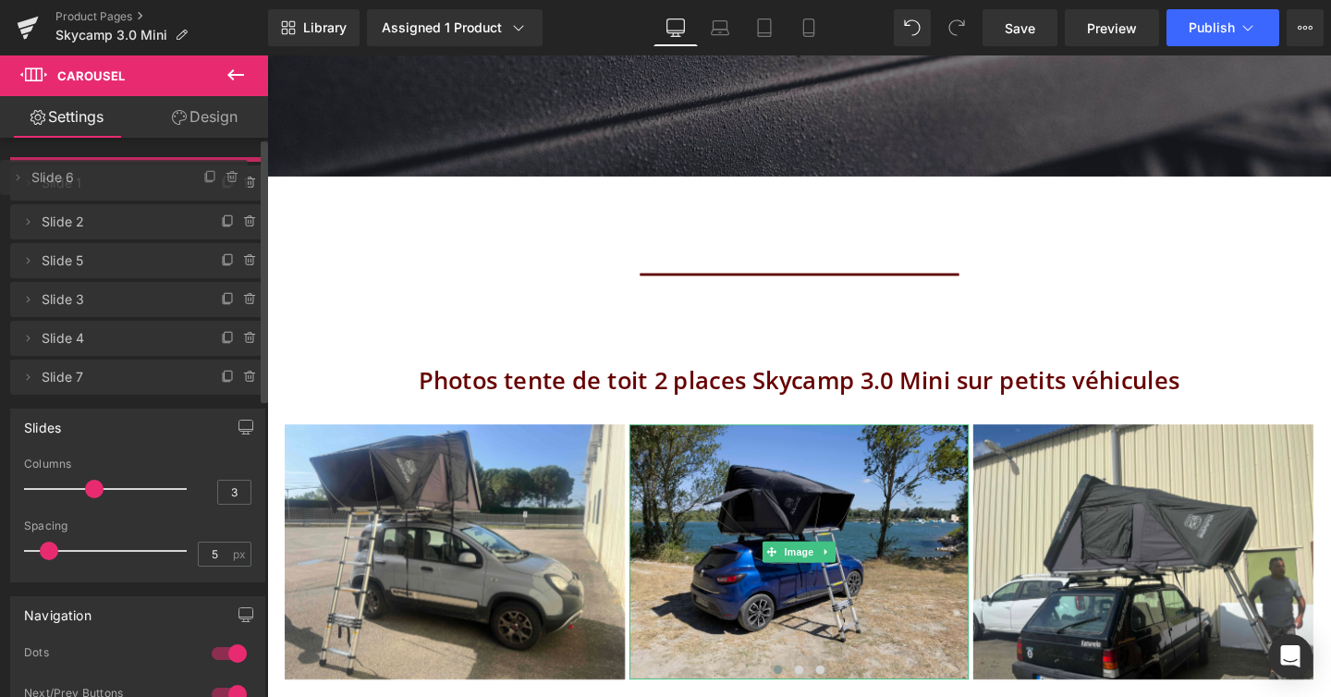
drag, startPoint x: 90, startPoint y: 217, endPoint x: 91, endPoint y: 173, distance: 44.4
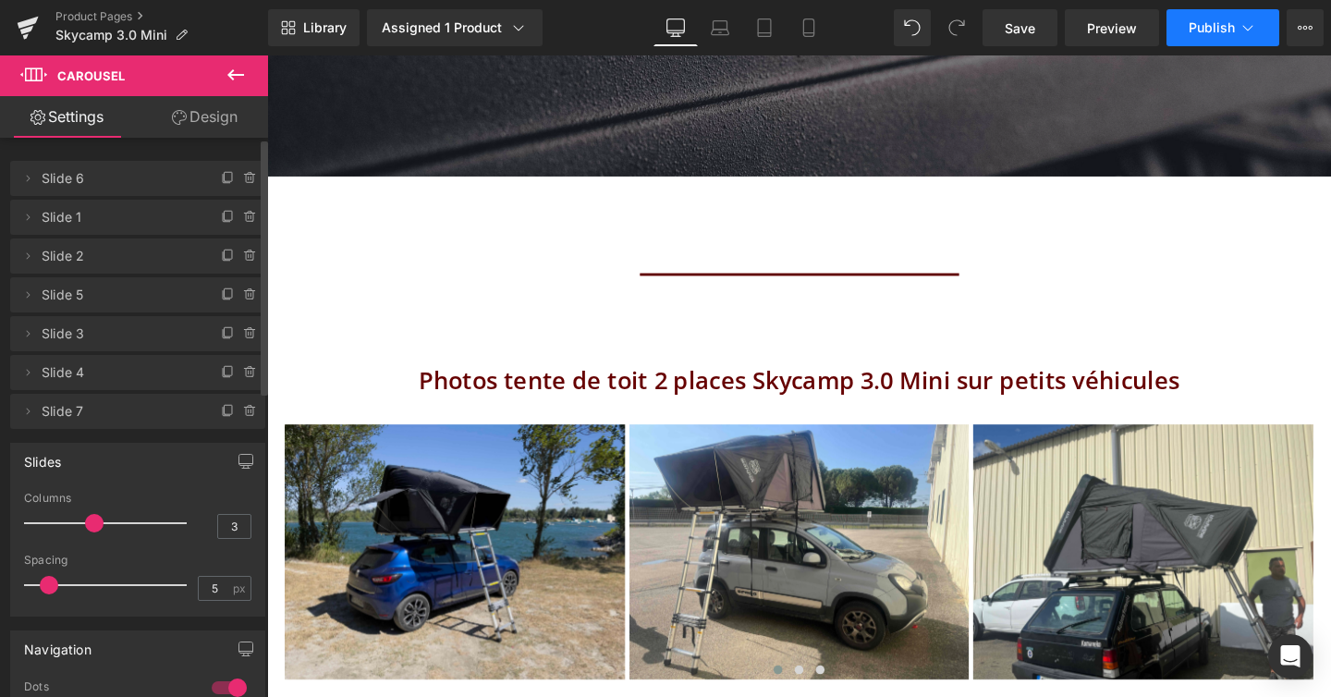
click at [1252, 33] on icon at bounding box center [1248, 27] width 18 height 18
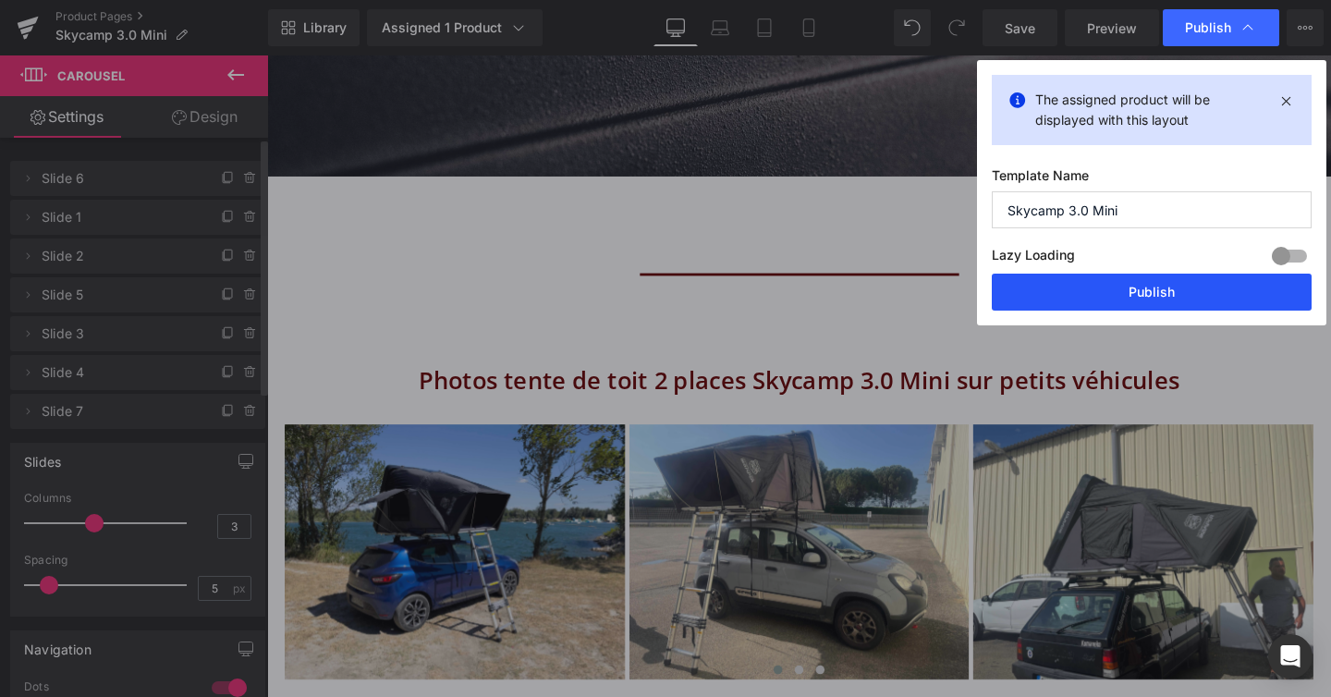
click at [1163, 307] on button "Publish" at bounding box center [1152, 292] width 320 height 37
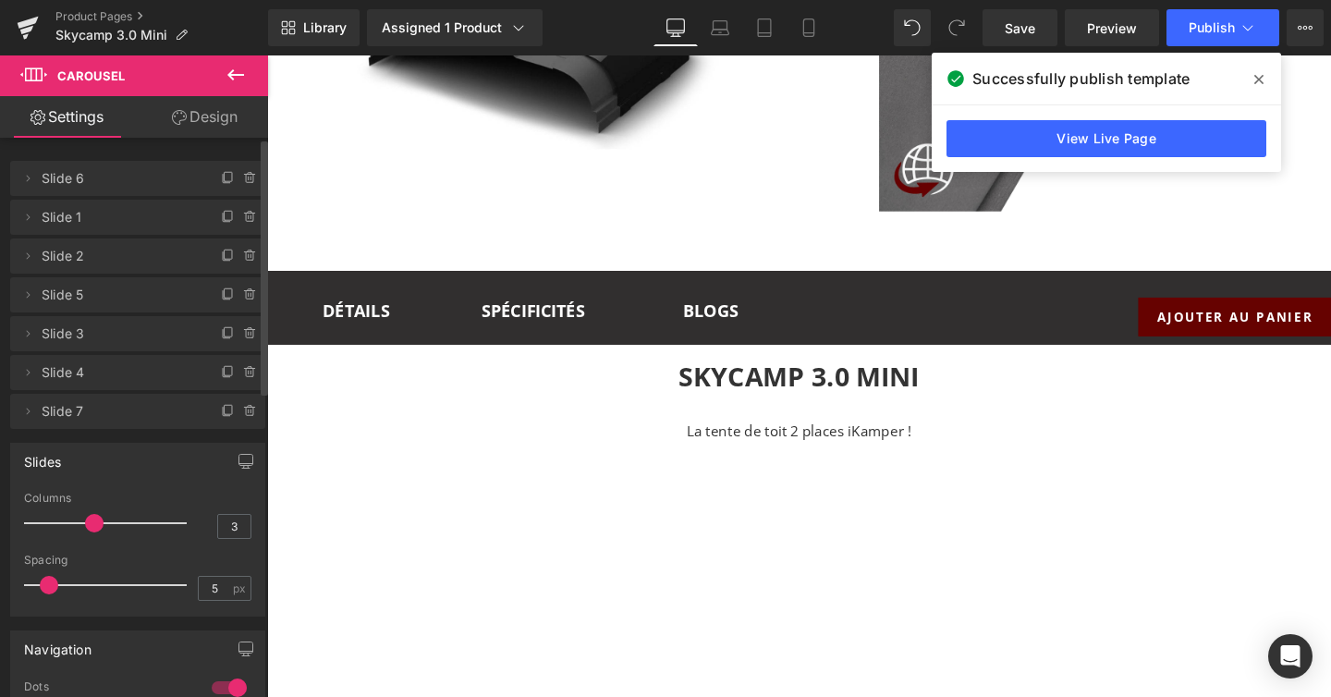
scroll to position [2949, 0]
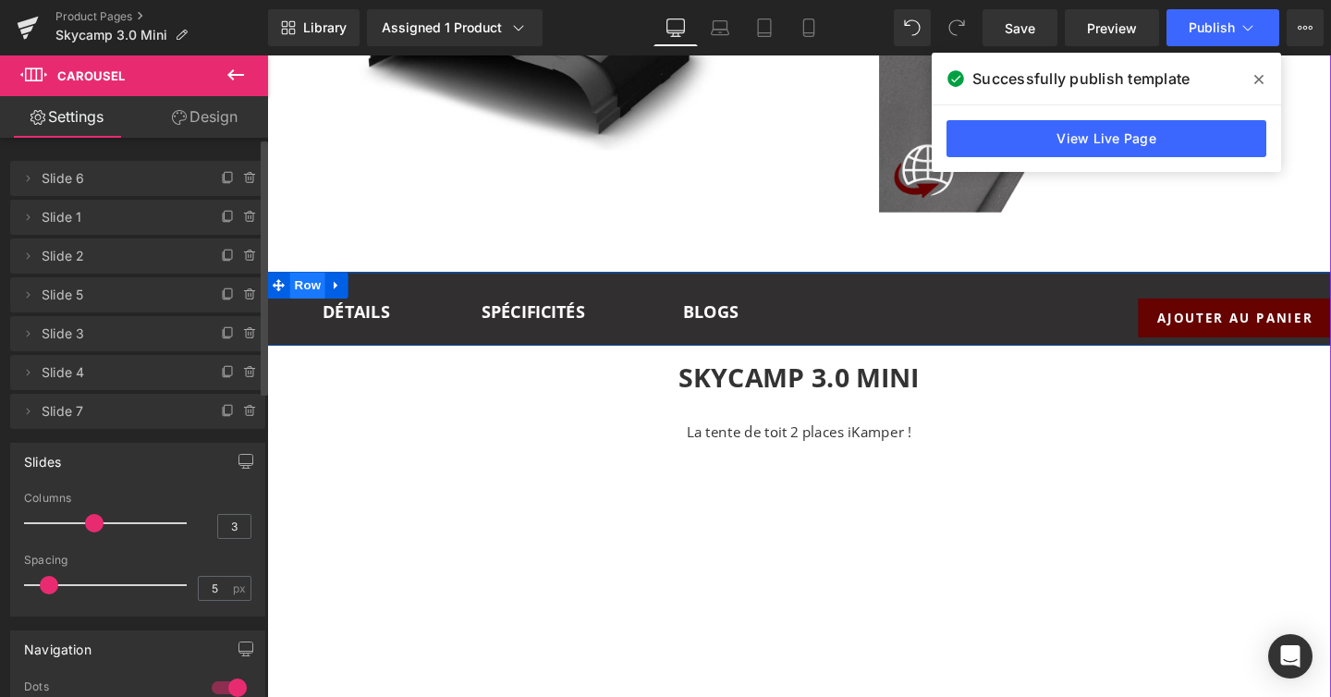
click at [309, 289] on span "Row" at bounding box center [309, 297] width 37 height 28
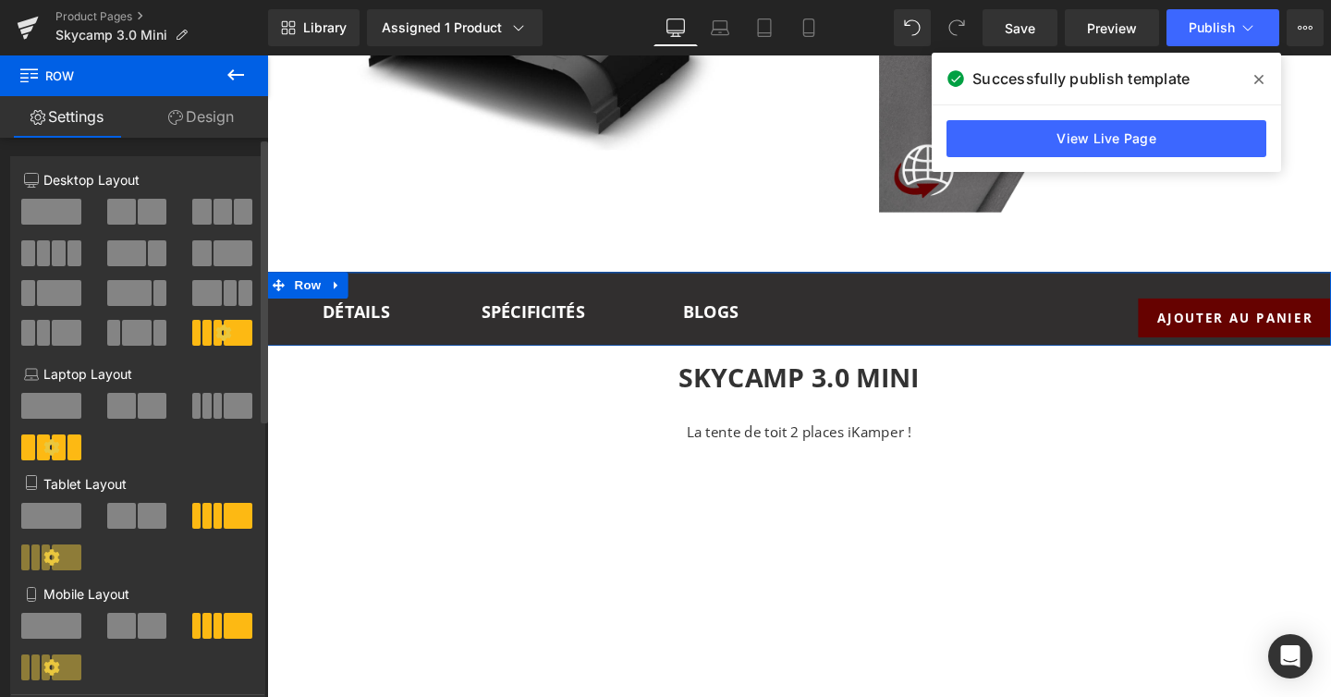
click at [222, 331] on icon at bounding box center [223, 332] width 16 height 16
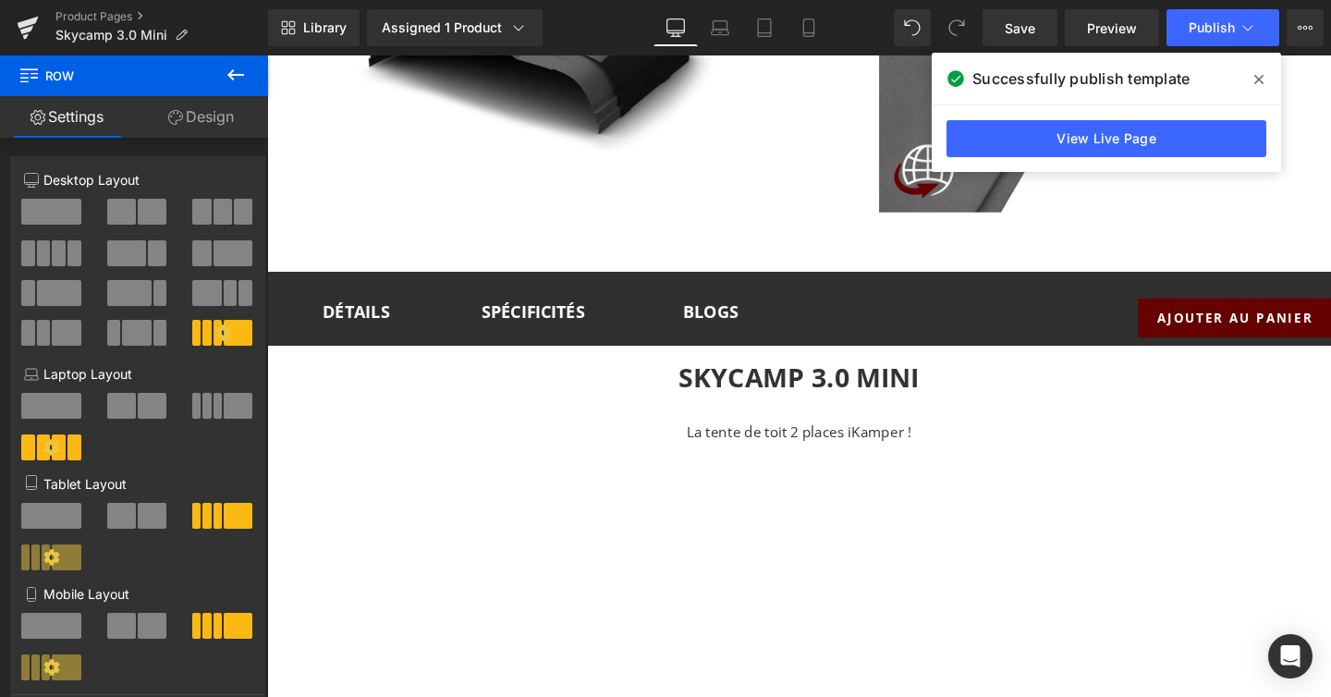
click at [1260, 80] on icon at bounding box center [1258, 79] width 9 height 9
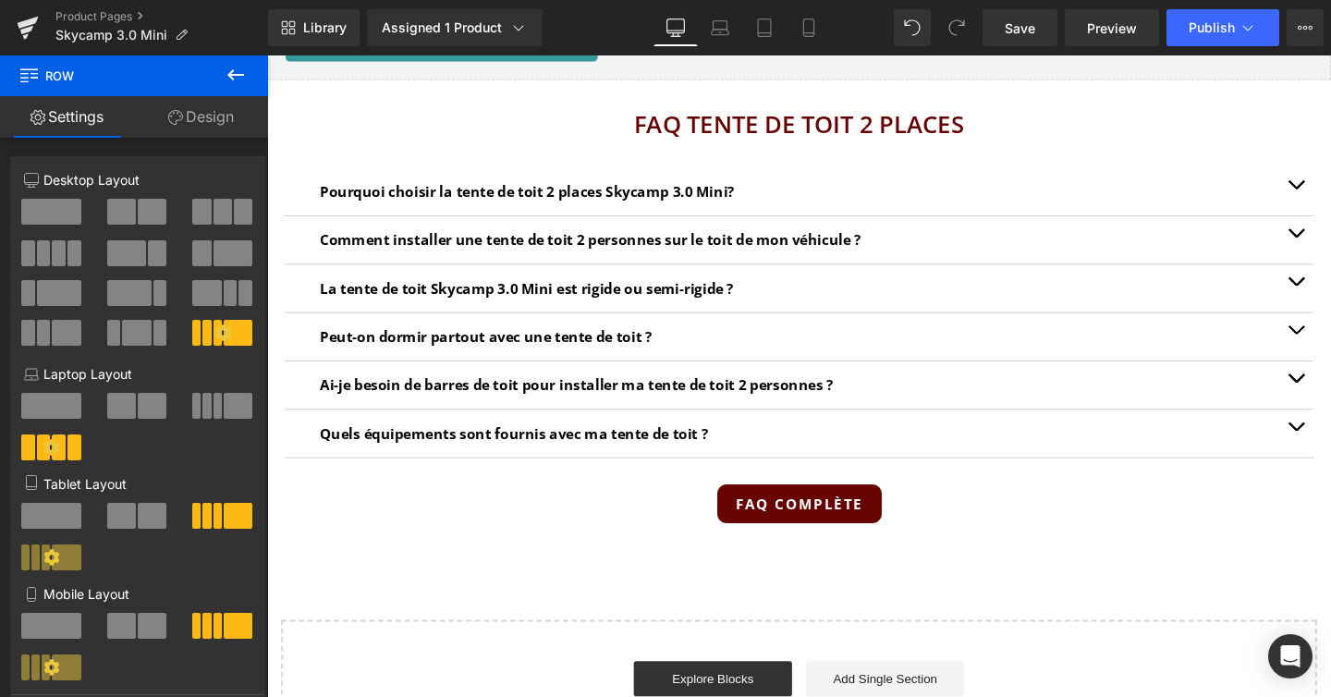
scroll to position [11367, 0]
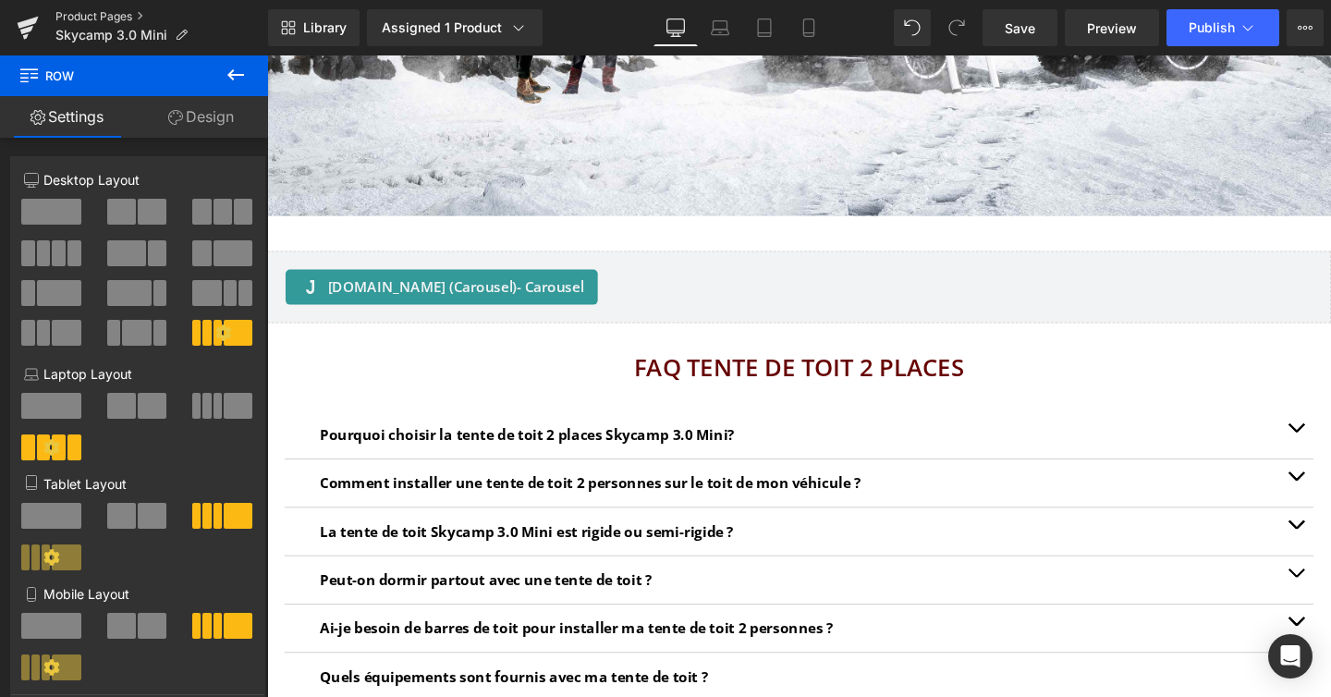
click at [87, 18] on link "Product Pages" at bounding box center [161, 16] width 213 height 15
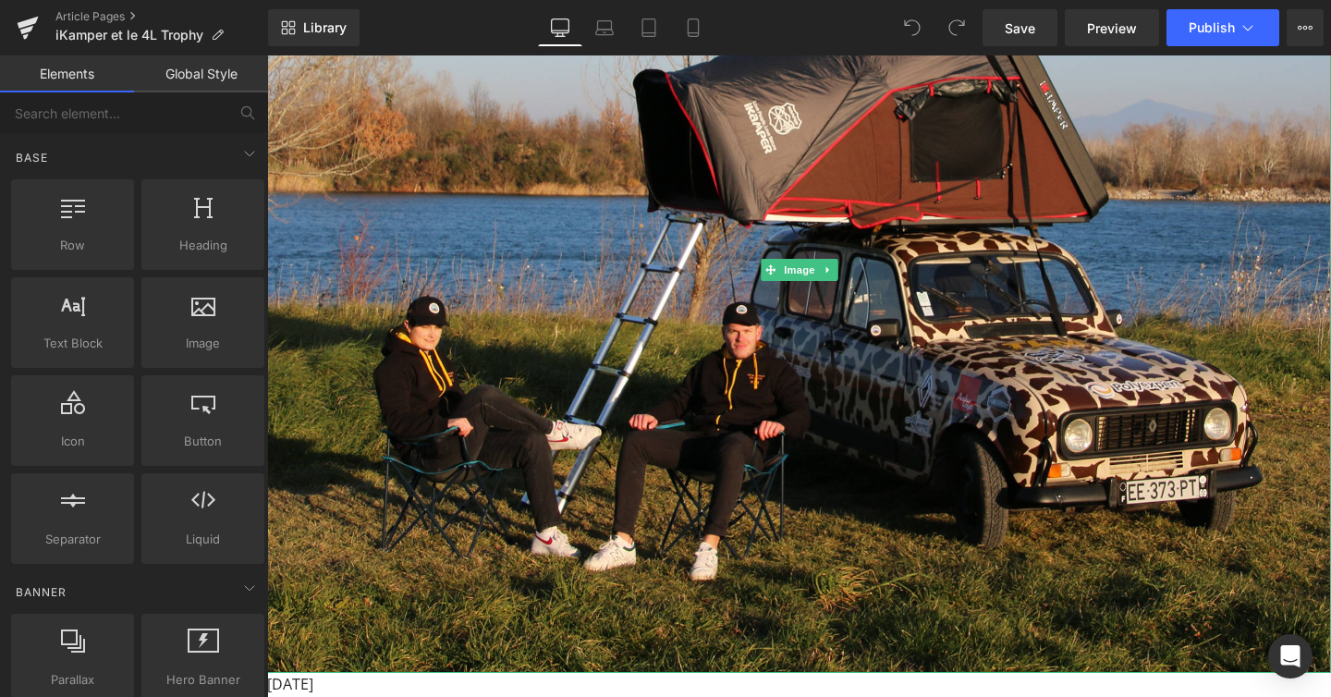
scroll to position [263, 0]
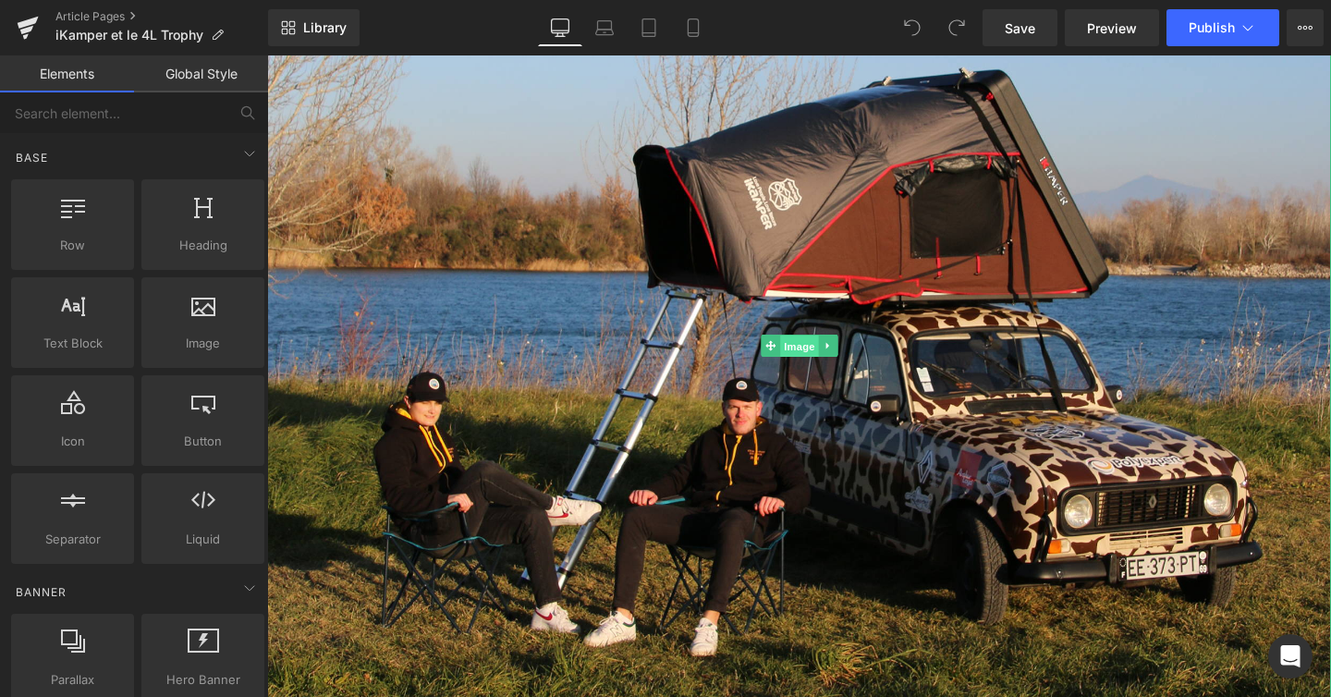
click at [794, 345] on span "Image" at bounding box center [799, 347] width 39 height 22
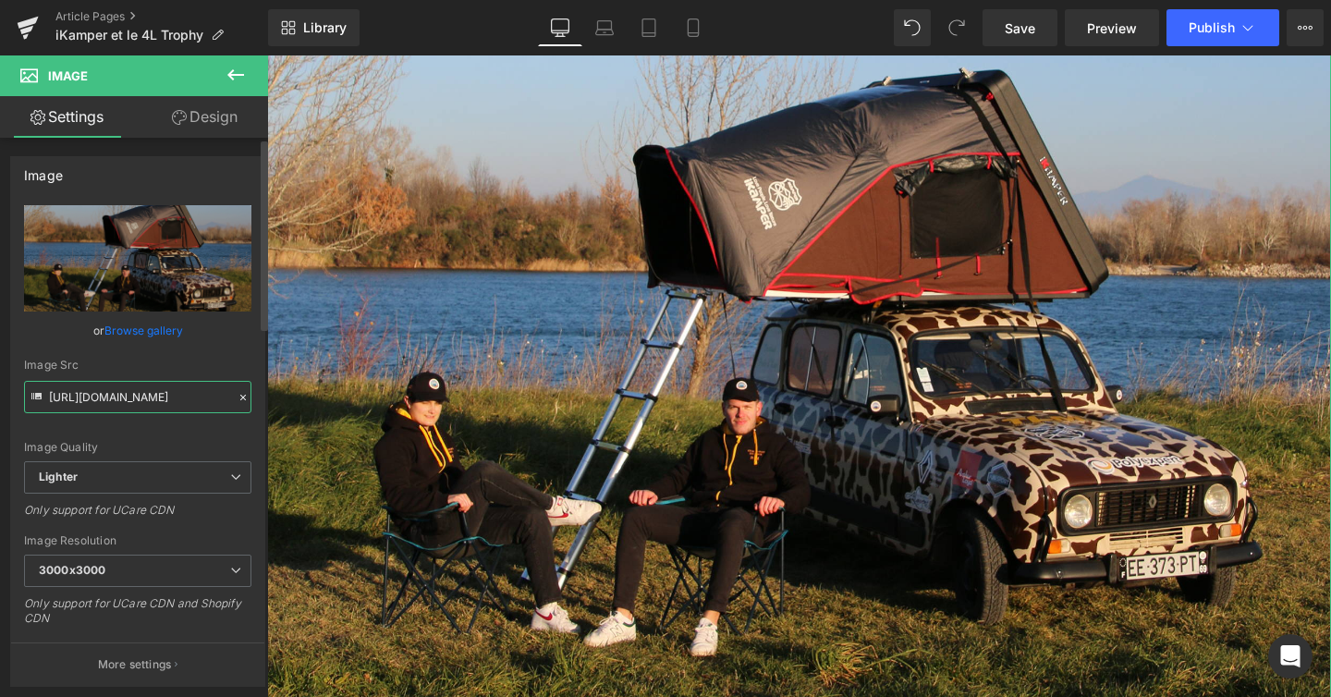
click at [128, 401] on input "https://ucarecdn.com/acc020aa-9d50-4c67-99c2-78f10bb82268/-/format/auto/-/previ…" at bounding box center [137, 397] width 227 height 32
